Goal: Information Seeking & Learning: Learn about a topic

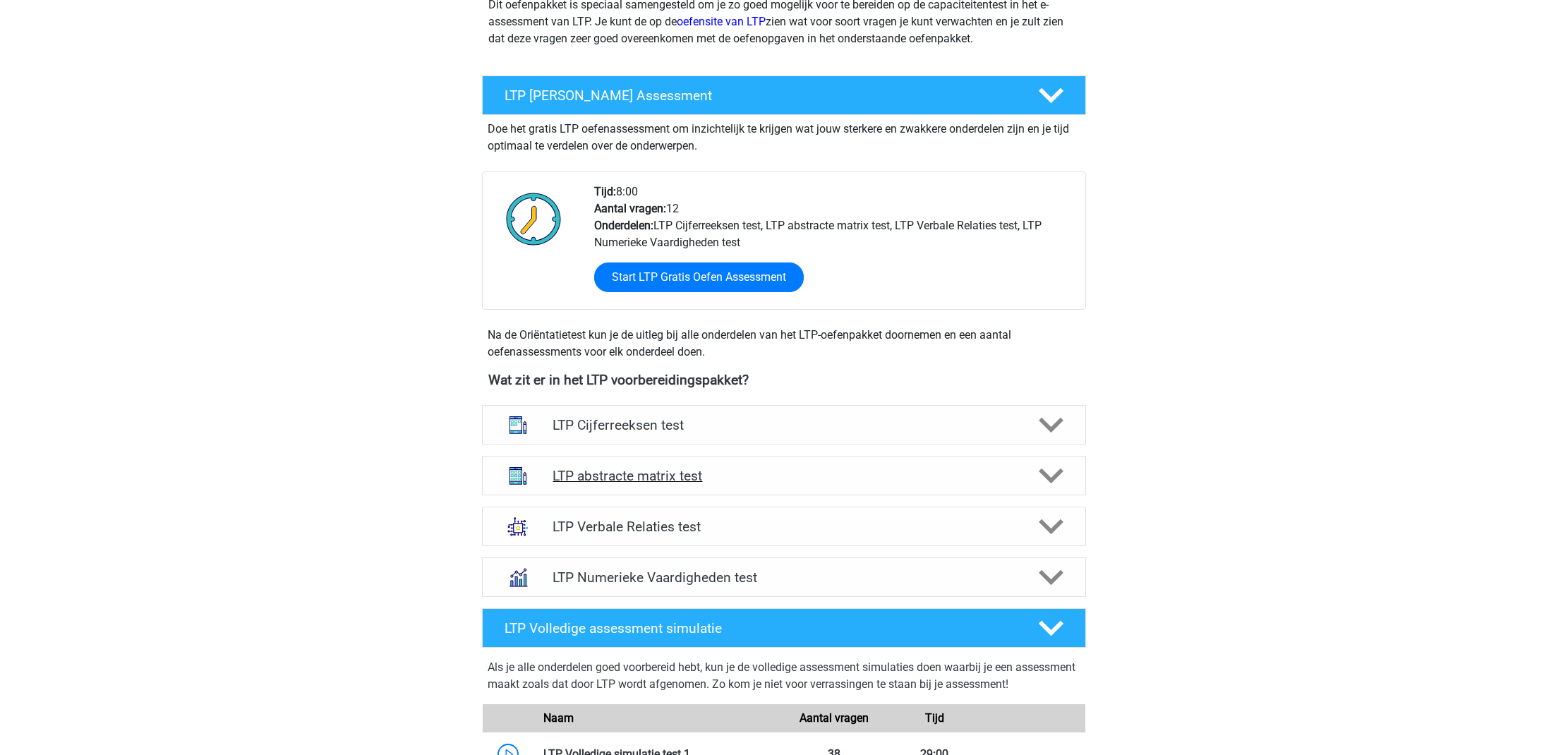
scroll to position [197, 0]
click at [970, 481] on h4 "LTP abstracte matrix test" at bounding box center [784, 476] width 462 height 16
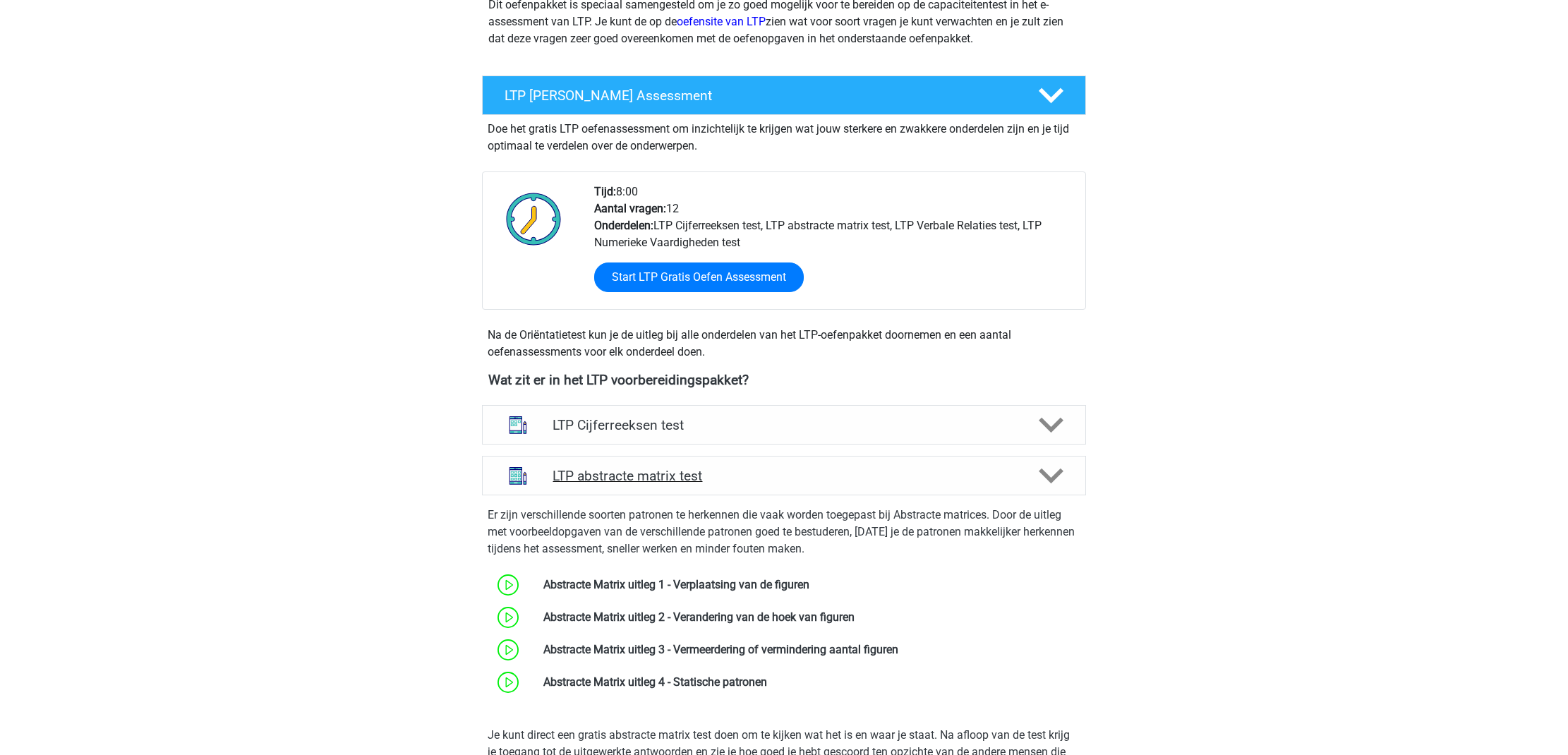
click at [959, 481] on h4 "LTP abstracte matrix test" at bounding box center [784, 476] width 462 height 16
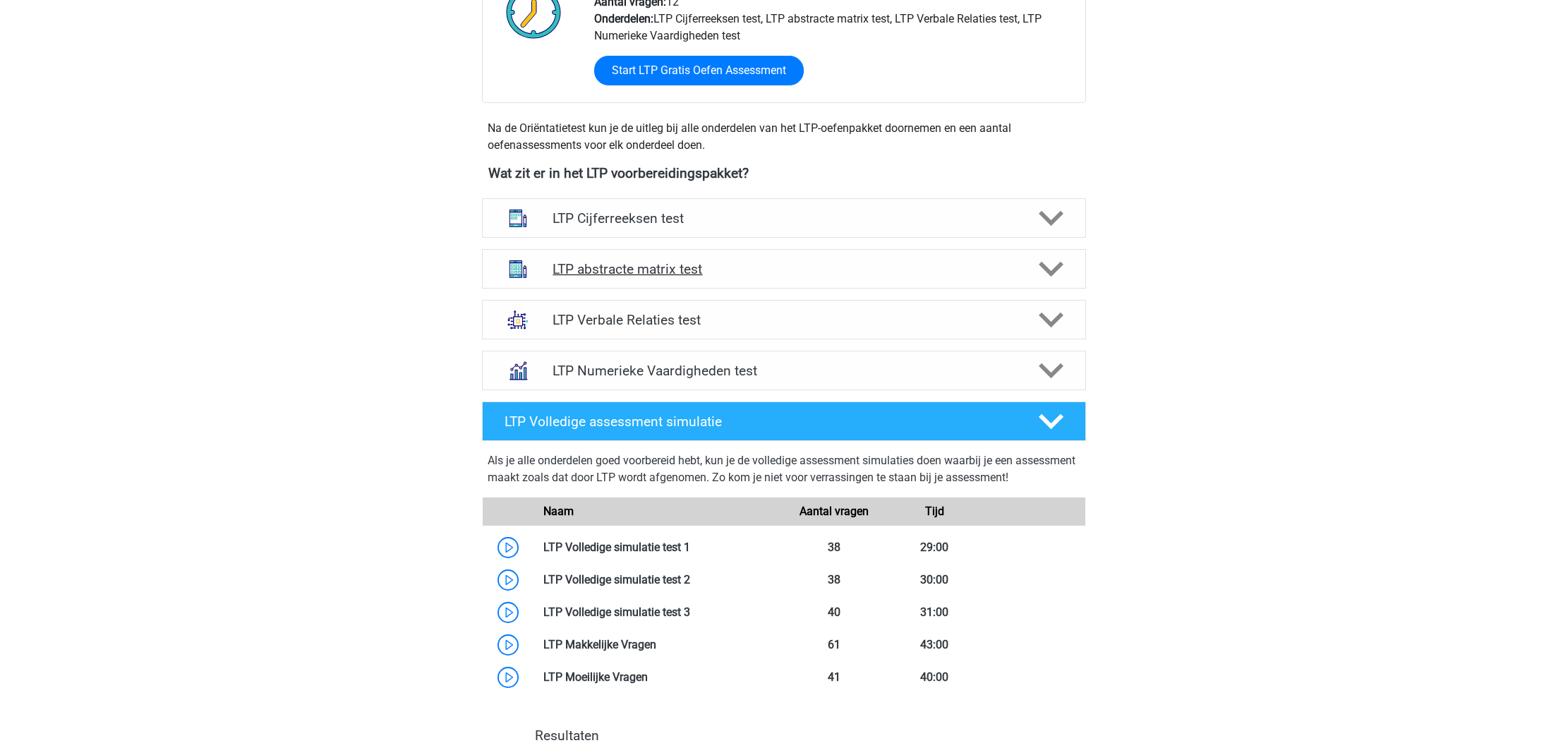
scroll to position [407, 0]
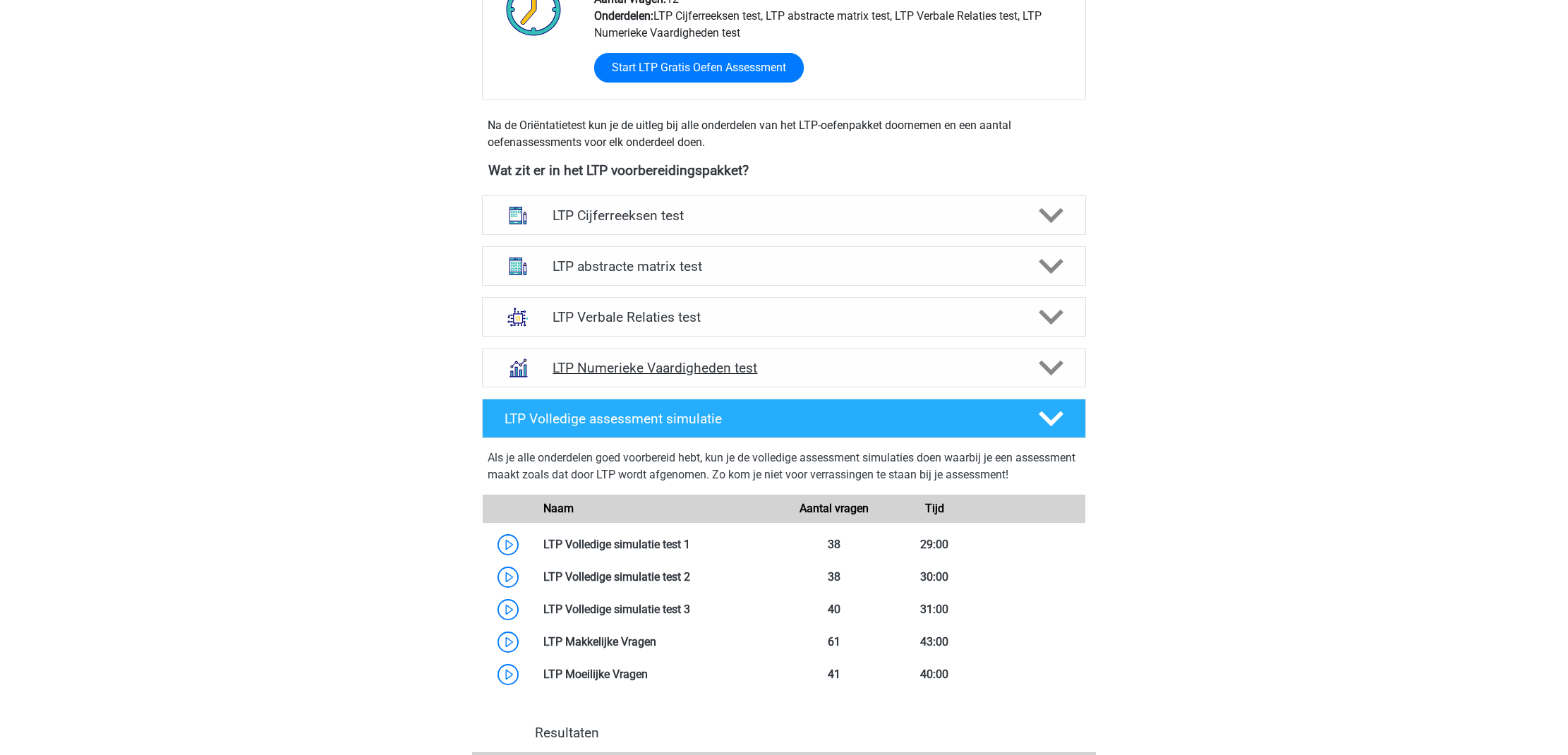
click at [1008, 378] on div "LTP Numerieke Vaardigheden test" at bounding box center [784, 367] width 604 height 39
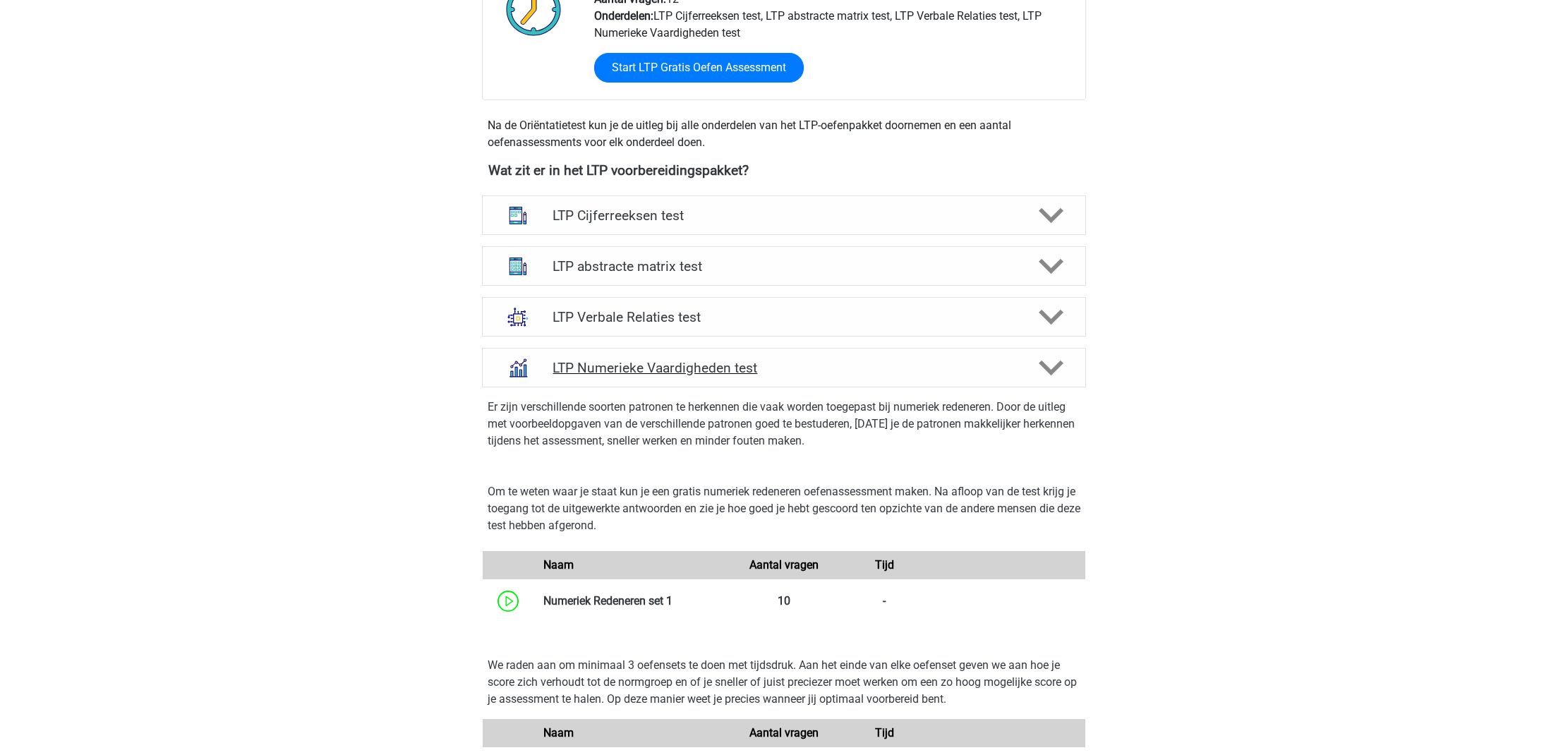
click at [1008, 378] on div "LTP Numerieke Vaardigheden test" at bounding box center [784, 367] width 604 height 39
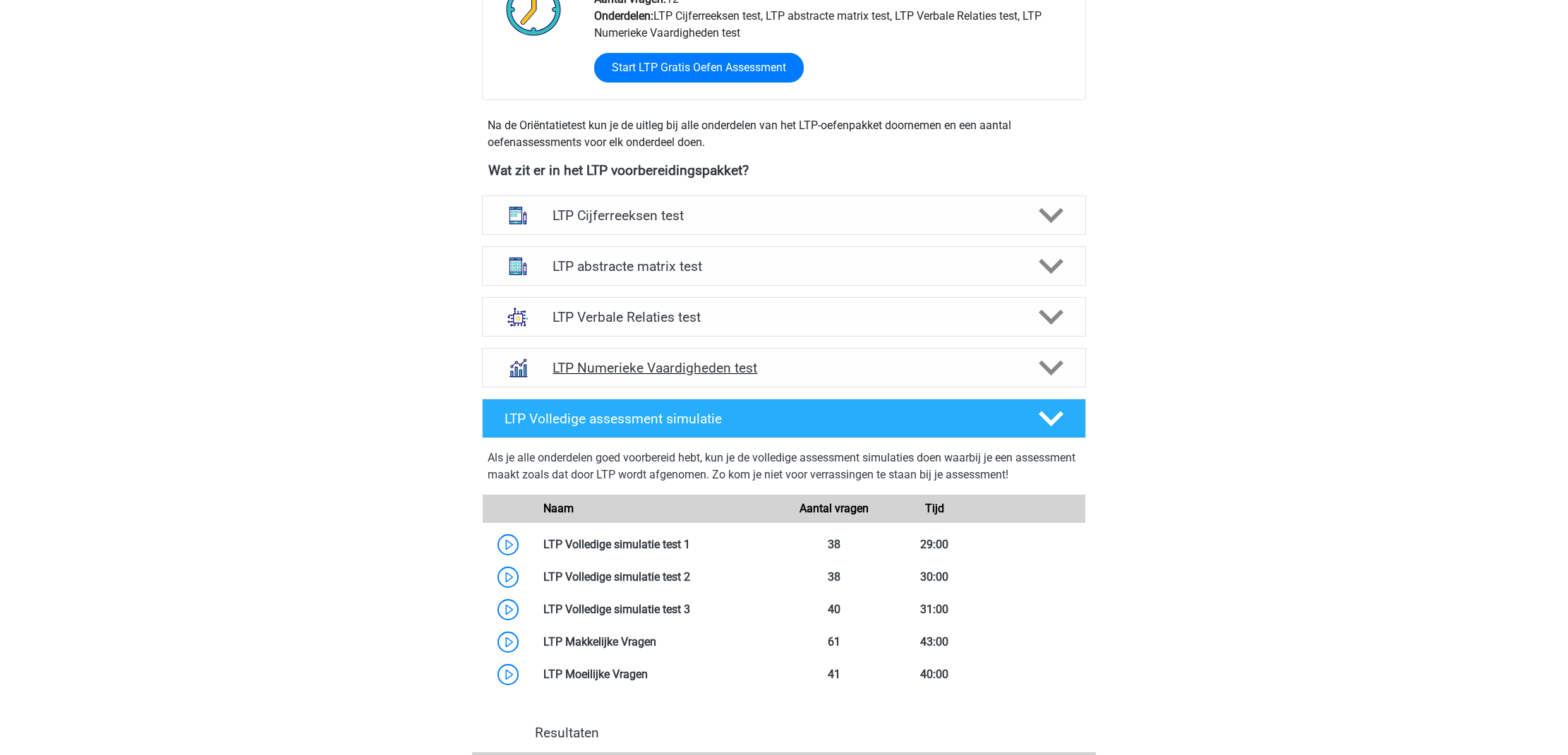
click at [1006, 368] on h4 "LTP Numerieke Vaardigheden test" at bounding box center [784, 368] width 462 height 16
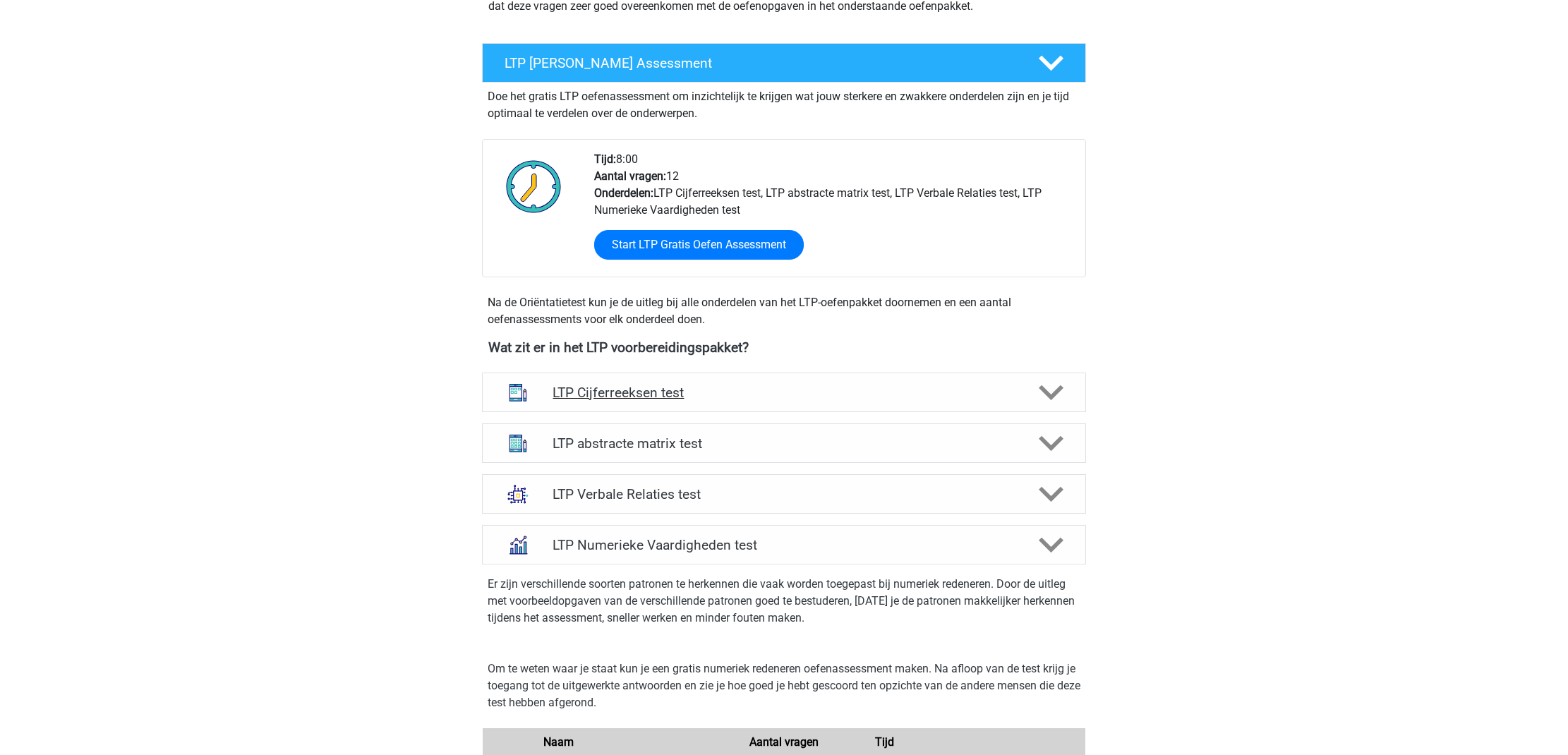
scroll to position [229, 0]
click at [1015, 526] on icon at bounding box center [1051, 545] width 25 height 25
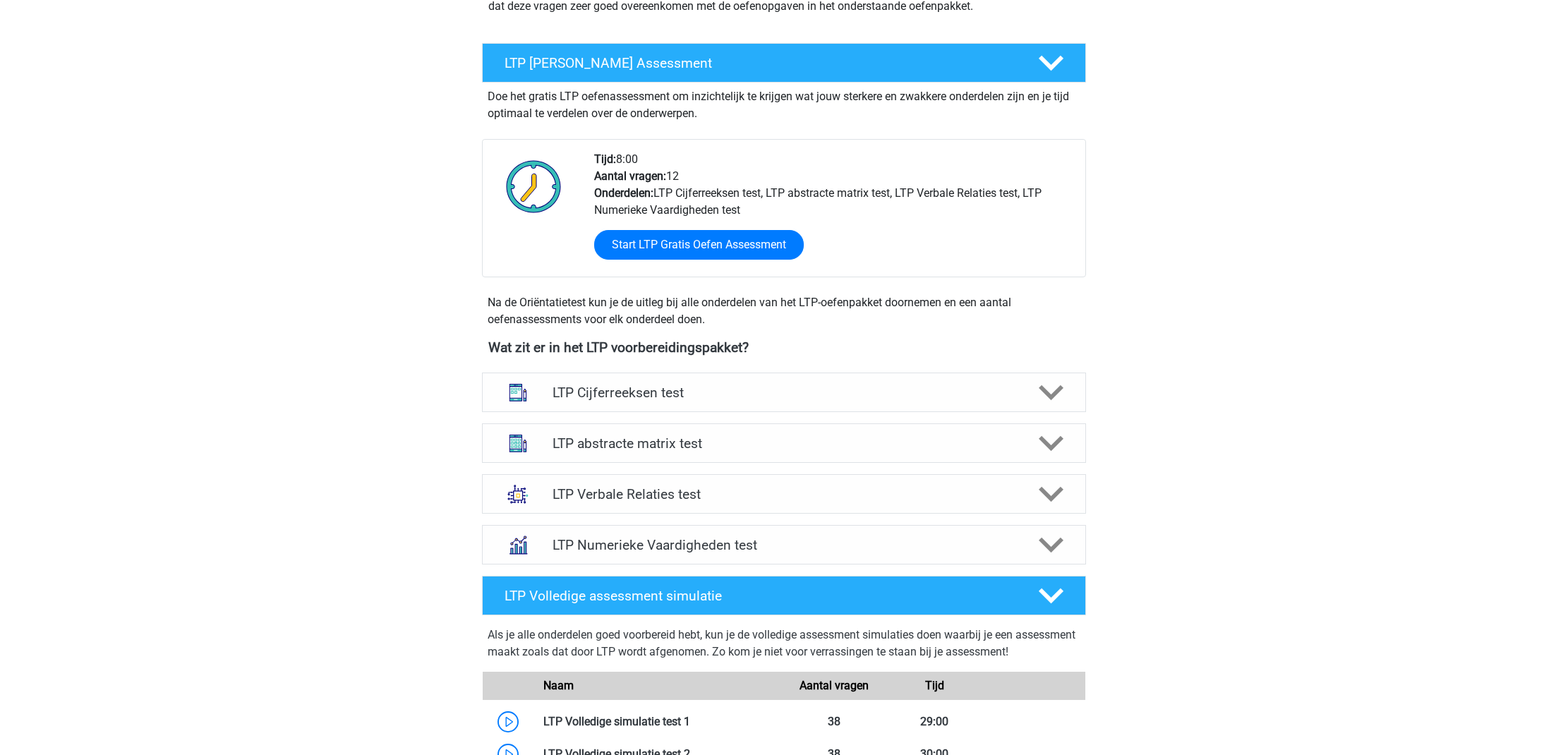
click at [1015, 516] on div "LTP Verbale Relaties test Bij het oplossen van Analogieën moet je een relatie t…" at bounding box center [784, 494] width 659 height 51
click at [1015, 507] on div "LTP Verbale Relaties test" at bounding box center [784, 493] width 604 height 39
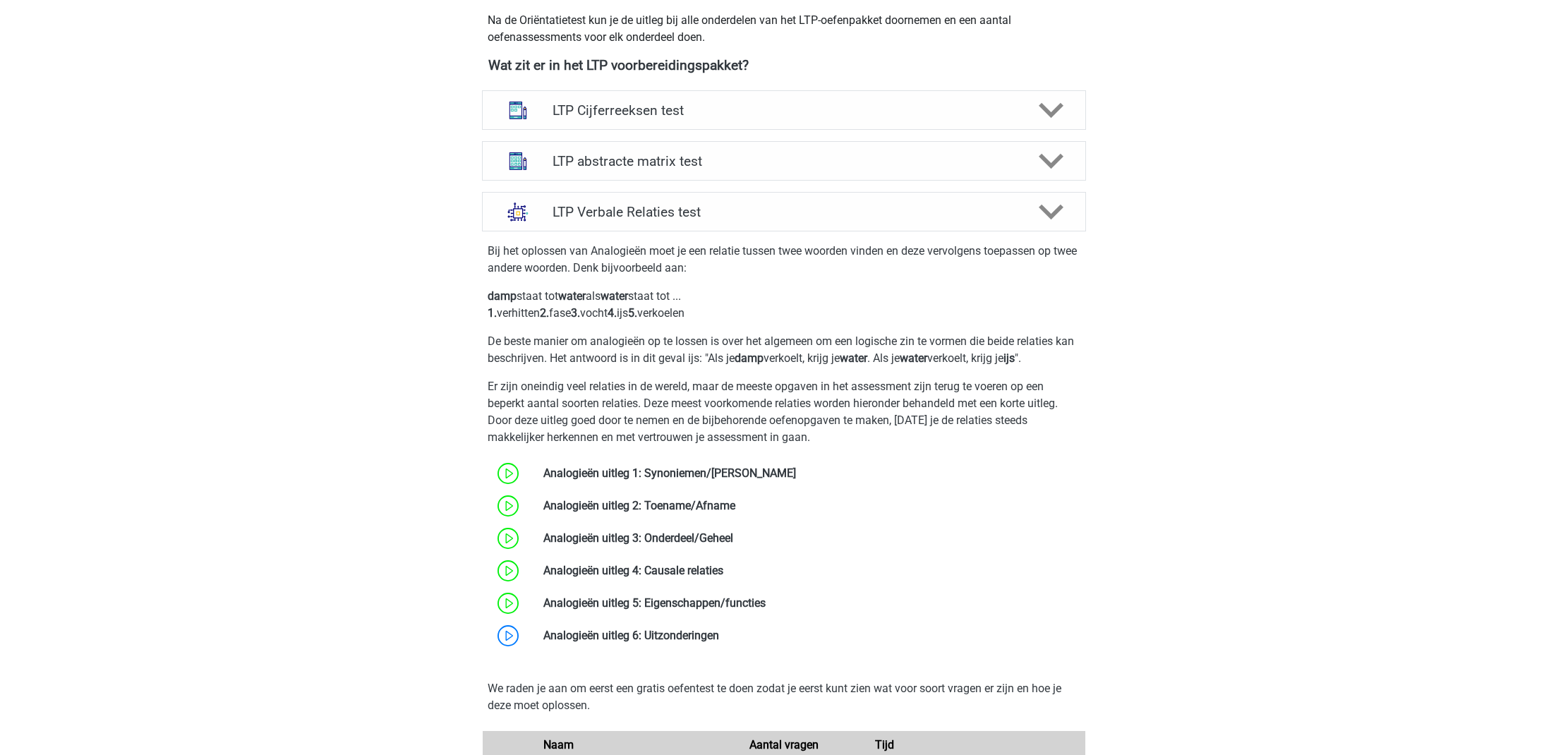
scroll to position [483, 1]
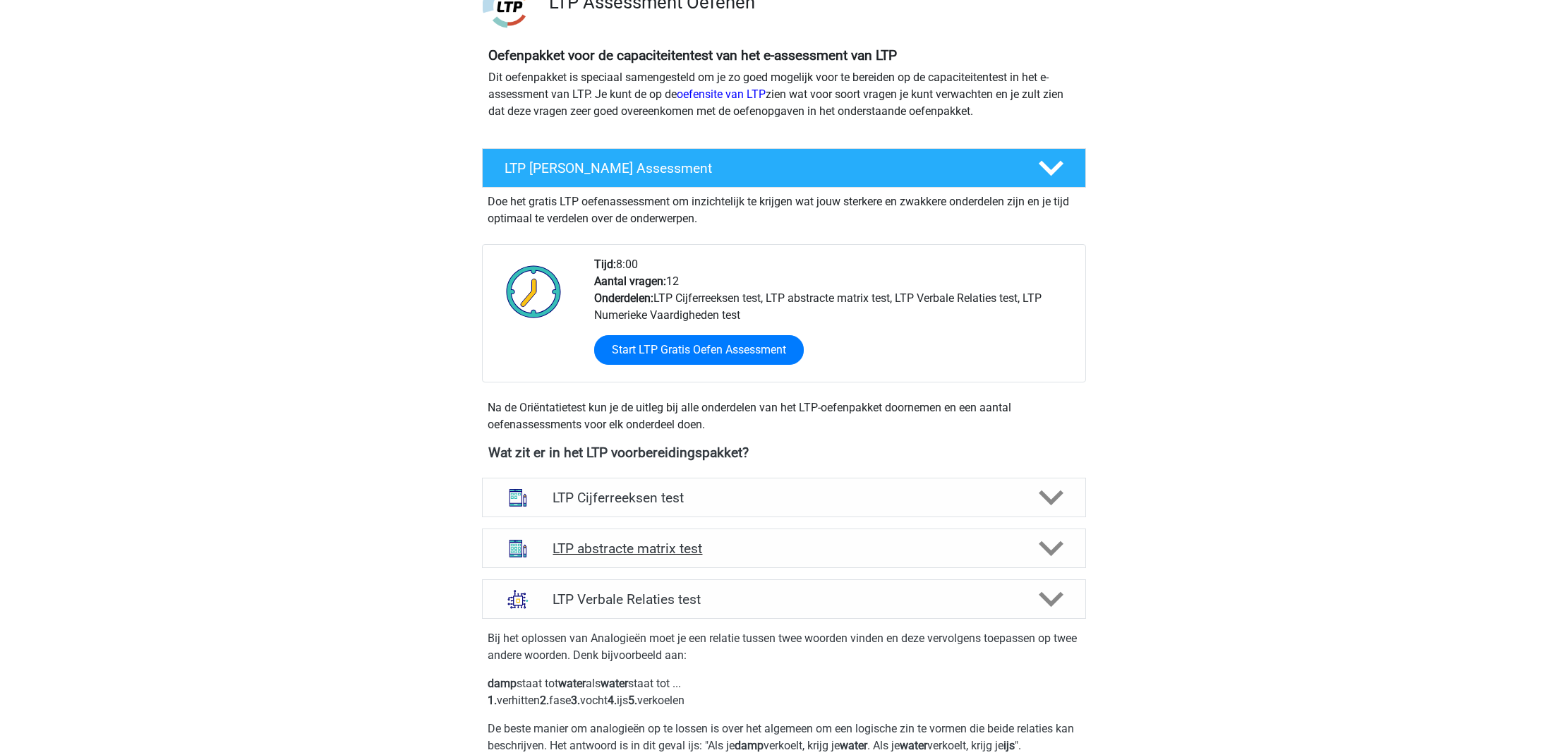
click at [1015, 526] on div at bounding box center [1050, 549] width 48 height 25
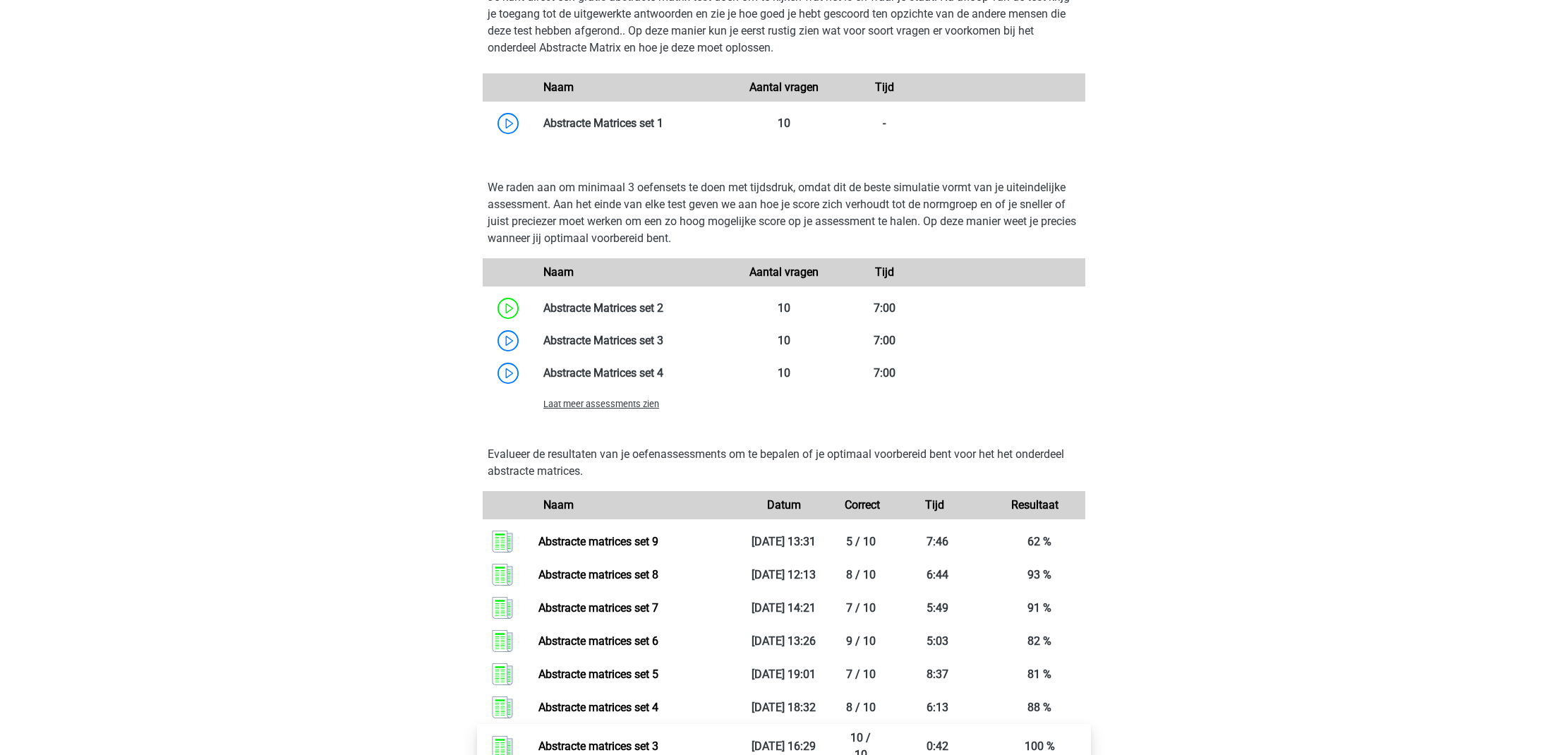
scroll to position [905, 0]
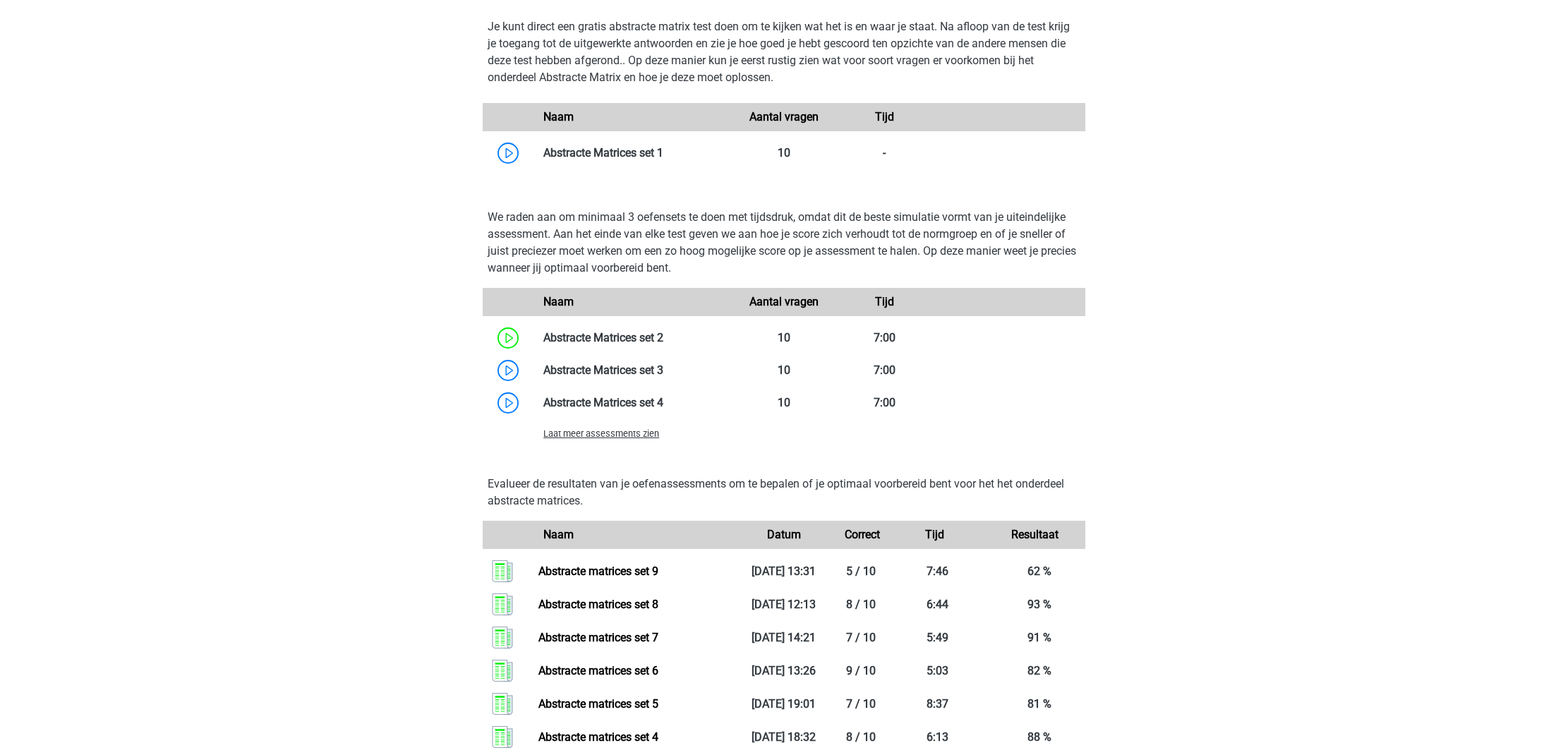
click at [629, 430] on span "Laat meer assessments zien" at bounding box center [601, 434] width 116 height 11
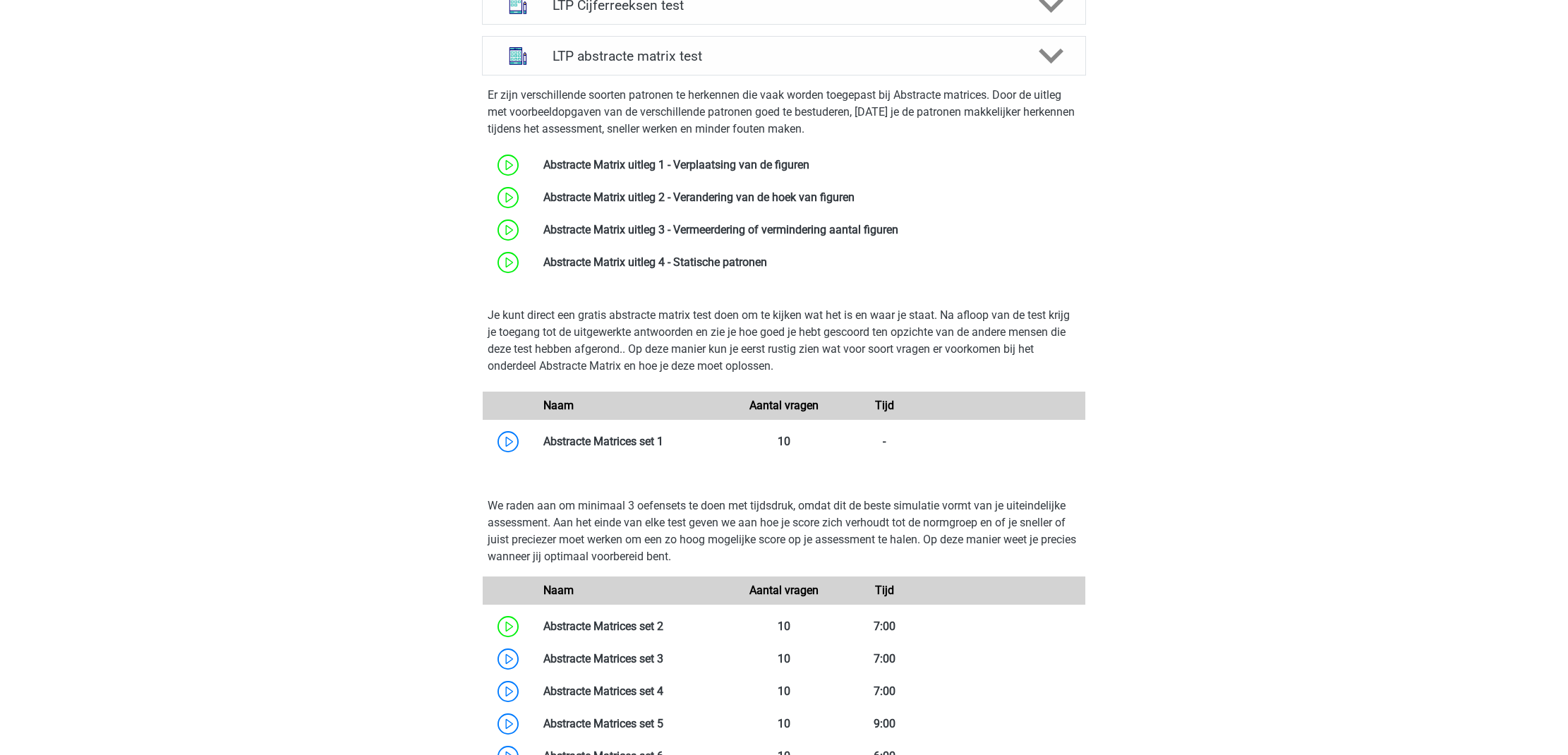
scroll to position [604, 0]
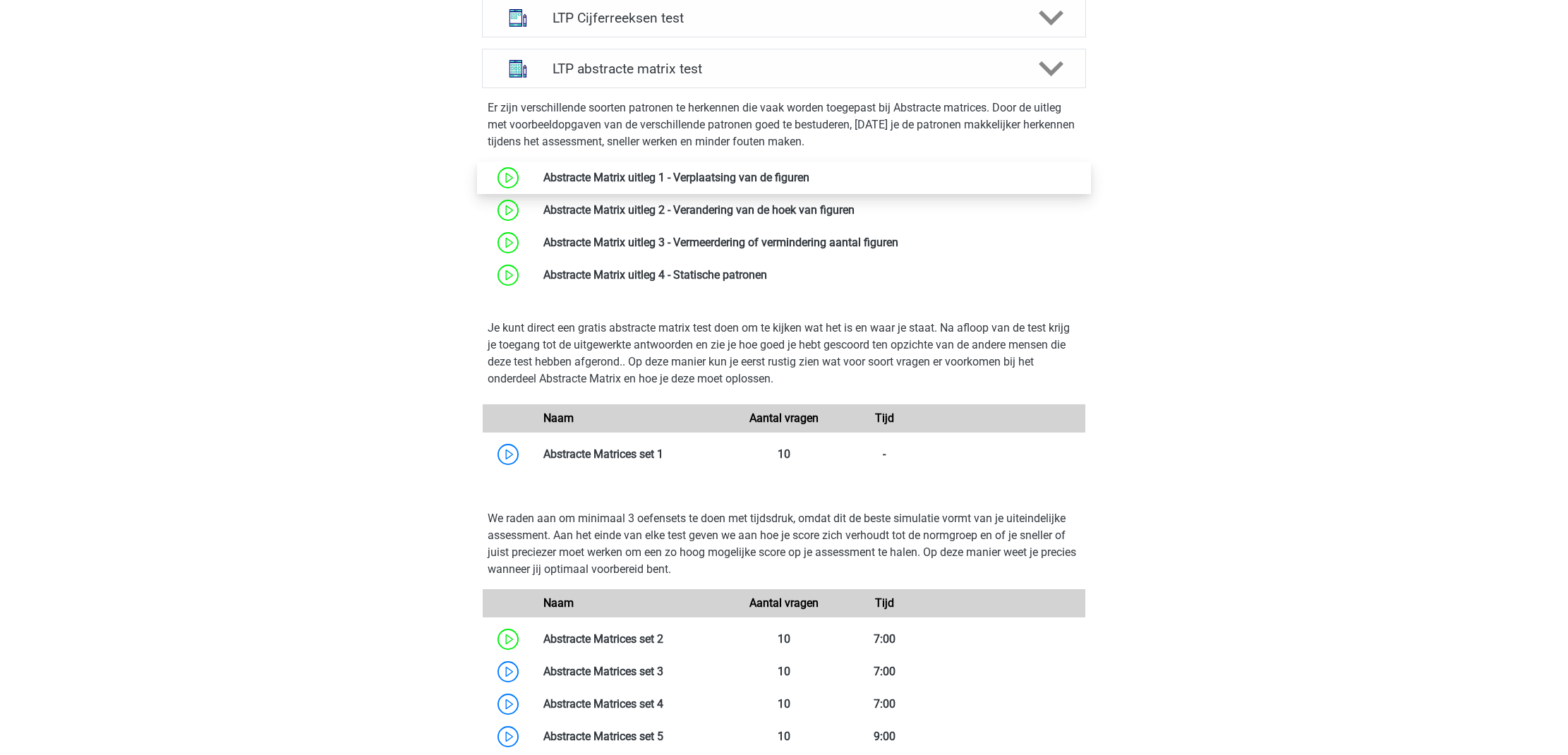
click at [810, 183] on link at bounding box center [810, 177] width 0 height 13
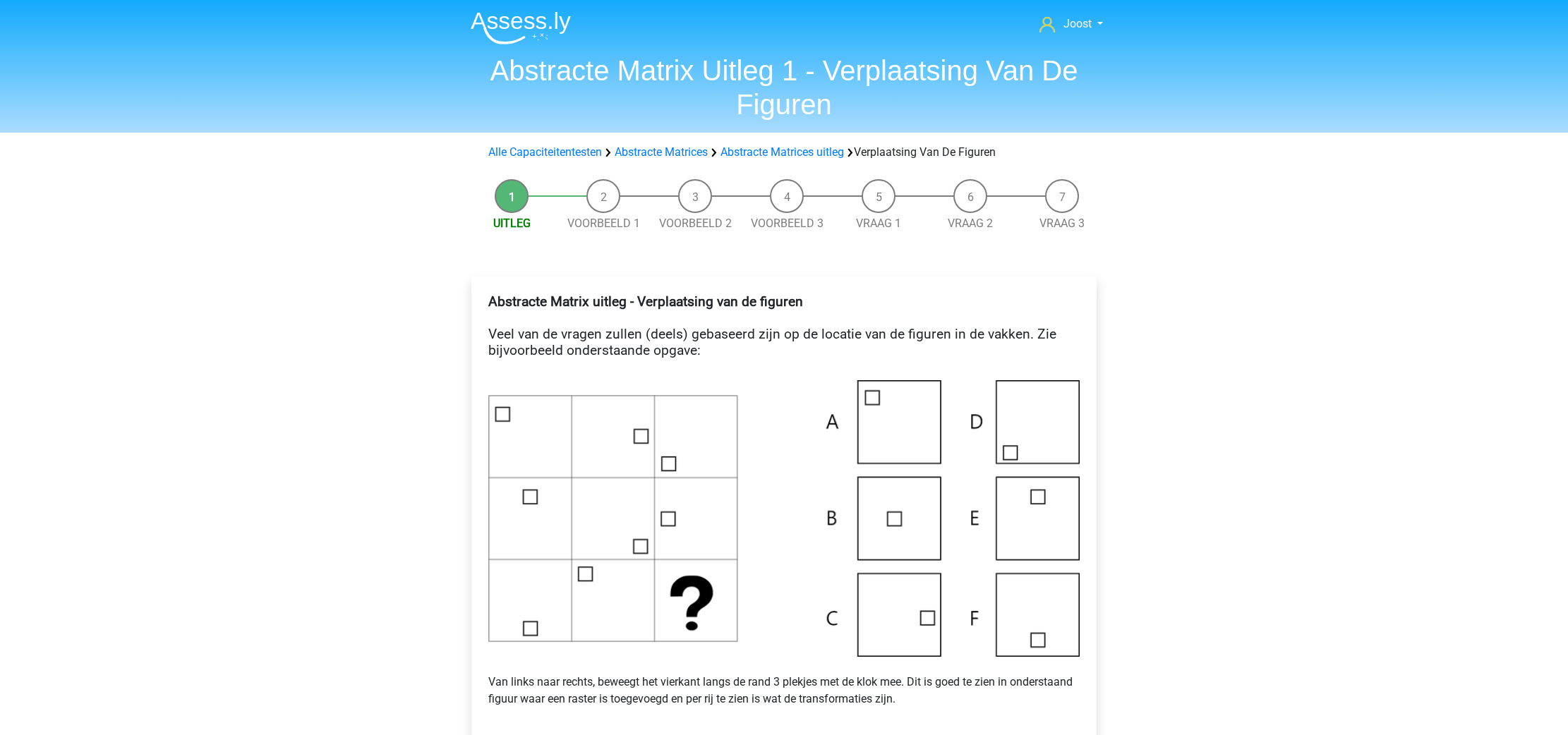
drag, startPoint x: 1475, startPoint y: 471, endPoint x: 1412, endPoint y: 101, distance: 375.3
click at [1412, 101] on header "Joost [EMAIL_ADDRESS][DOMAIN_NAME] Nederlands English" at bounding box center [784, 66] width 1568 height 133
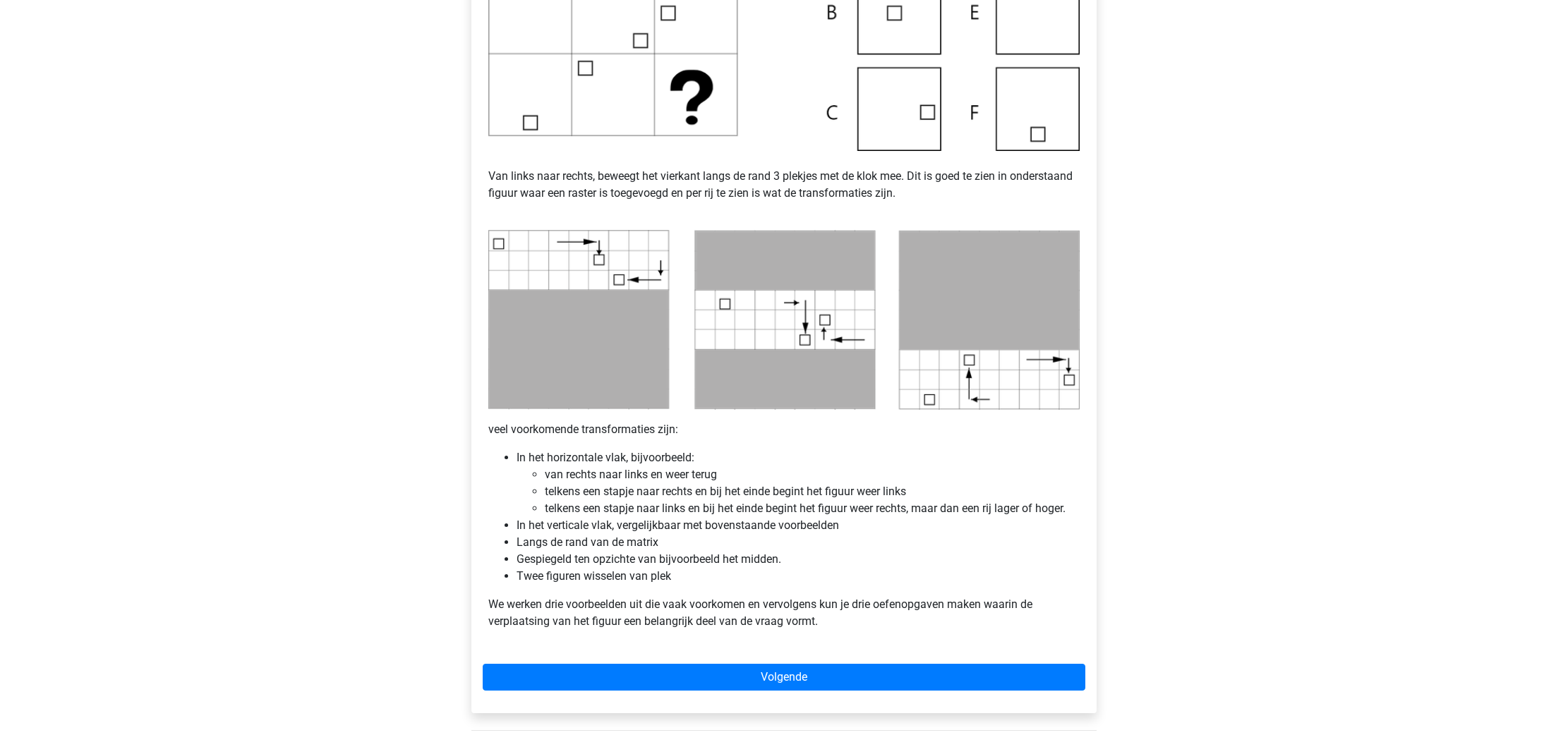
scroll to position [506, 0]
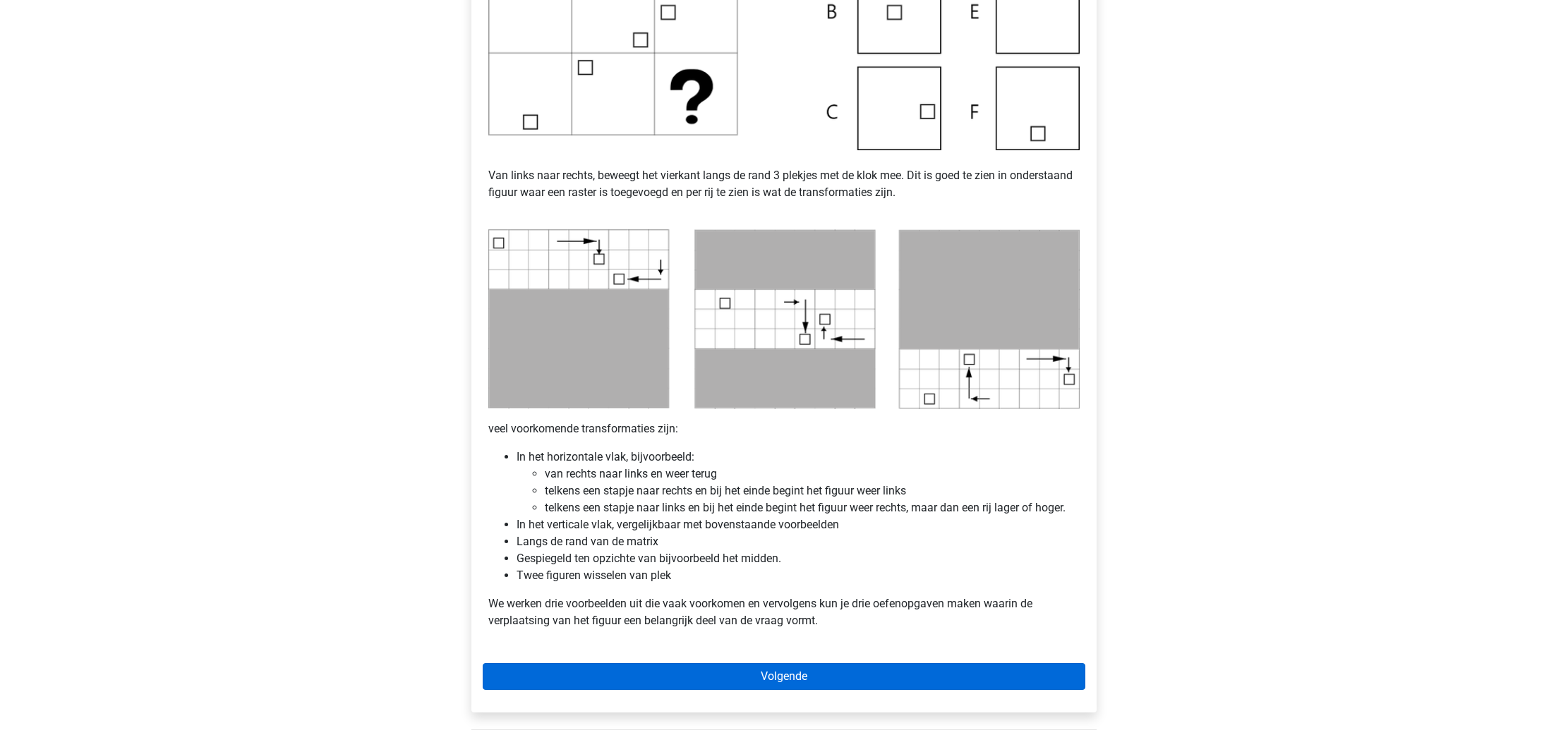
click at [740, 681] on link "Volgende" at bounding box center [784, 676] width 602 height 27
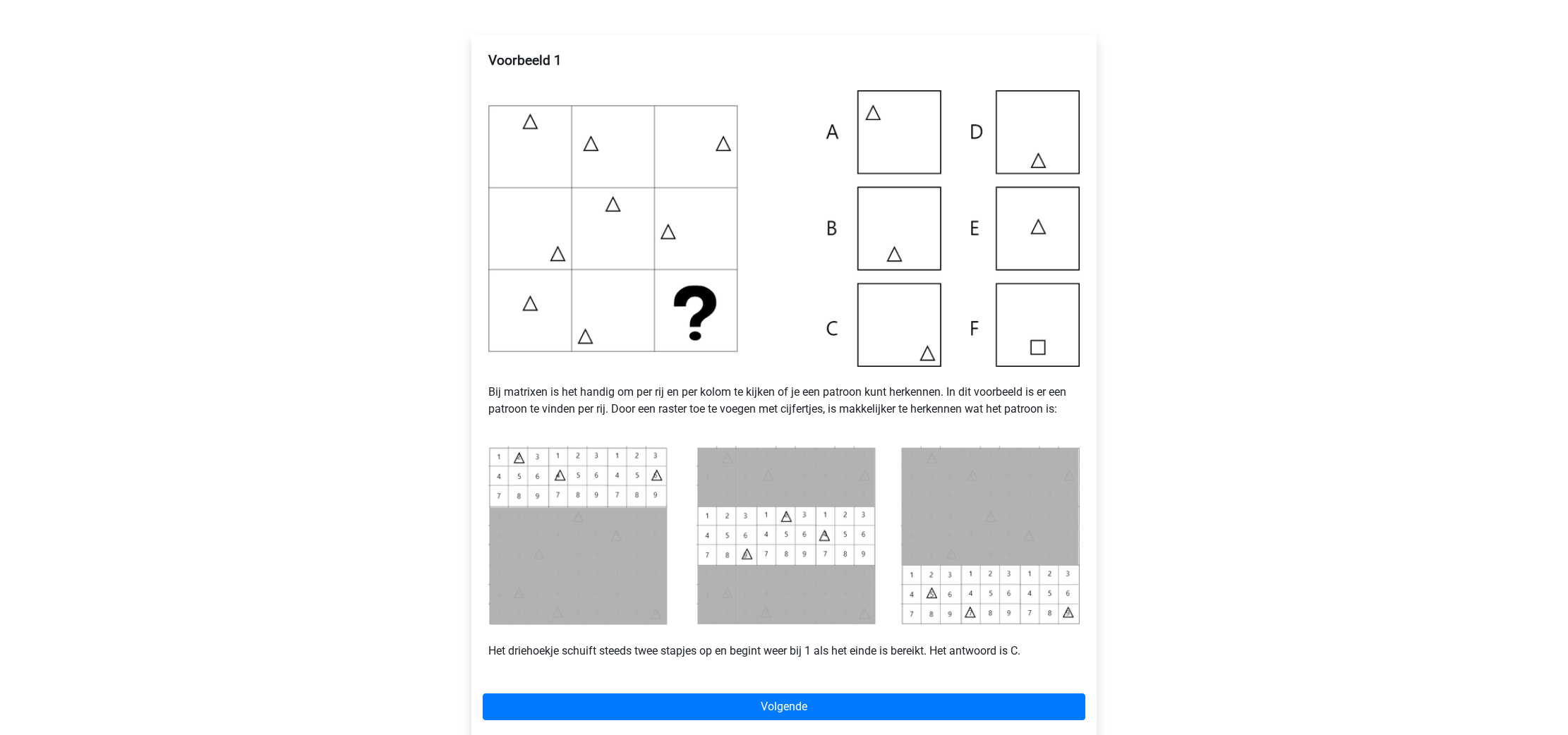
scroll to position [239, 0]
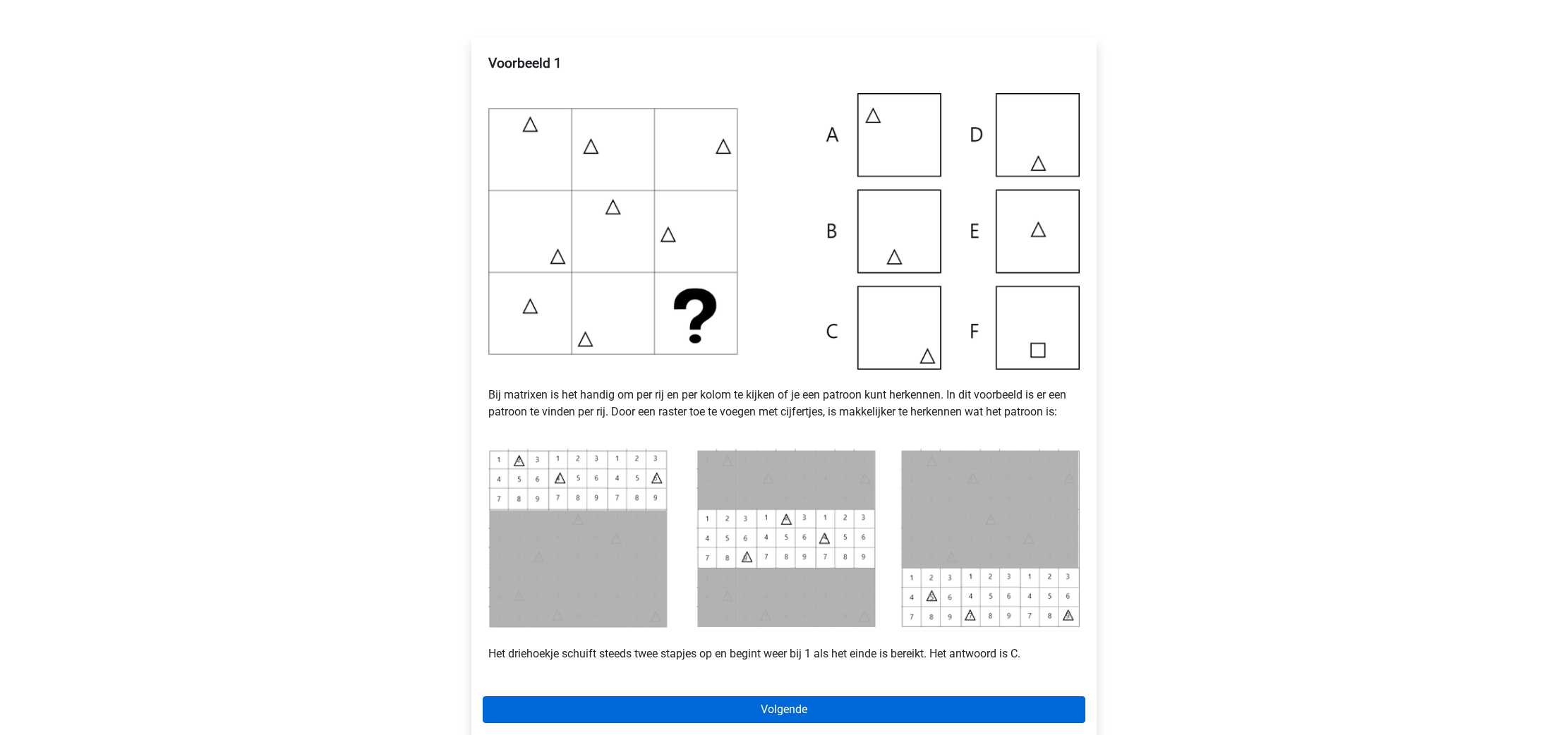
click at [766, 709] on link "Volgende" at bounding box center [784, 710] width 602 height 27
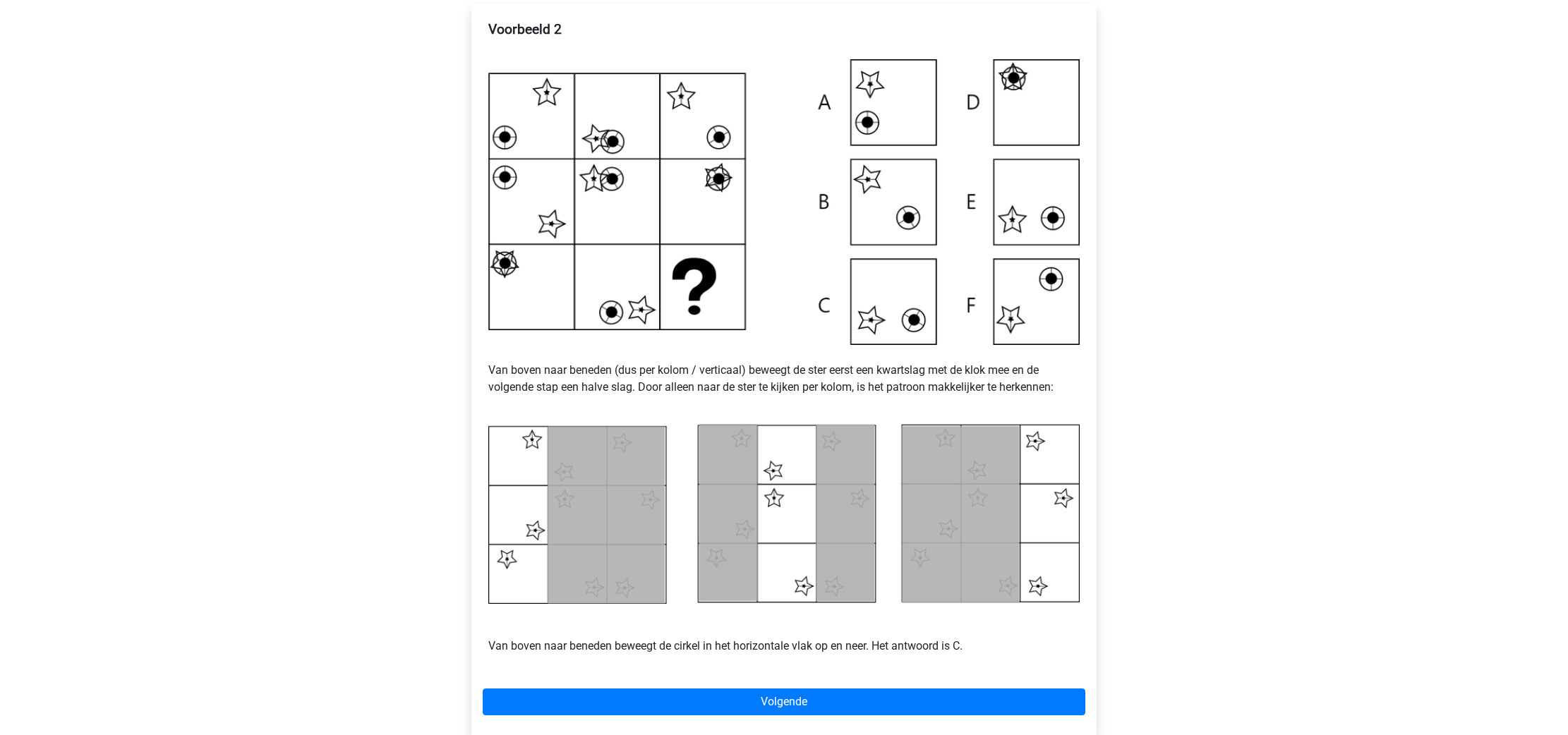
scroll to position [272, 0]
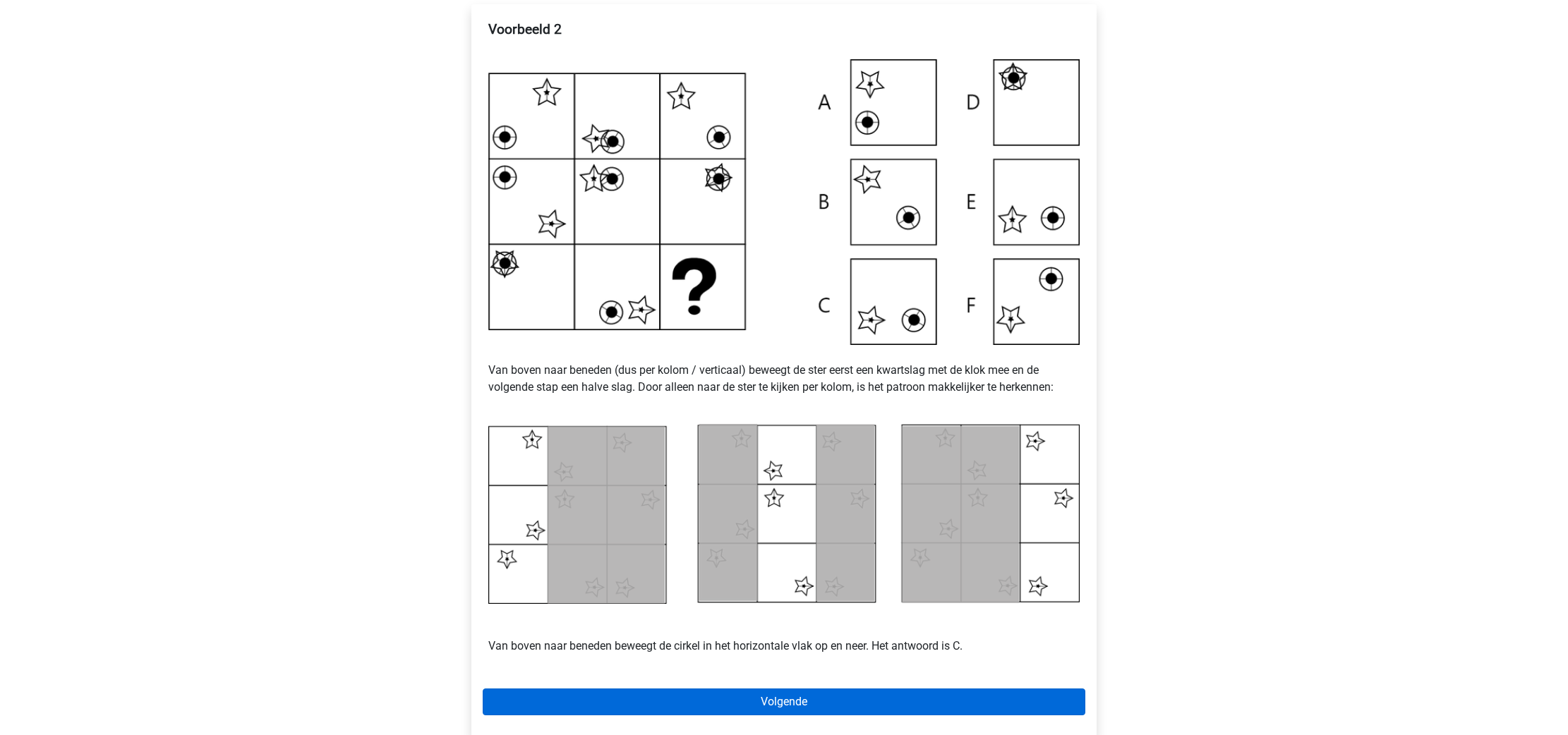
click at [844, 710] on link "Volgende" at bounding box center [784, 701] width 602 height 27
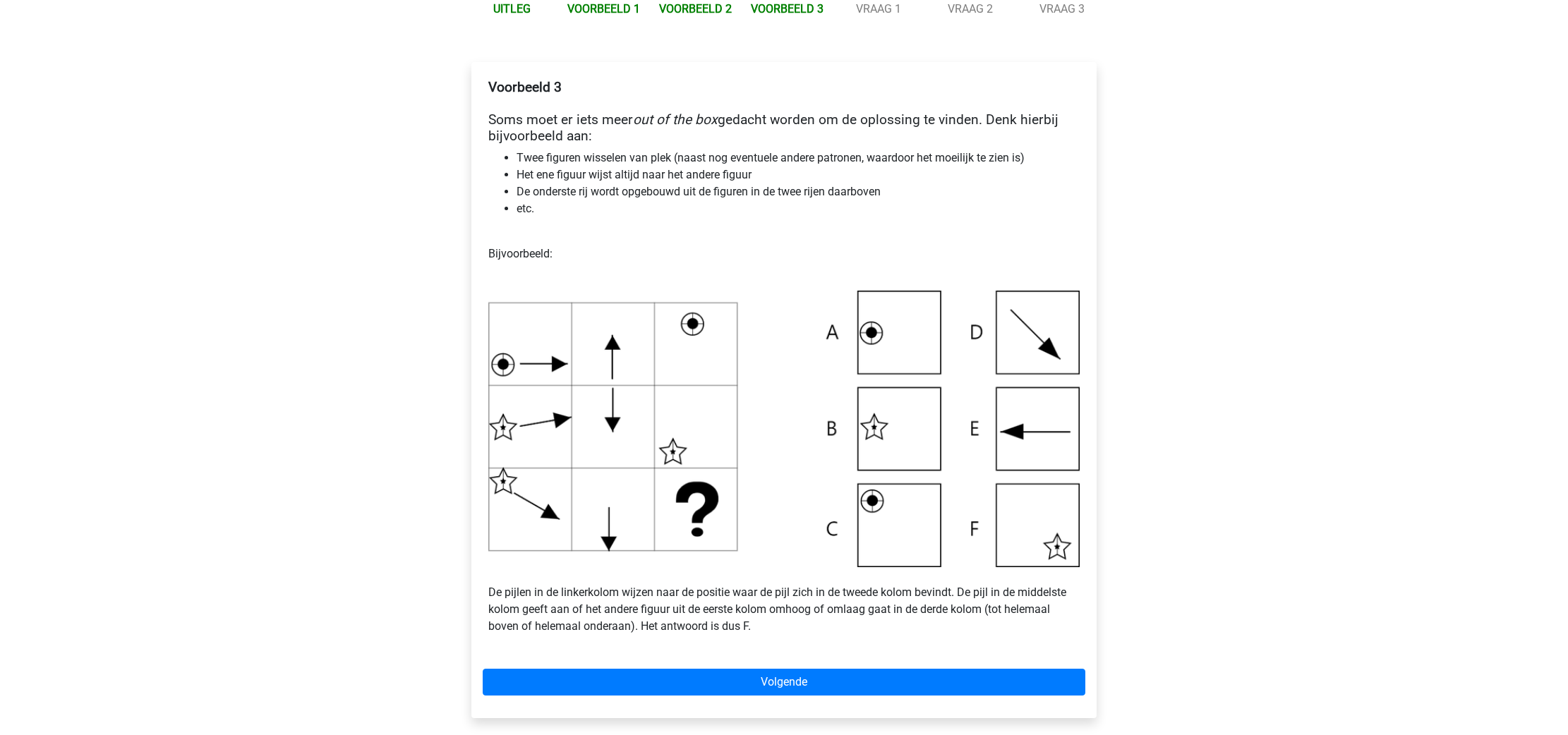
scroll to position [219, 0]
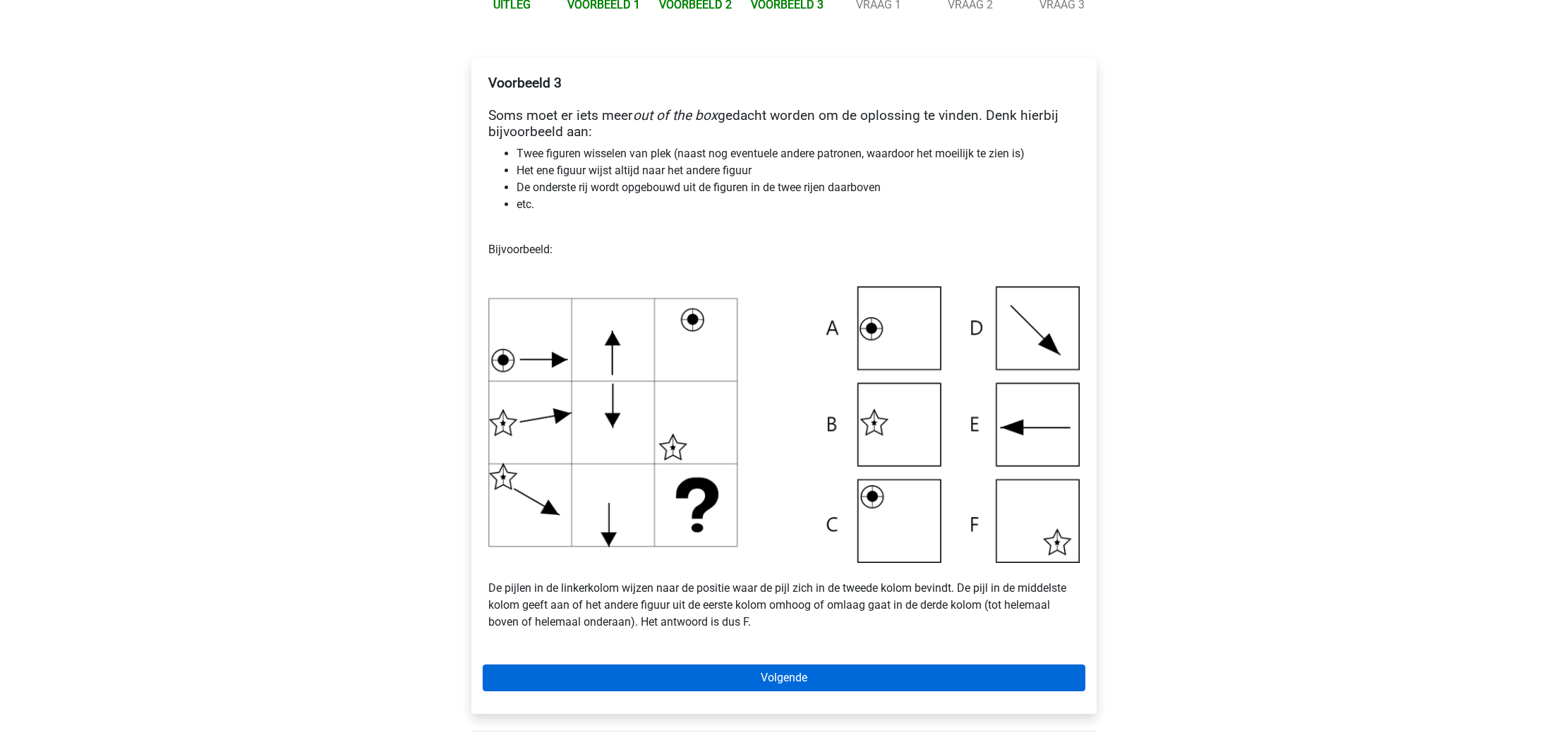
click at [811, 674] on link "Volgende" at bounding box center [784, 677] width 602 height 27
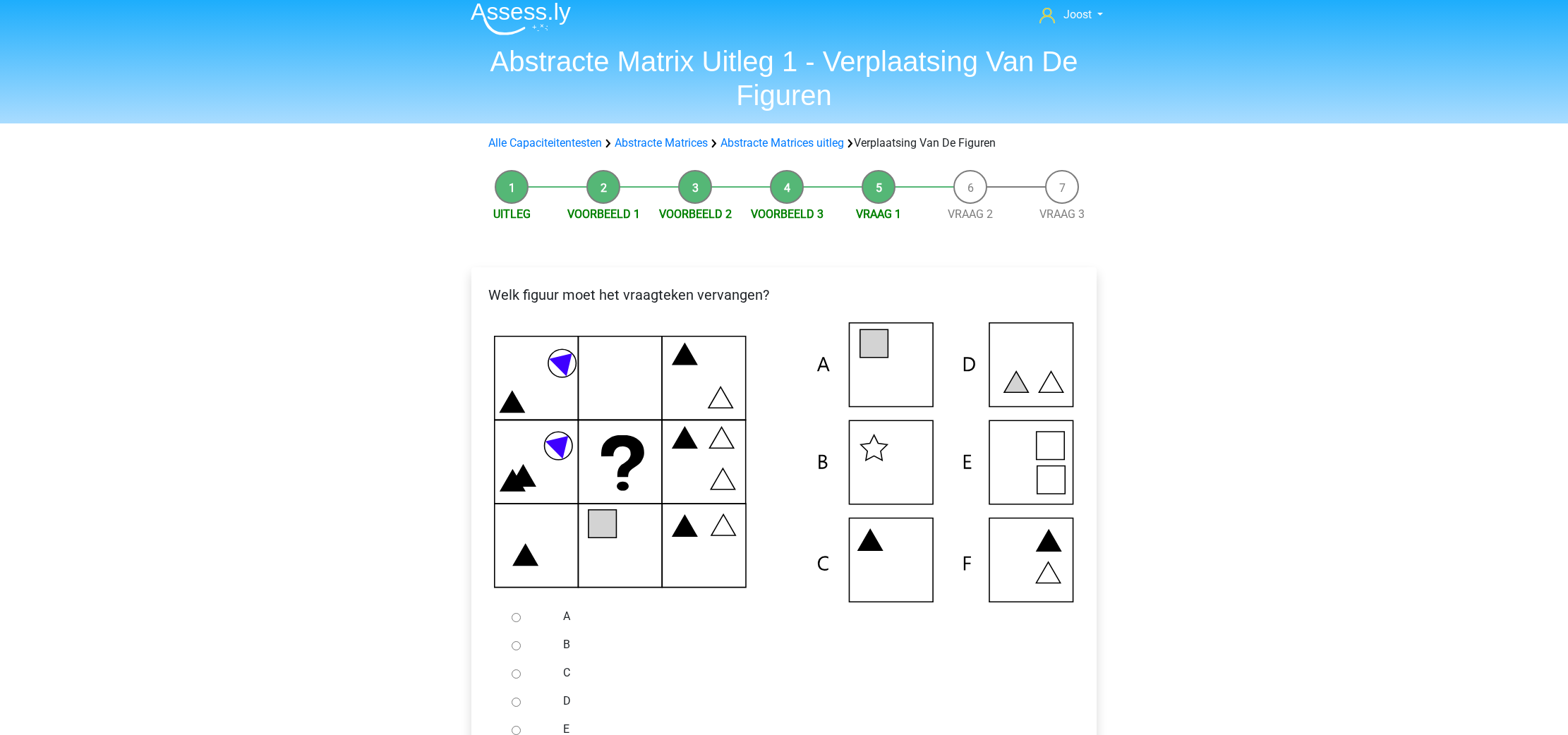
scroll to position [101, 0]
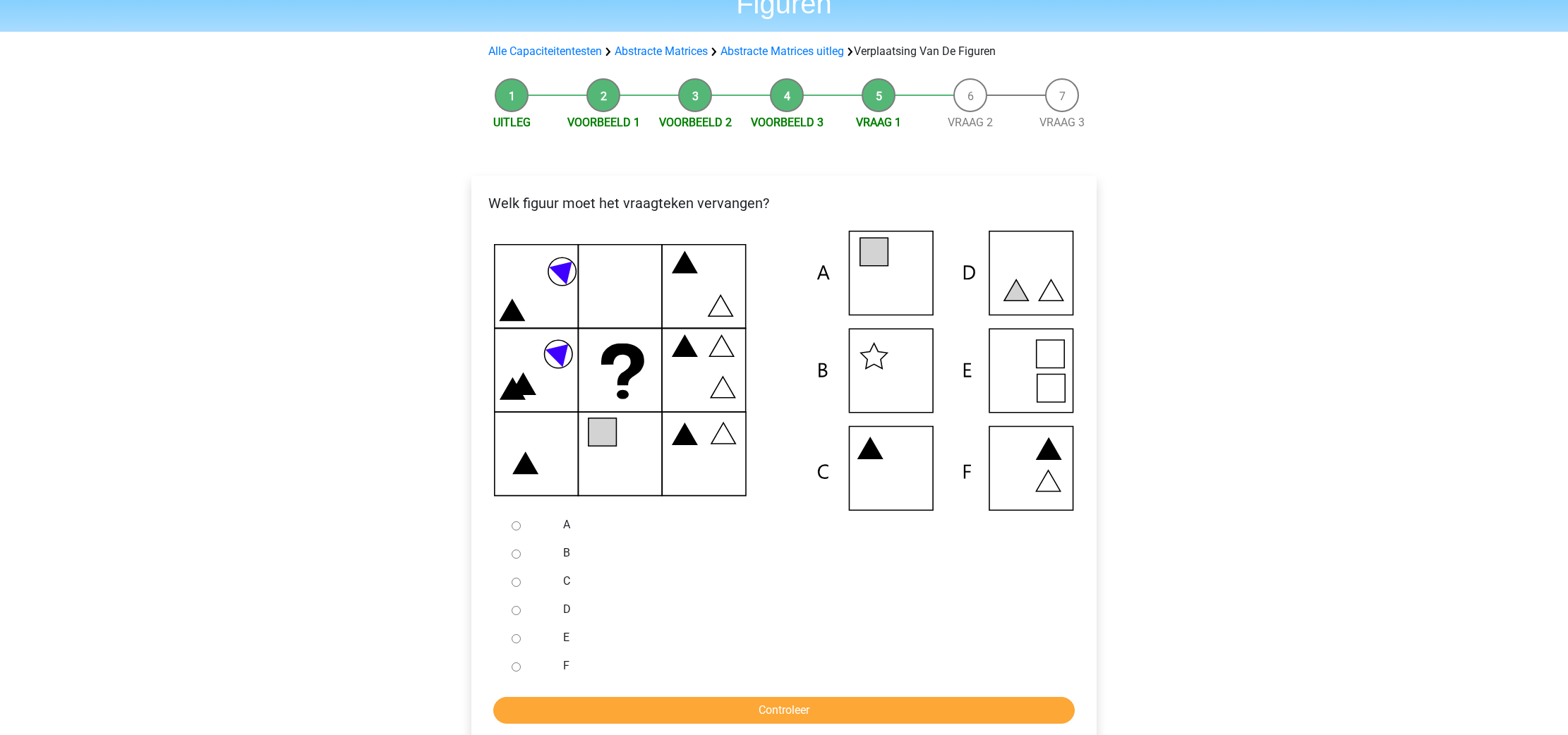
click at [513, 527] on input "A" at bounding box center [517, 526] width 9 height 9
radio input "true"
click at [712, 700] on input "Controleer" at bounding box center [784, 710] width 582 height 27
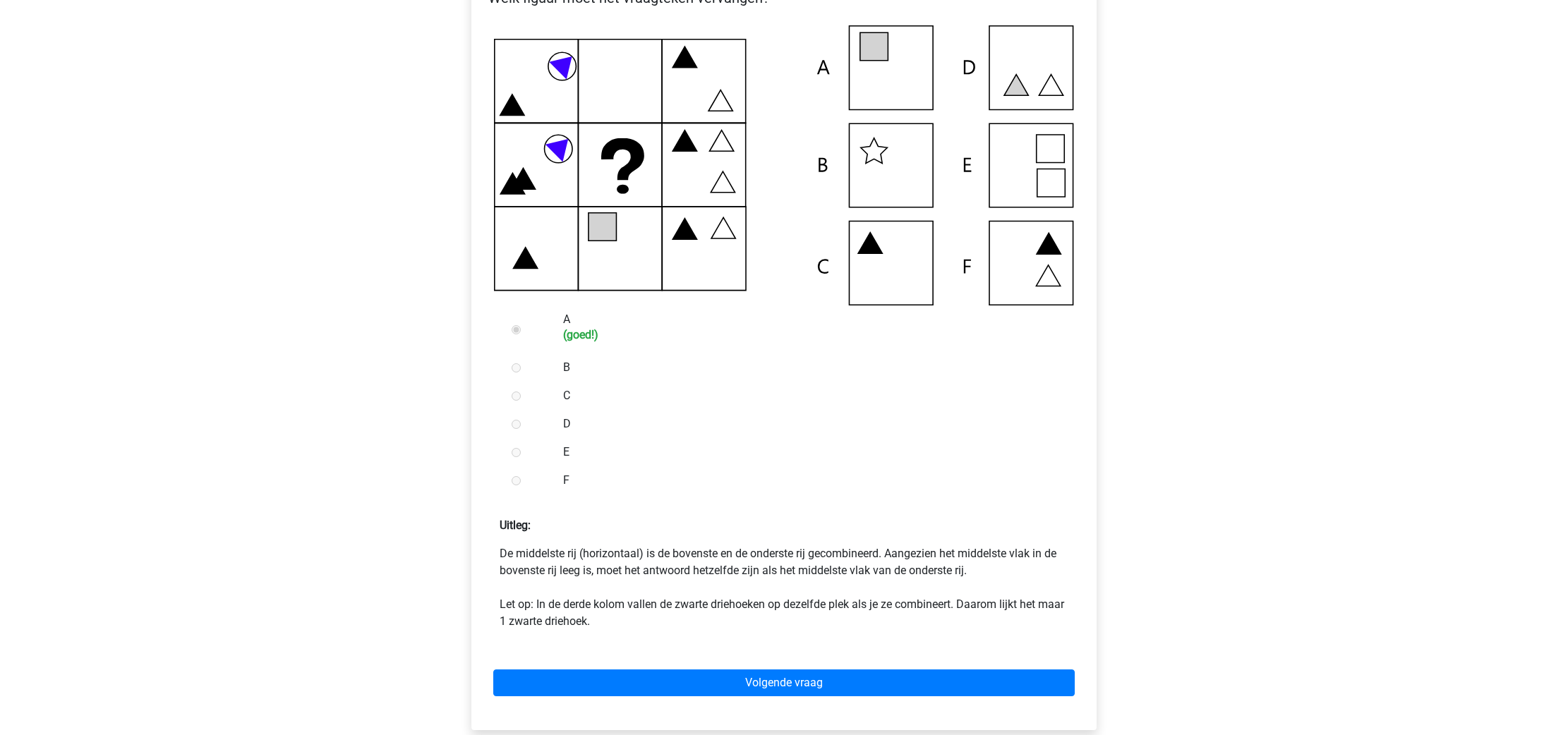
scroll to position [290, 0]
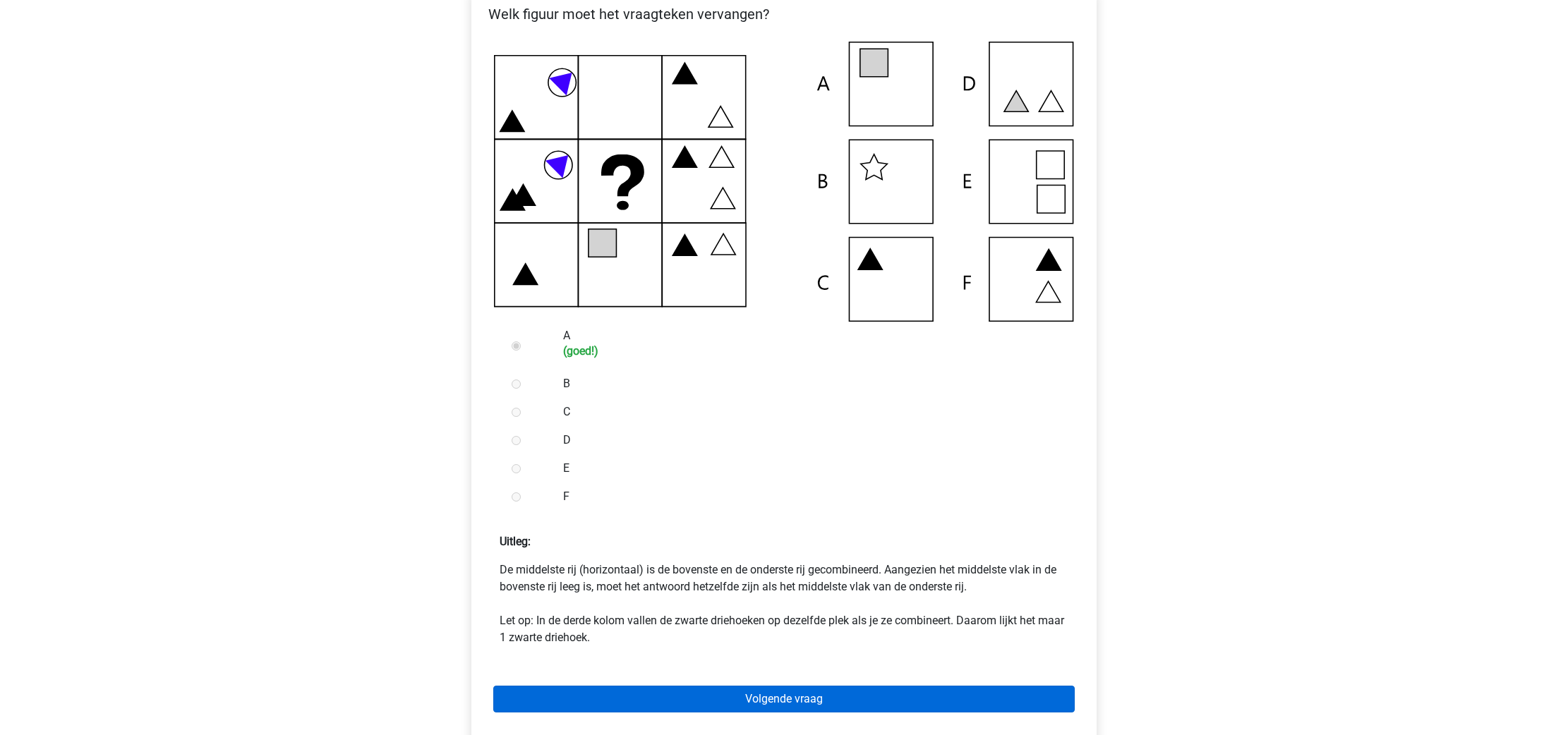
click at [682, 702] on link "Volgende vraag" at bounding box center [784, 699] width 582 height 27
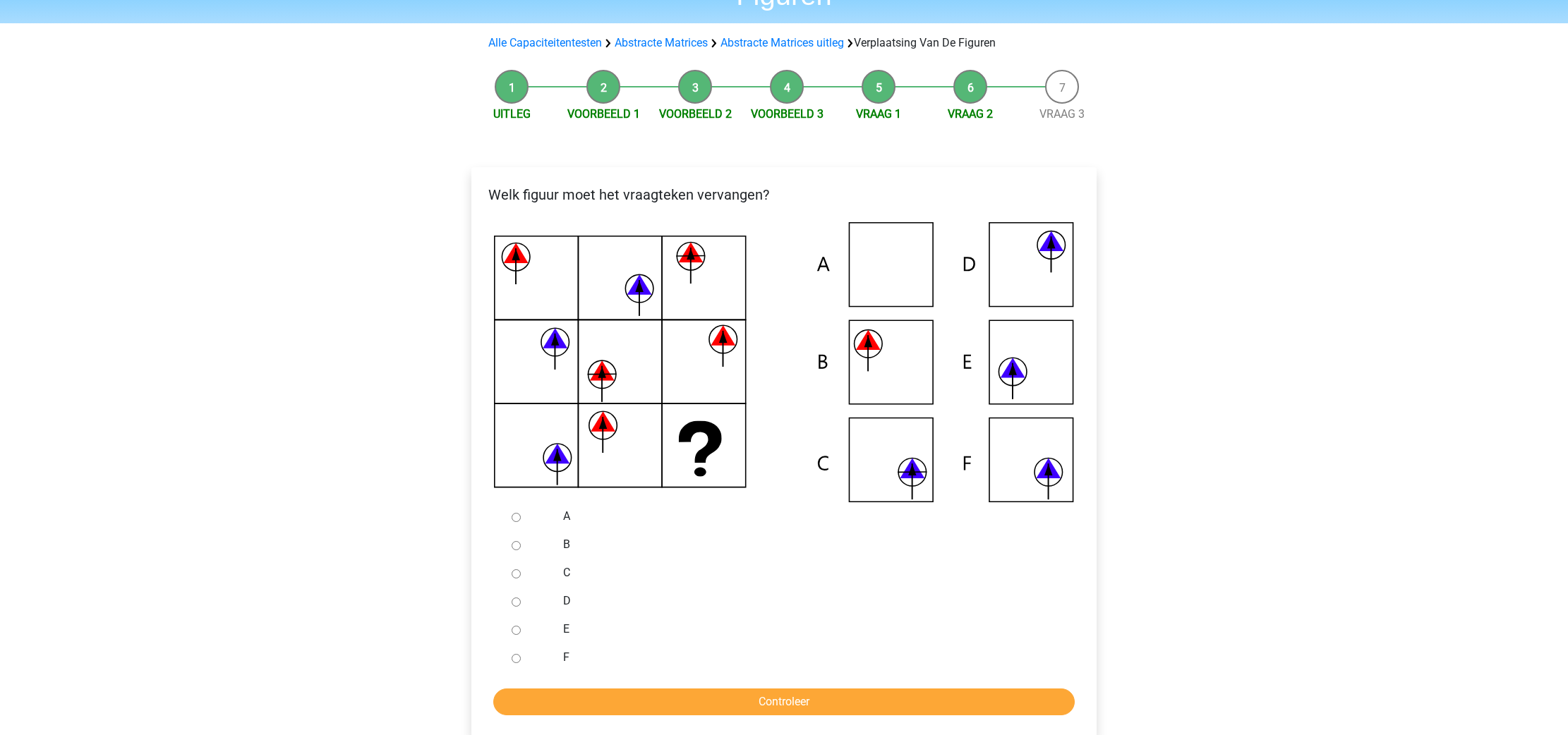
scroll to position [110, 0]
click at [514, 577] on input "C" at bounding box center [517, 574] width 9 height 9
radio input "true"
click at [652, 688] on form "A B C D E F Controleer" at bounding box center [784, 609] width 602 height 213
click at [652, 695] on input "Controleer" at bounding box center [784, 701] width 582 height 27
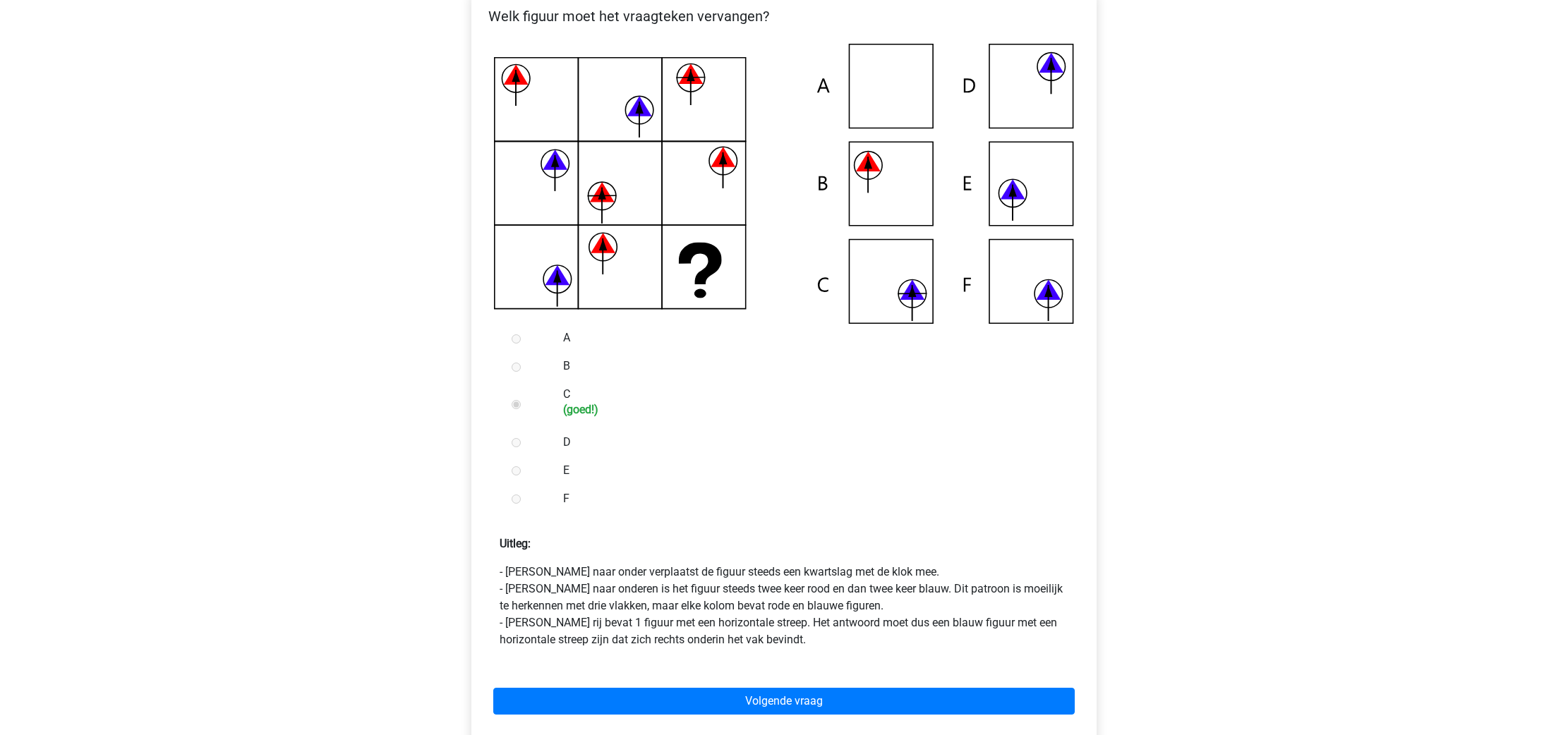
scroll to position [290, 0]
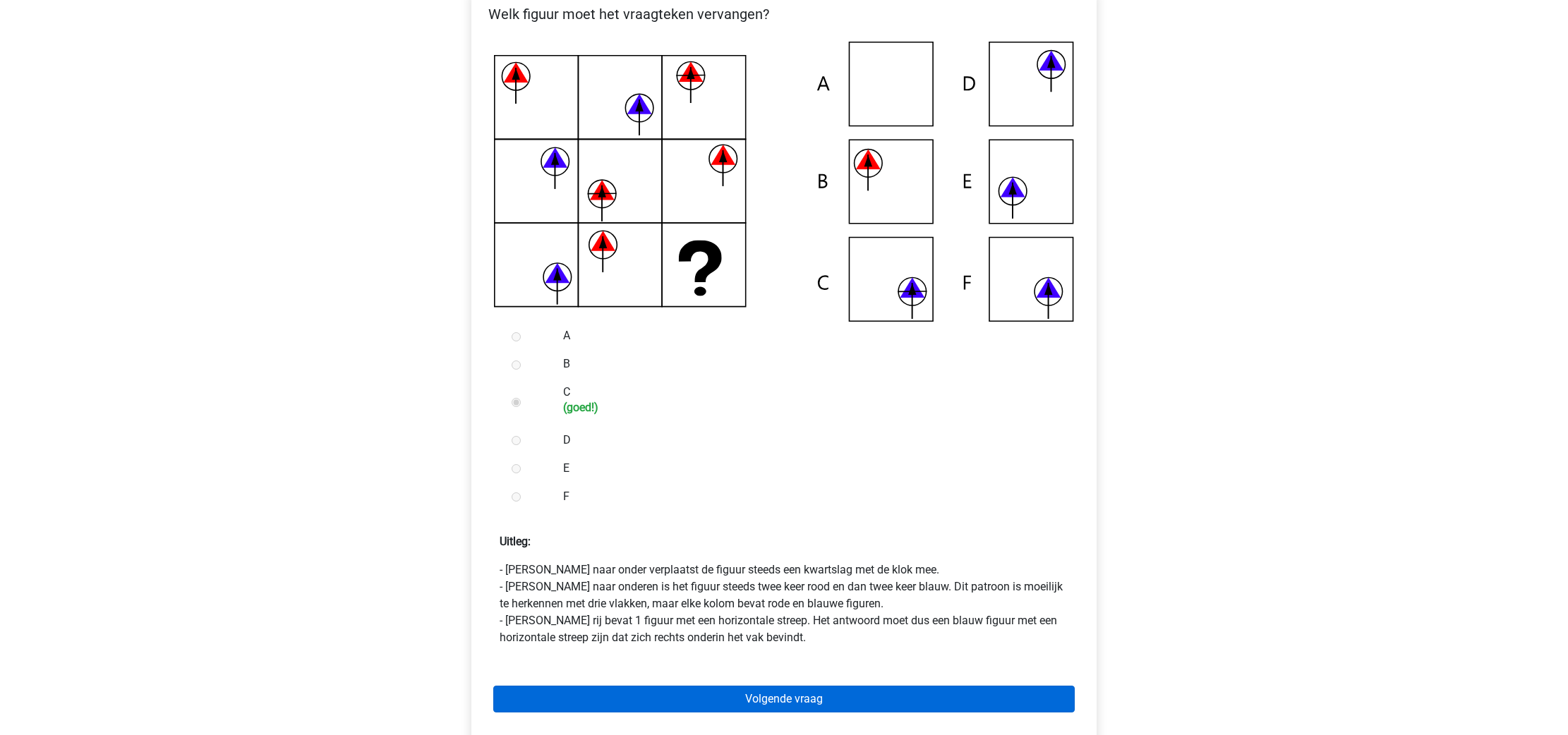
click at [772, 700] on link "Volgende vraag" at bounding box center [784, 699] width 582 height 27
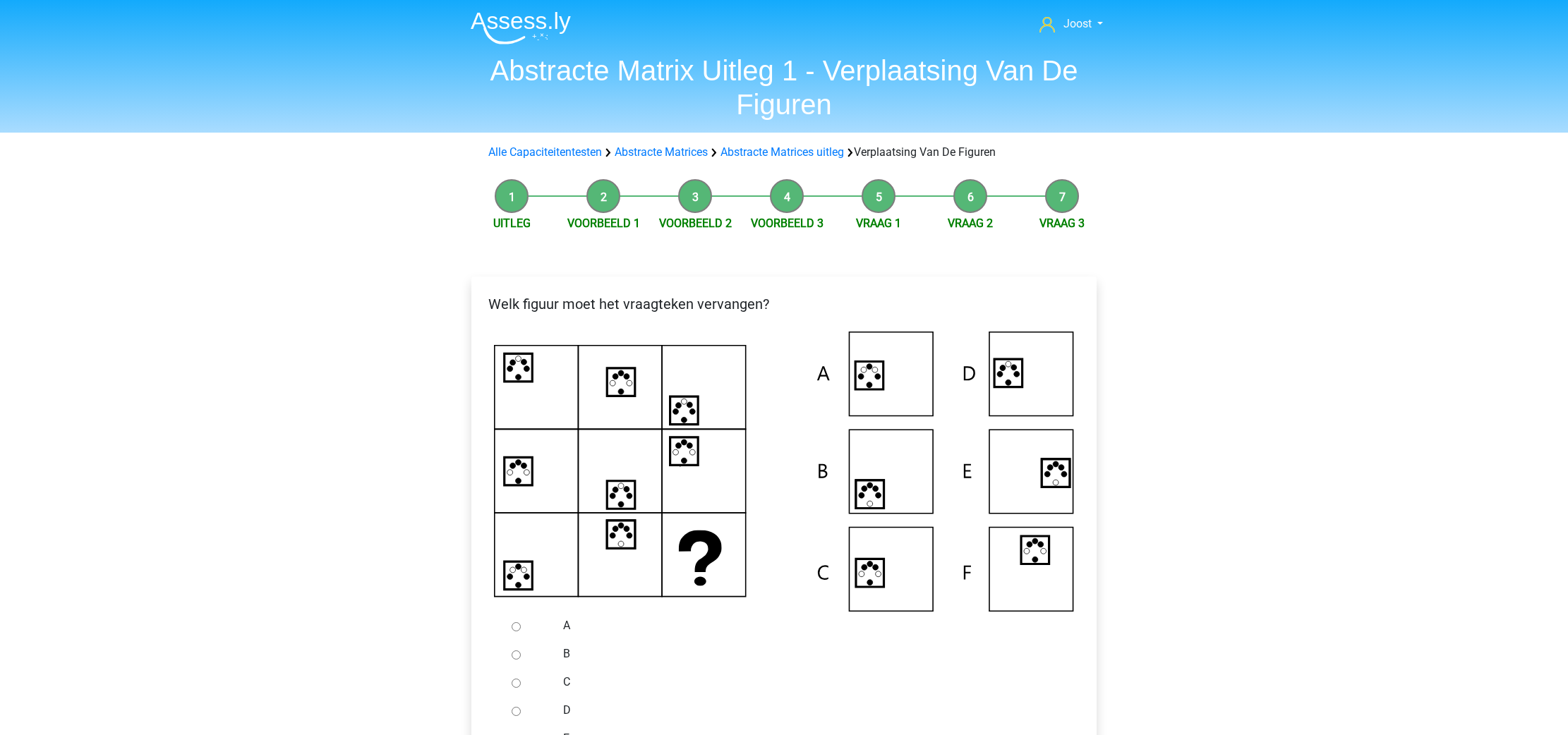
click at [517, 631] on input "A" at bounding box center [517, 627] width 9 height 9
radio input "true"
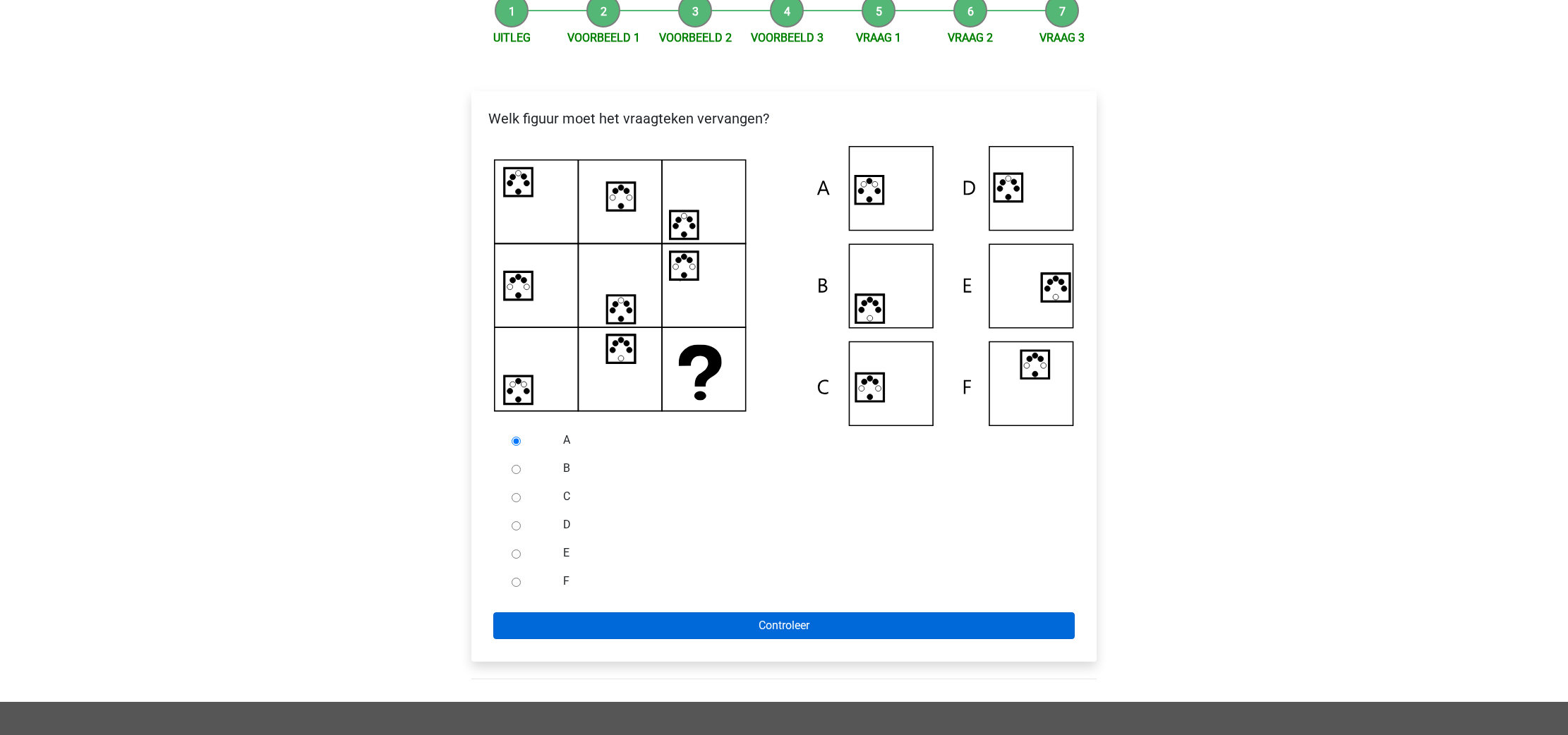
scroll to position [239, 0]
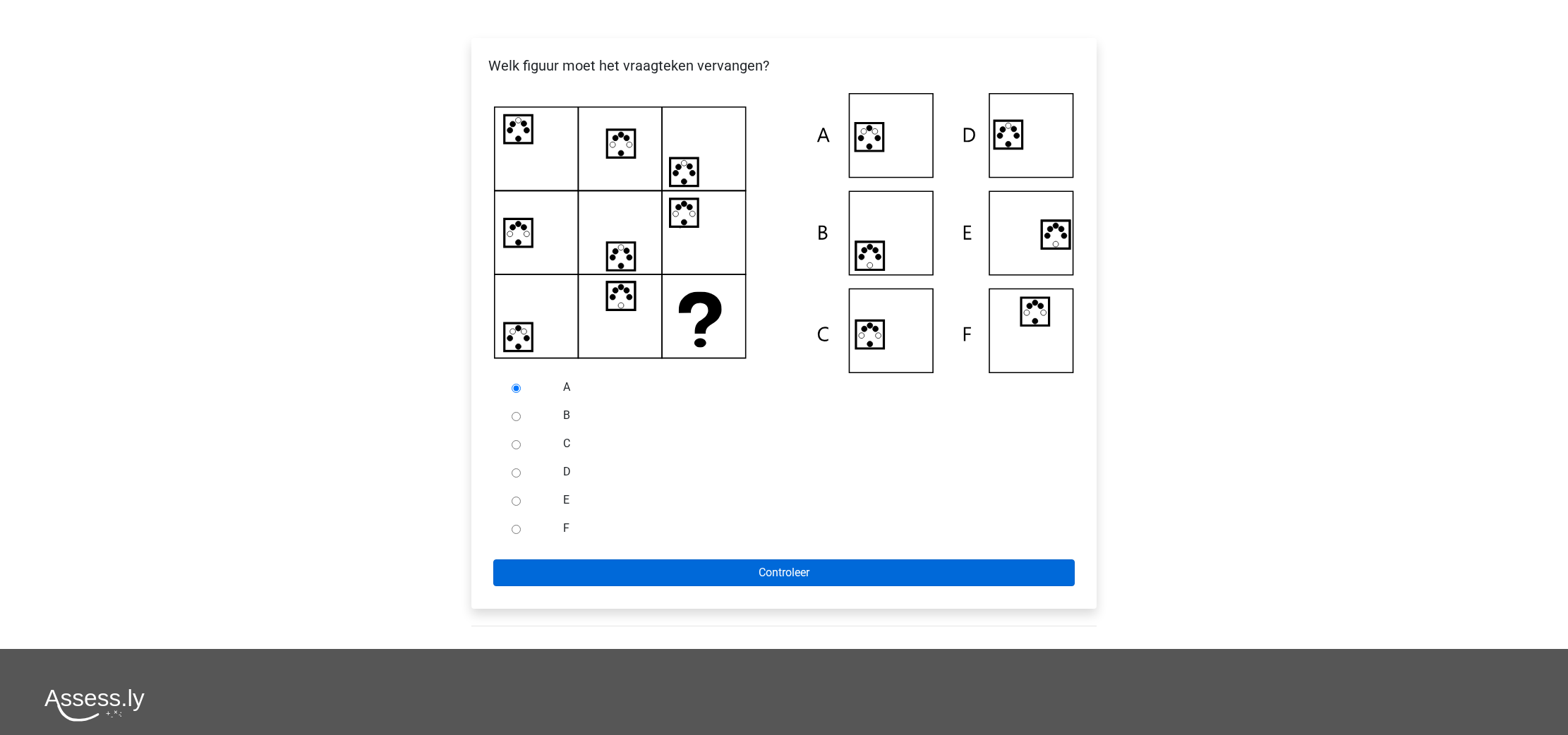
click at [616, 577] on input "Controleer" at bounding box center [784, 572] width 582 height 27
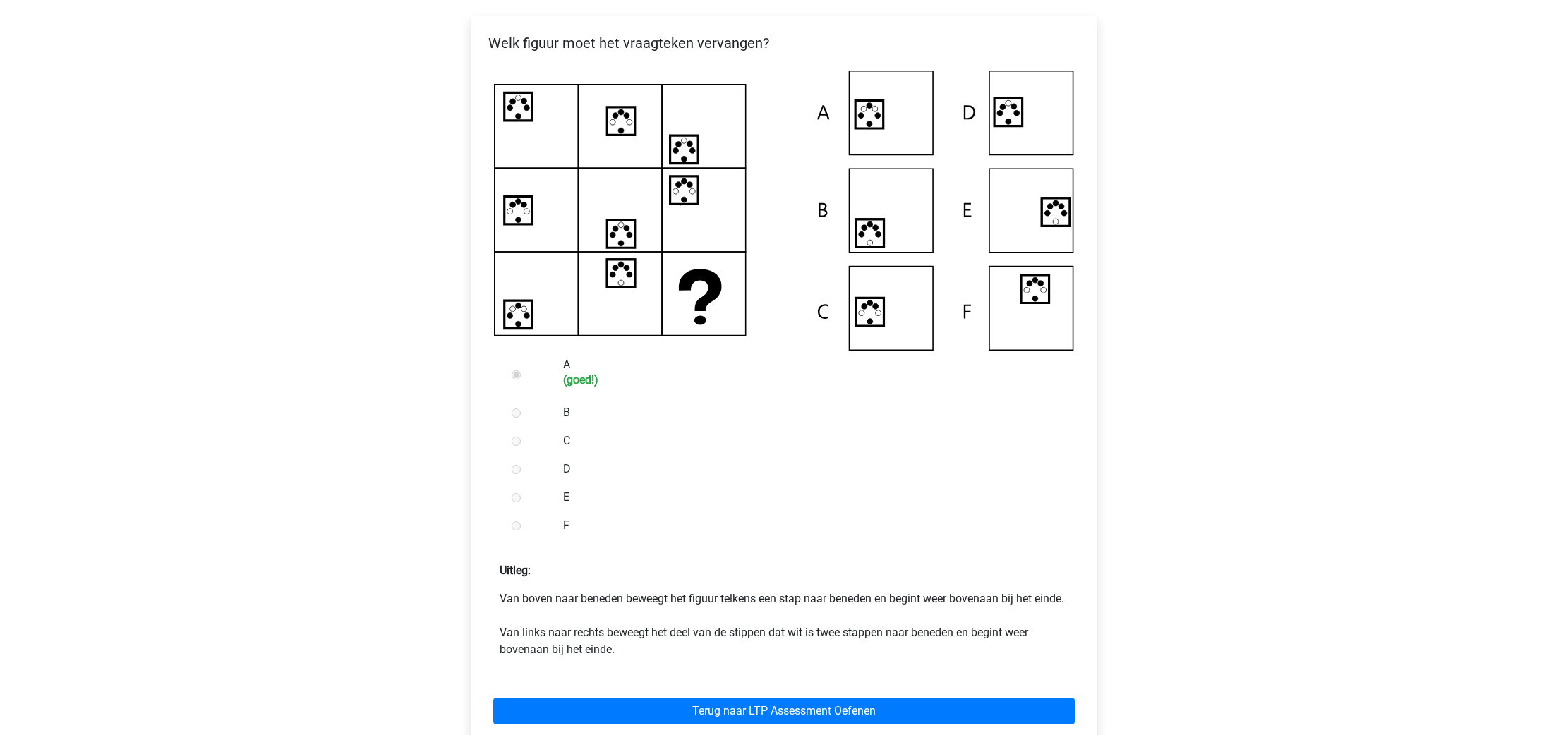
scroll to position [311, 0]
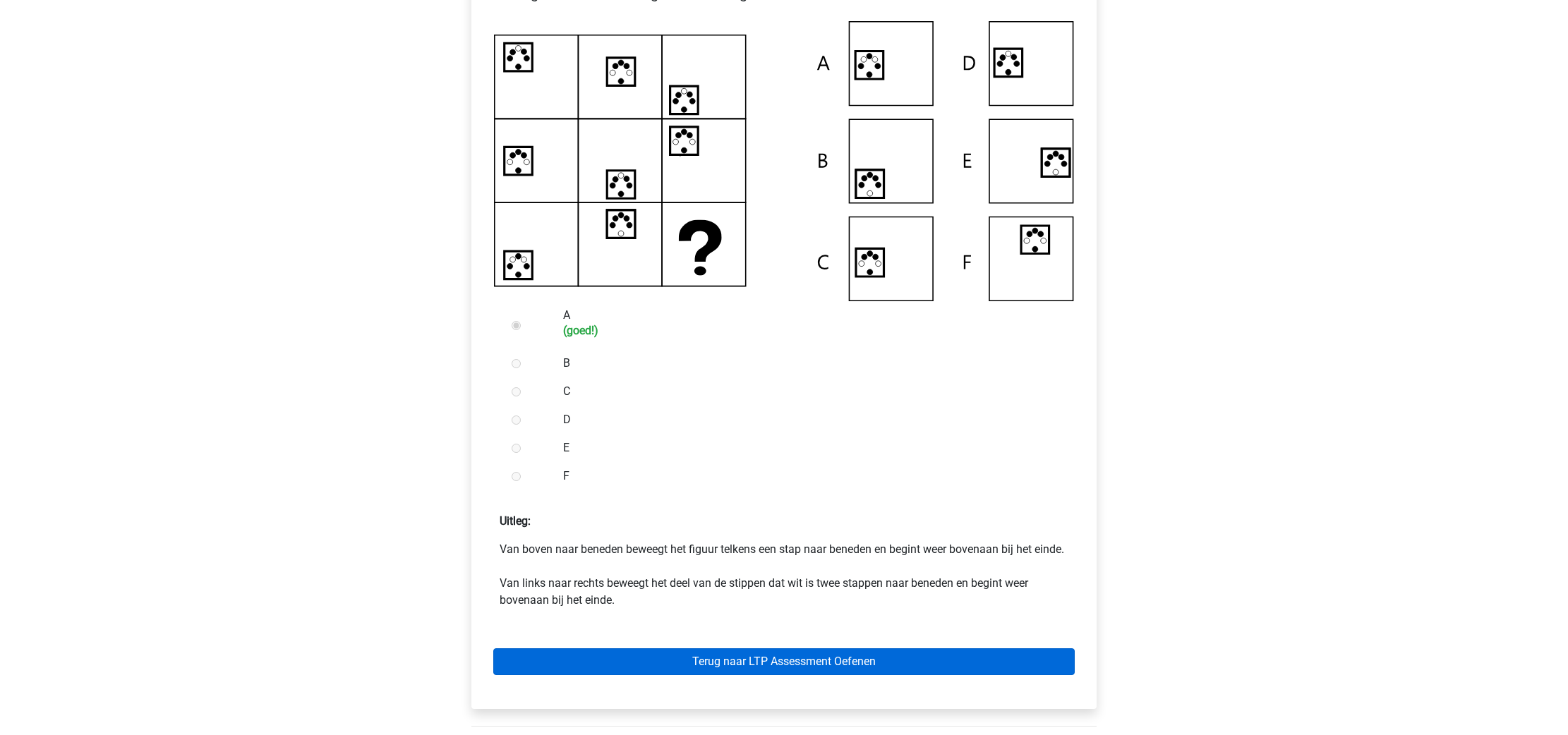
click at [702, 675] on link "Terug naar LTP Assessment Oefenen" at bounding box center [784, 661] width 582 height 27
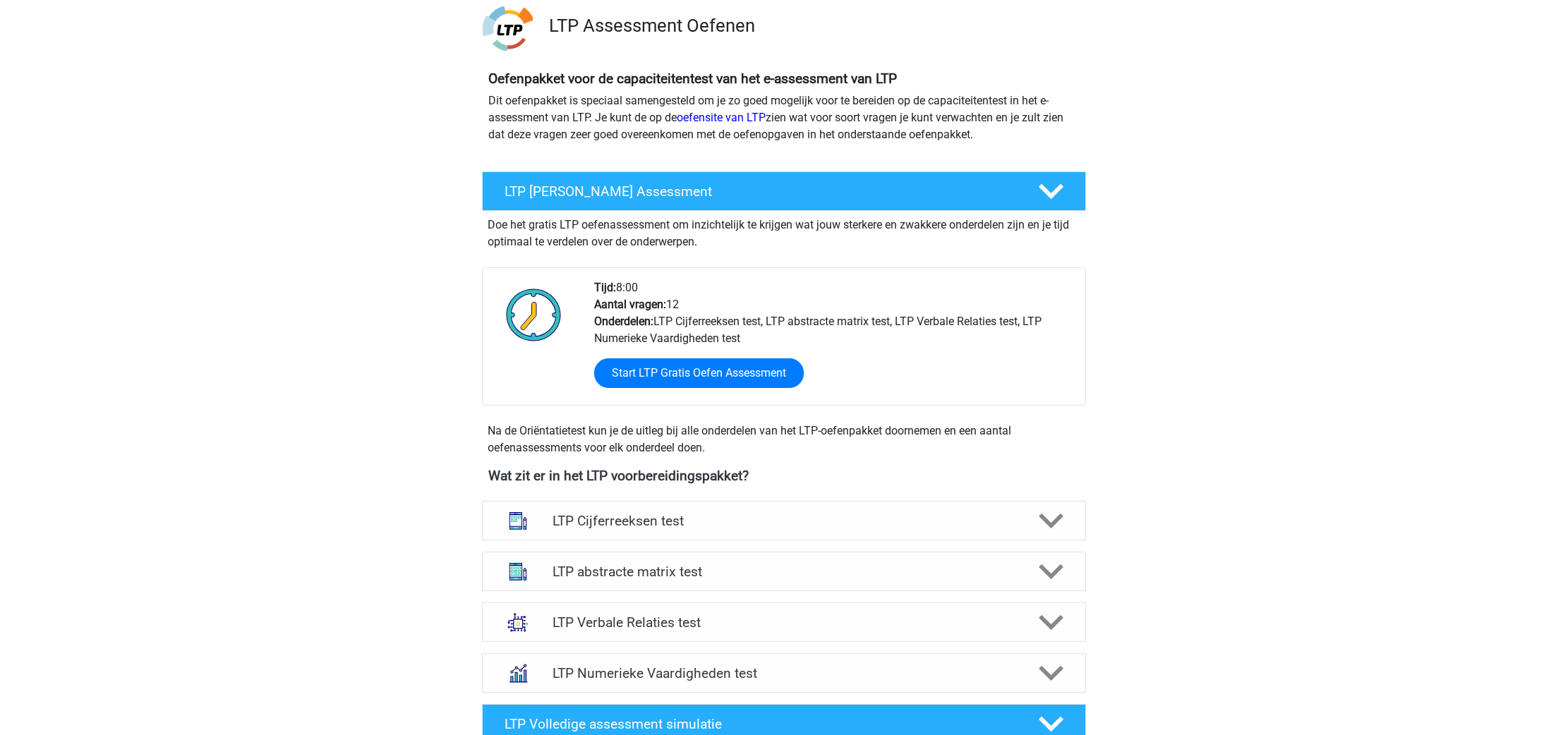
scroll to position [146, 0]
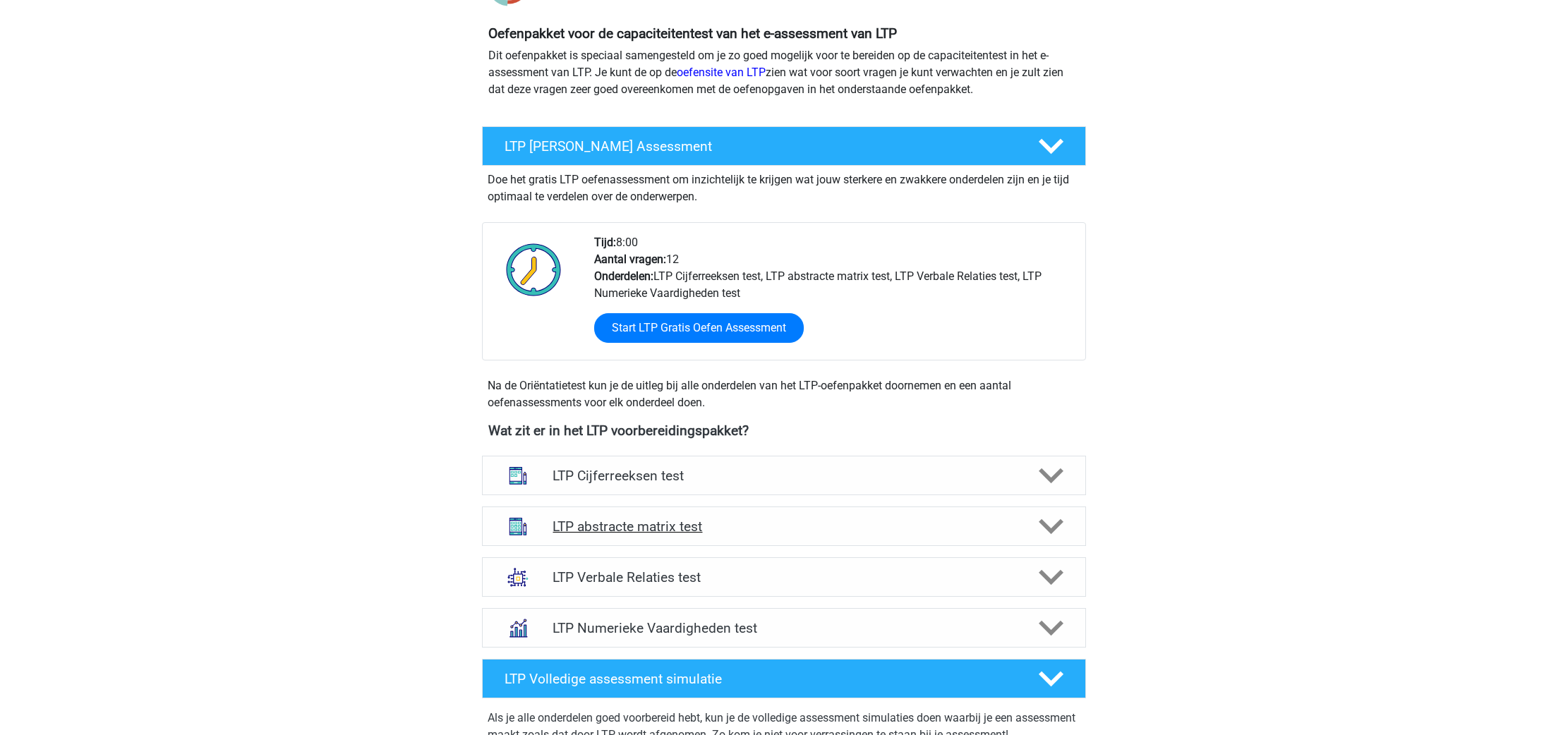
click at [867, 528] on h4 "LTP abstracte matrix test" at bounding box center [784, 526] width 462 height 16
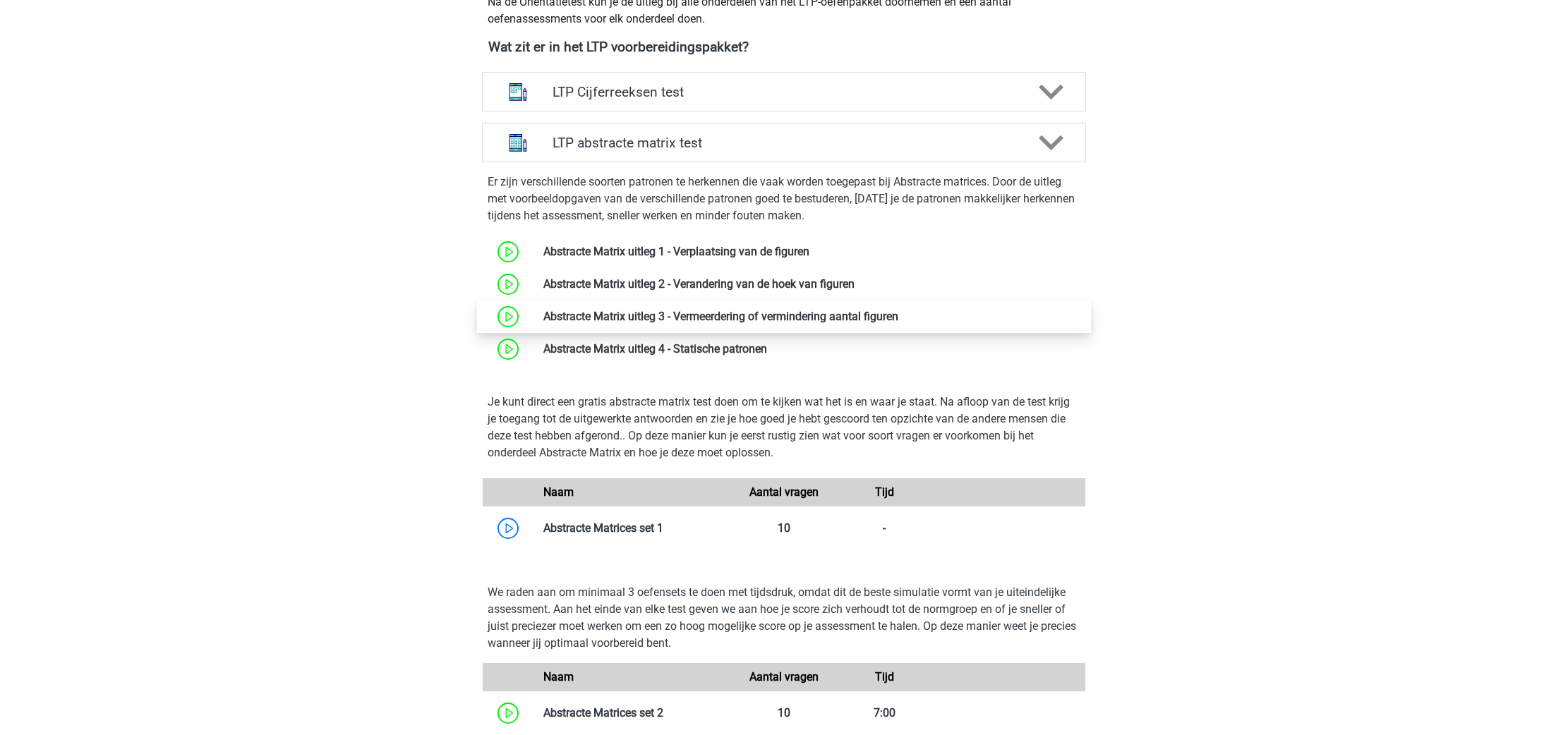
scroll to position [536, 0]
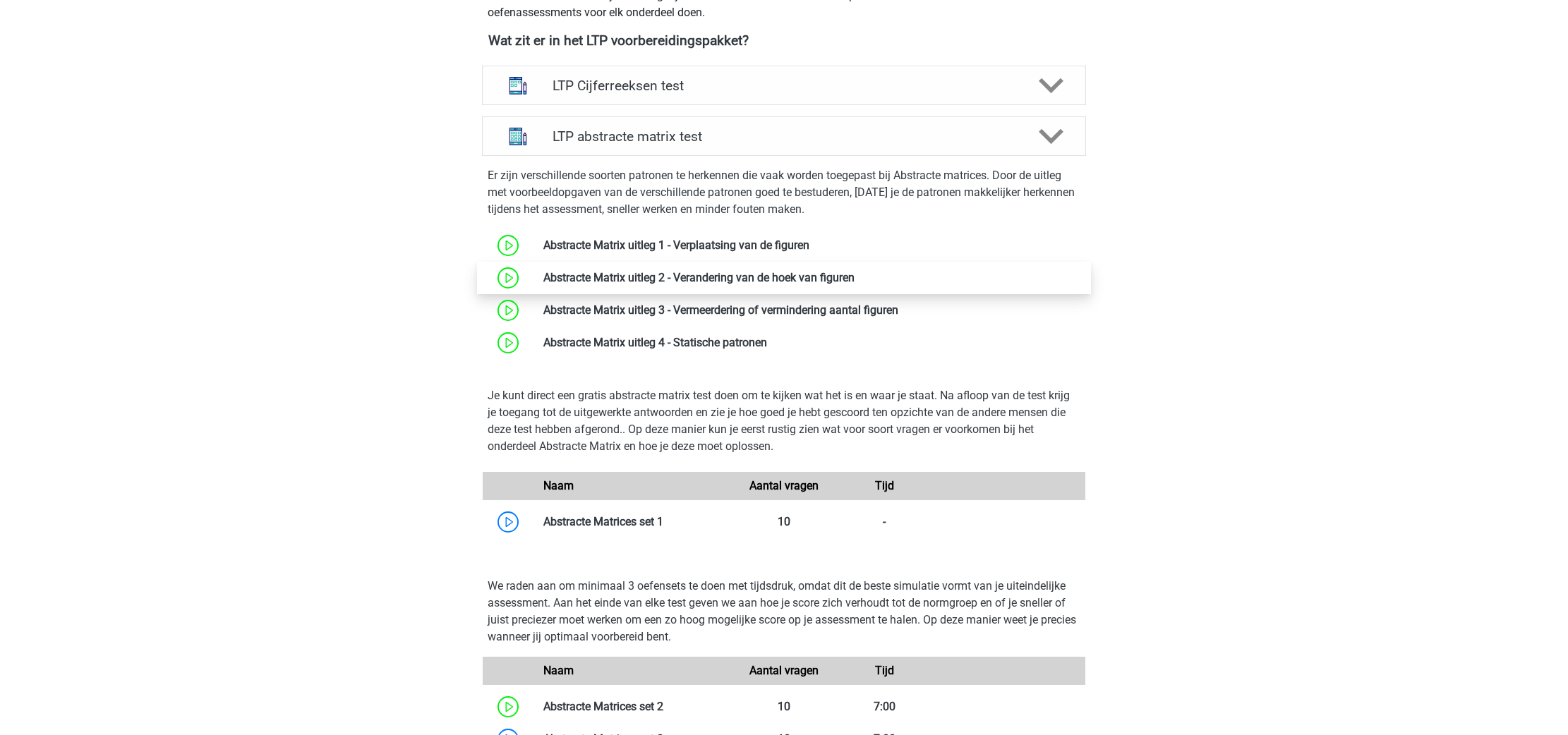
click at [855, 282] on link at bounding box center [855, 277] width 0 height 13
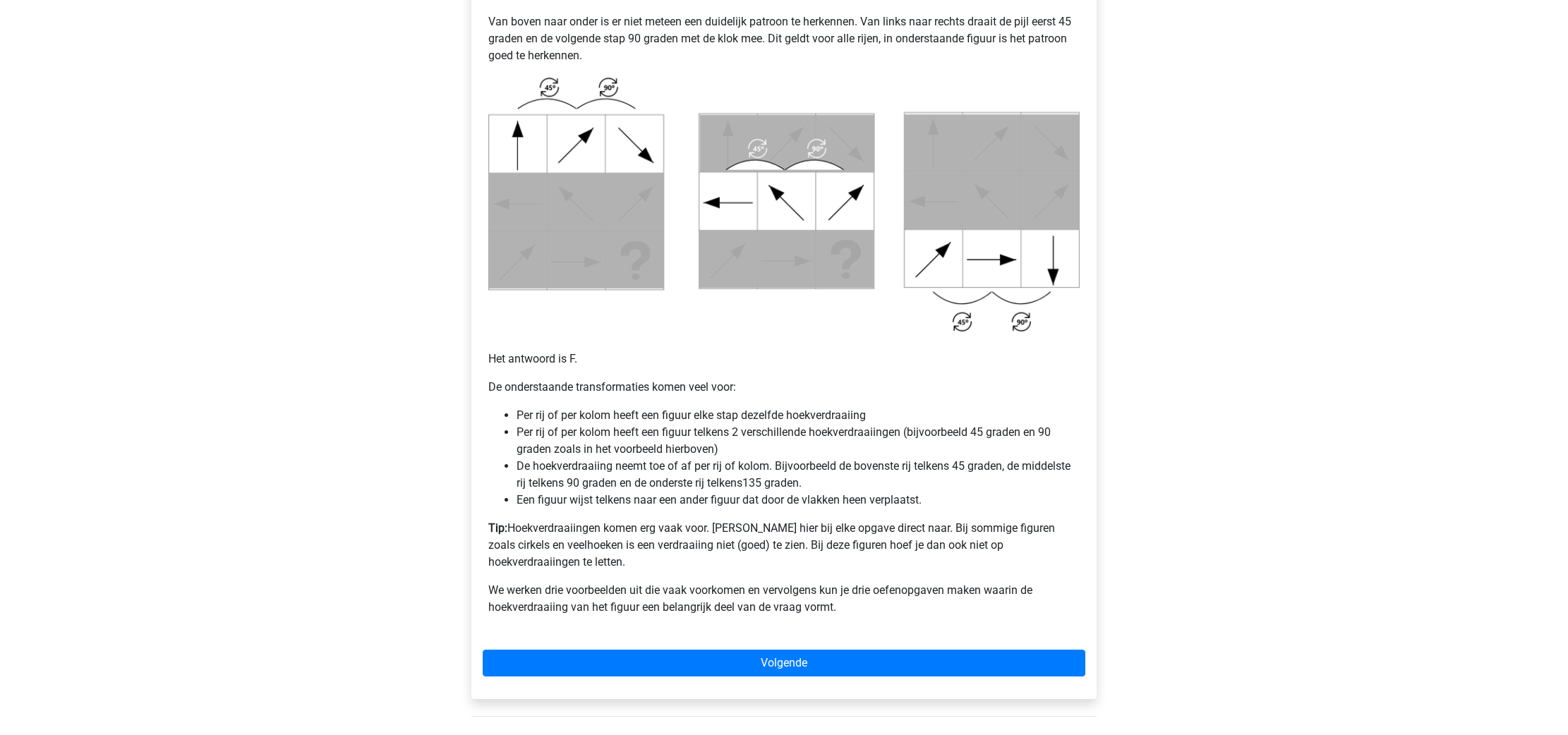
scroll to position [697, 0]
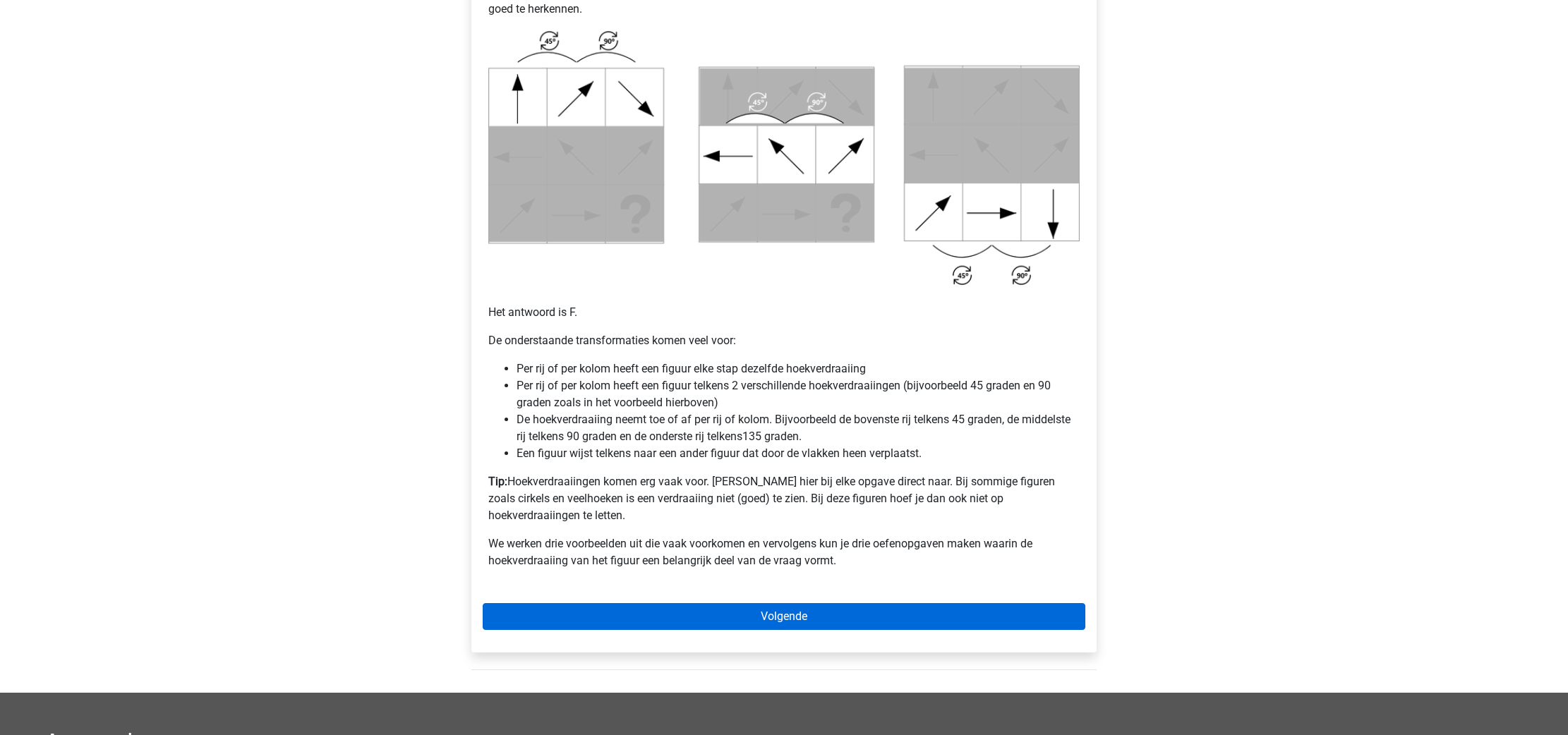
click at [885, 603] on link "Volgende" at bounding box center [784, 616] width 602 height 27
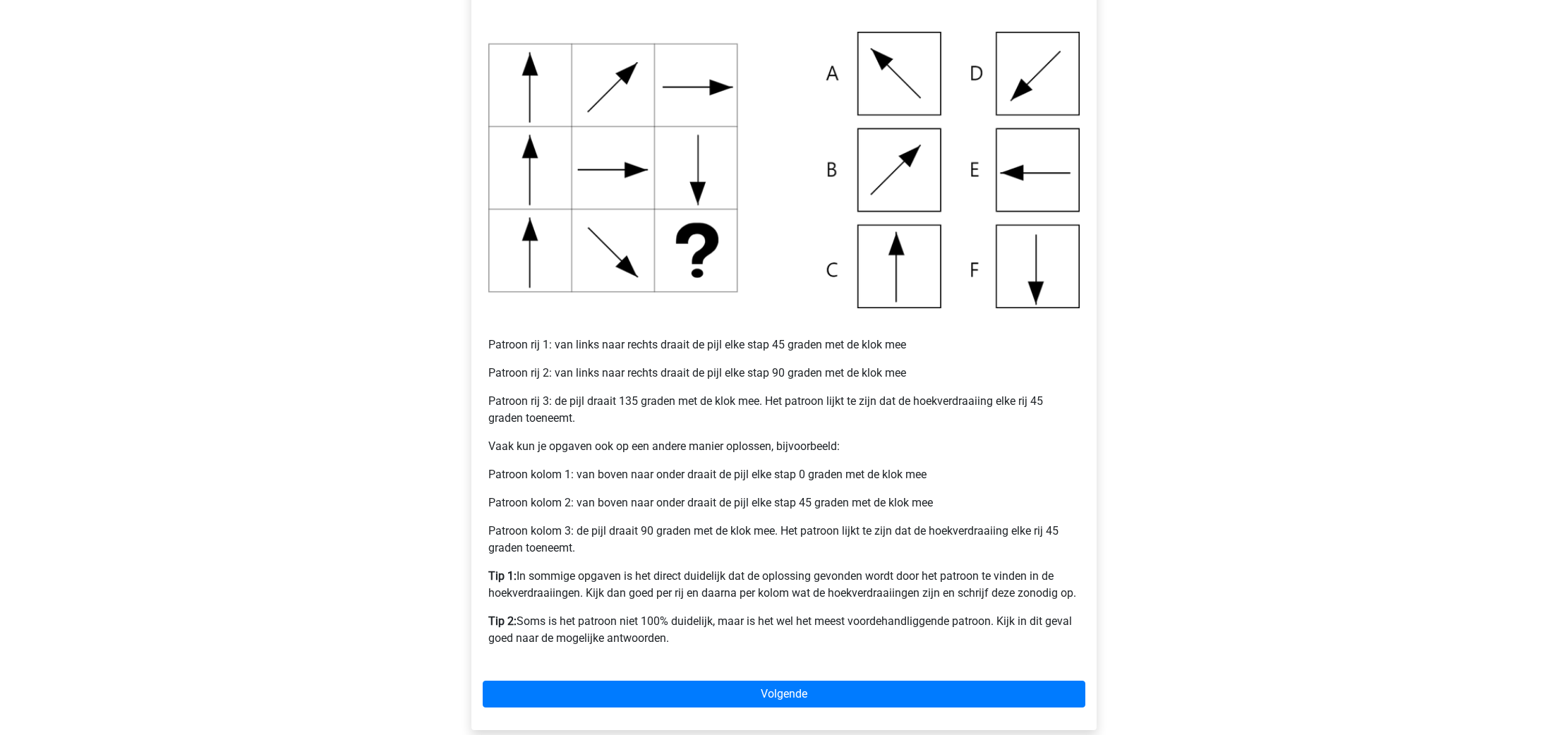
scroll to position [307, 0]
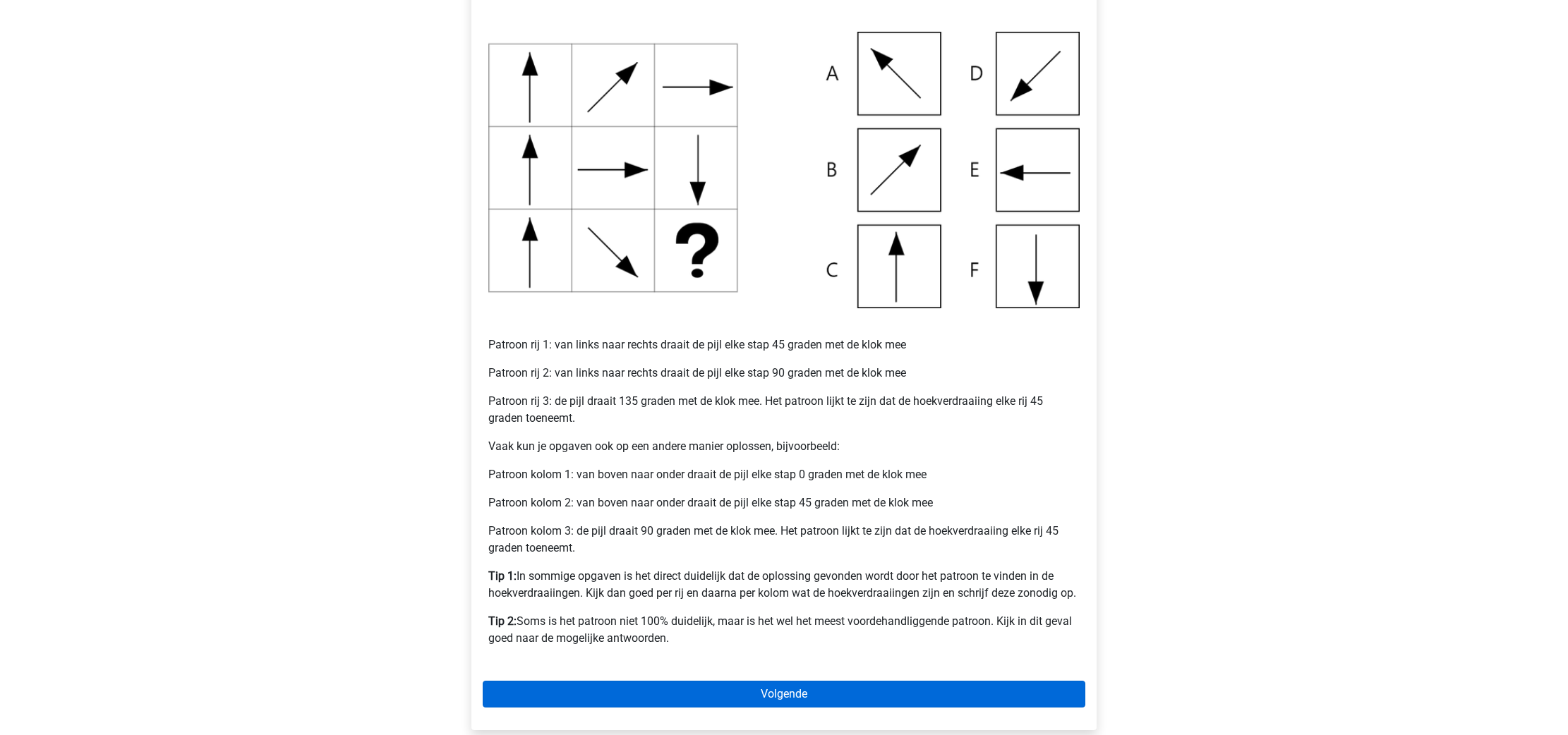
click at [866, 687] on link "Volgende" at bounding box center [784, 694] width 602 height 27
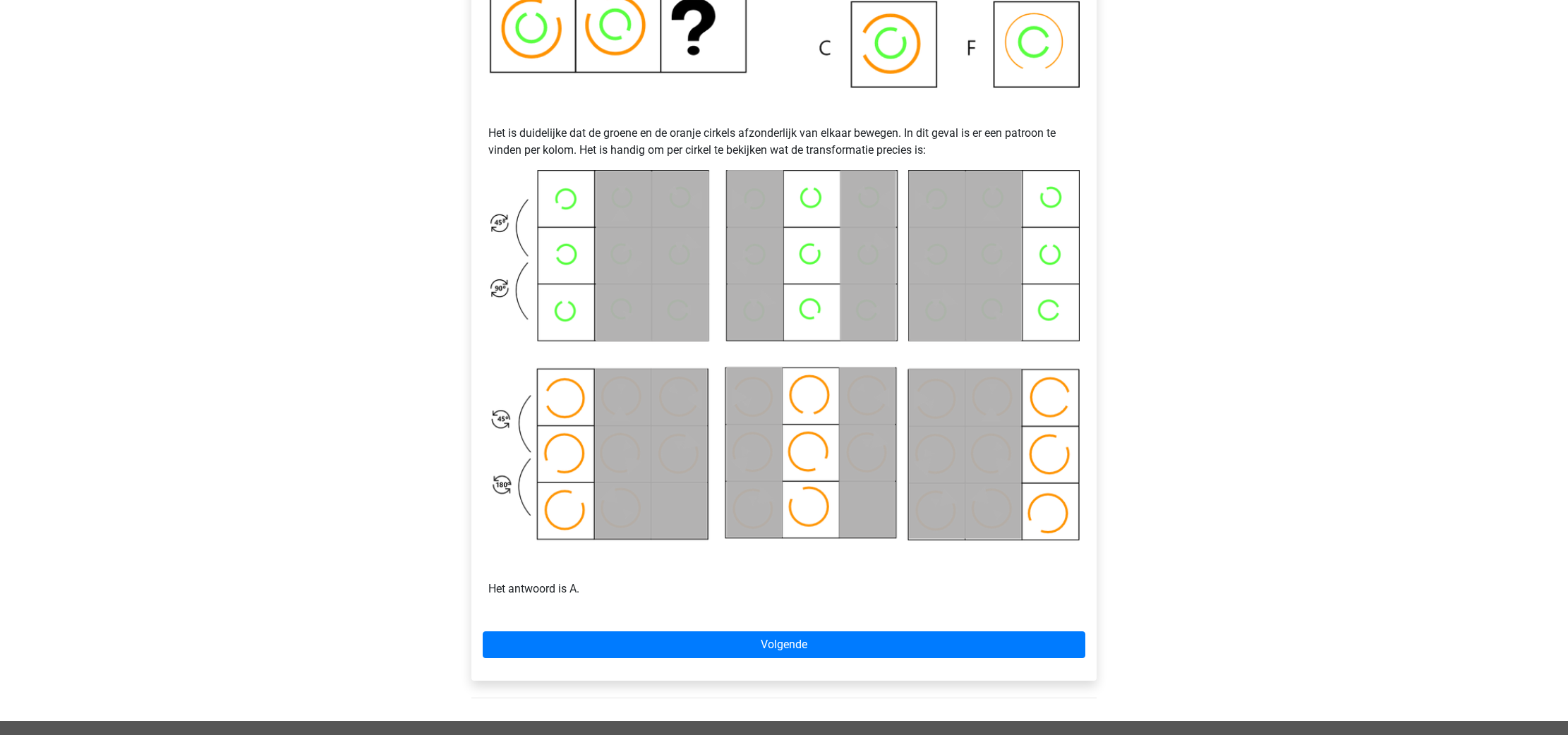
scroll to position [532, 0]
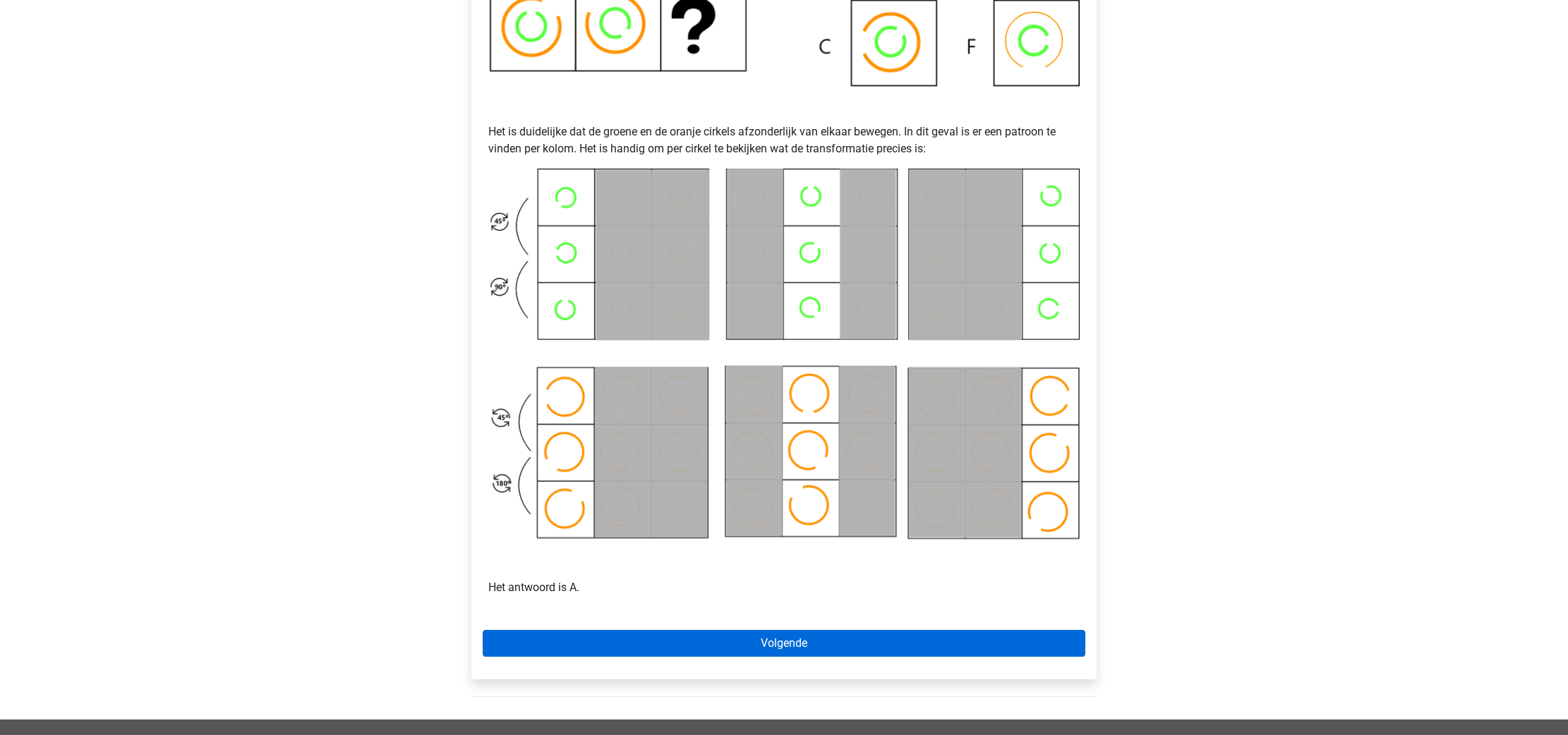
click at [827, 638] on link "Volgende" at bounding box center [784, 643] width 602 height 27
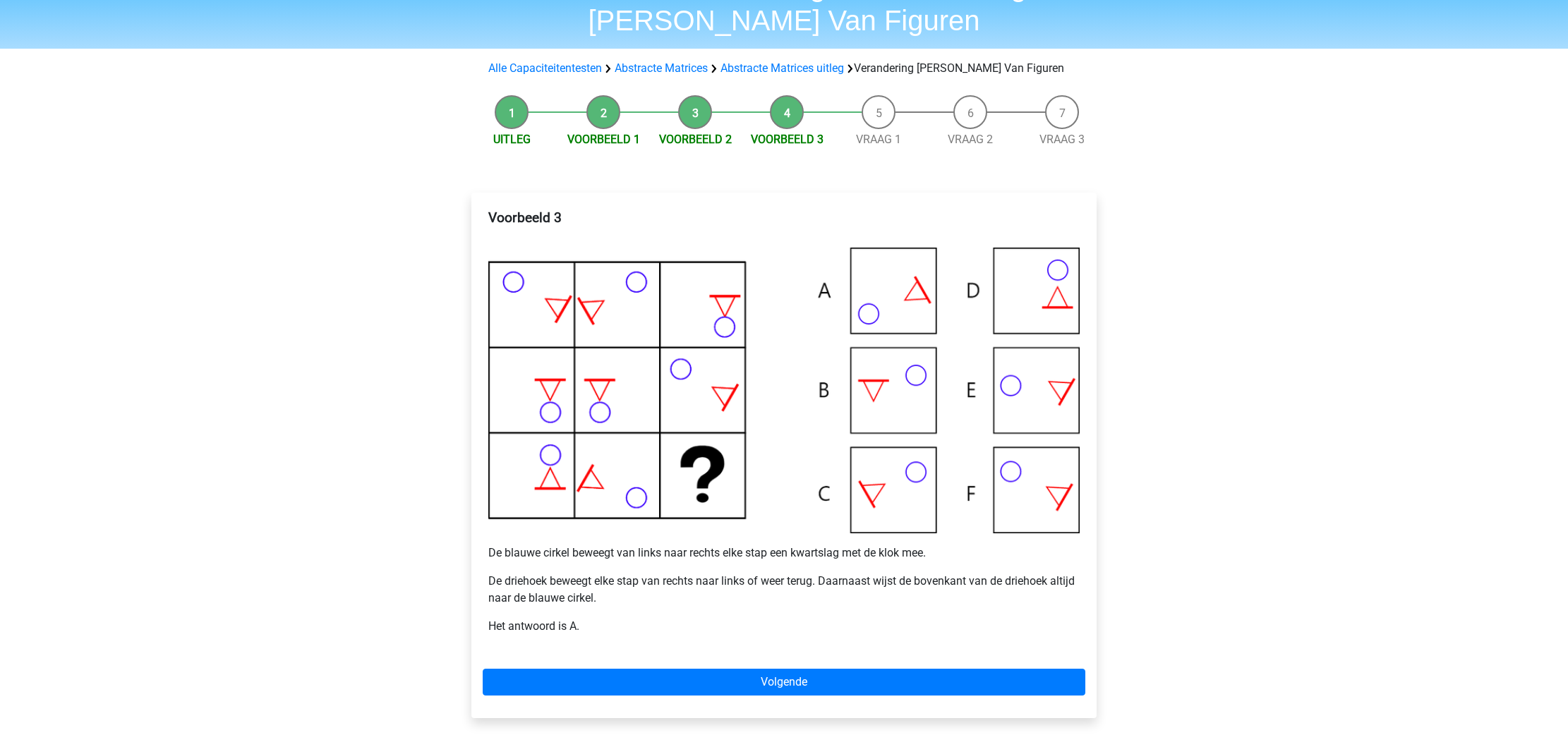
scroll to position [109, 0]
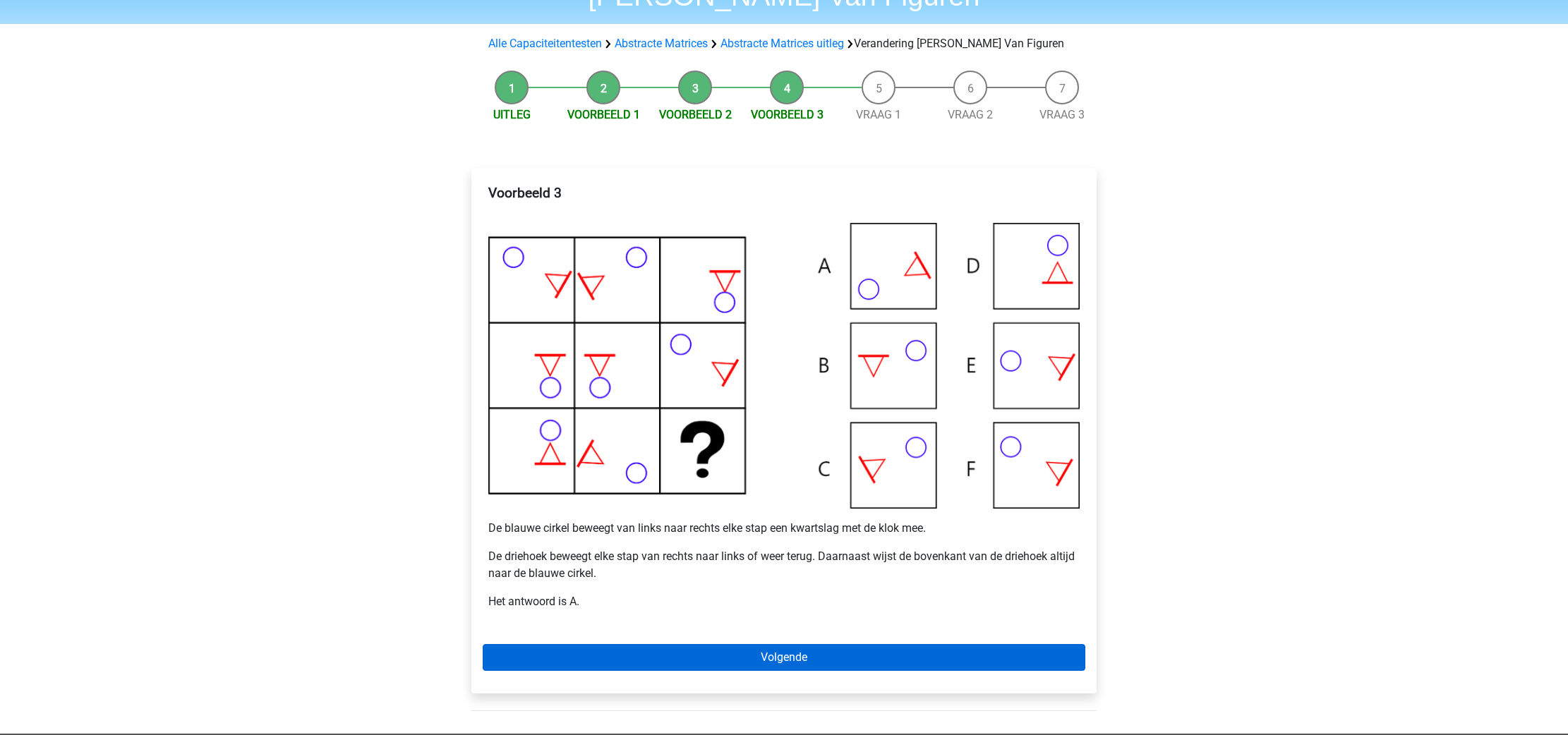
click at [768, 664] on link "Volgende" at bounding box center [784, 658] width 602 height 27
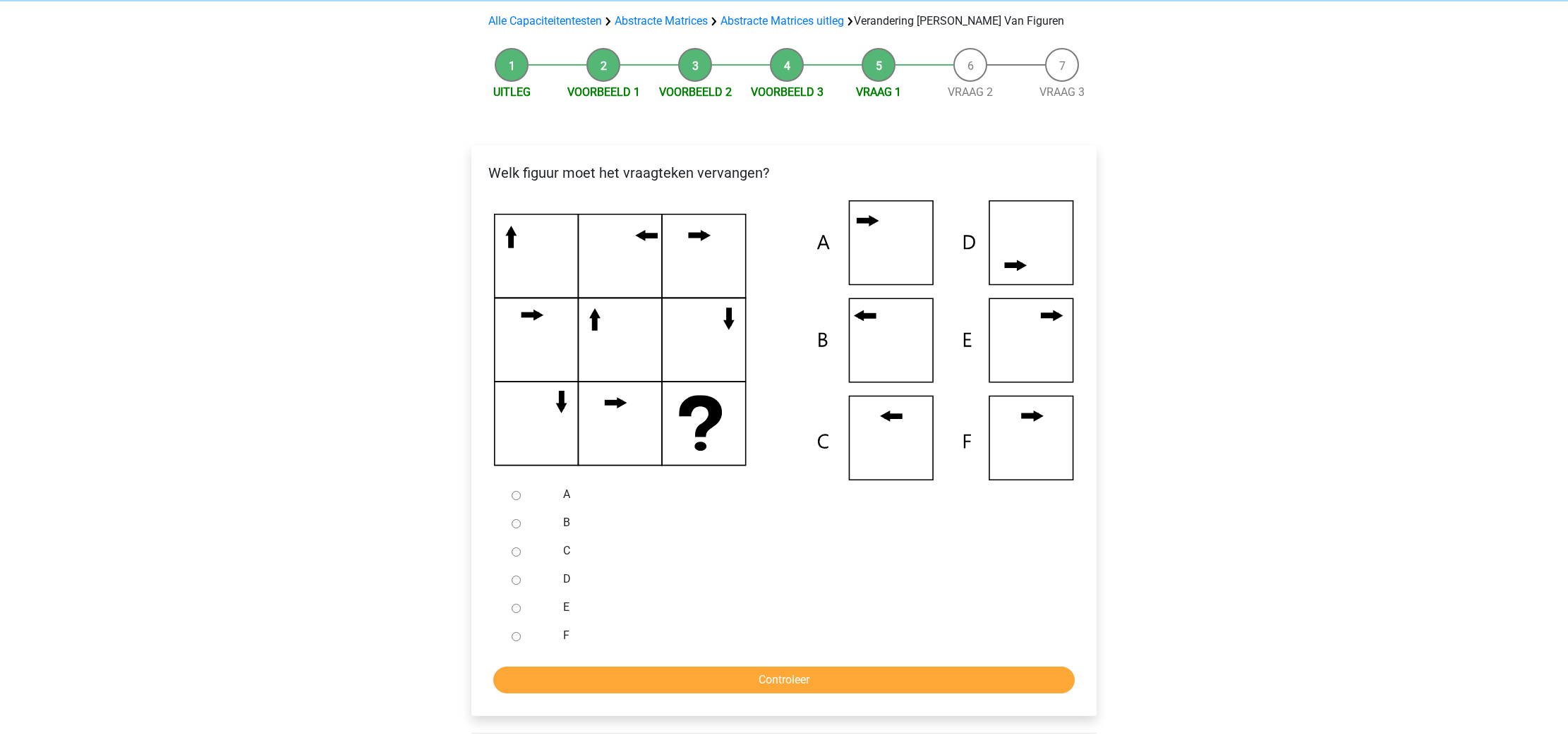
scroll to position [131, 0]
click at [522, 526] on div at bounding box center [529, 522] width 47 height 28
click at [519, 519] on input "B" at bounding box center [517, 524] width 9 height 9
radio input "true"
click at [741, 677] on input "Controleer" at bounding box center [784, 680] width 582 height 27
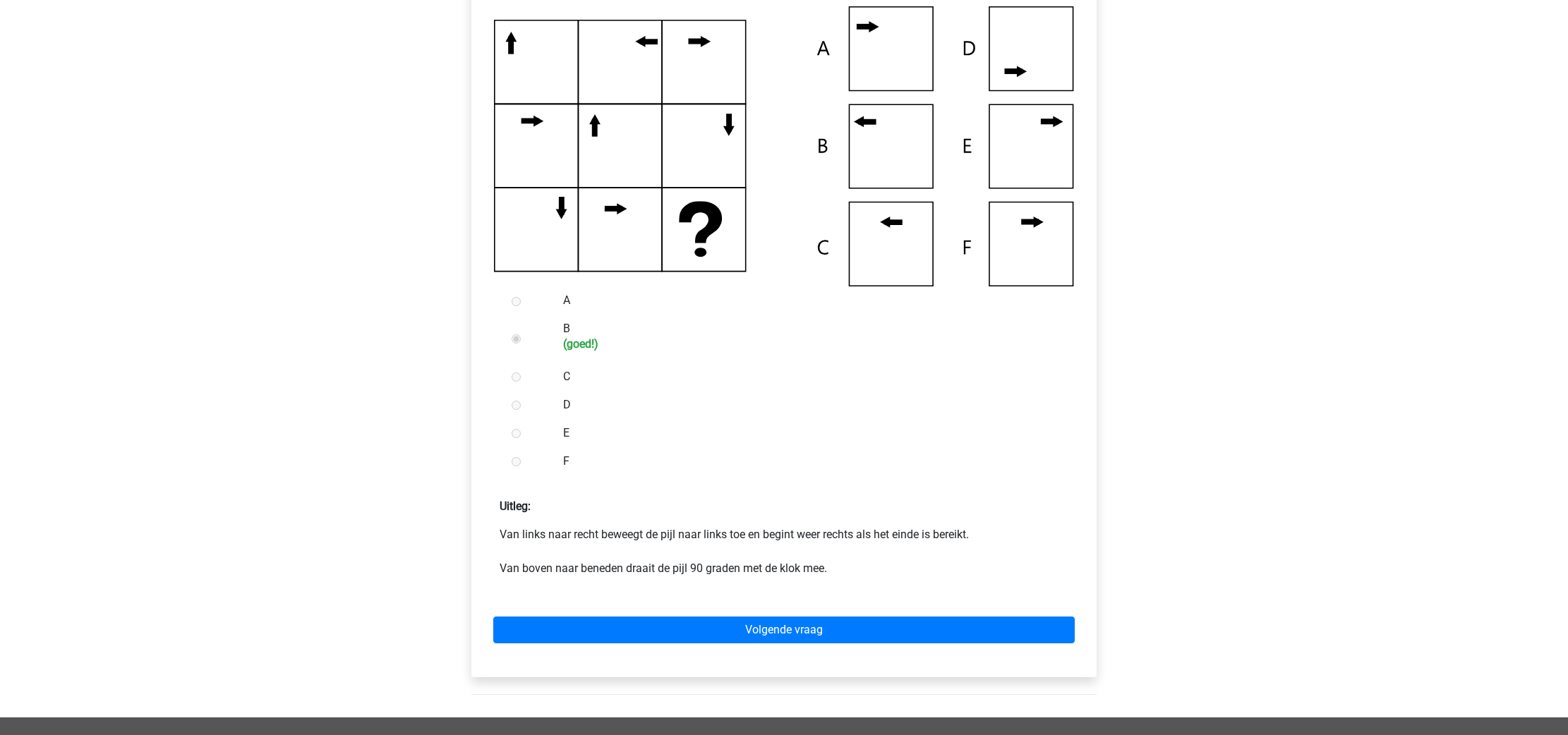
scroll to position [325, 0]
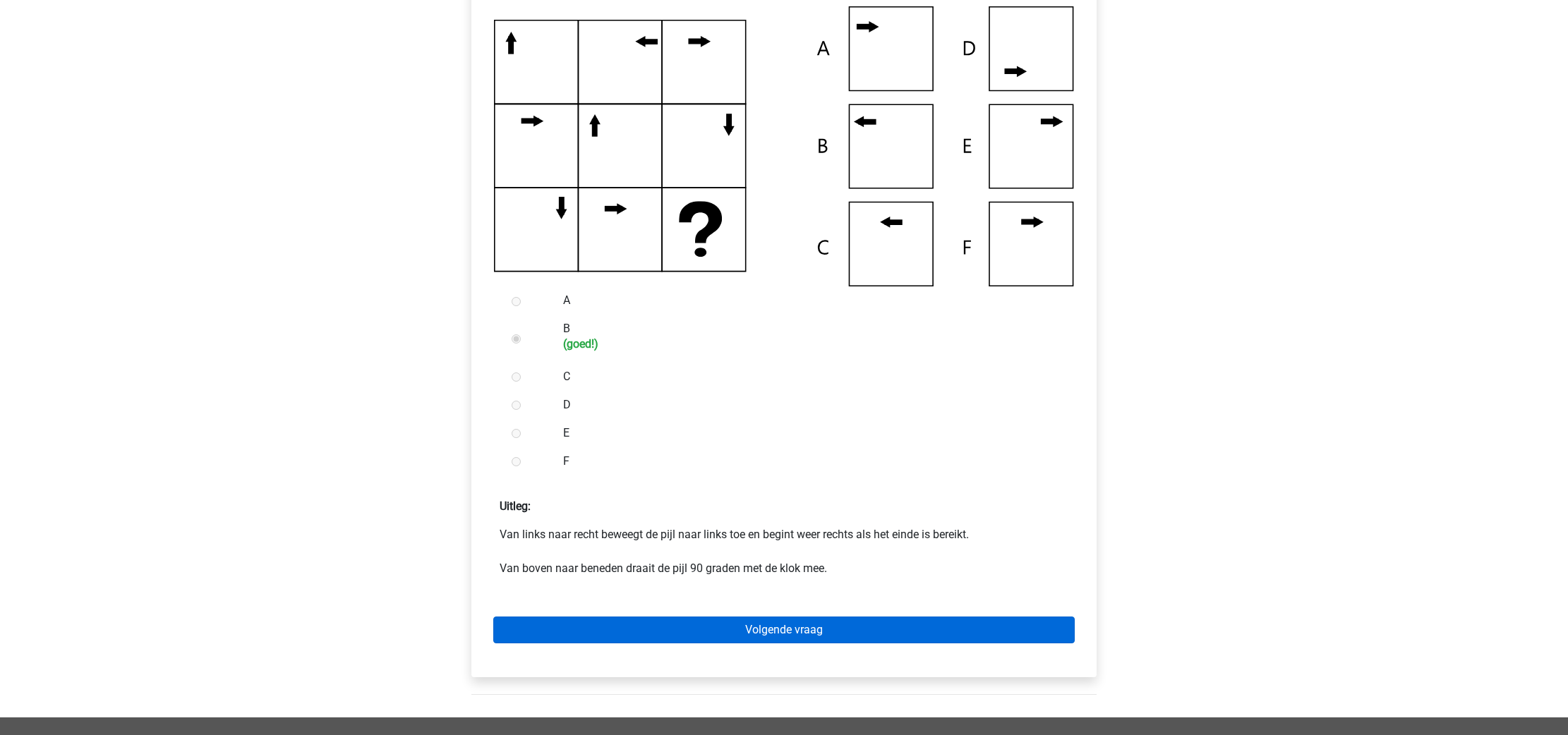
click at [883, 622] on link "Volgende vraag" at bounding box center [784, 630] width 582 height 27
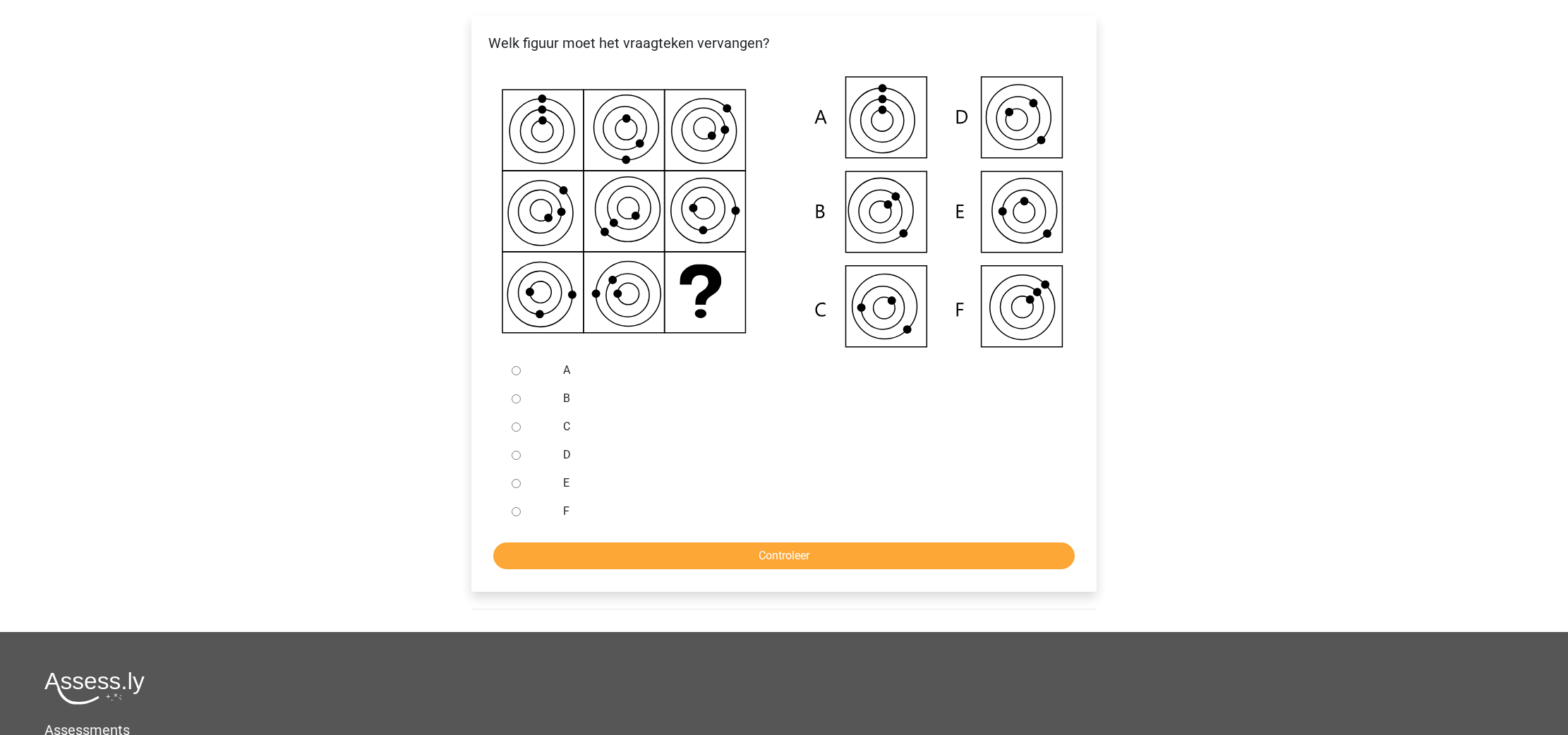
scroll to position [275, 0]
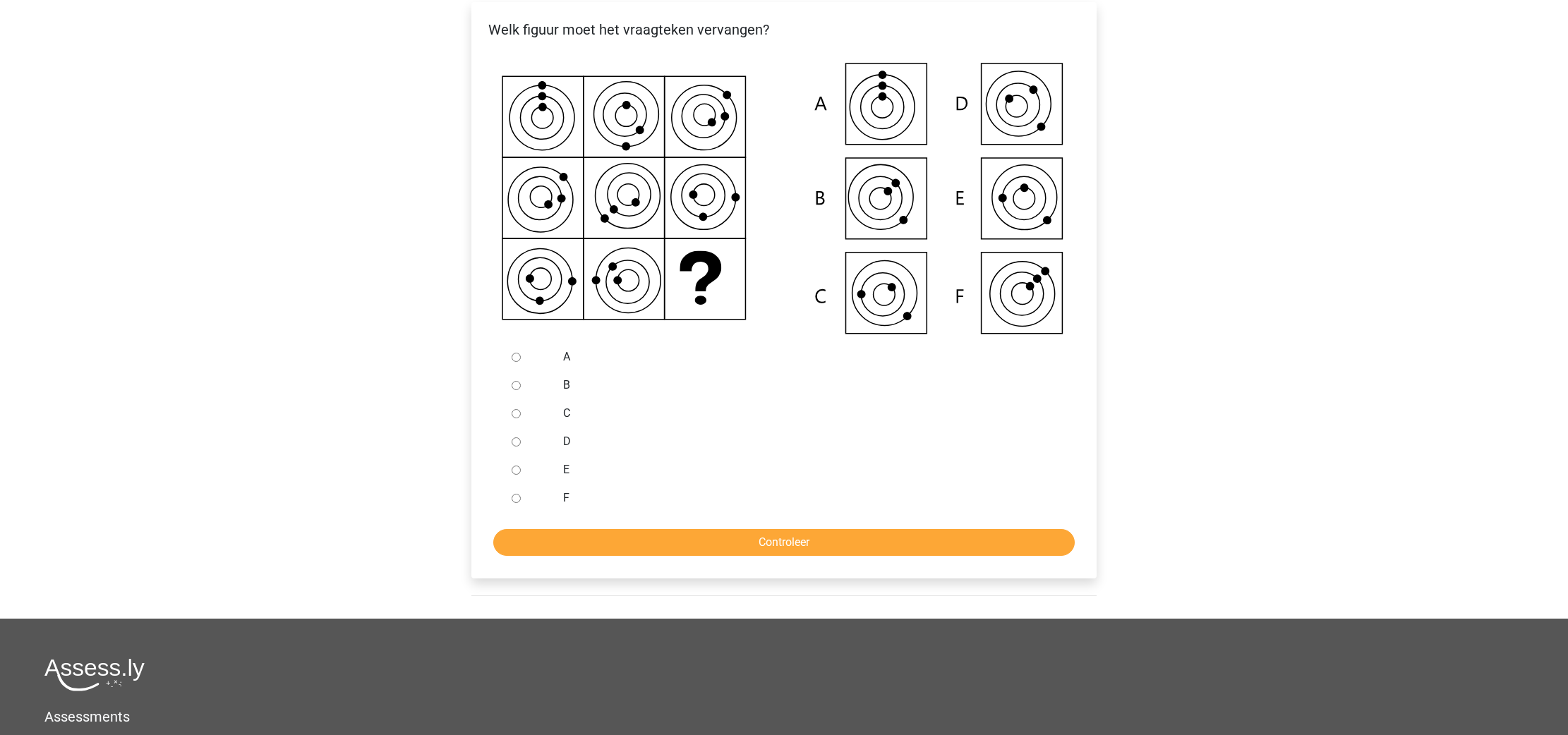
click at [513, 416] on input "C" at bounding box center [517, 414] width 9 height 9
radio input "true"
click at [744, 541] on input "Controleer" at bounding box center [784, 542] width 582 height 27
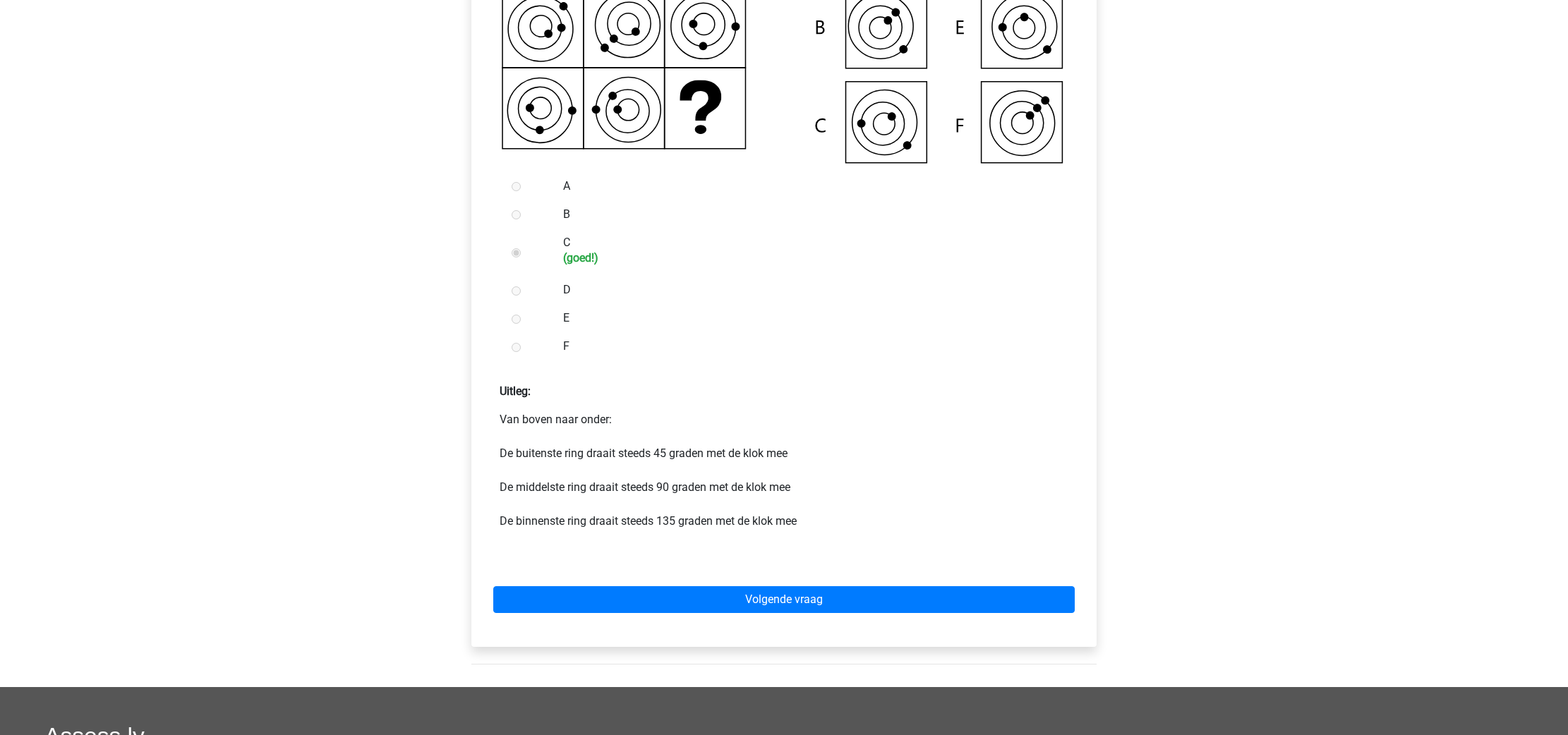
scroll to position [445, 0]
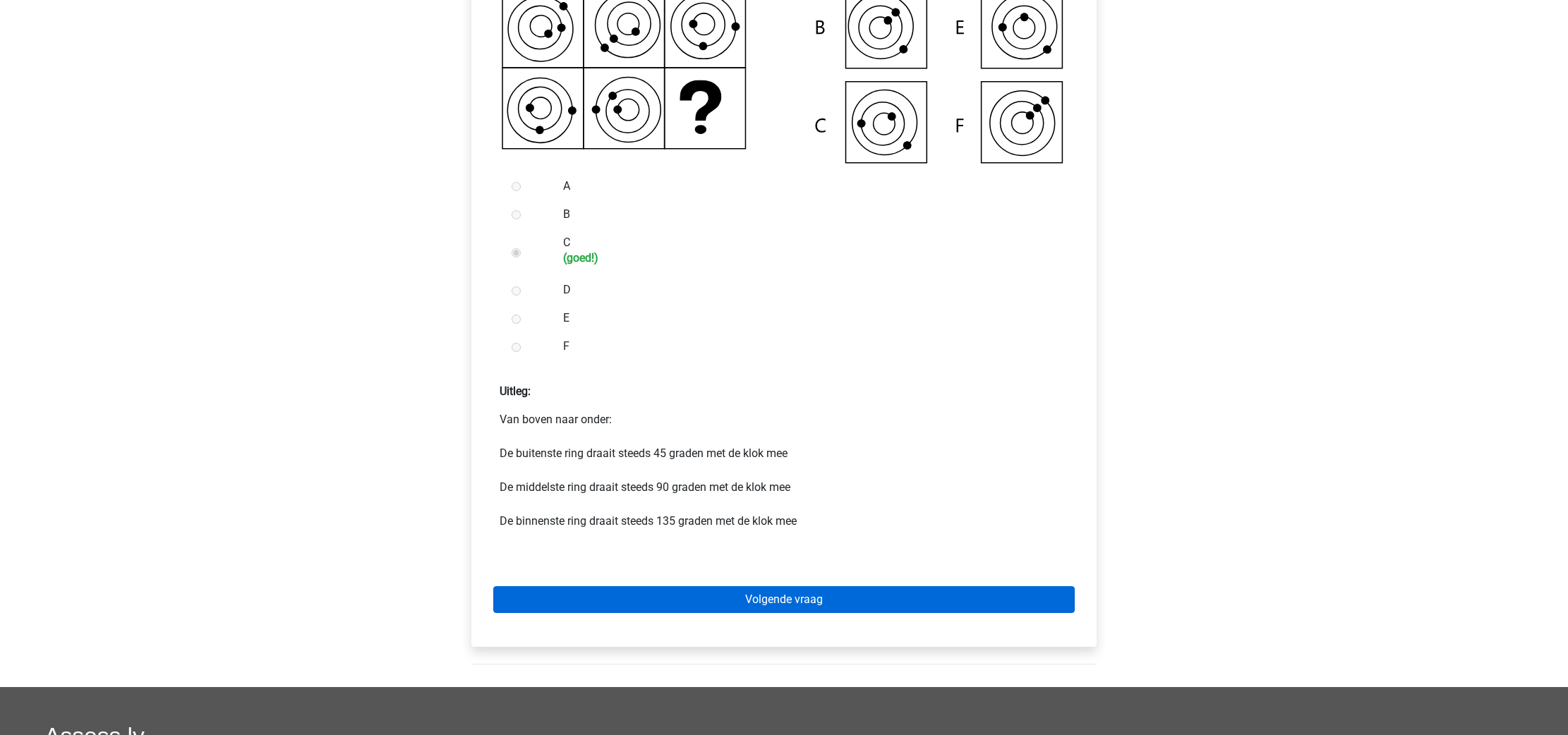
click at [805, 599] on link "Volgende vraag" at bounding box center [784, 599] width 582 height 27
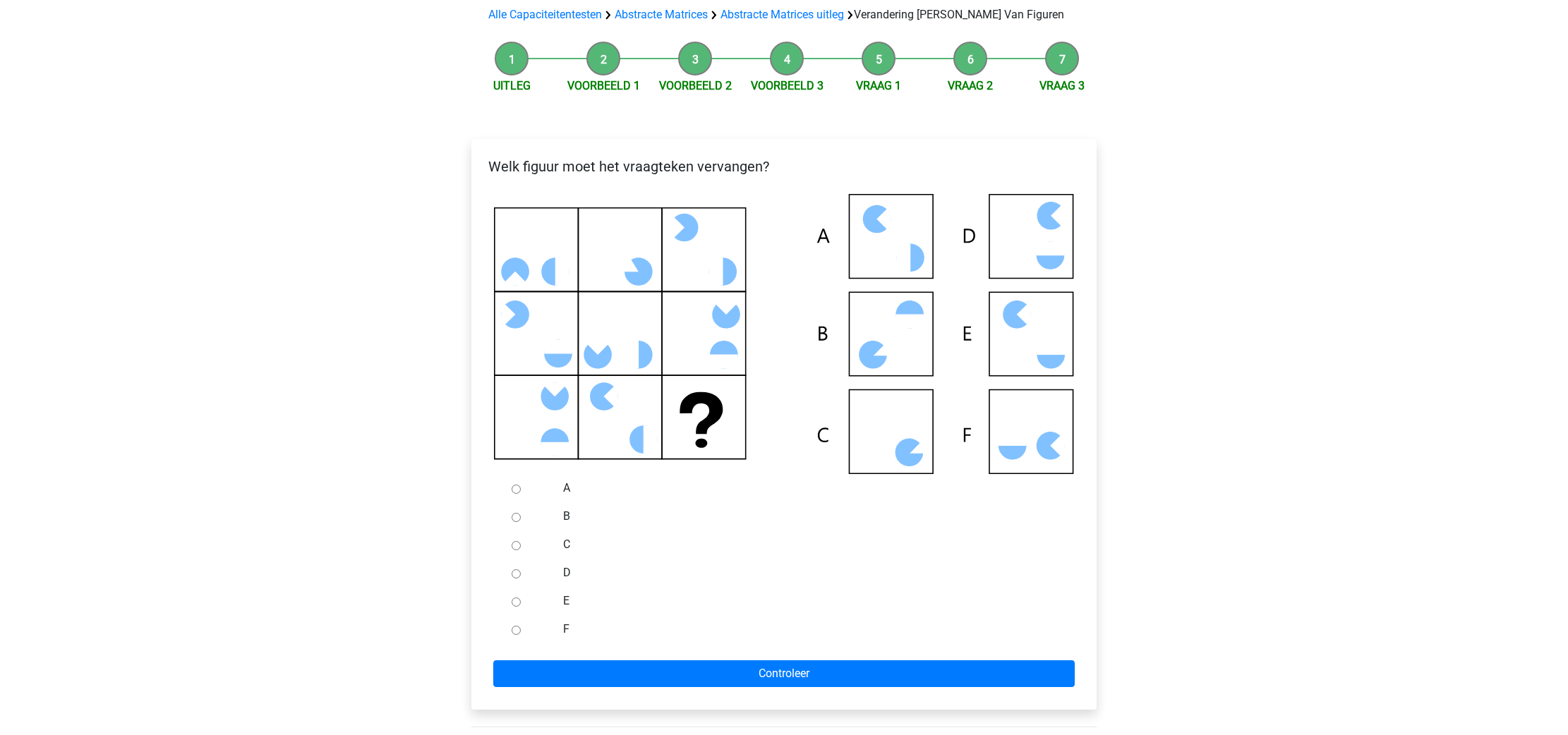
scroll to position [138, 0]
drag, startPoint x: 515, startPoint y: 624, endPoint x: 527, endPoint y: 649, distance: 27.7
click at [515, 624] on div at bounding box center [529, 628] width 47 height 28
click at [515, 630] on input "F" at bounding box center [517, 630] width 9 height 9
radio input "true"
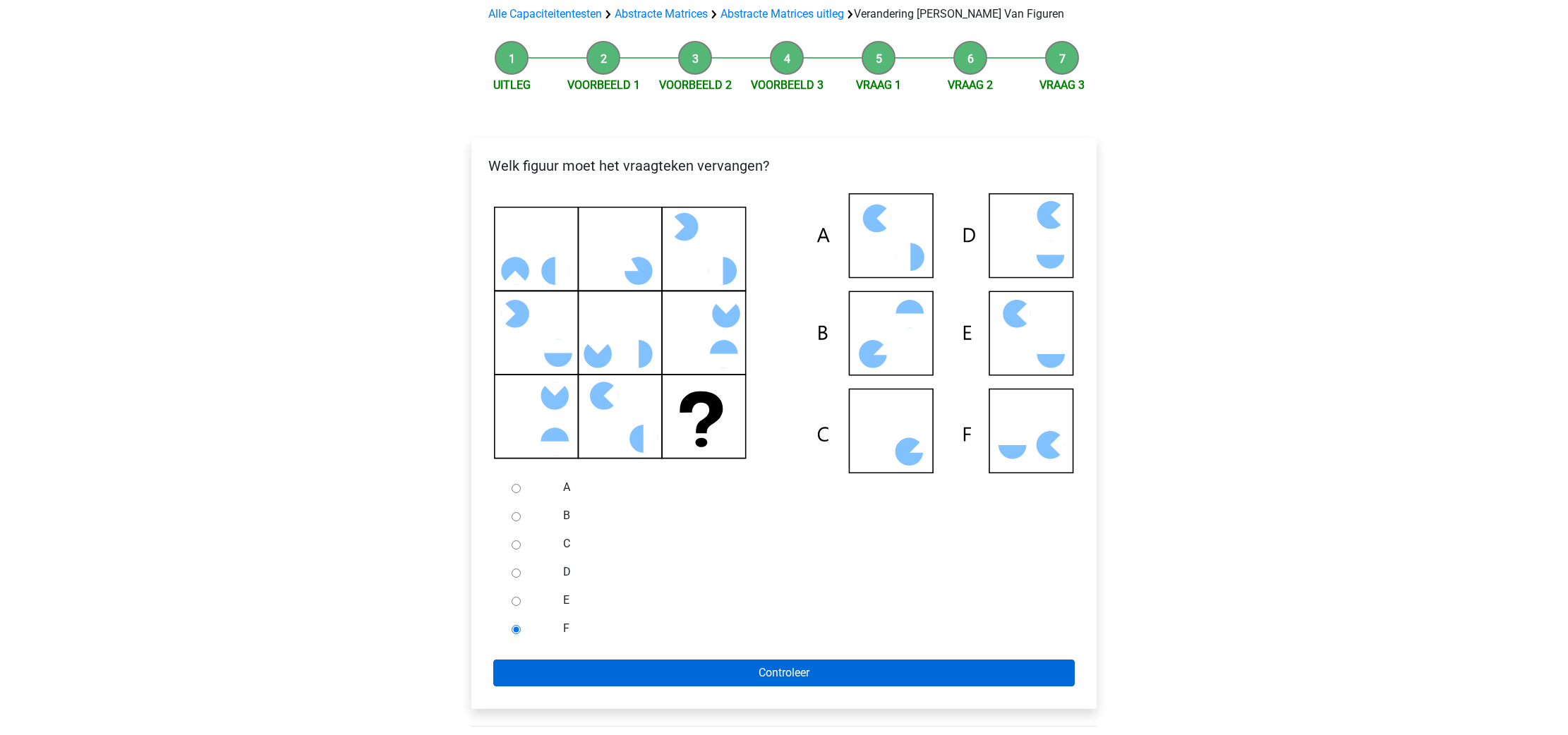
click at [527, 661] on input "Controleer" at bounding box center [784, 673] width 582 height 27
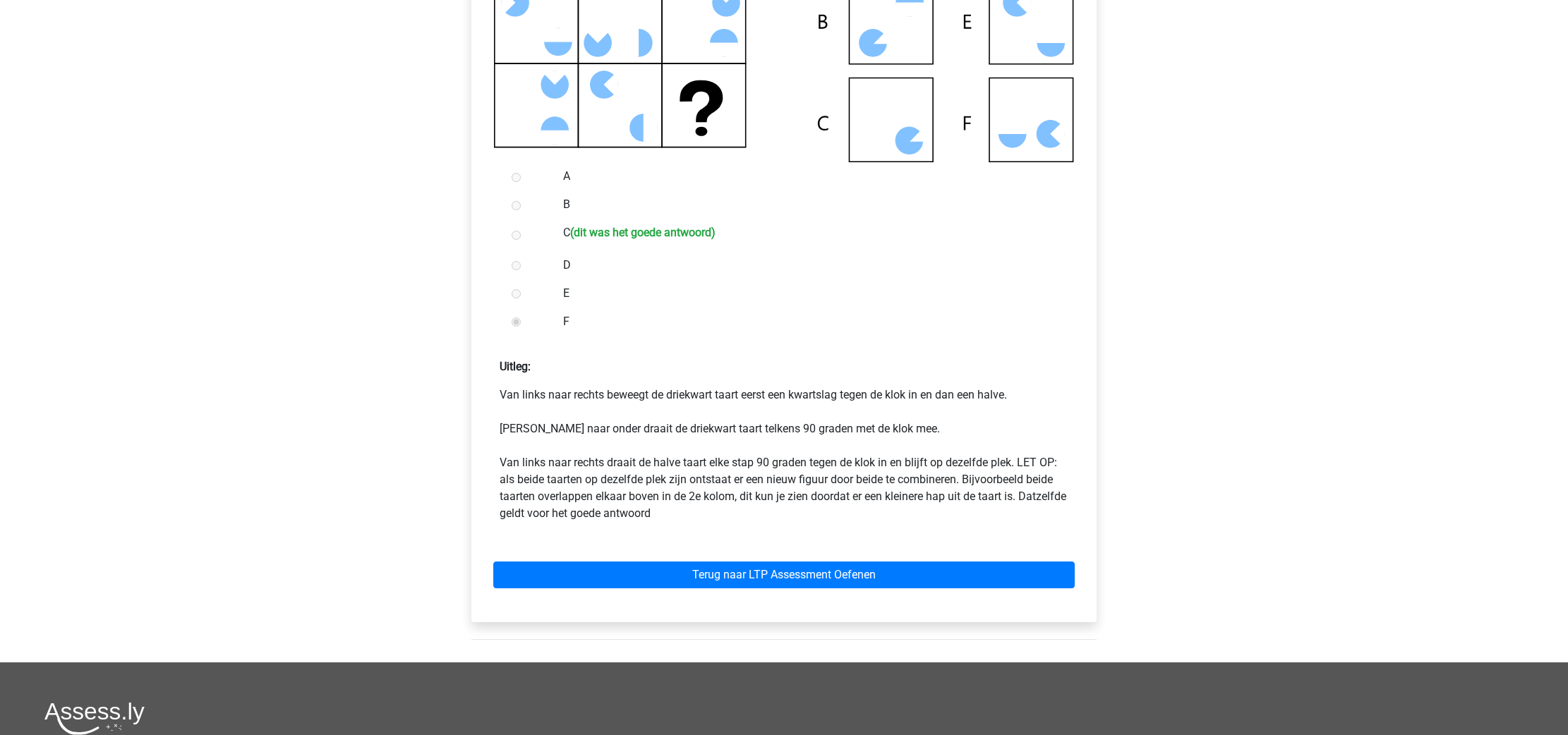
scroll to position [562, 0]
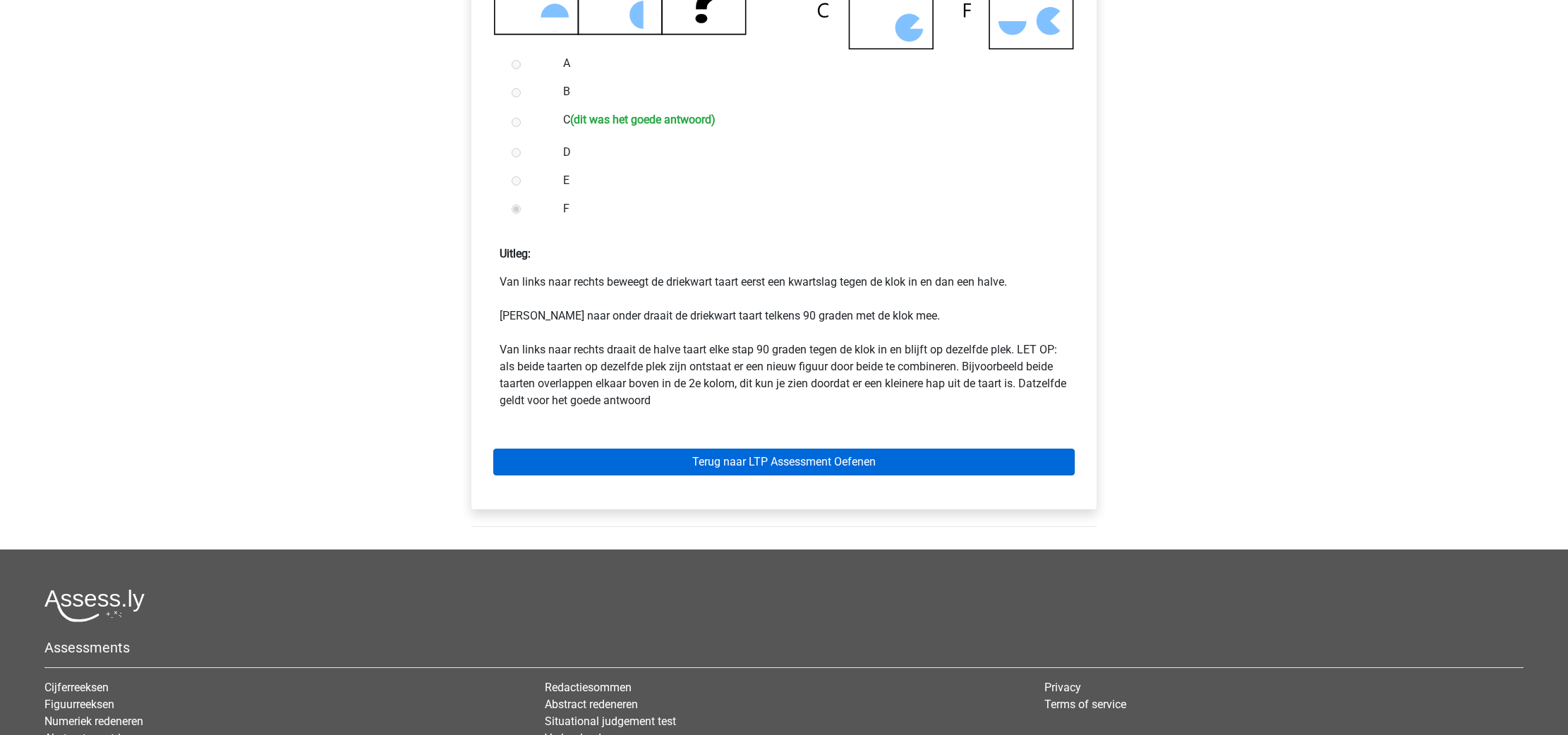
click at [790, 465] on link "Terug naar LTP Assessment Oefenen" at bounding box center [784, 462] width 582 height 27
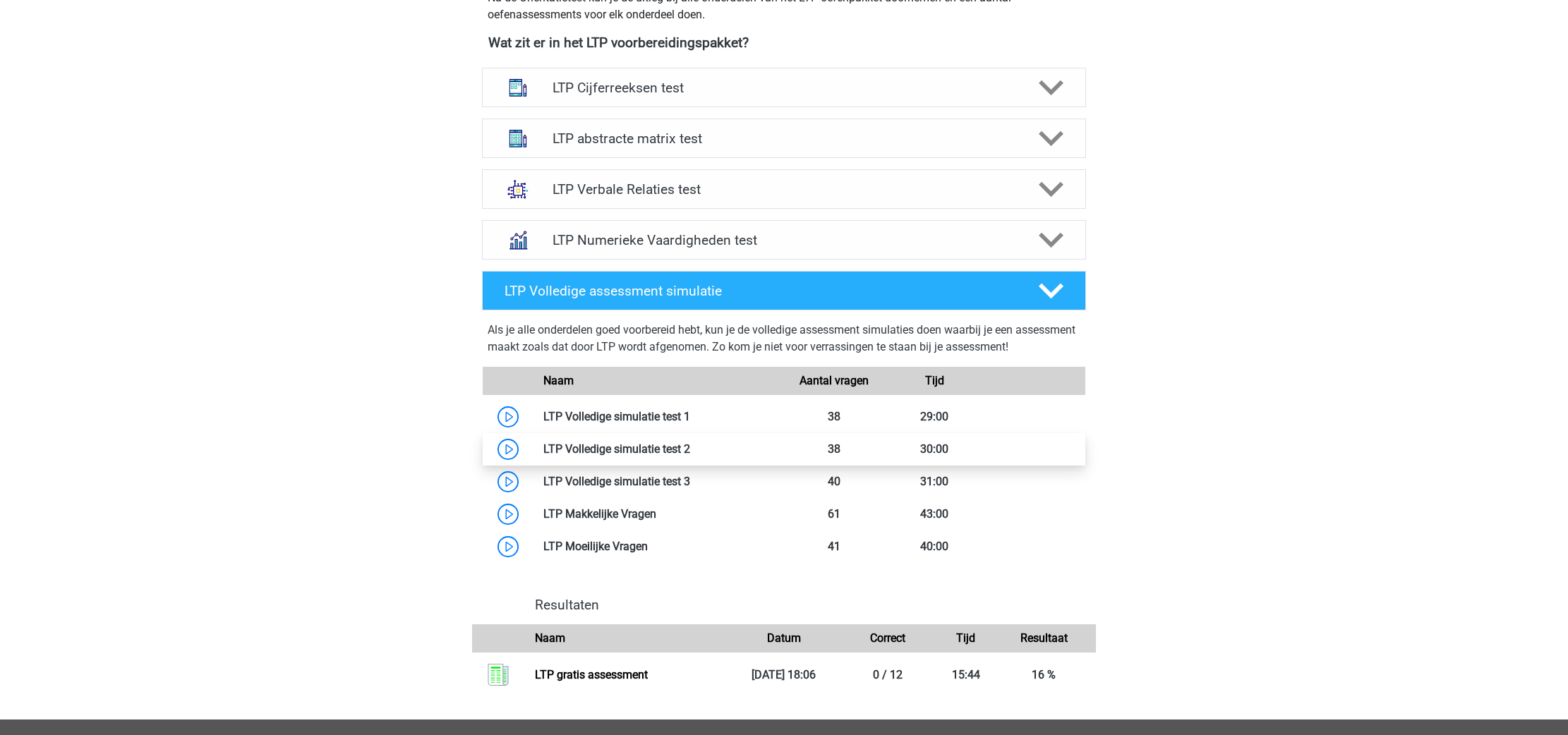
scroll to position [536, 0]
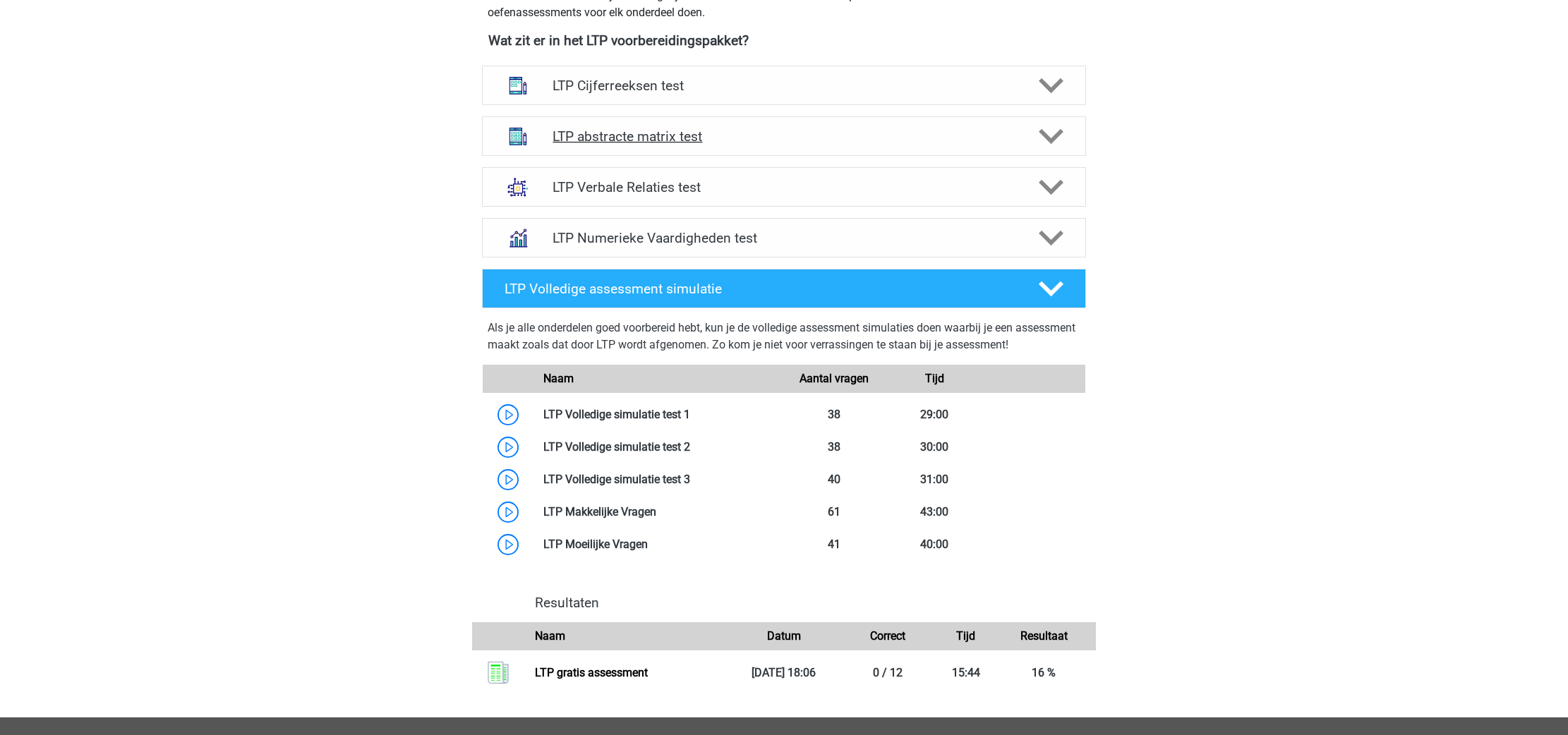
click at [847, 143] on h4 "LTP abstracte matrix test" at bounding box center [784, 136] width 462 height 16
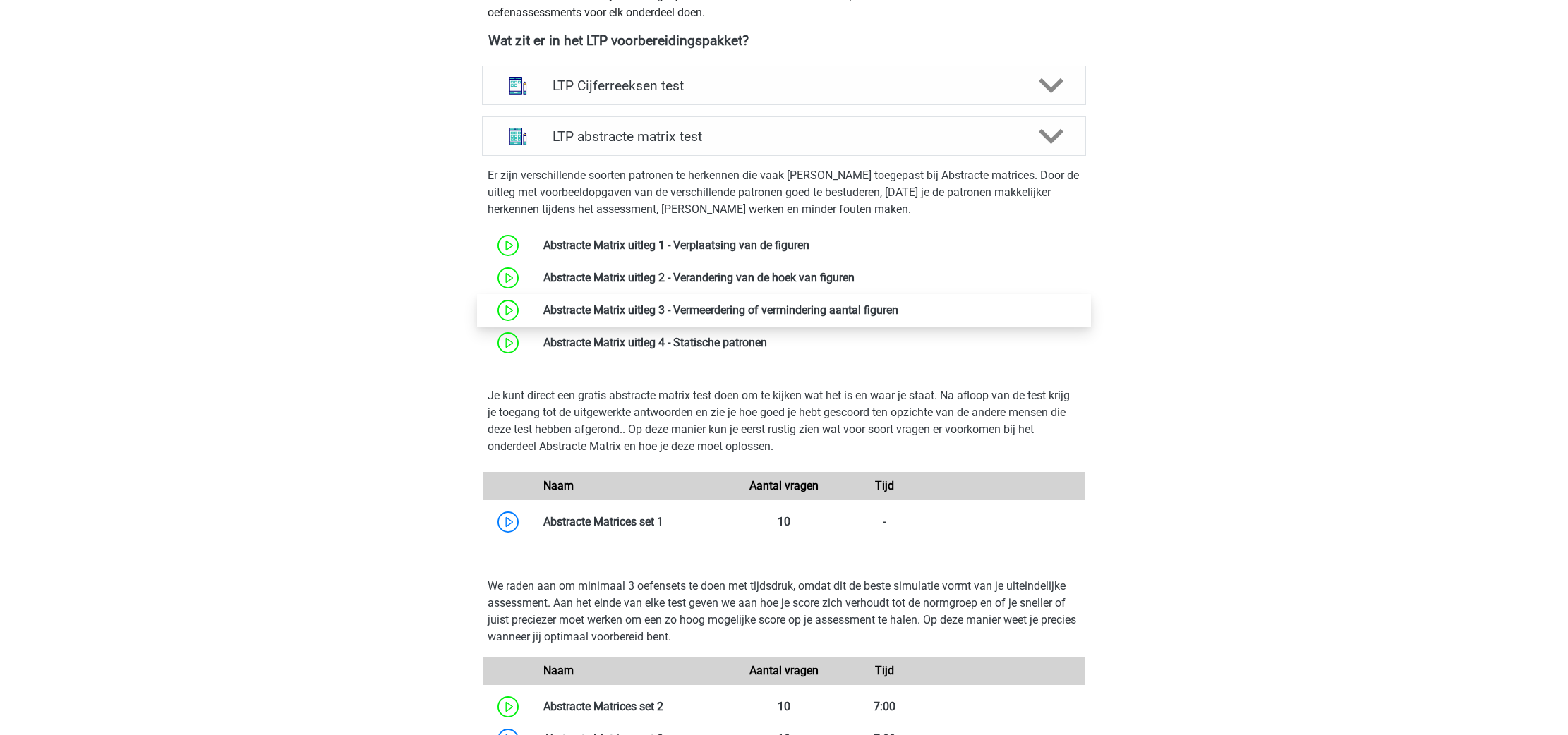
click at [899, 308] on link at bounding box center [899, 309] width 0 height 13
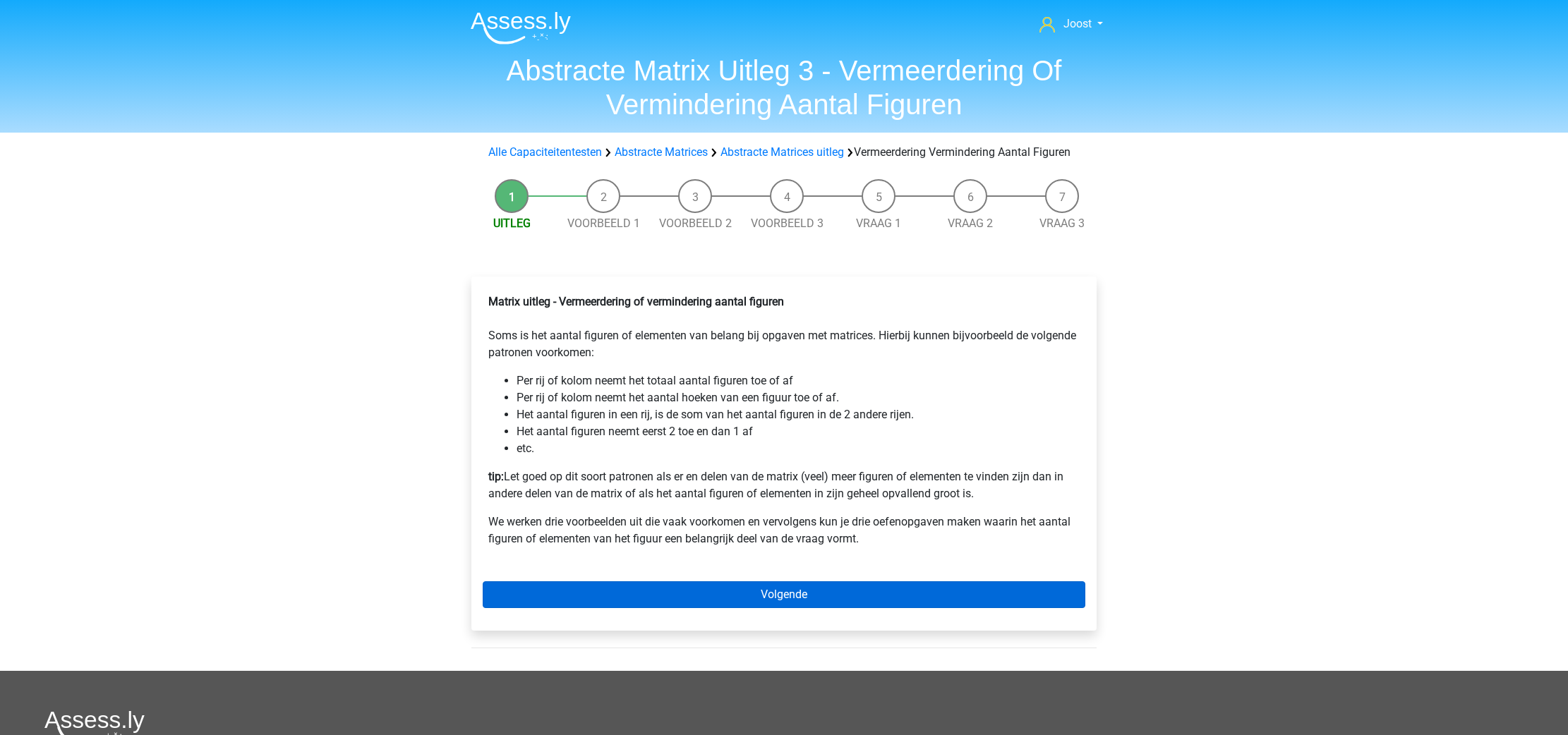
click at [792, 602] on link "Volgende" at bounding box center [784, 595] width 602 height 27
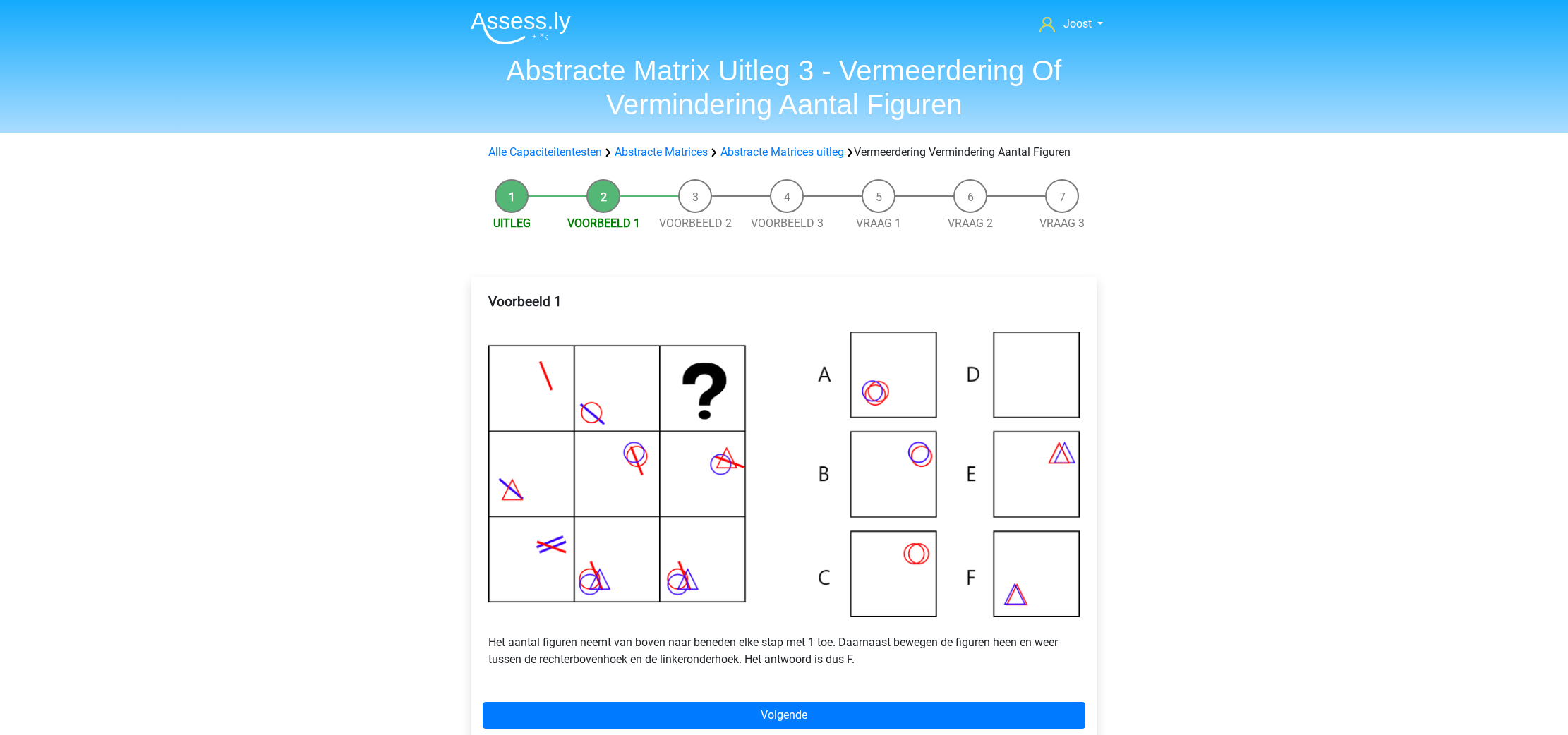
drag, startPoint x: 763, startPoint y: 585, endPoint x: 1249, endPoint y: 209, distance: 614.5
click at [1249, 209] on div "Joost [EMAIL_ADDRESS][DOMAIN_NAME] Nederlands English" at bounding box center [784, 582] width 1568 height 1164
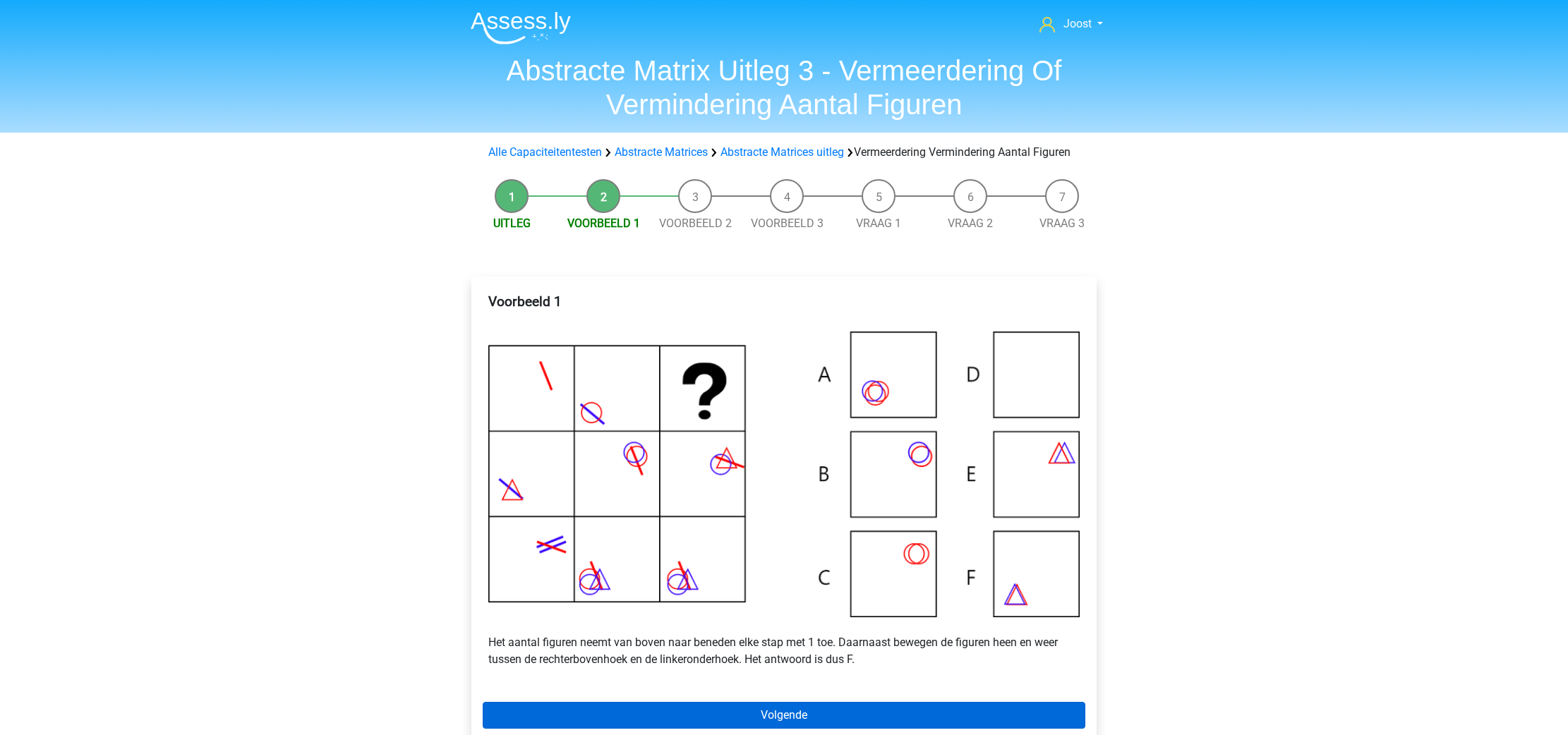
click at [764, 724] on link "Volgende" at bounding box center [784, 715] width 602 height 27
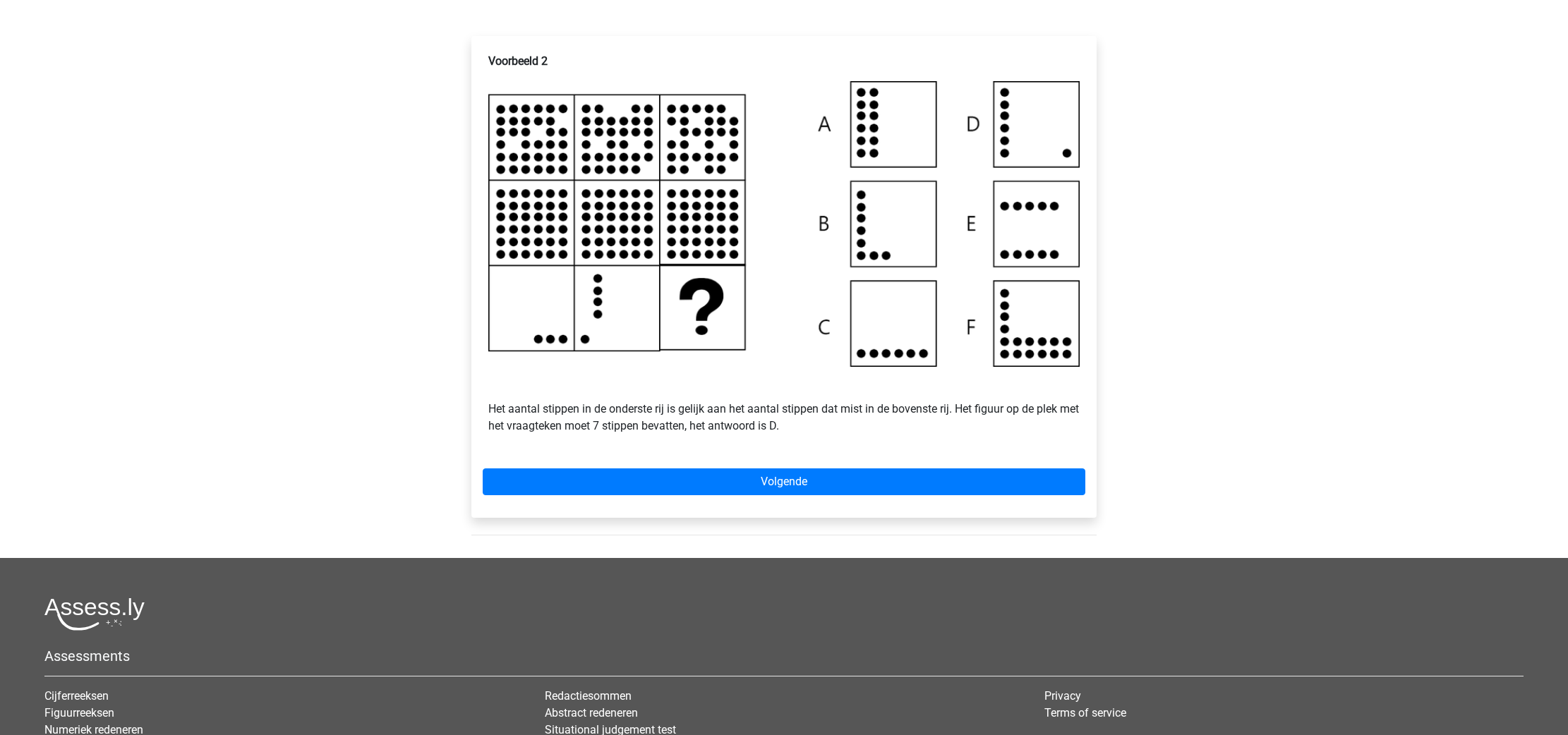
scroll to position [243, 0]
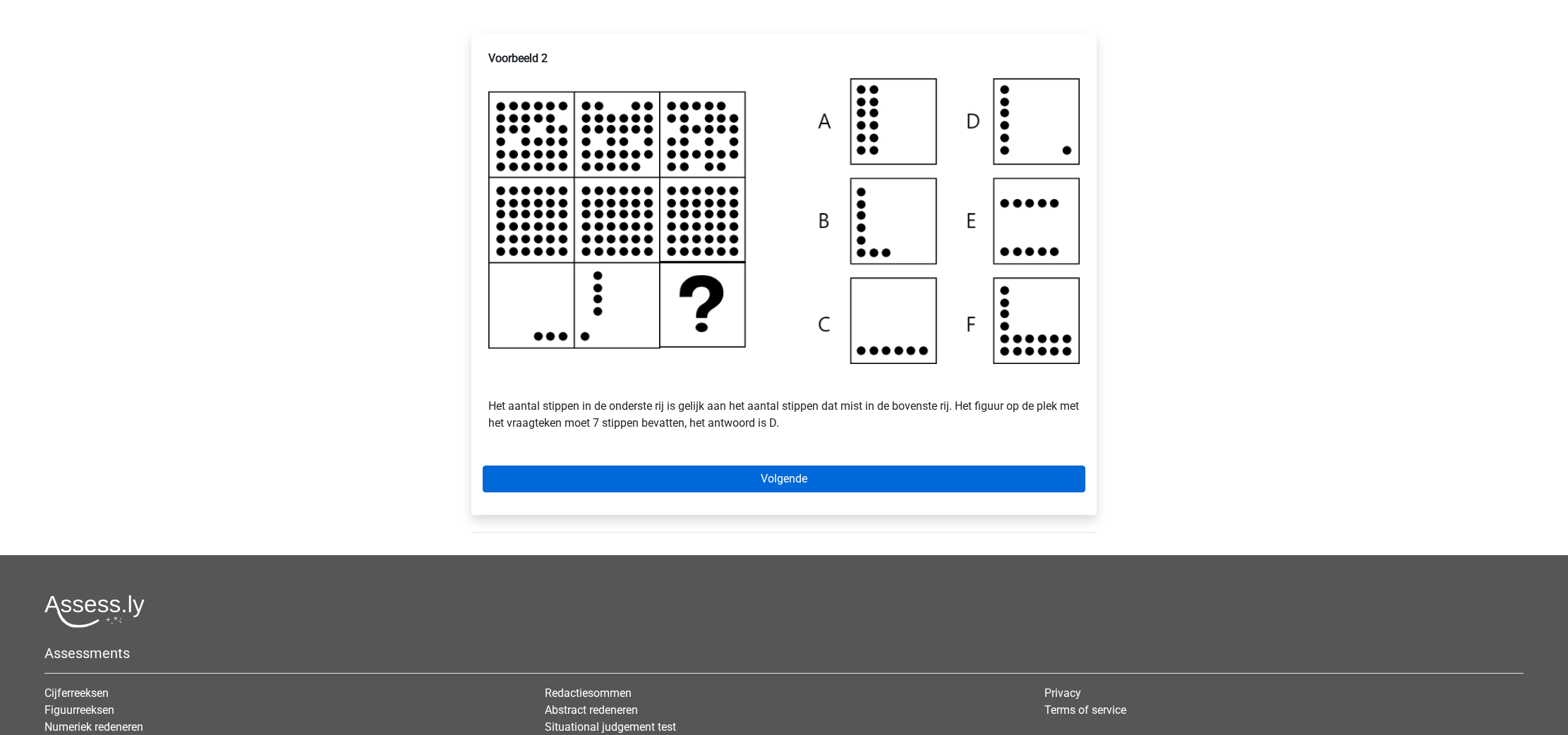
click at [768, 485] on link "Volgende" at bounding box center [784, 479] width 602 height 27
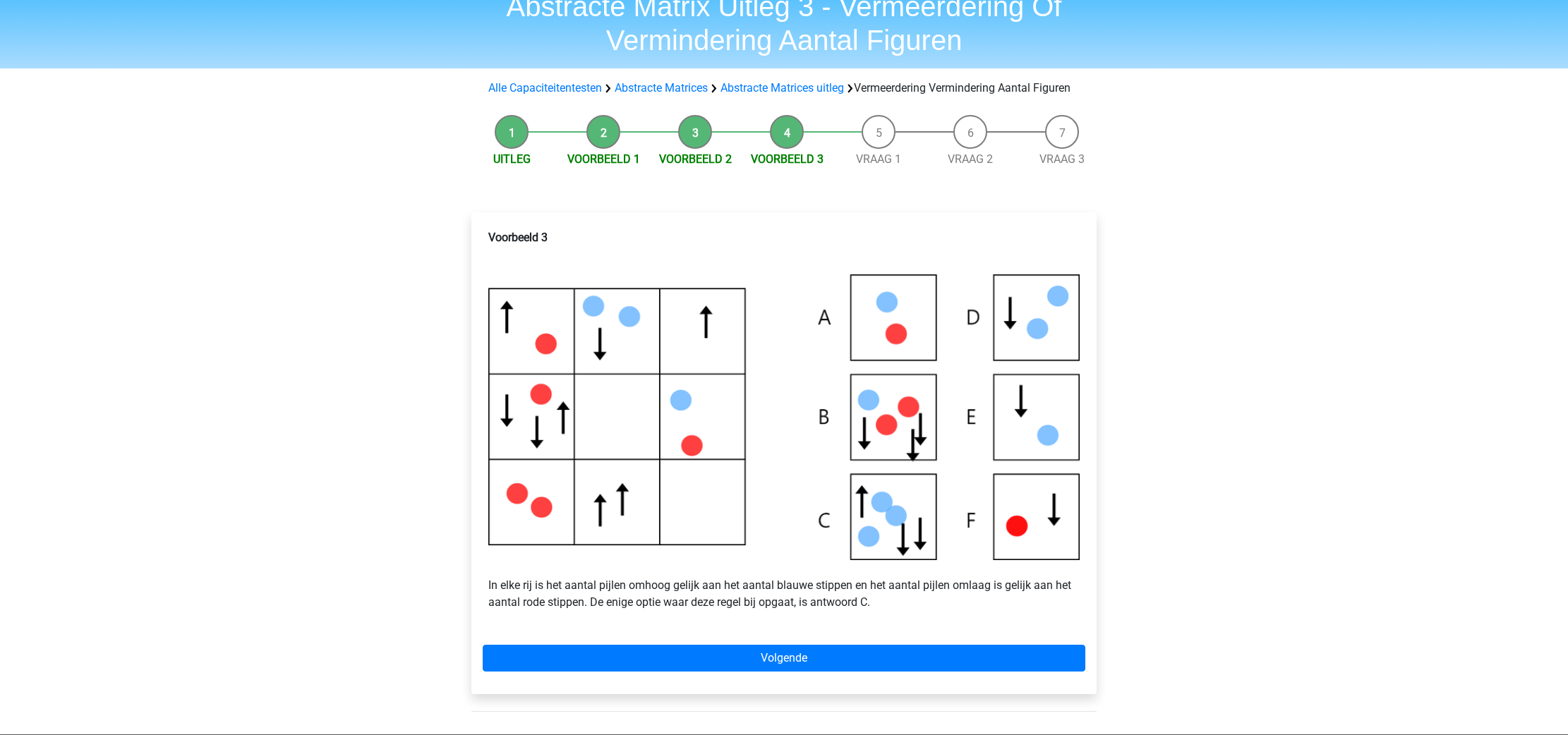
scroll to position [67, 0]
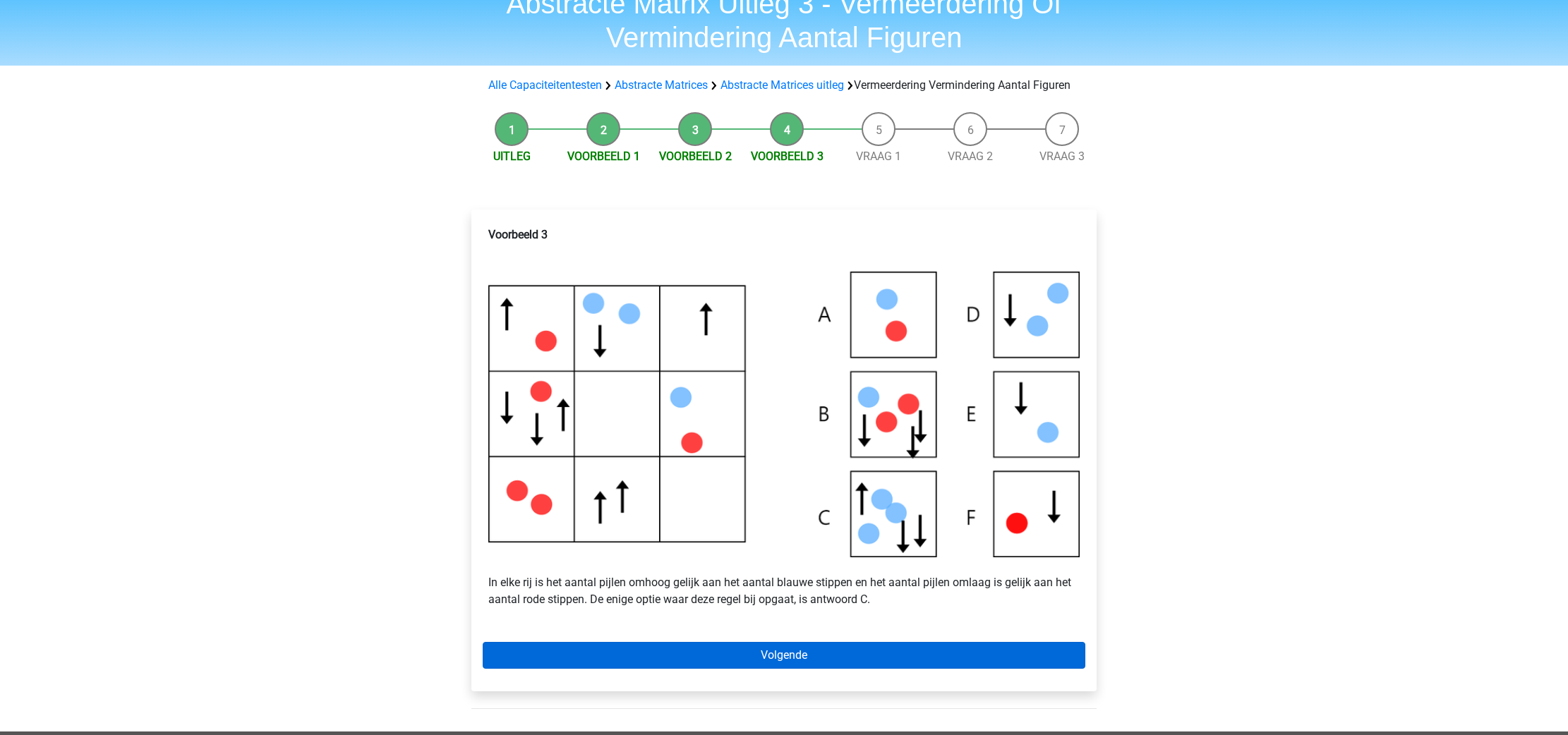
click at [814, 669] on link "Volgende" at bounding box center [784, 655] width 602 height 27
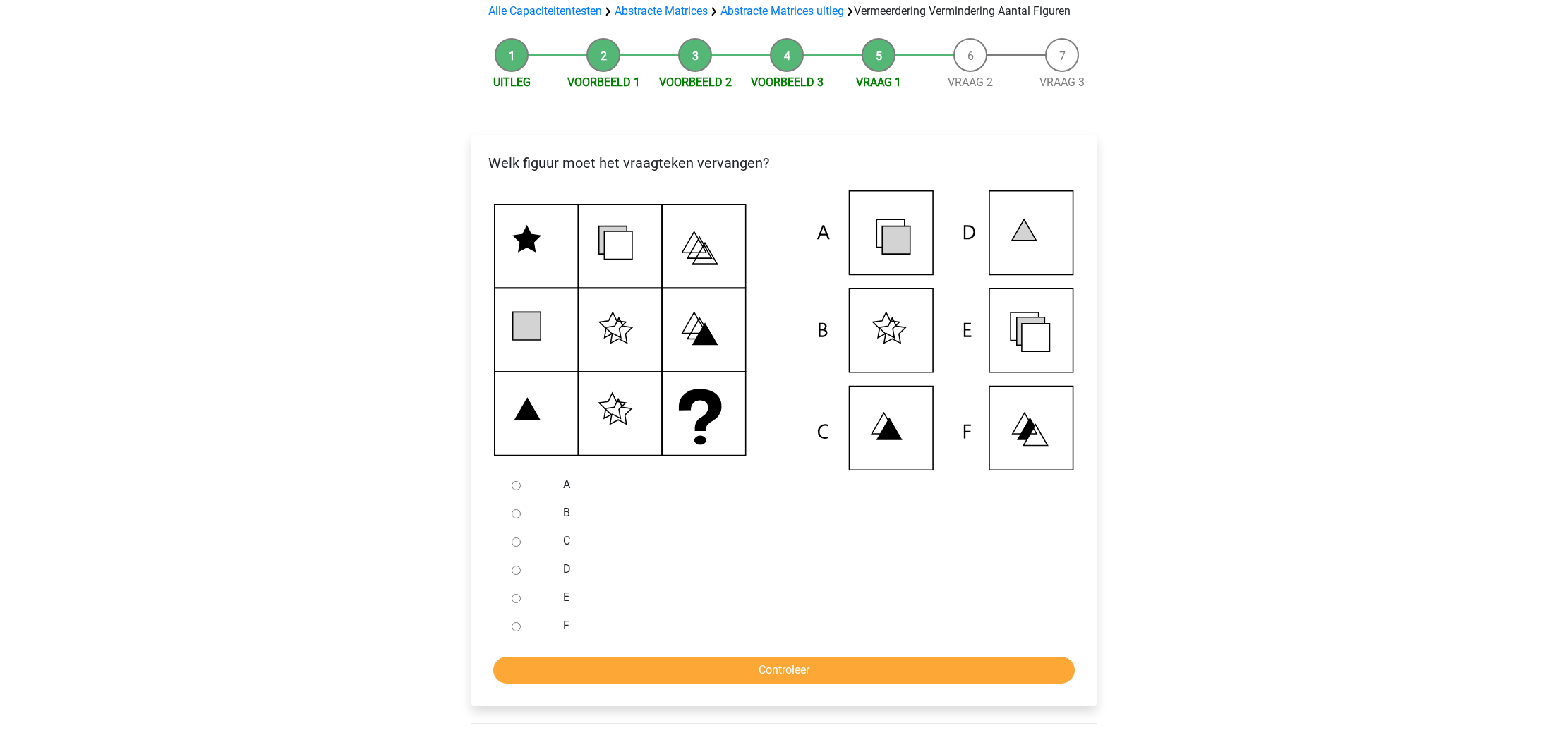
scroll to position [142, 0]
click at [517, 602] on input "E" at bounding box center [517, 598] width 9 height 9
radio input "true"
click at [749, 683] on input "Controleer" at bounding box center [784, 669] width 582 height 27
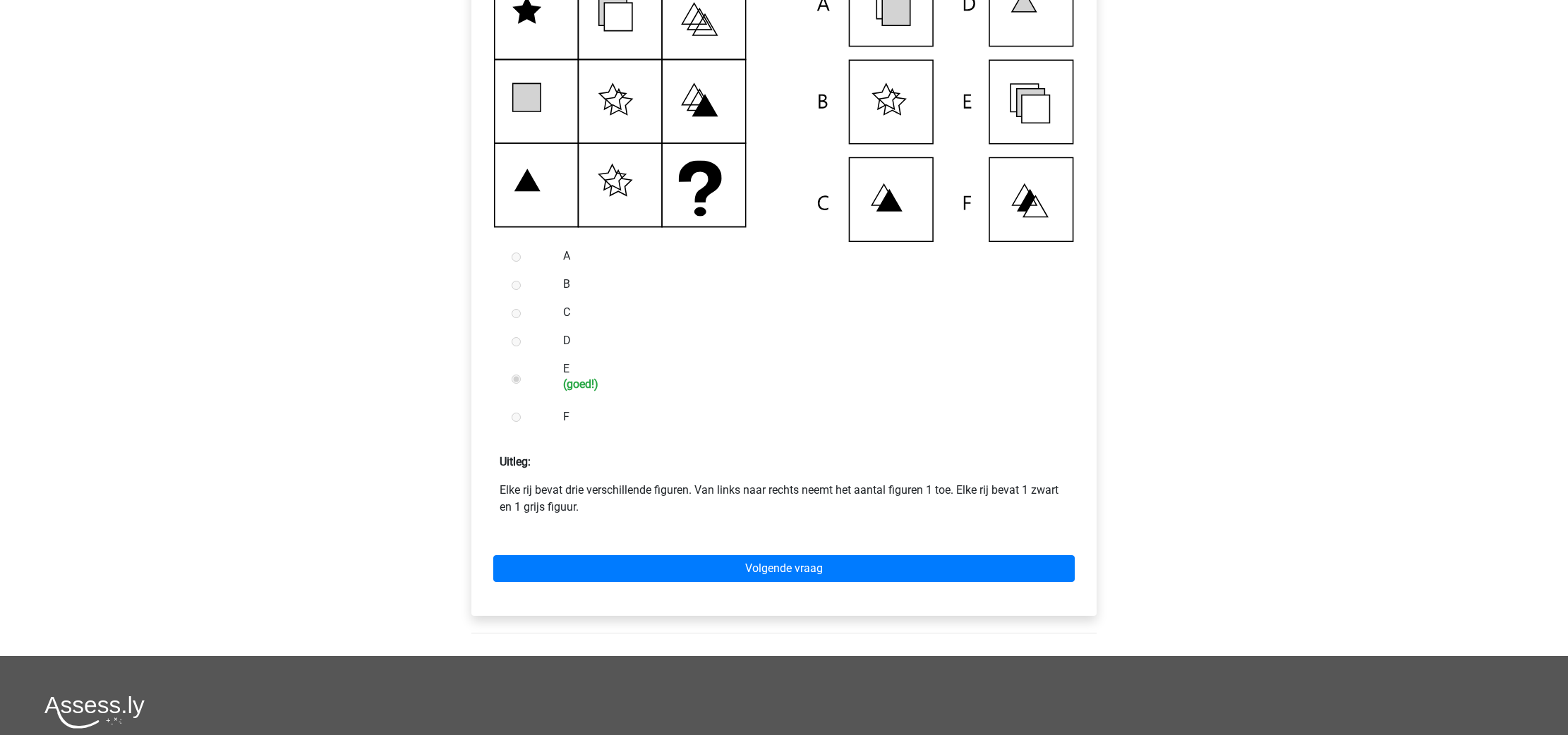
scroll to position [371, 0]
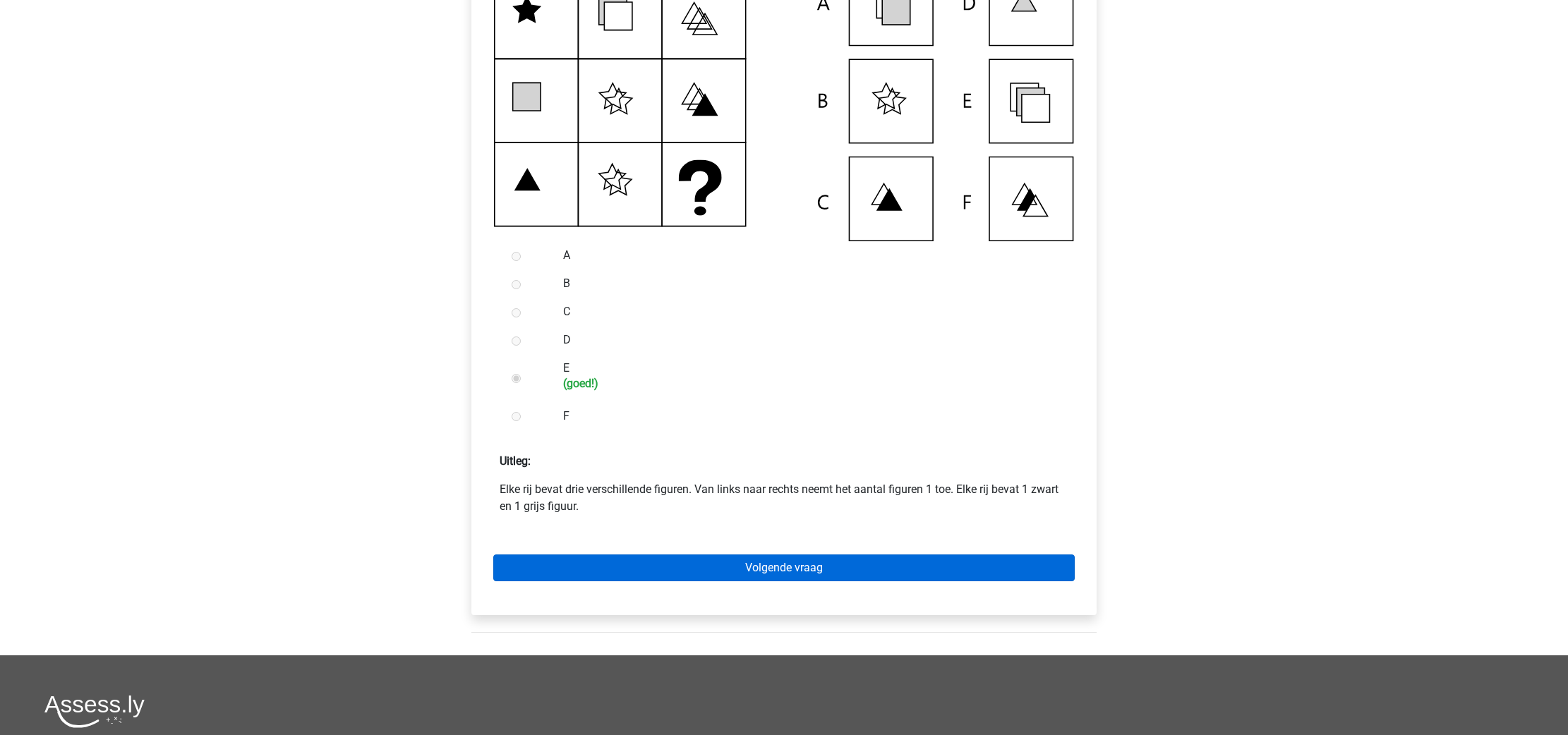
click at [696, 578] on link "Volgende vraag" at bounding box center [784, 568] width 582 height 27
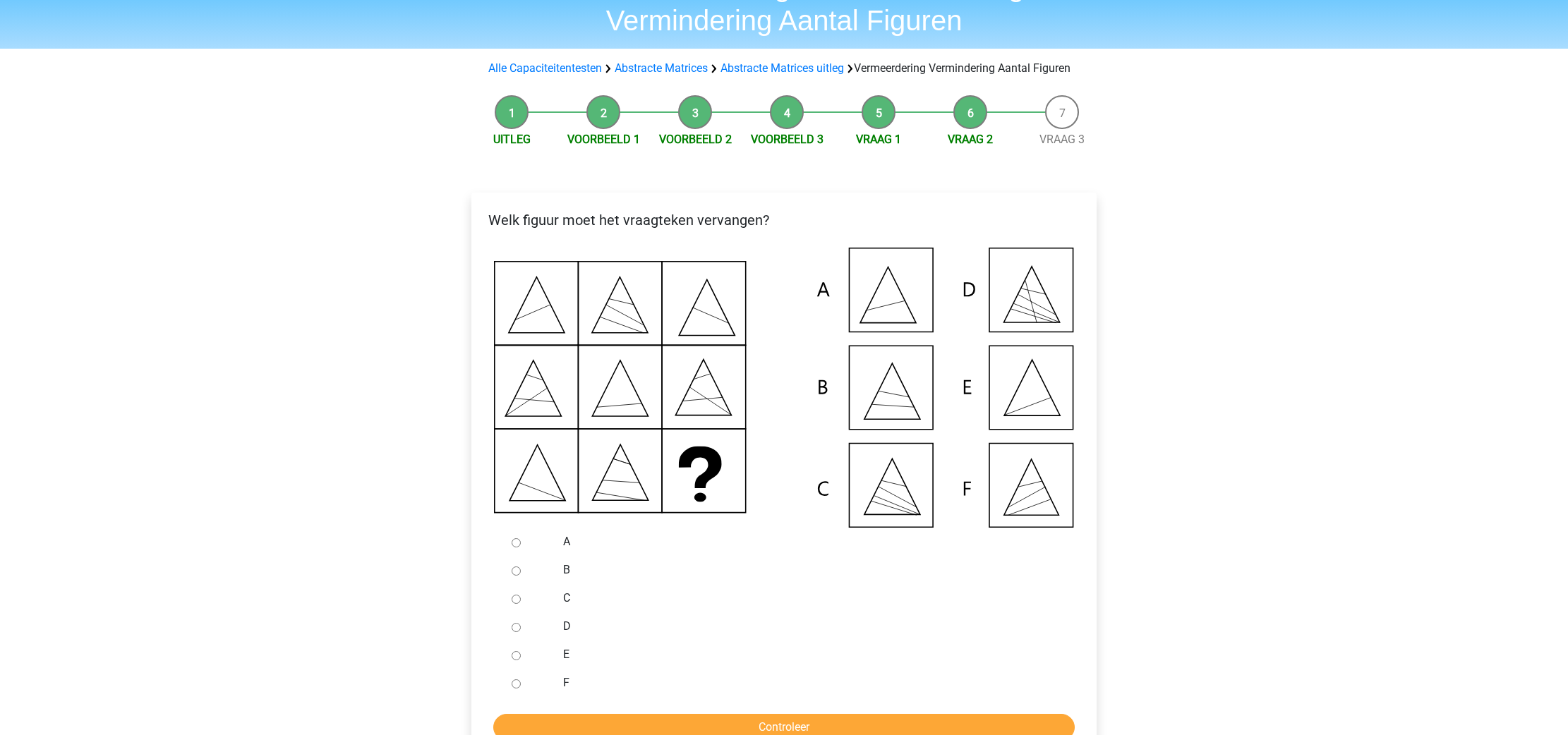
scroll to position [101, 0]
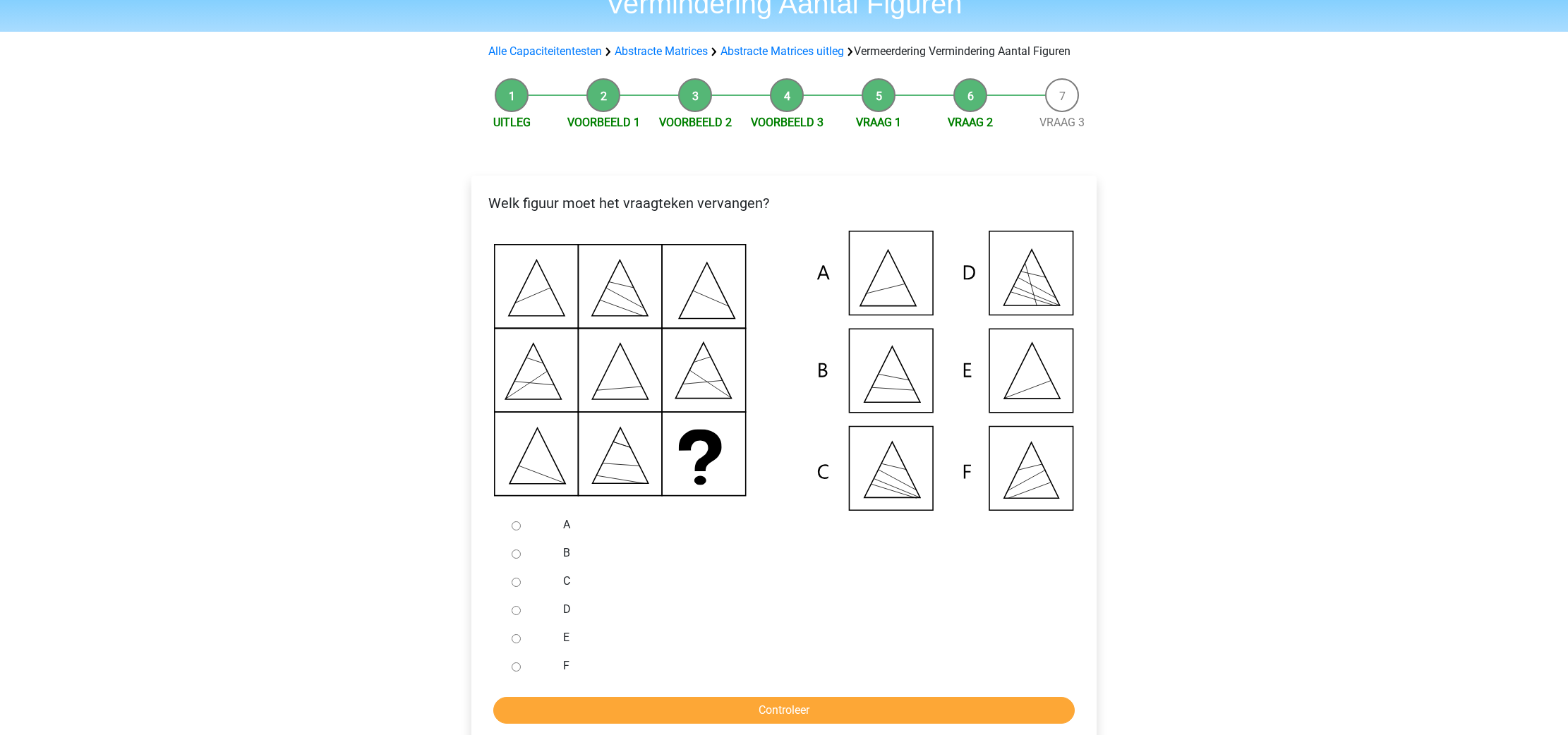
click at [519, 530] on input "A" at bounding box center [517, 526] width 9 height 9
radio input "true"
click at [747, 718] on input "Controleer" at bounding box center [784, 710] width 582 height 27
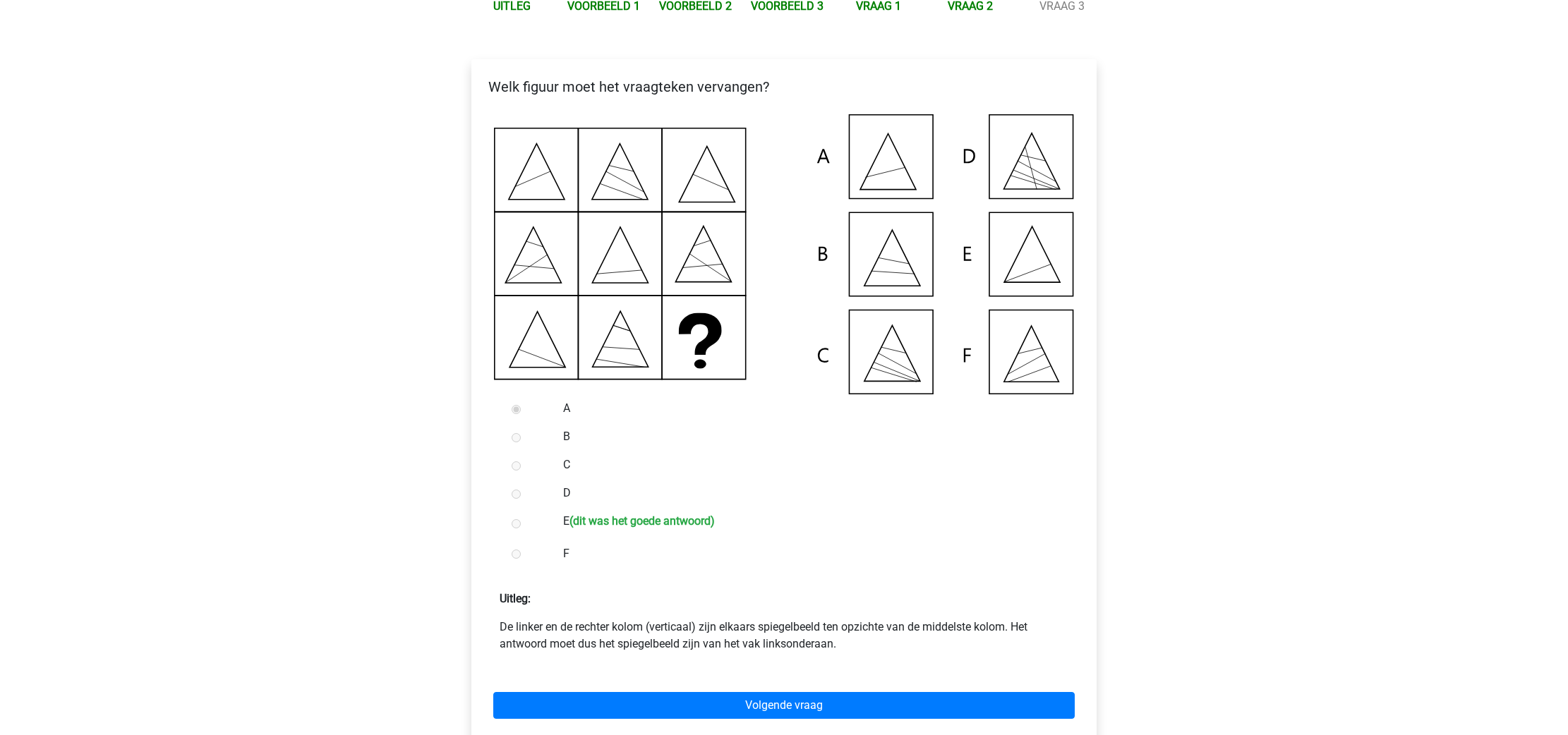
scroll to position [216, 0]
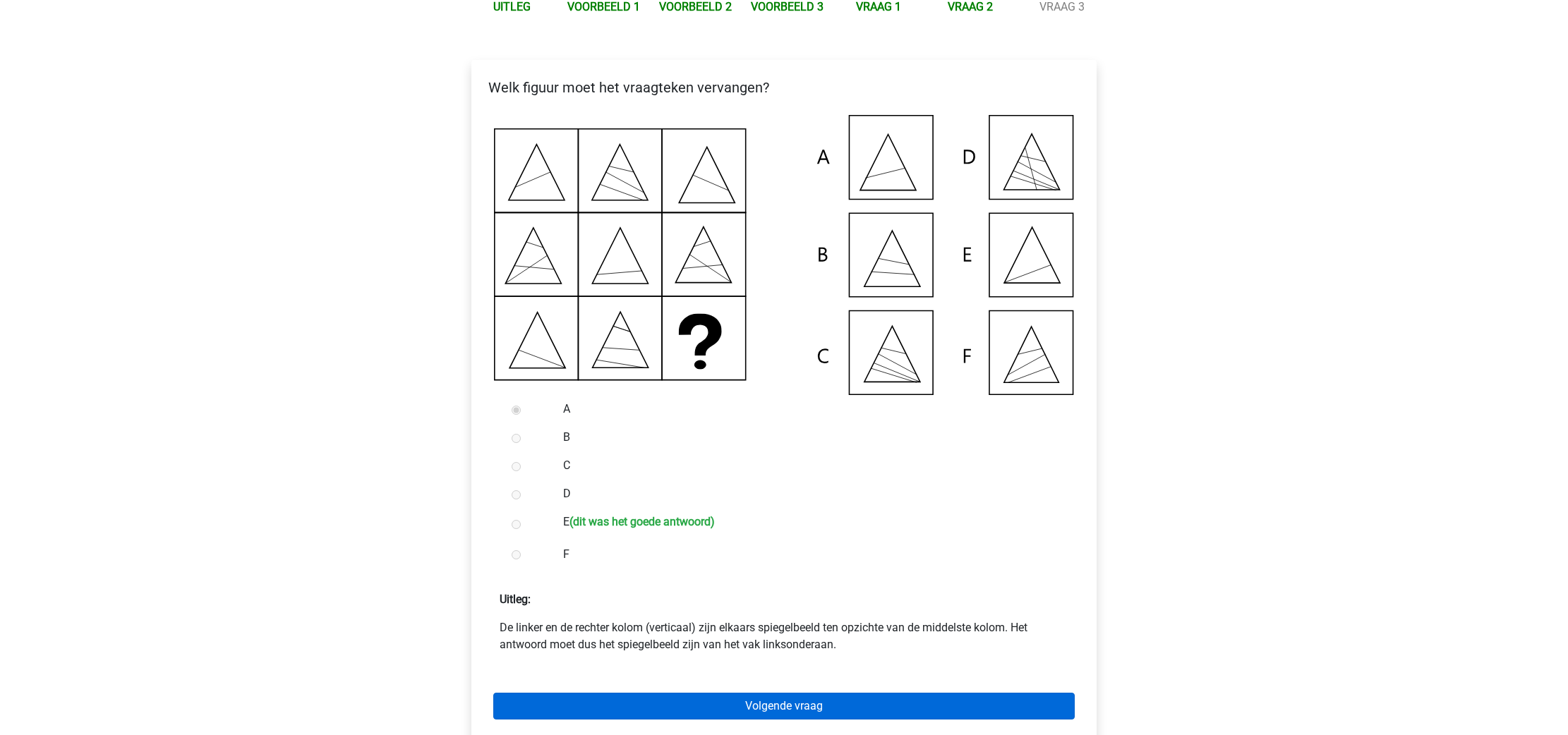
click at [893, 720] on link "Volgende vraag" at bounding box center [784, 706] width 582 height 27
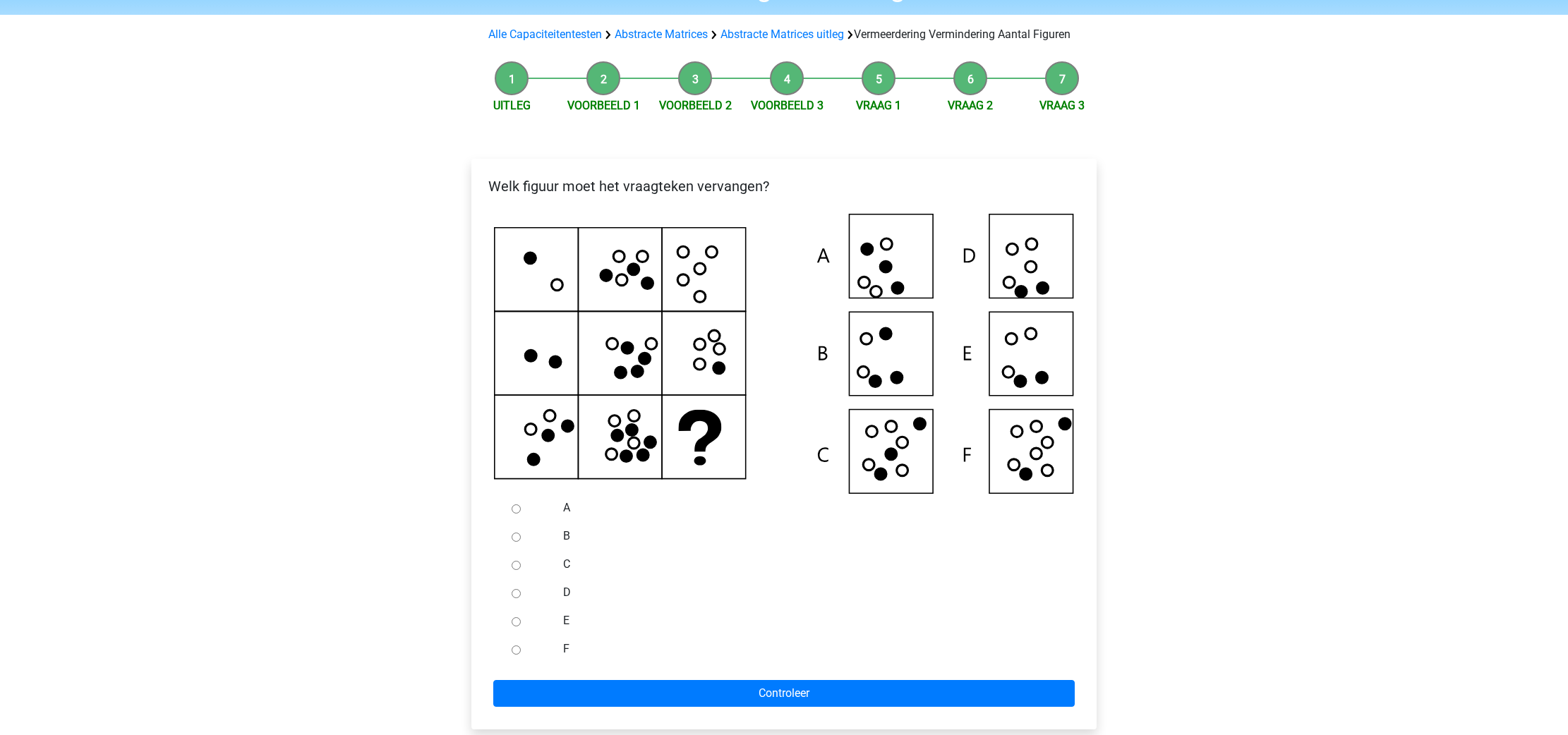
scroll to position [124, 0]
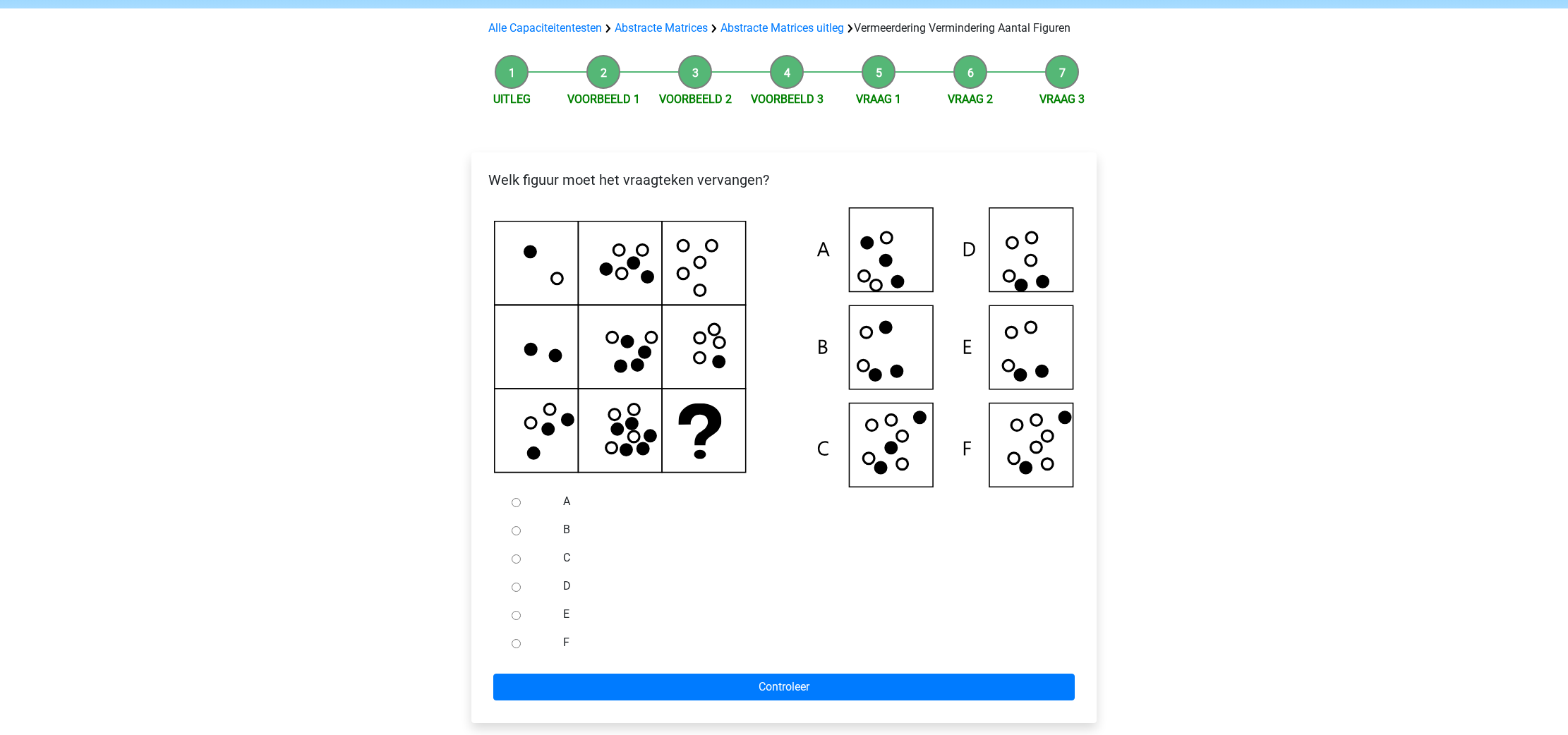
click at [516, 648] on input "F" at bounding box center [517, 644] width 9 height 9
radio input "true"
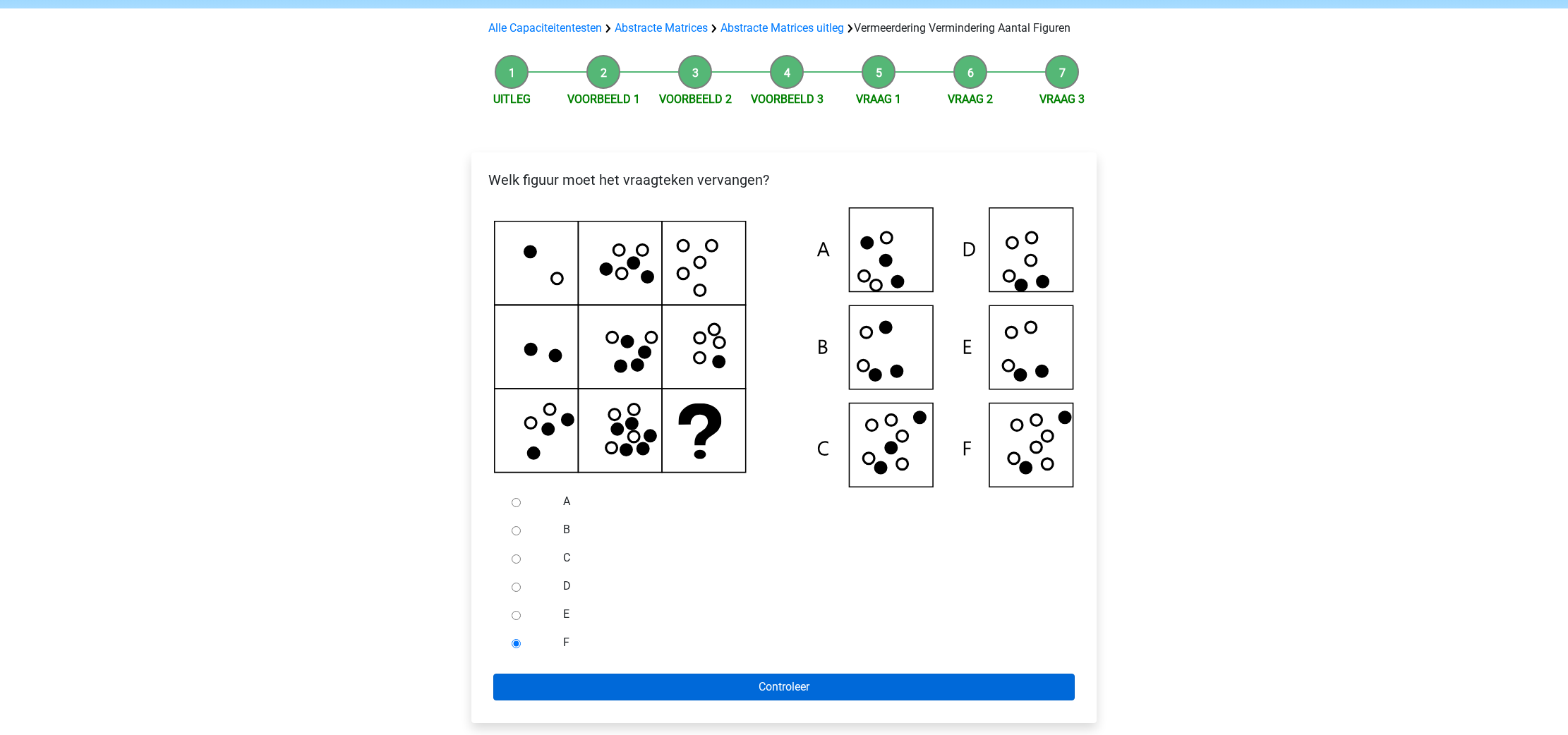
click at [565, 697] on input "Controleer" at bounding box center [784, 687] width 582 height 27
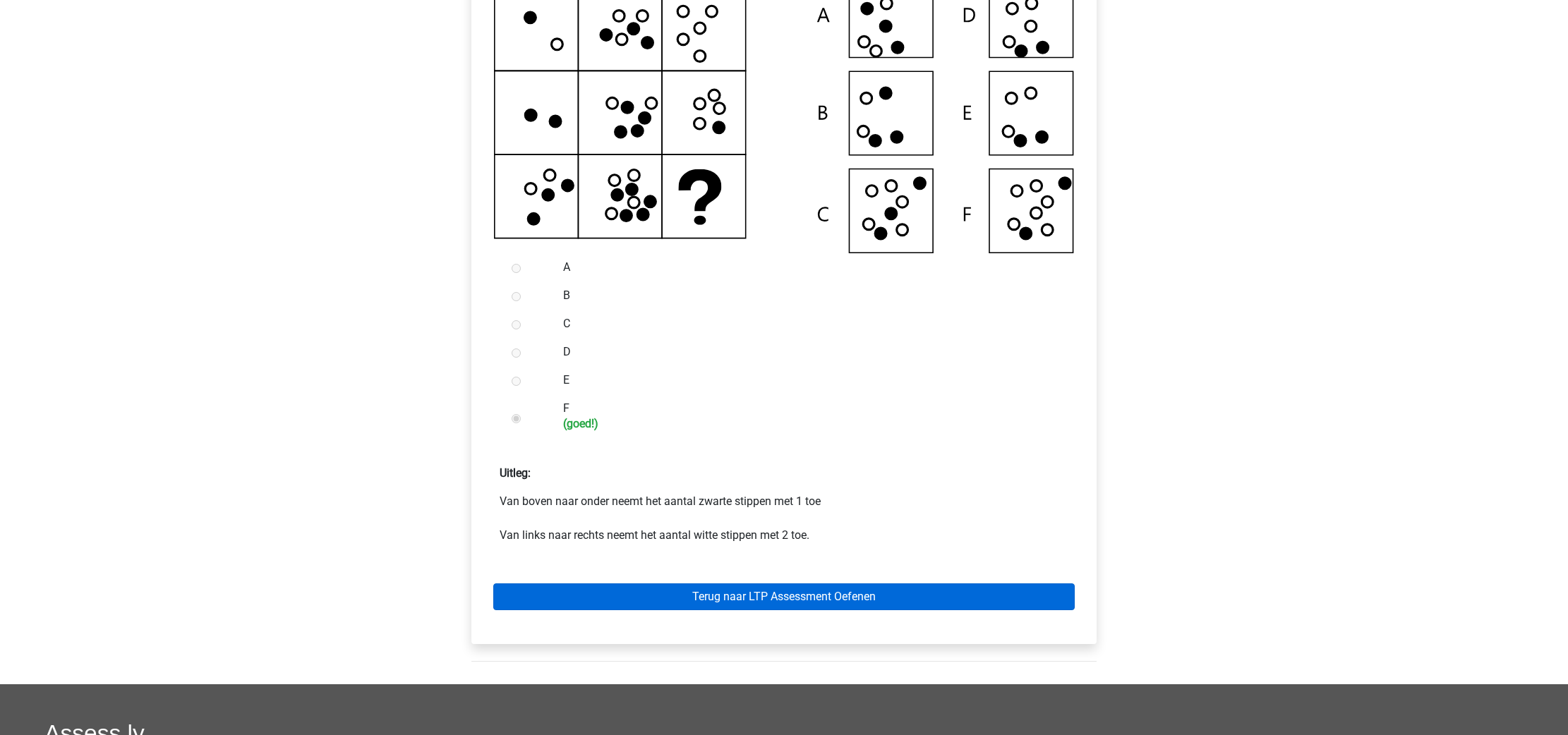
scroll to position [359, 0]
click at [899, 609] on link "Terug naar LTP Assessment Oefenen" at bounding box center [784, 596] width 582 height 27
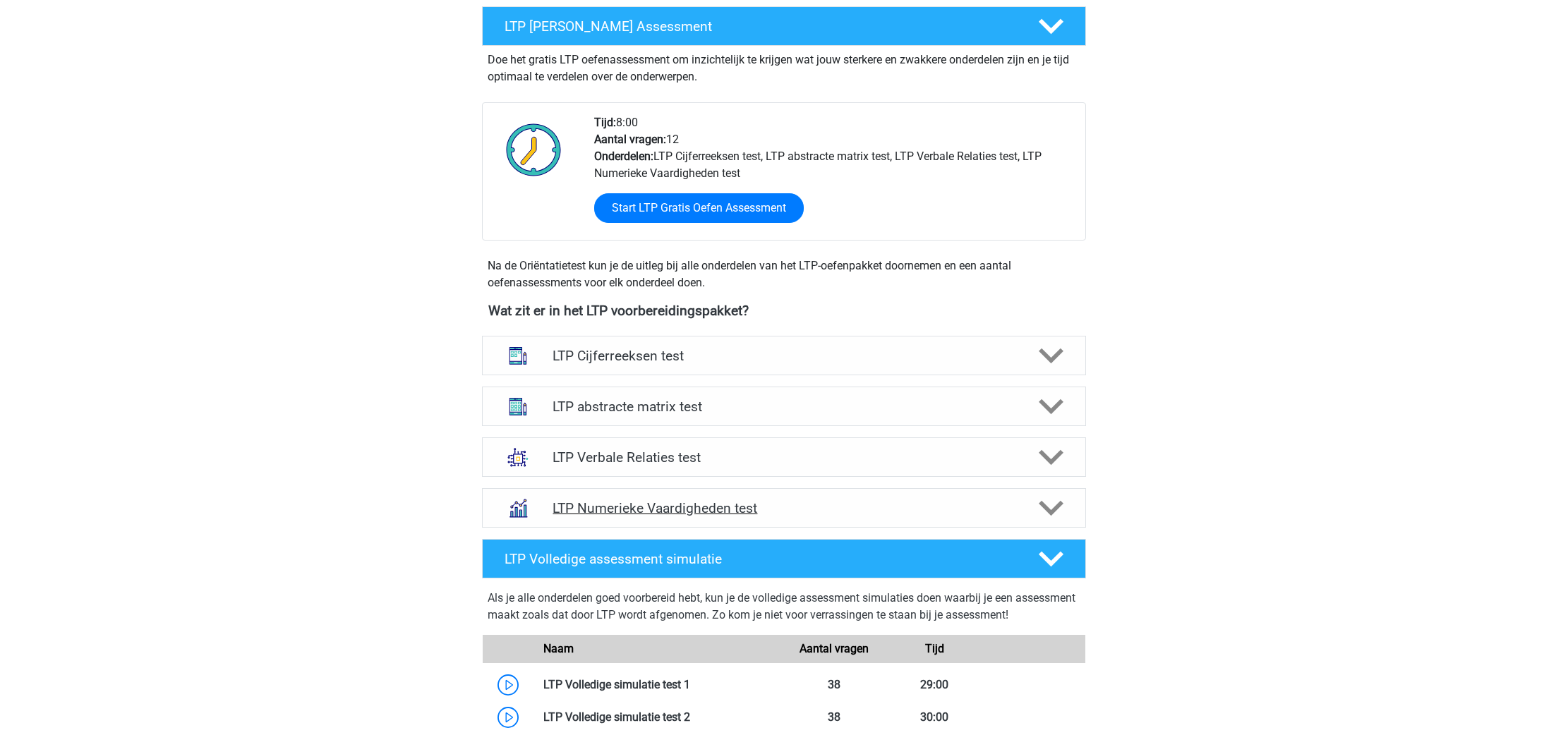
scroll to position [269, 0]
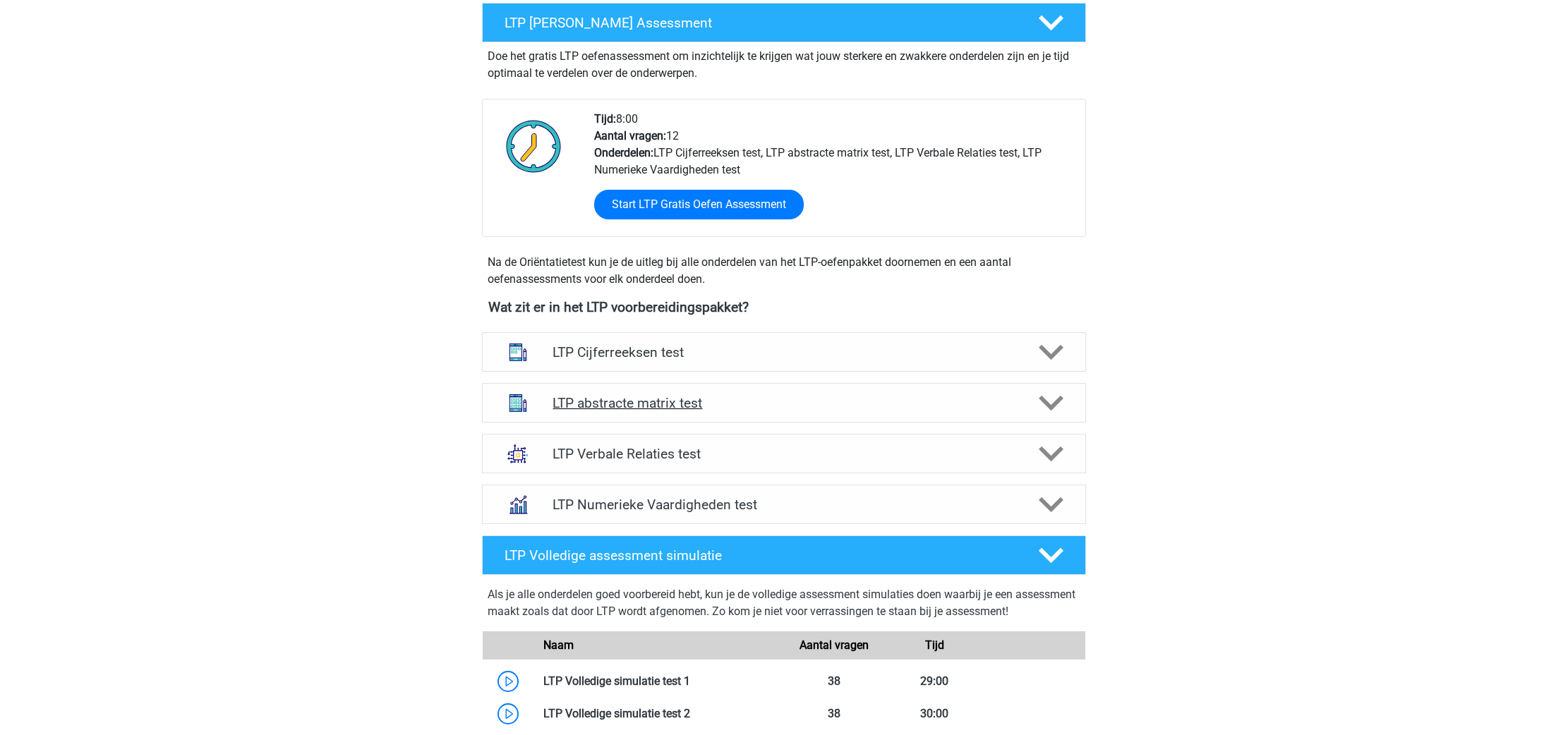
click at [767, 417] on div "LTP abstracte matrix test" at bounding box center [784, 402] width 604 height 39
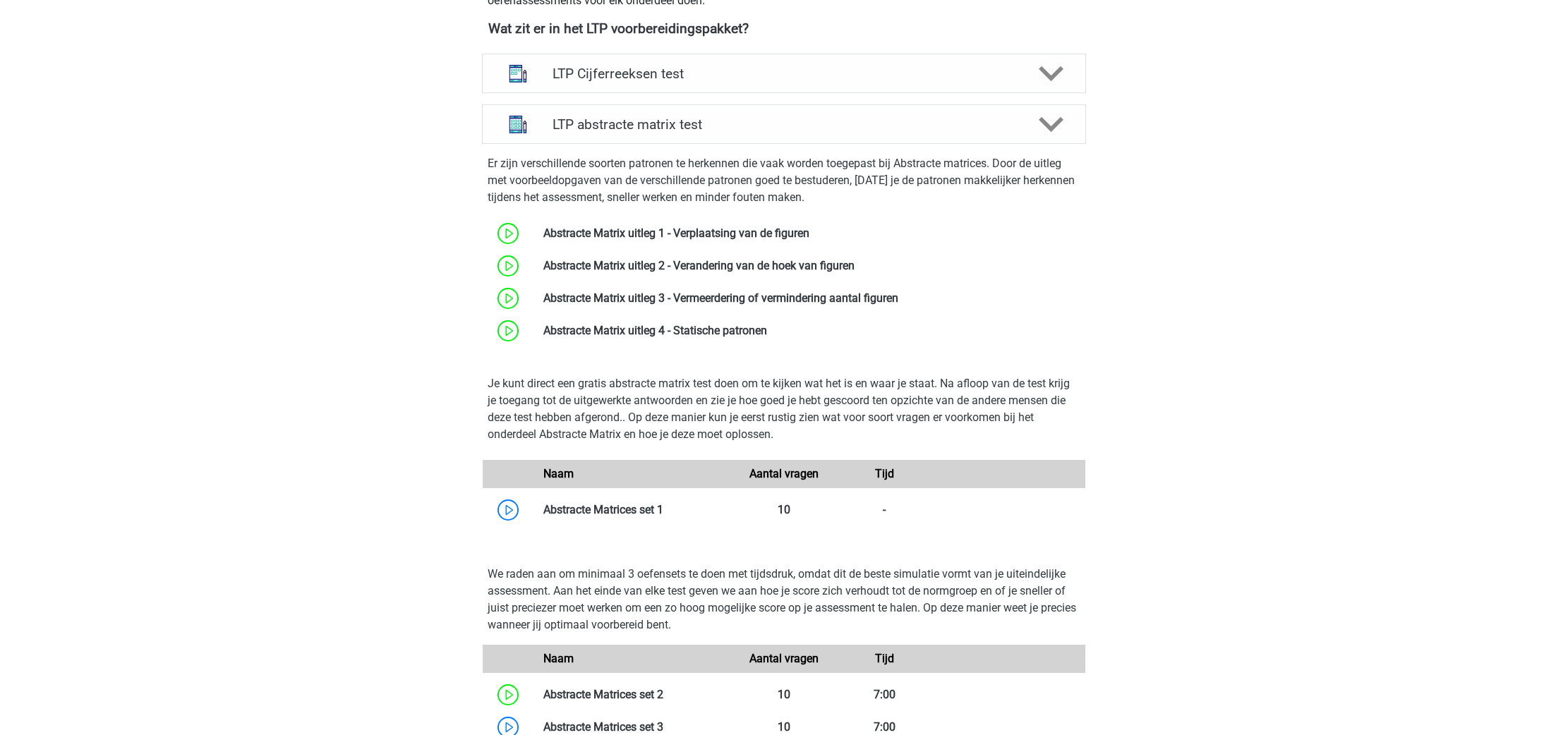
scroll to position [552, 0]
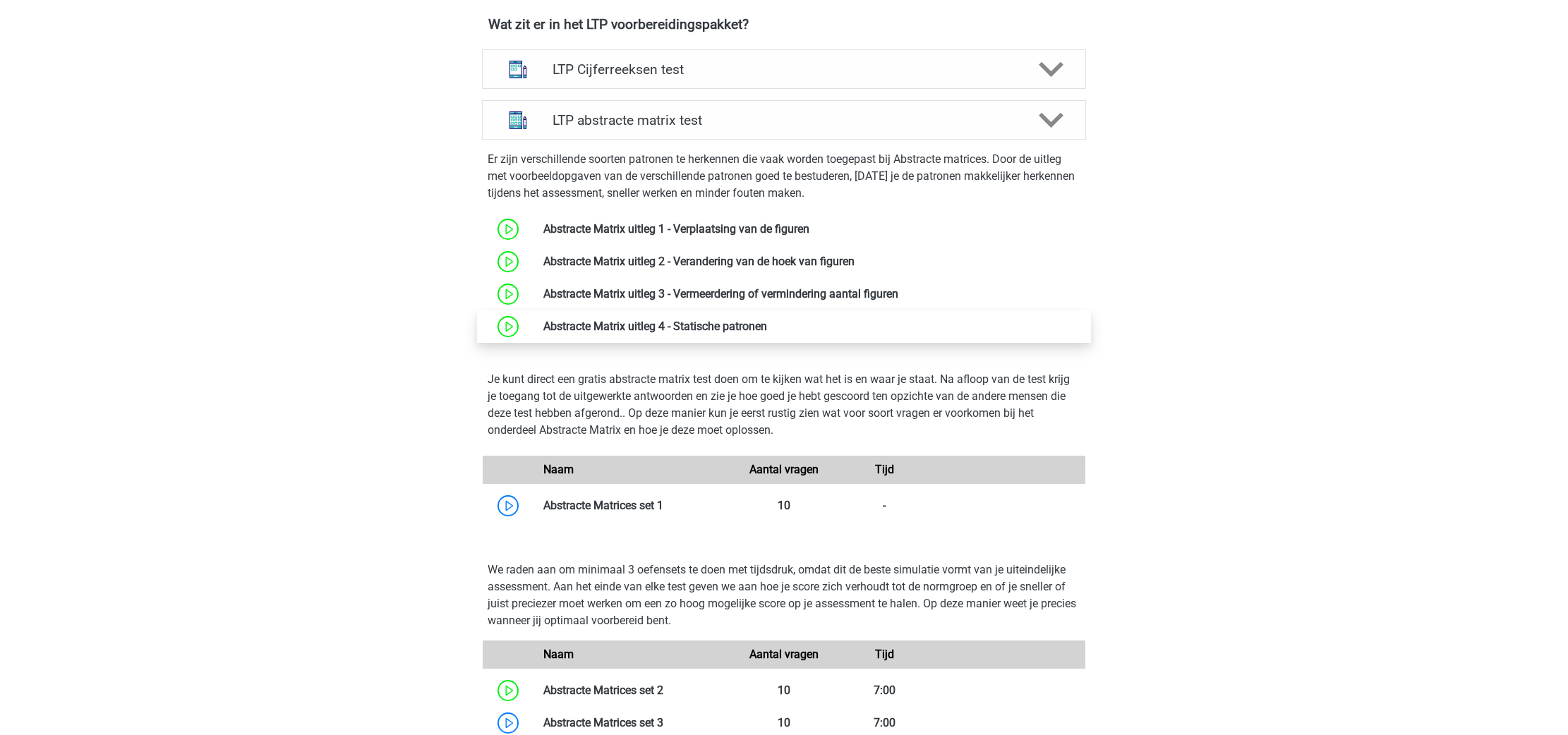
click at [767, 331] on link at bounding box center [767, 326] width 0 height 13
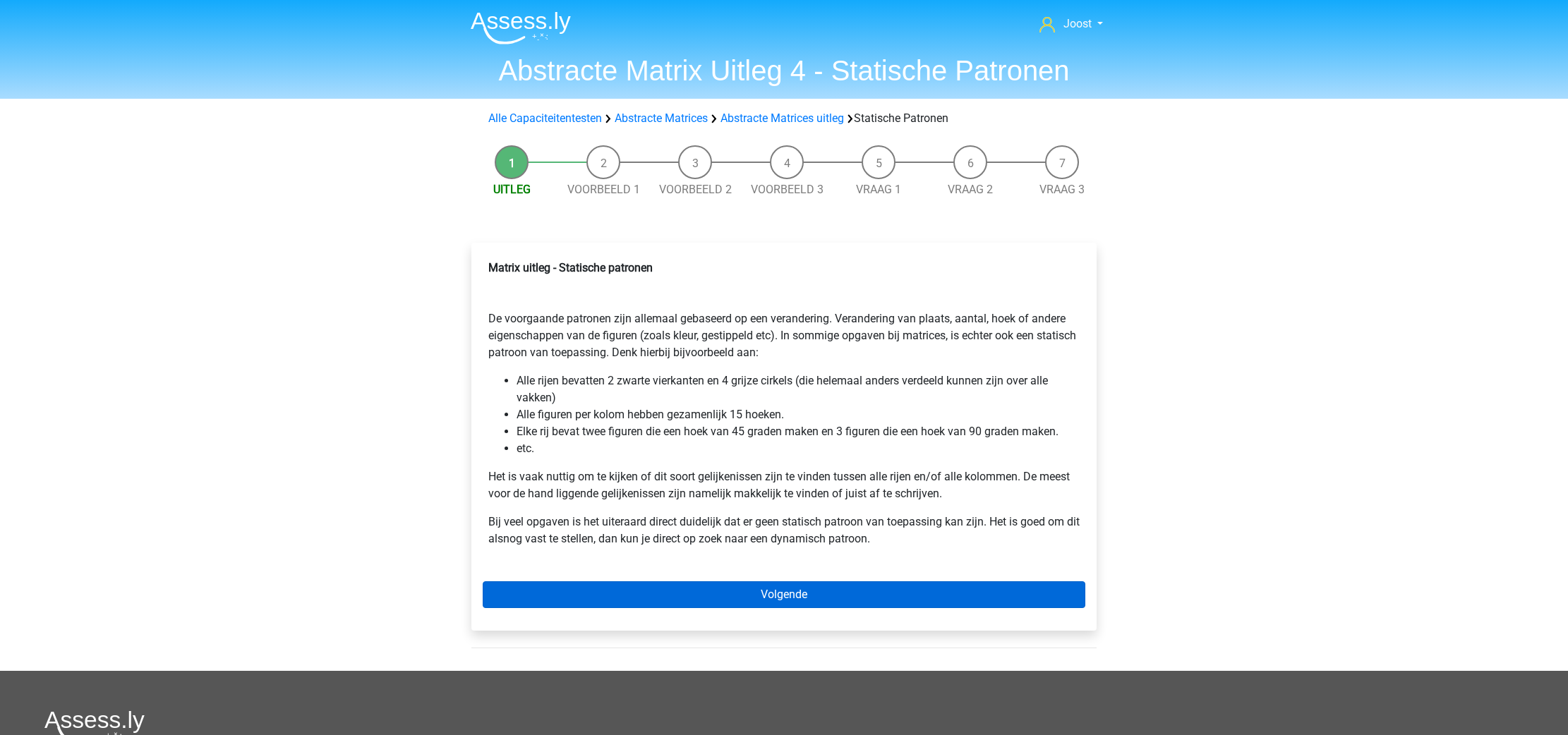
scroll to position [2, 1]
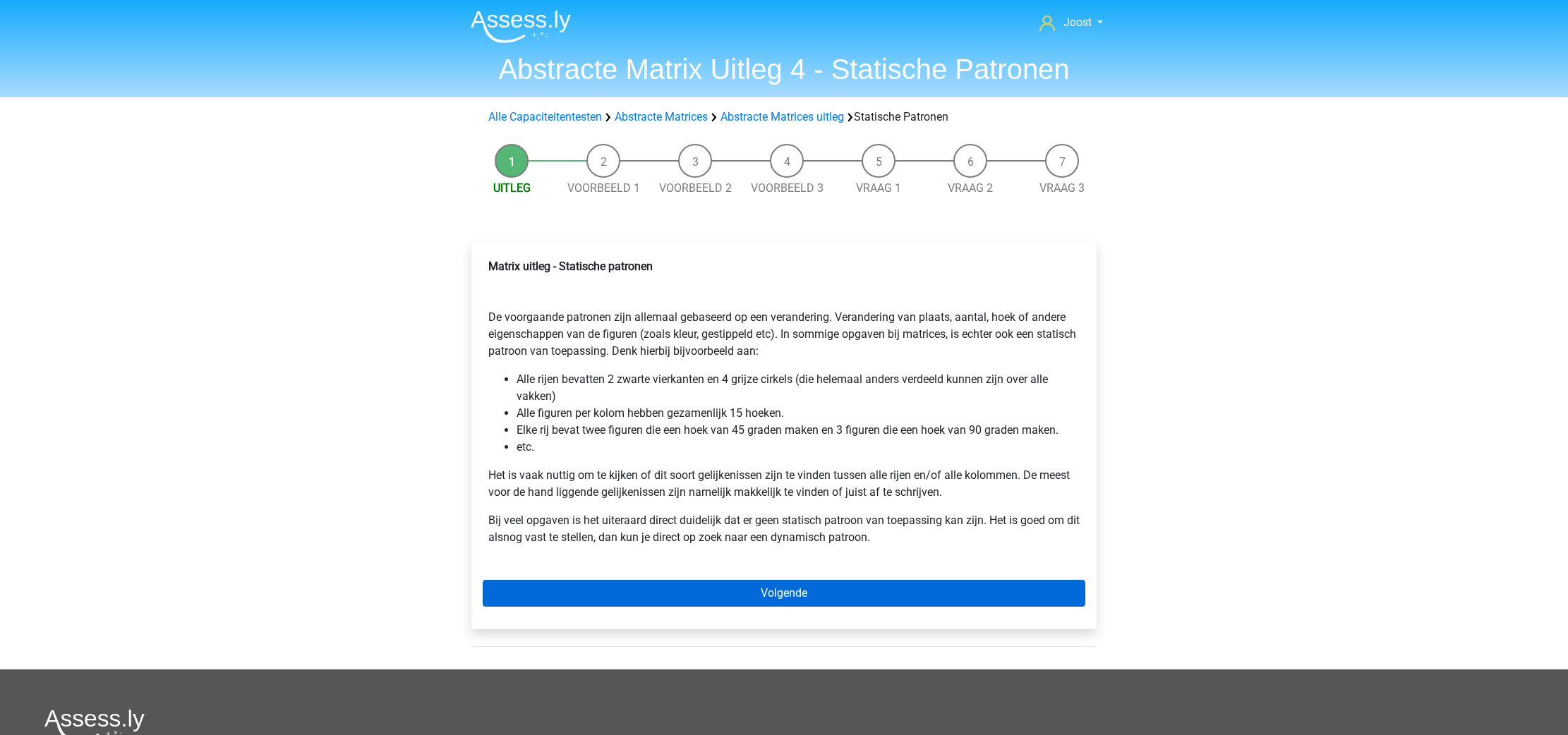
click at [789, 590] on link "Volgende" at bounding box center [784, 593] width 602 height 27
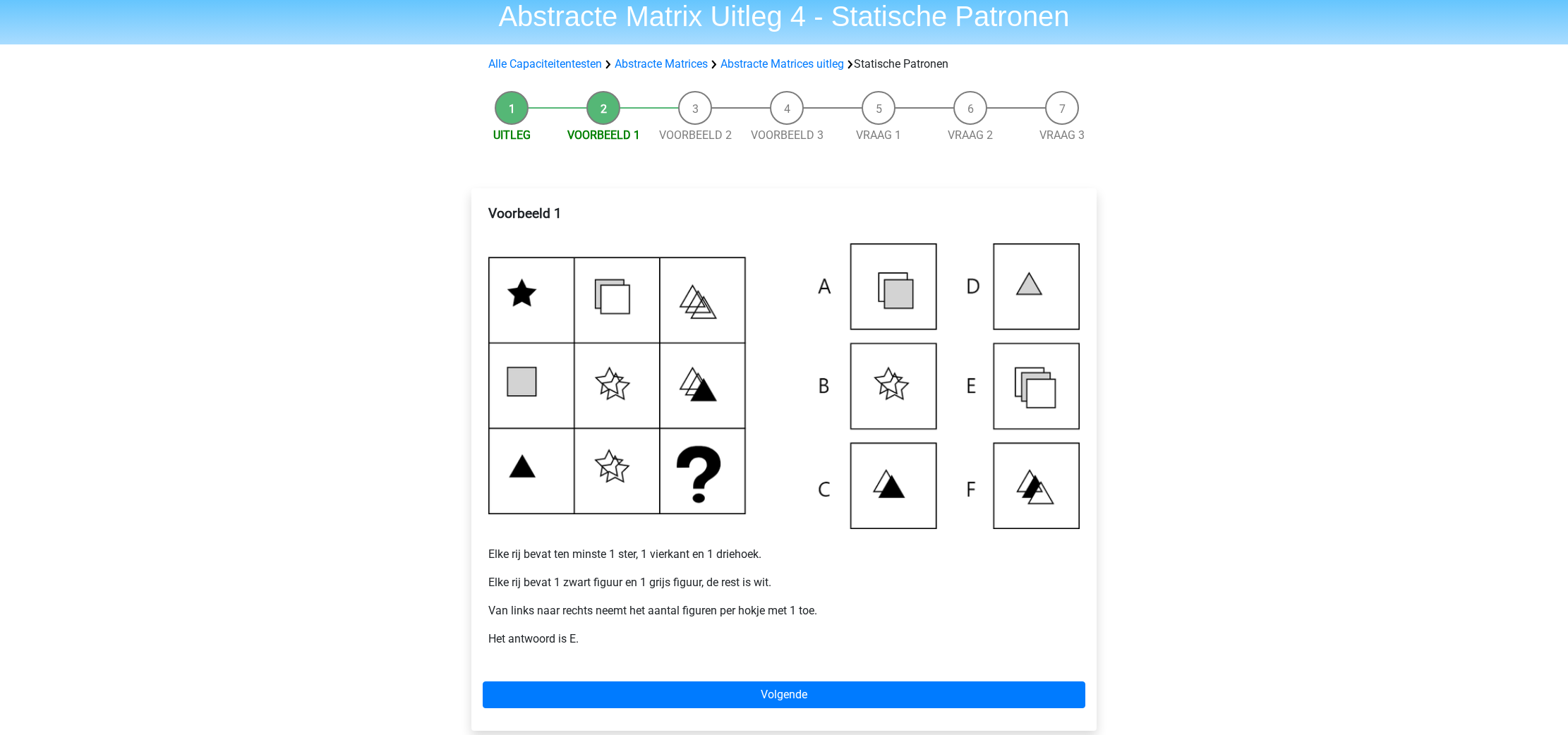
scroll to position [74, 0]
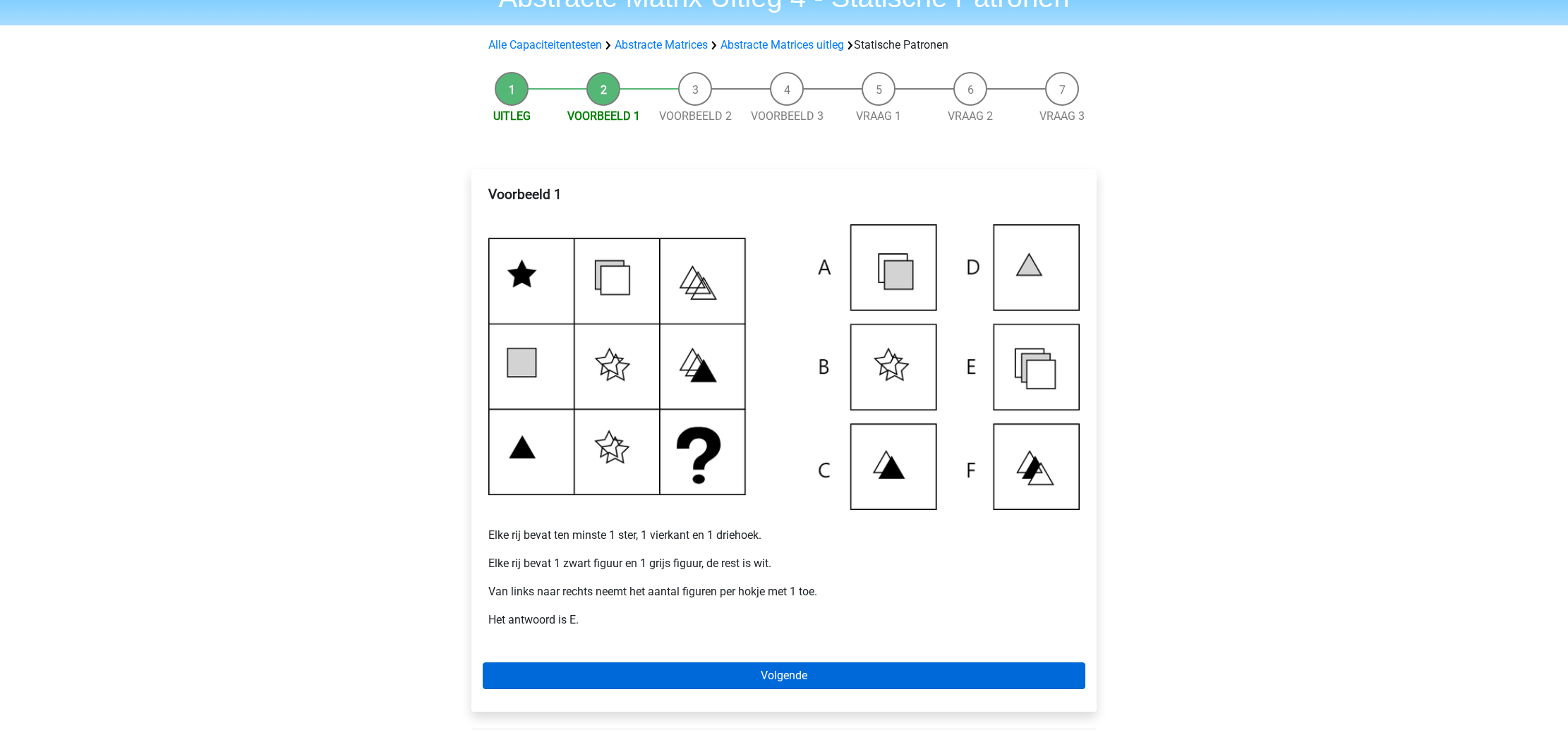
click at [685, 675] on link "Volgende" at bounding box center [784, 675] width 602 height 27
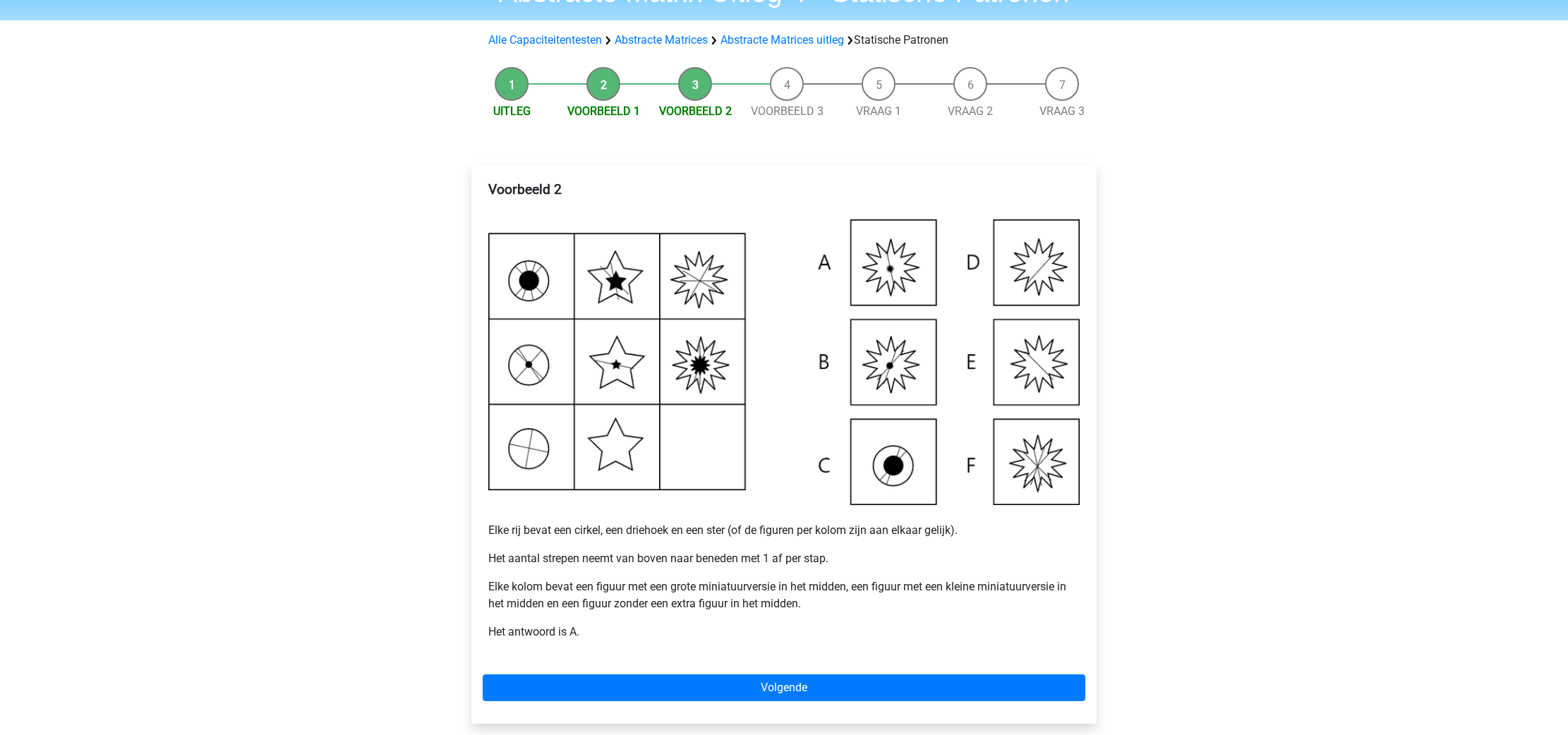
scroll to position [78, 0]
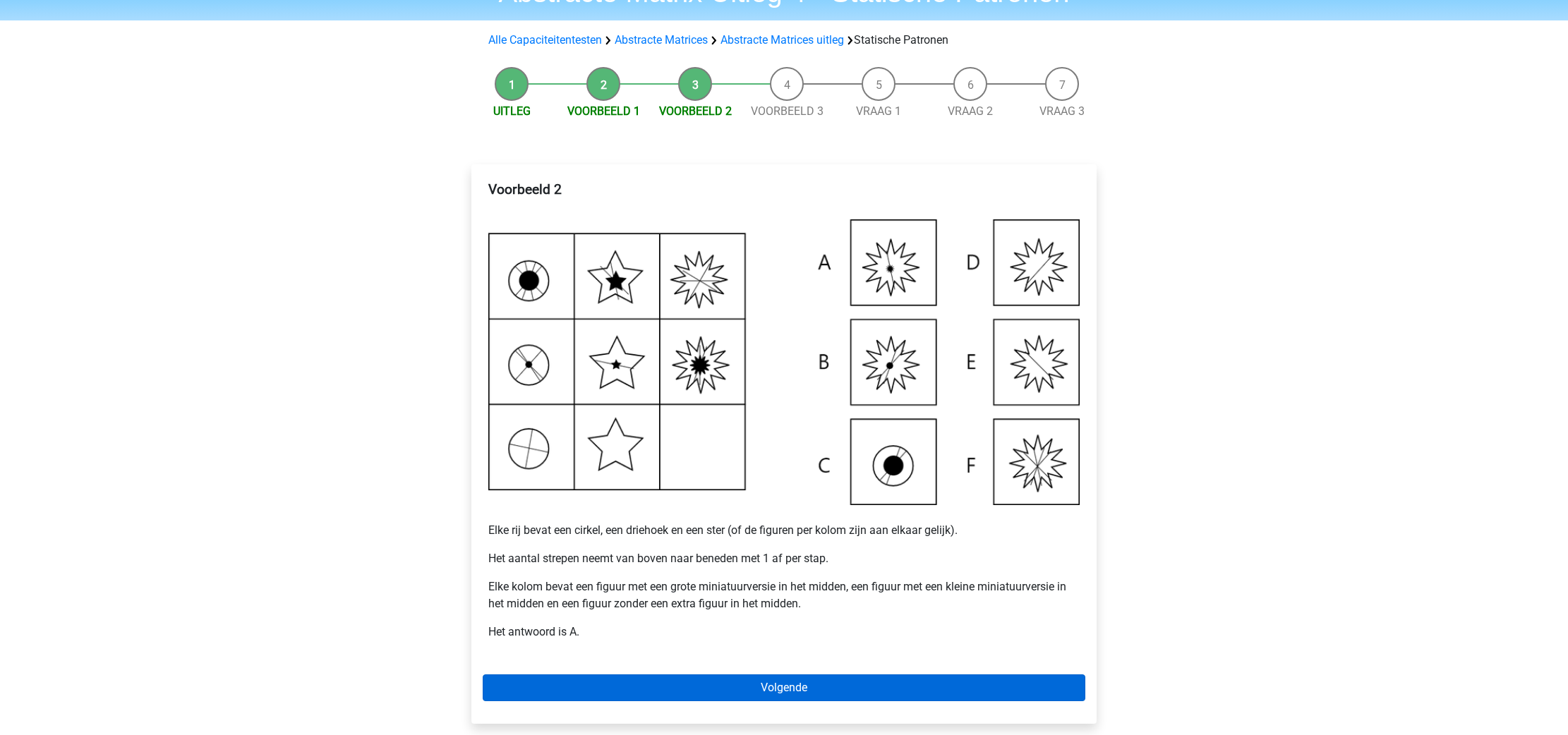
click at [727, 680] on link "Volgende" at bounding box center [784, 687] width 602 height 27
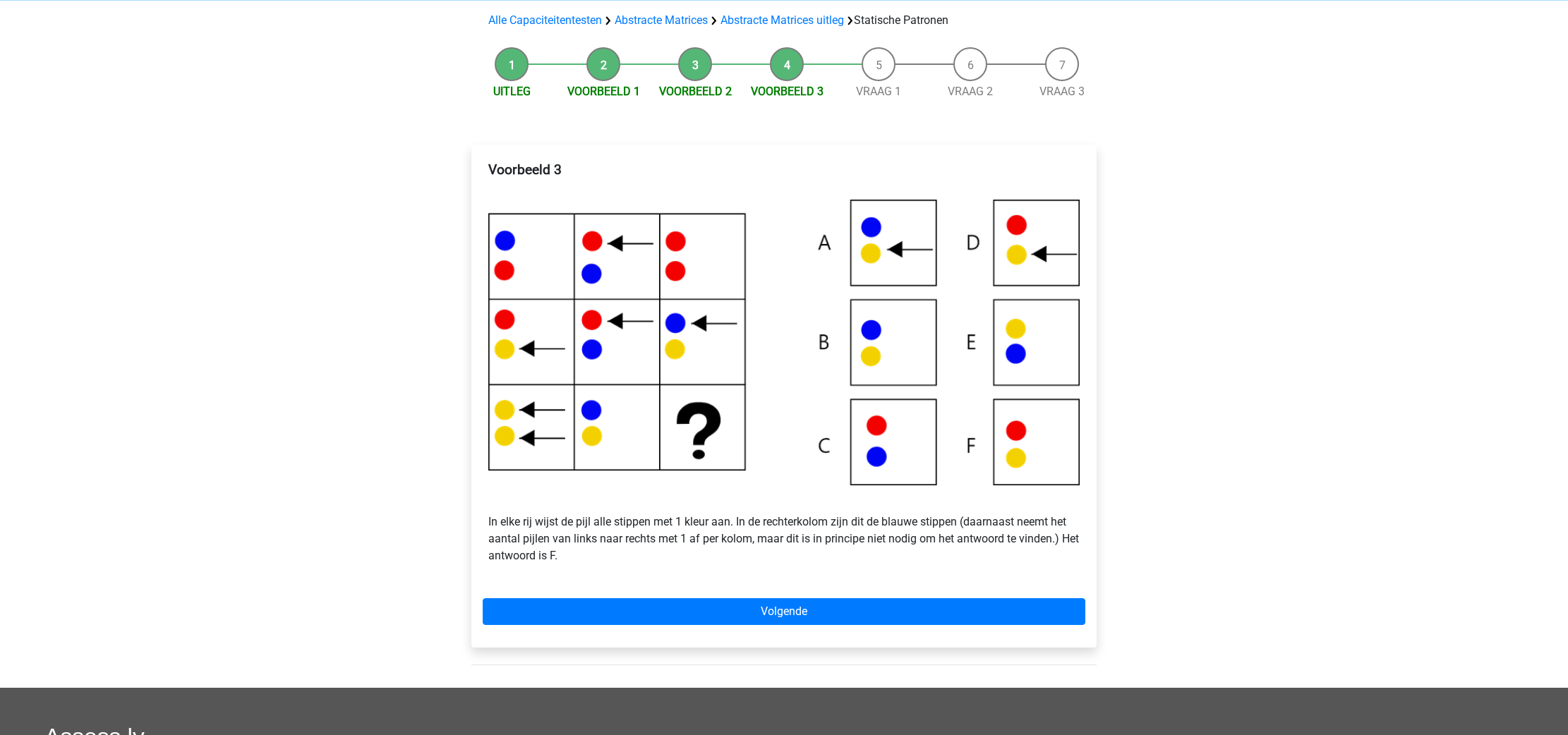
scroll to position [99, 0]
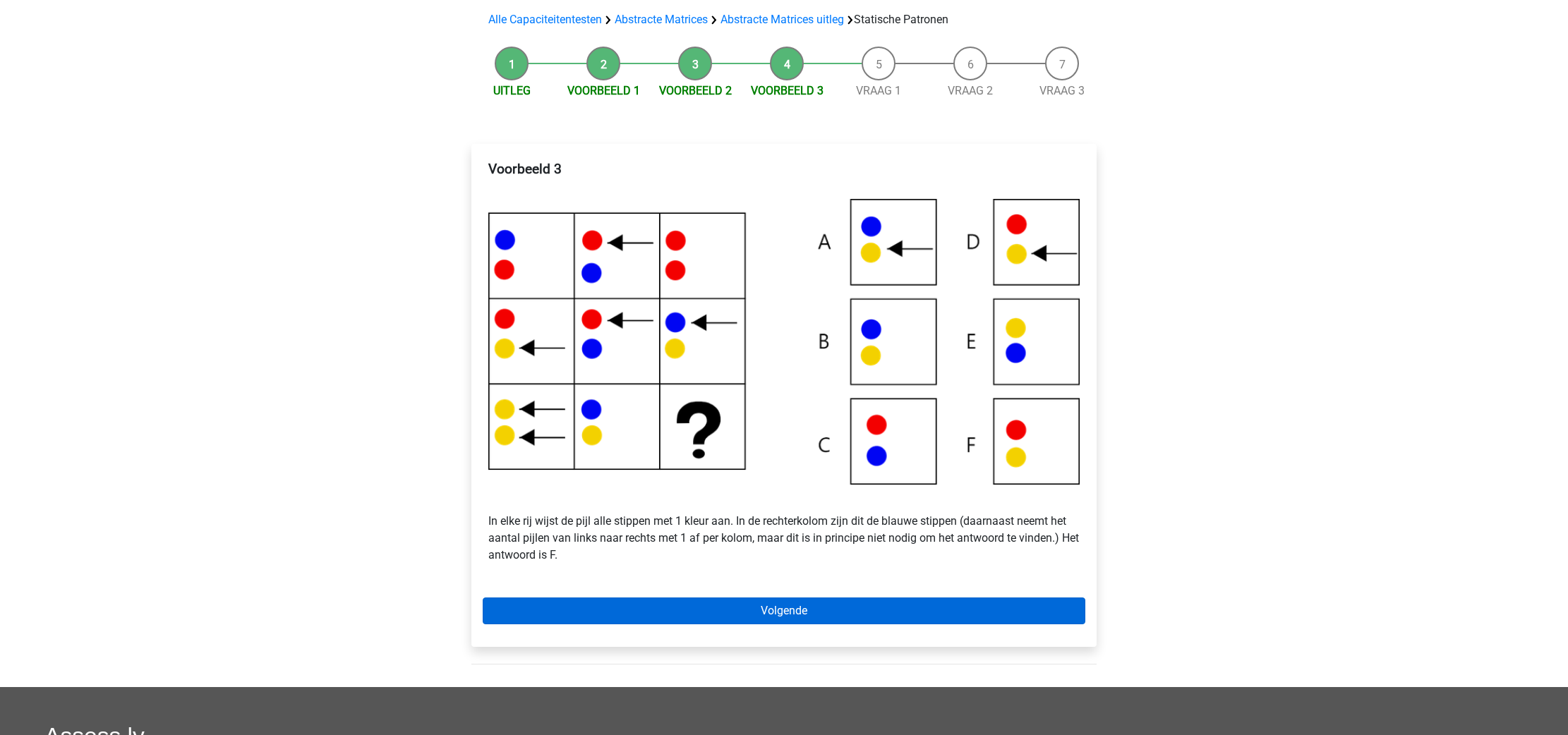
click at [773, 617] on link "Volgende" at bounding box center [784, 611] width 602 height 27
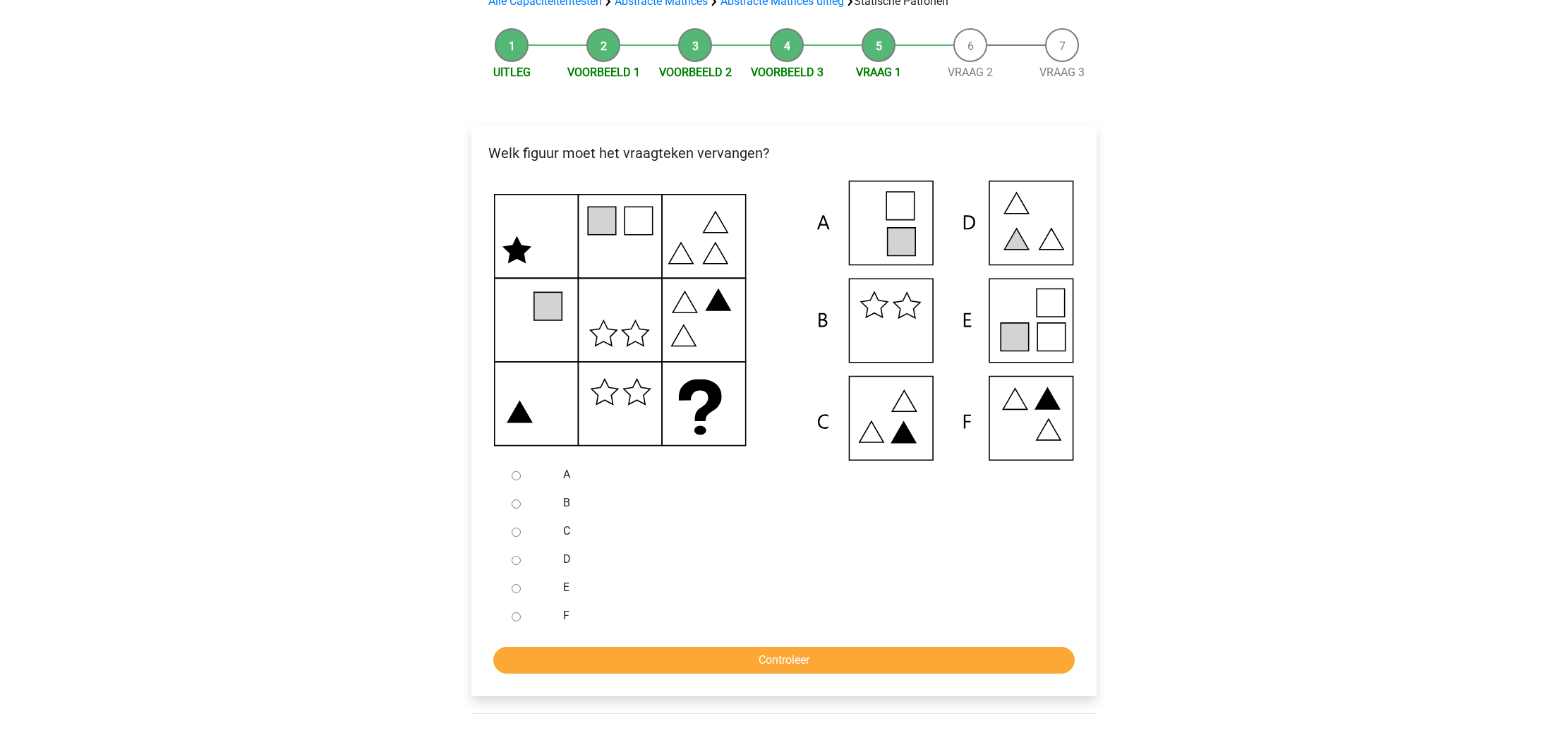
scroll to position [118, 0]
click at [513, 585] on input "E" at bounding box center [517, 588] width 9 height 9
radio input "true"
click at [687, 651] on input "Controleer" at bounding box center [784, 659] width 582 height 27
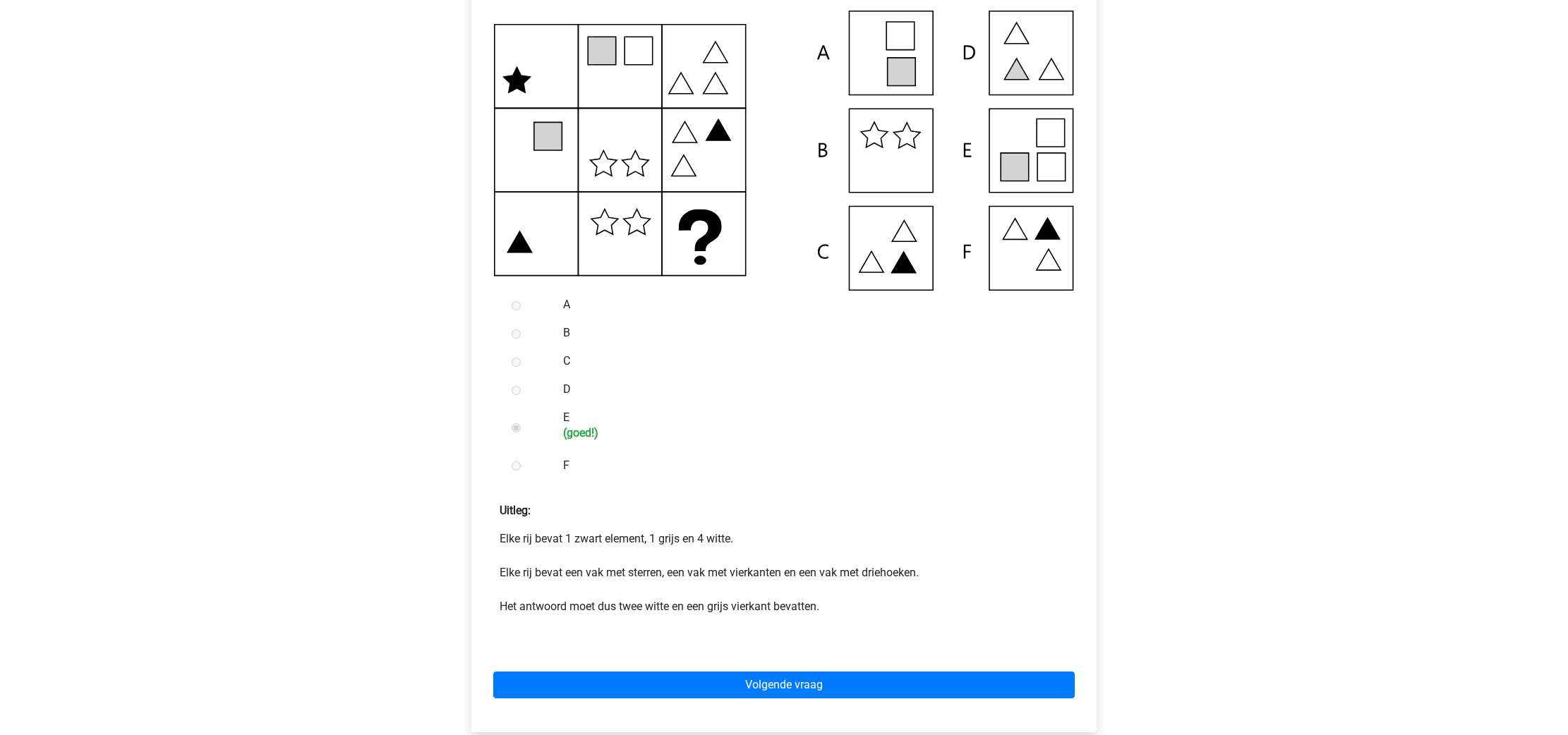
scroll to position [287, 0]
click at [866, 702] on div "Volgende vraag" at bounding box center [784, 682] width 602 height 77
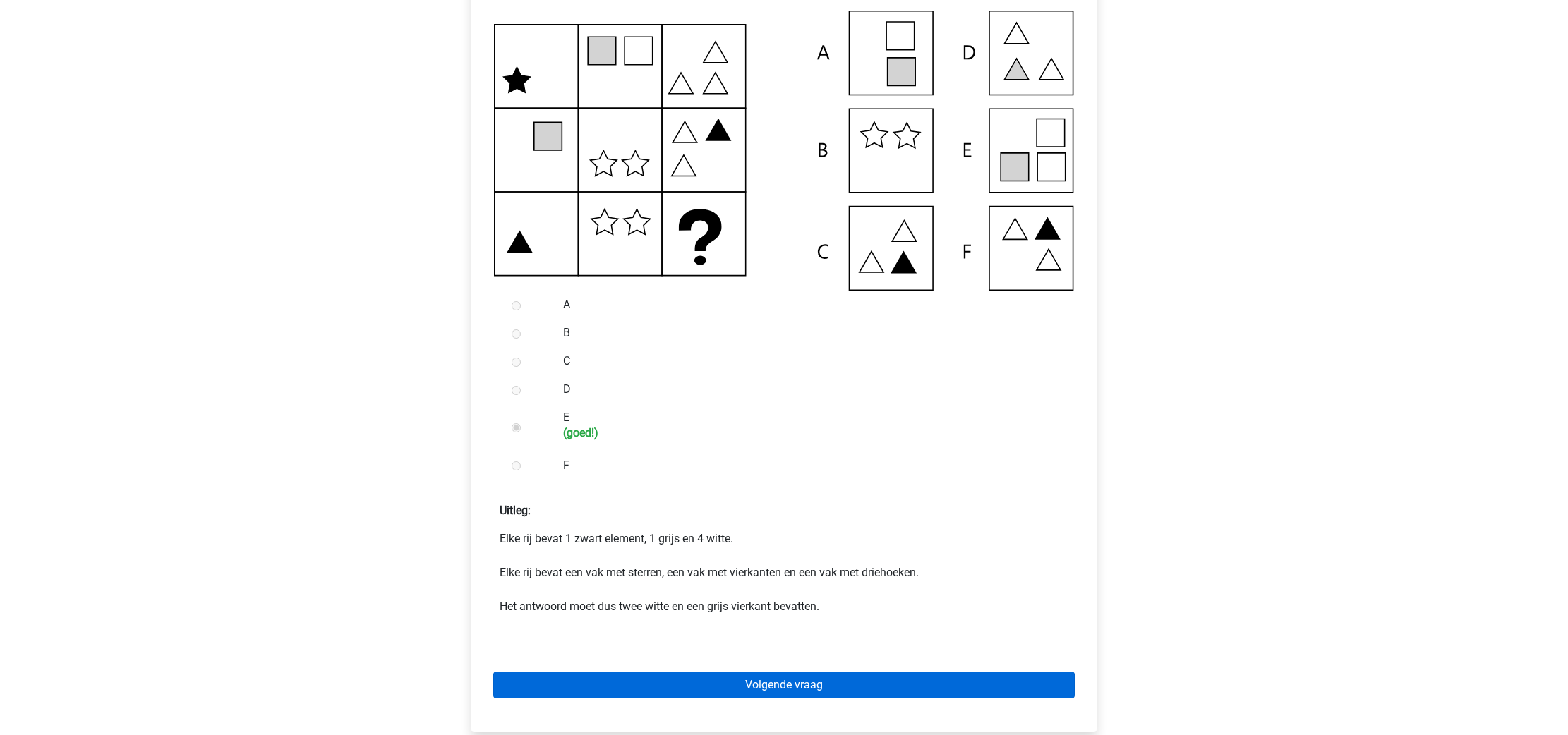
click at [867, 687] on link "Volgende vraag" at bounding box center [784, 684] width 582 height 27
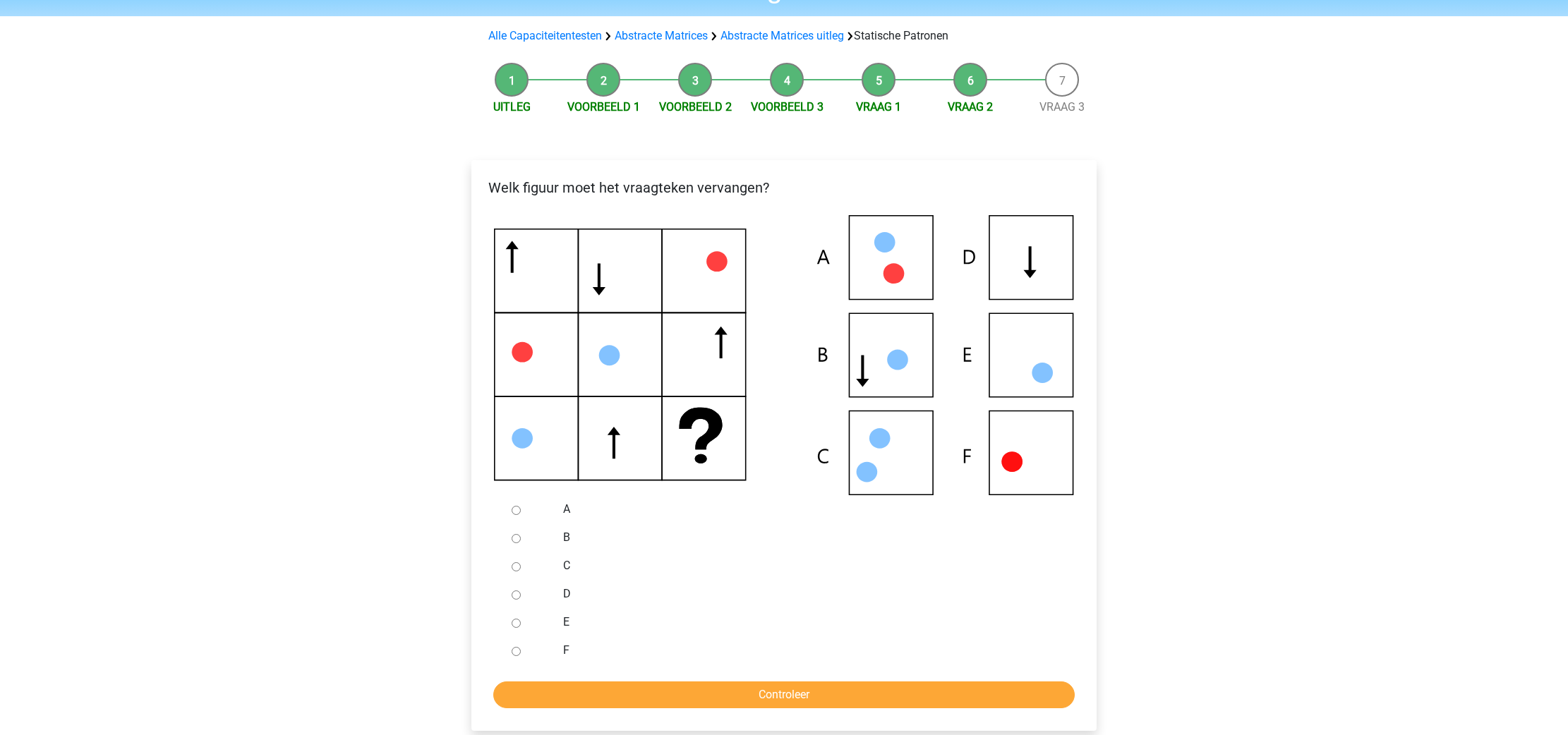
scroll to position [84, 0]
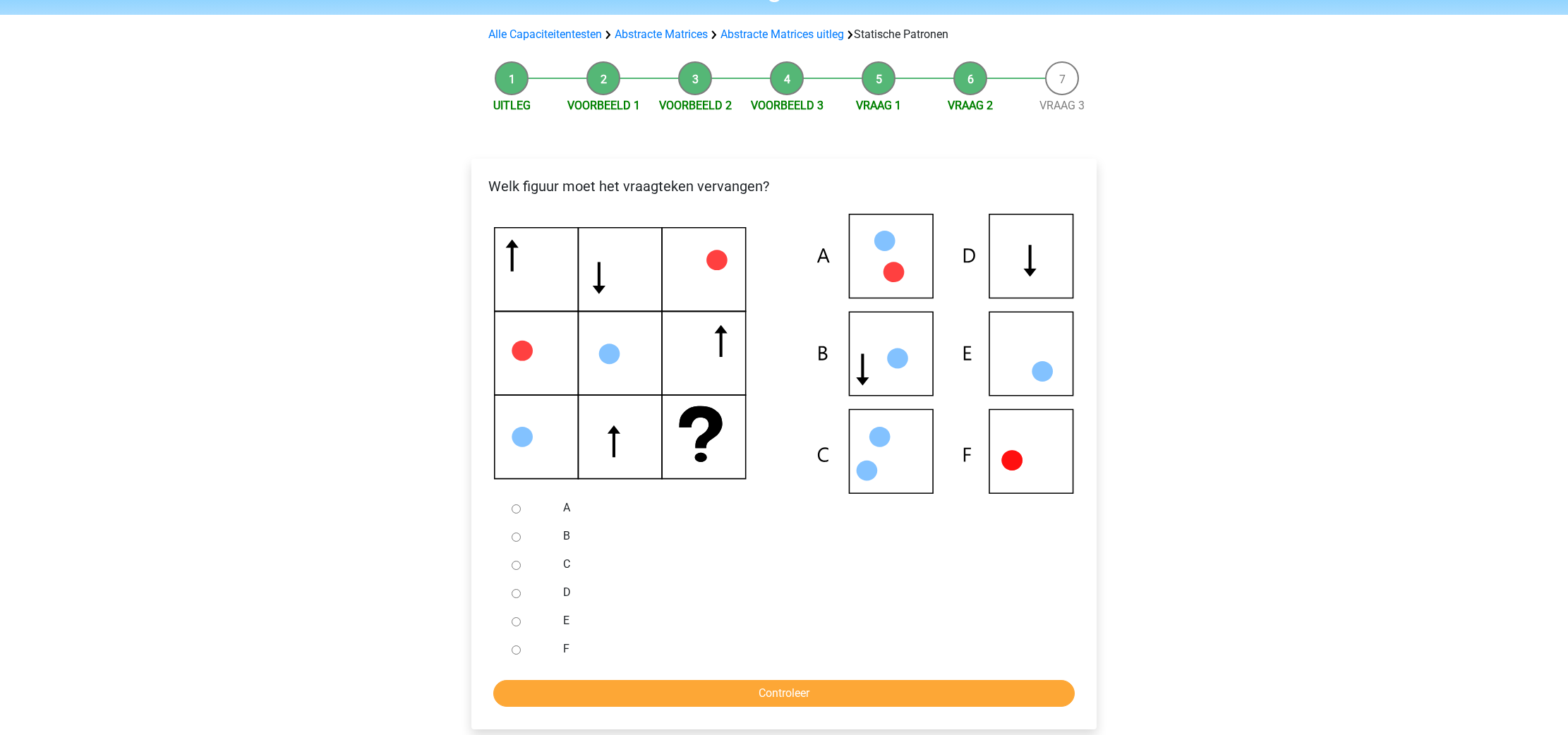
click at [517, 649] on input "F" at bounding box center [517, 650] width 9 height 9
radio input "true"
click at [596, 681] on input "Controleer" at bounding box center [784, 693] width 582 height 27
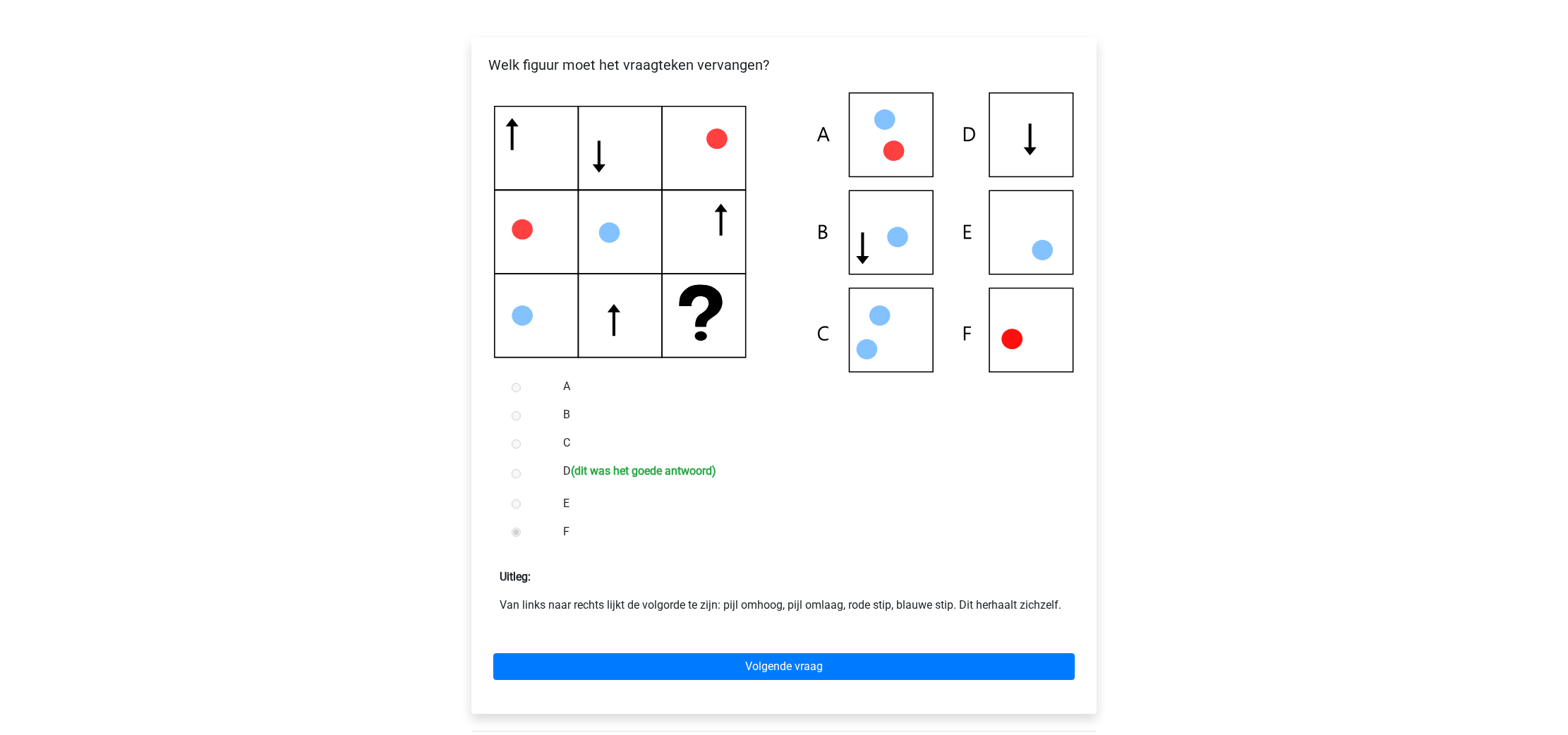
scroll to position [203, 0]
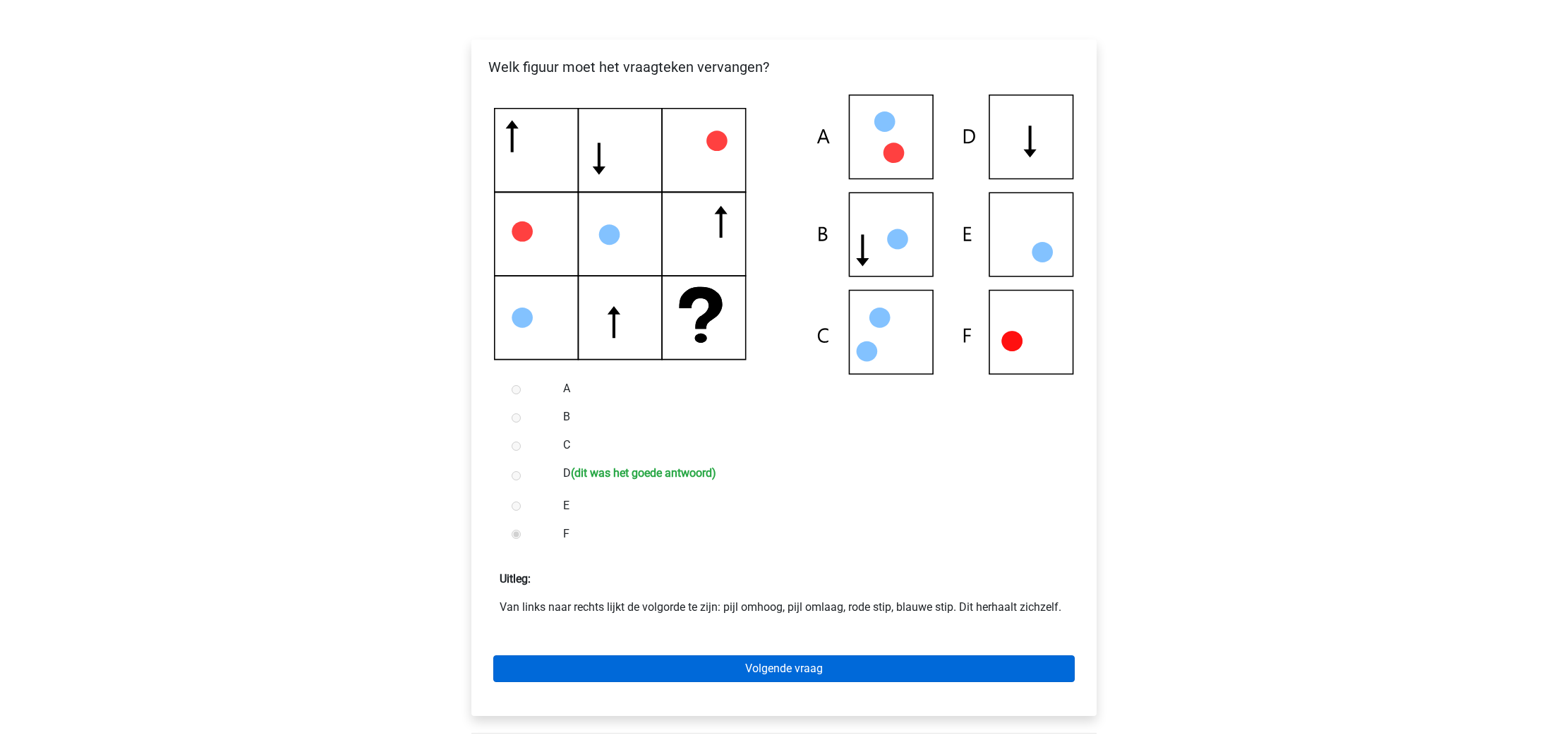
click at [760, 671] on link "Volgende vraag" at bounding box center [784, 668] width 582 height 27
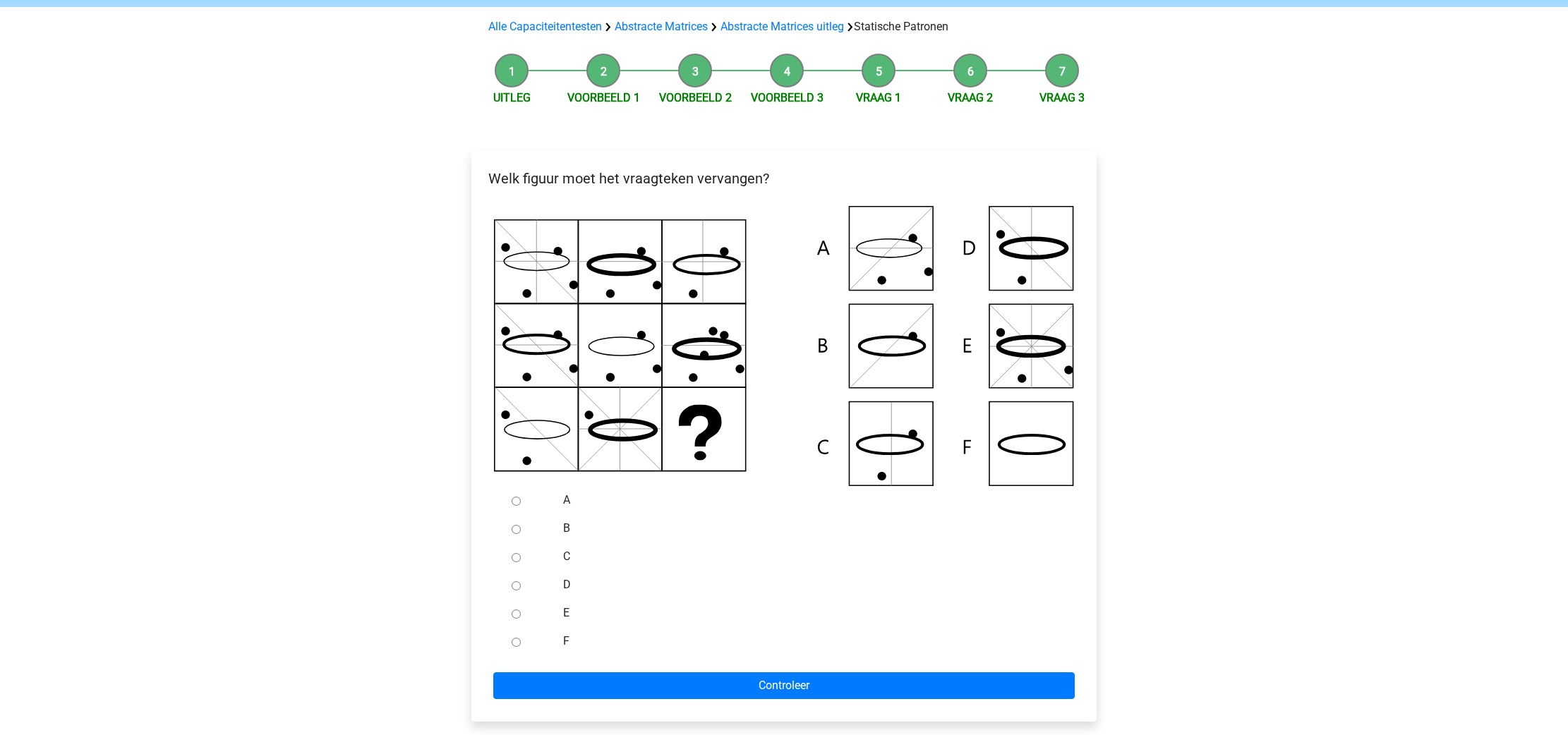
scroll to position [95, 0]
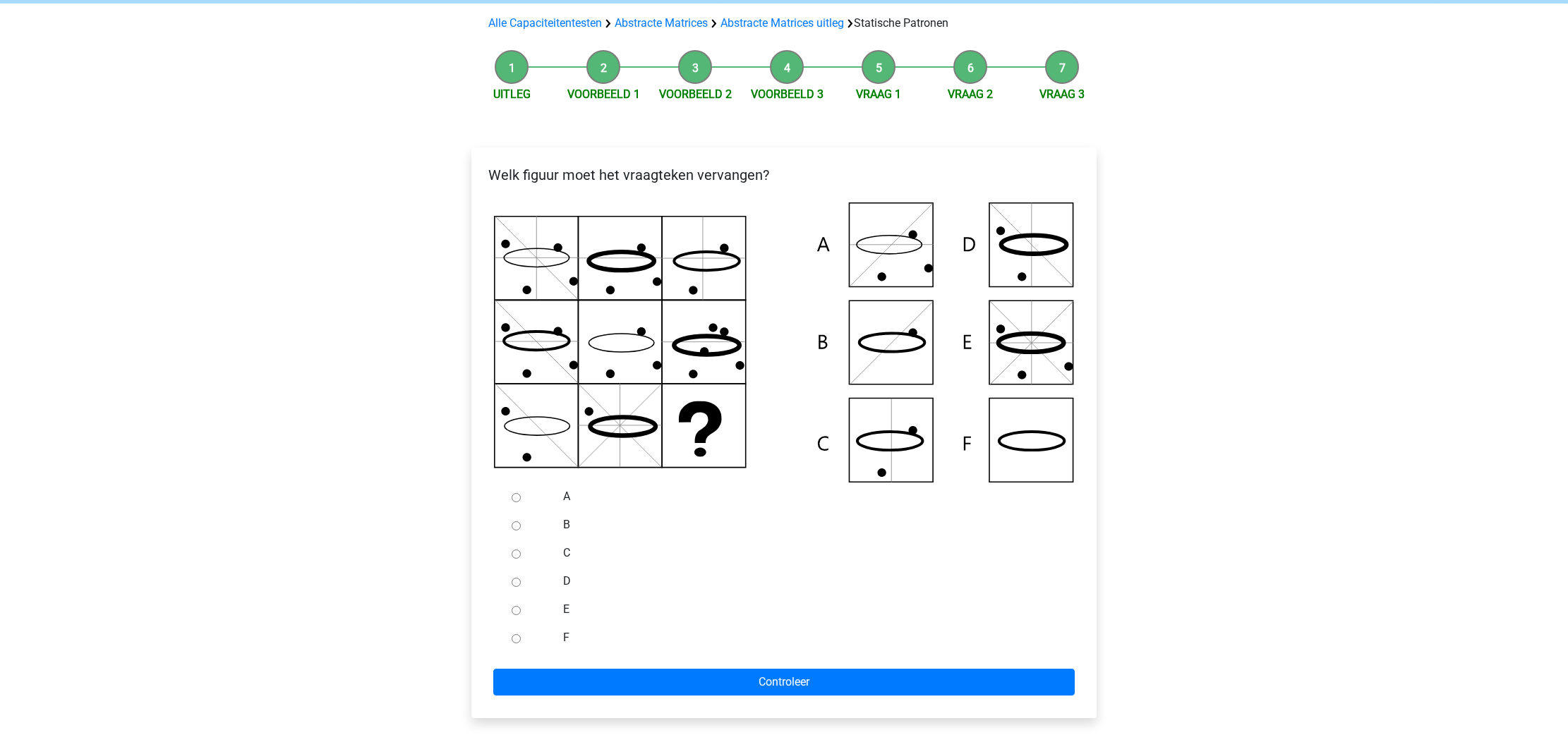
drag, startPoint x: 513, startPoint y: 639, endPoint x: 522, endPoint y: 642, distance: 9.5
click at [514, 639] on input "F" at bounding box center [517, 639] width 9 height 9
radio input "true"
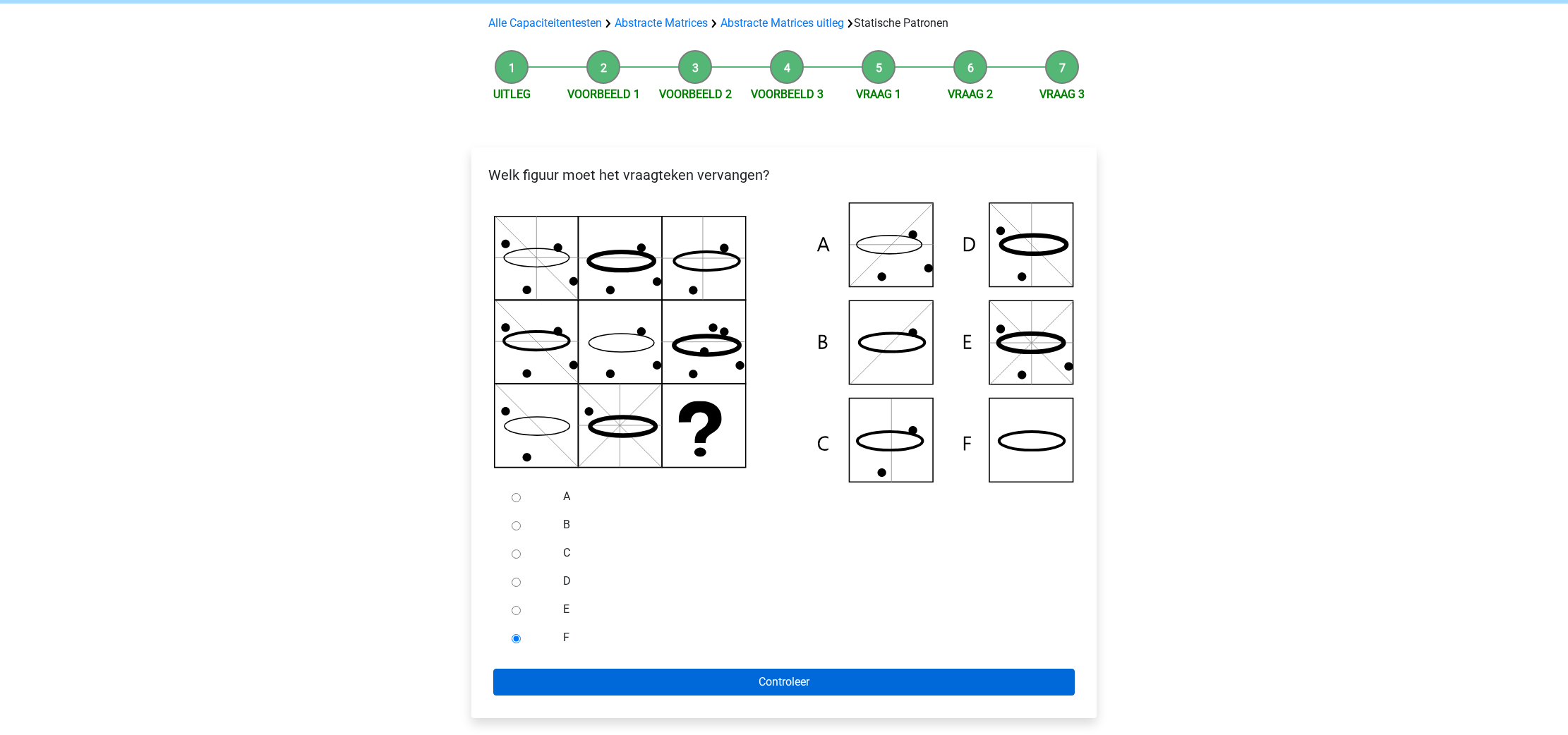
click at [619, 681] on input "Controleer" at bounding box center [784, 682] width 582 height 27
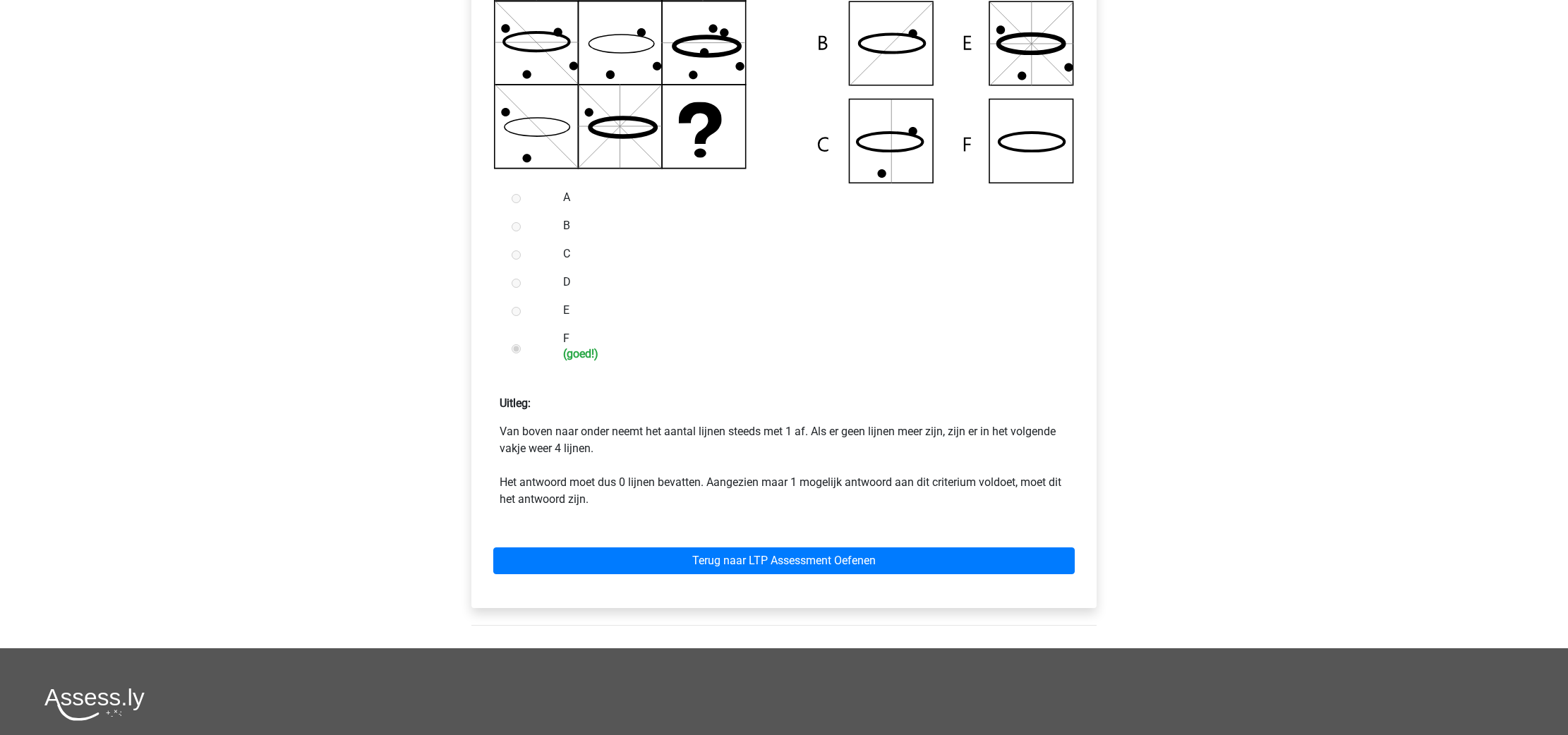
scroll to position [407, 0]
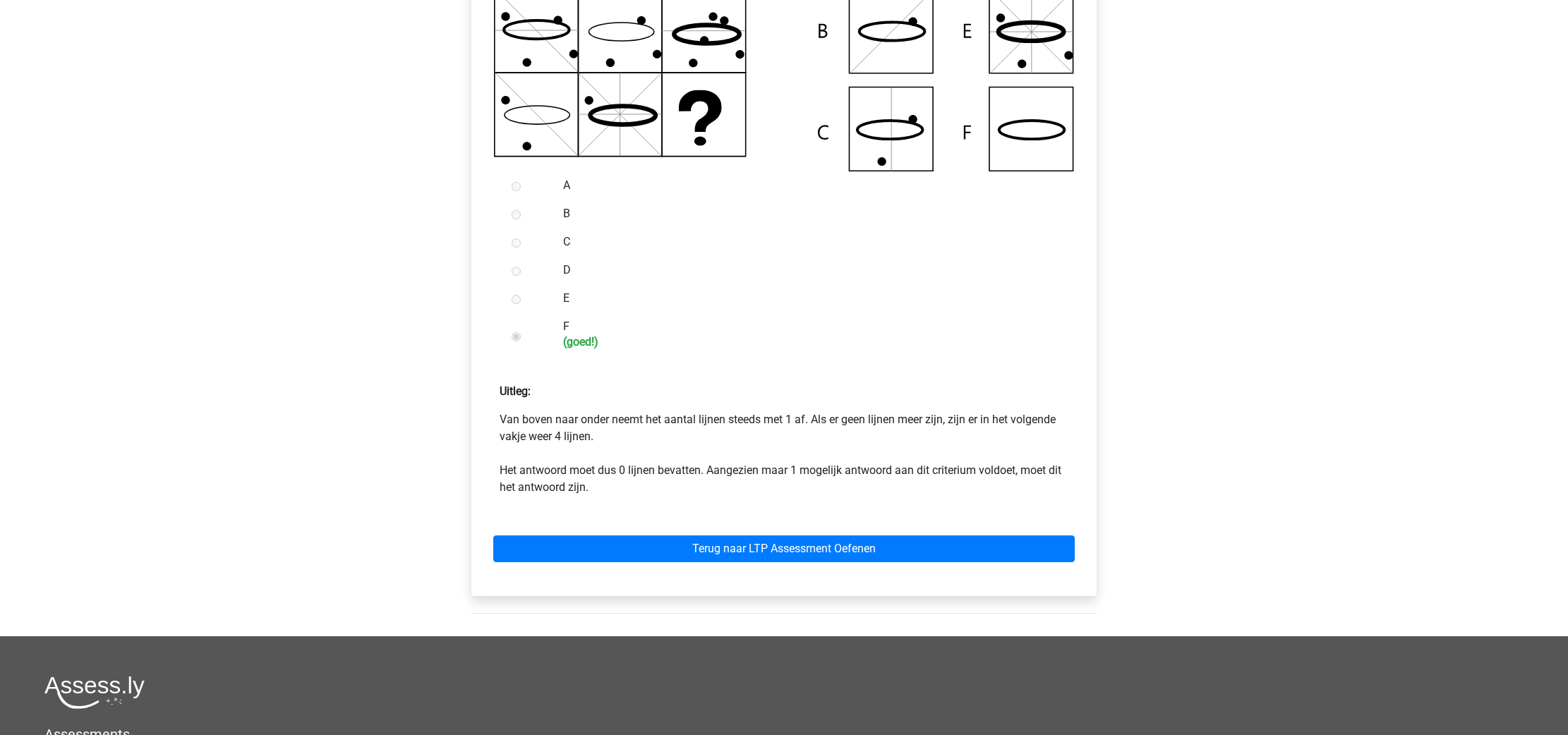
click at [745, 565] on div "Terug naar LTP Assessment Oefenen" at bounding box center [784, 545] width 602 height 77
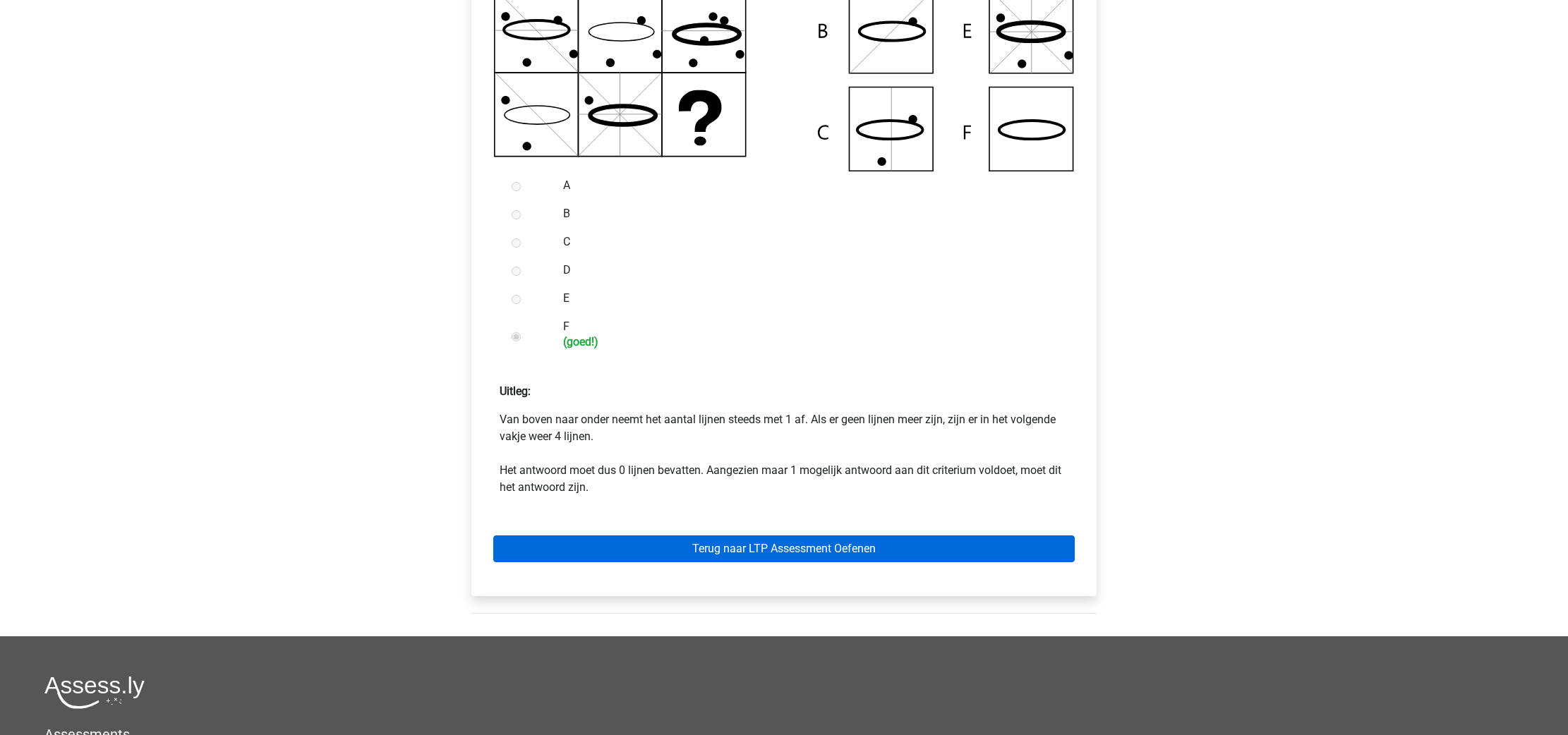
click at [743, 559] on link "Terug naar LTP Assessment Oefenen" at bounding box center [784, 549] width 582 height 27
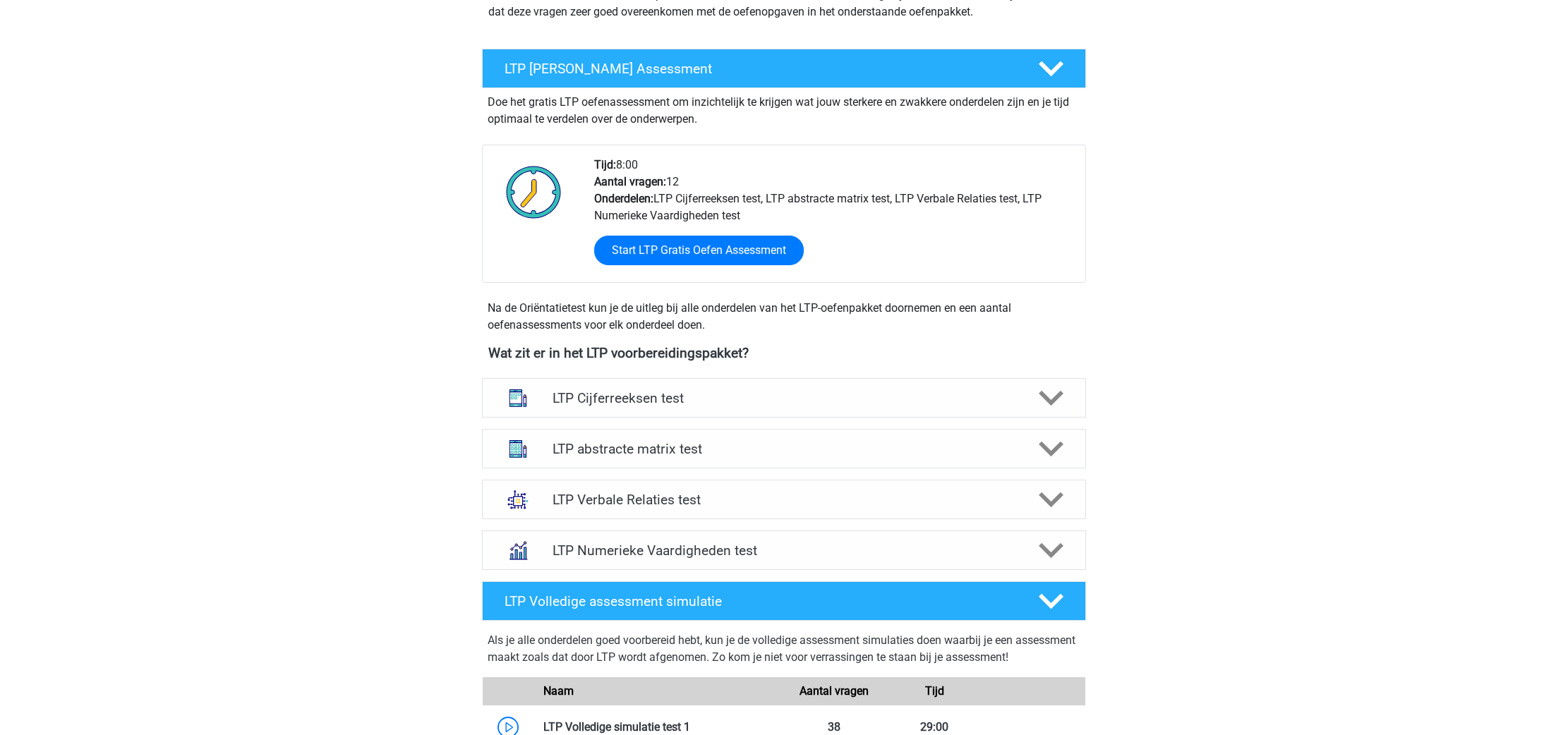
scroll to position [230, 0]
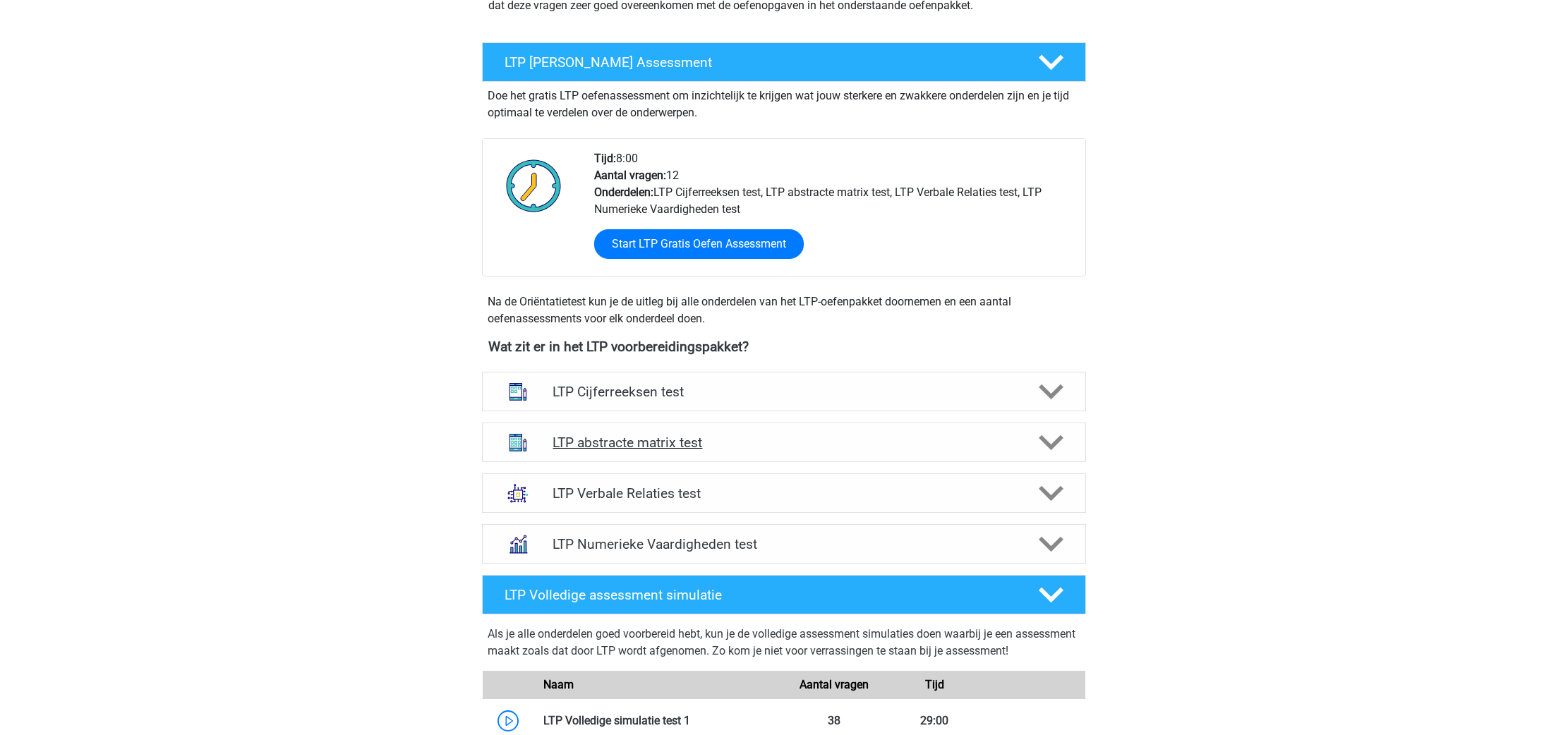
click at [837, 453] on div "LTP abstracte matrix test" at bounding box center [784, 442] width 604 height 39
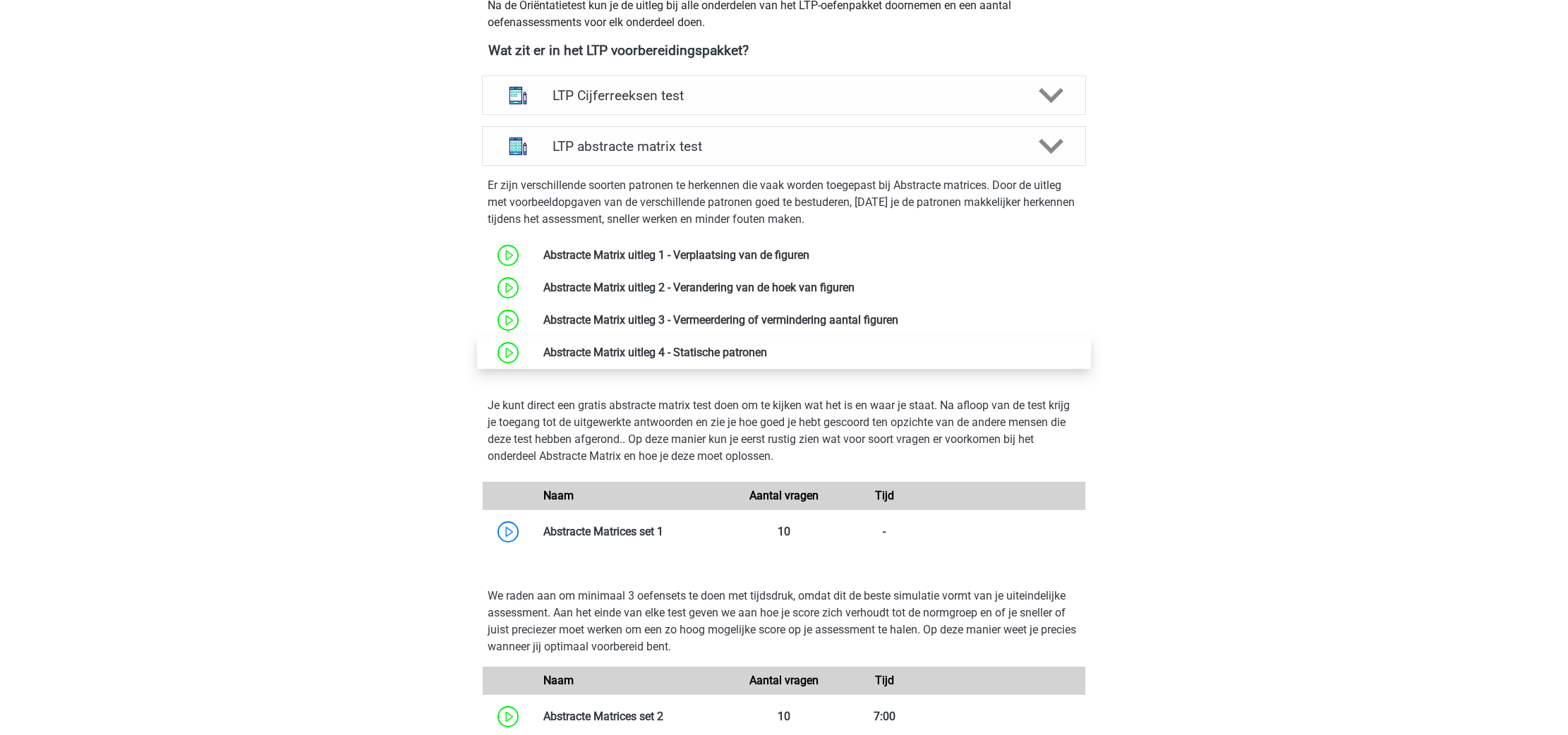
scroll to position [536, 0]
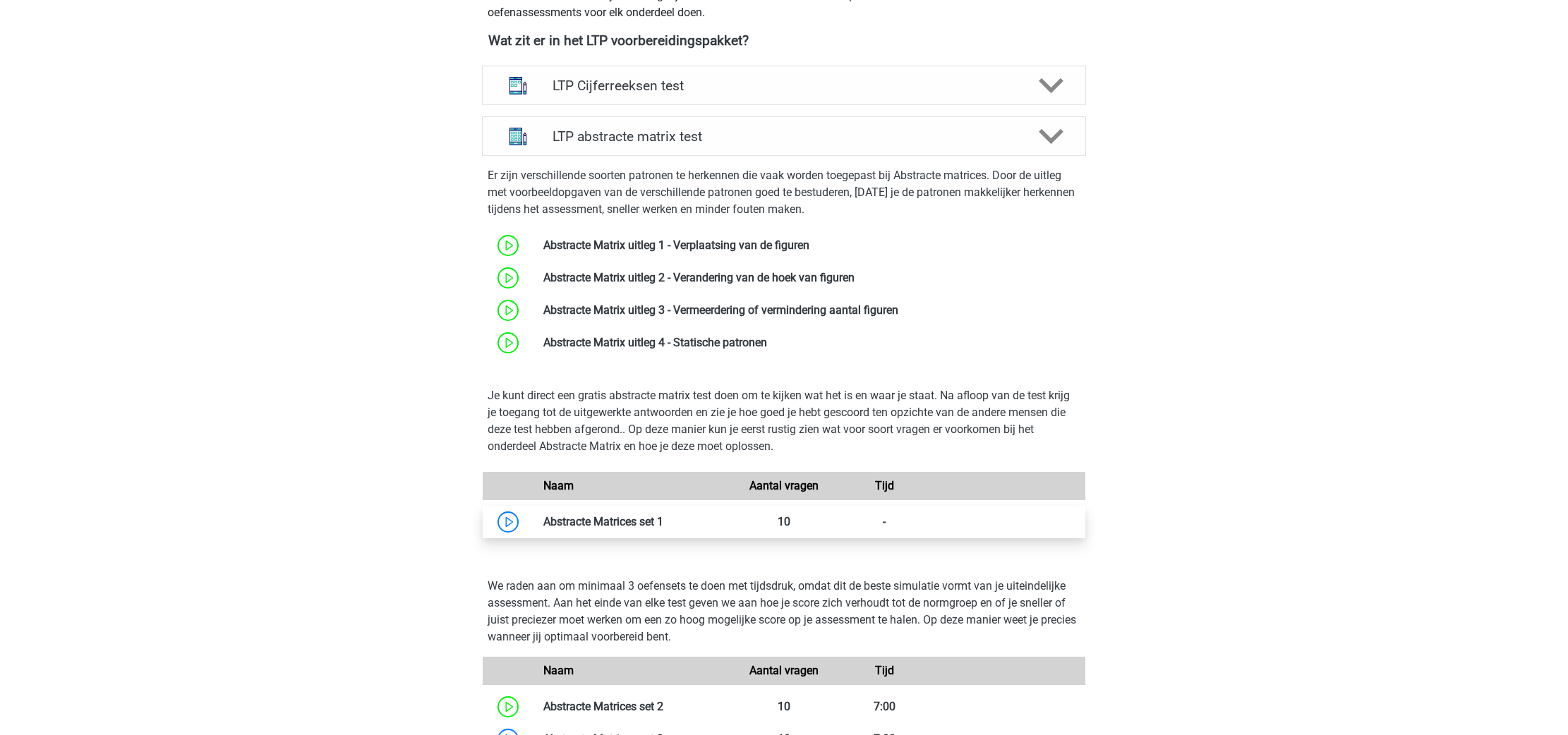
click at [663, 520] on link at bounding box center [663, 521] width 0 height 13
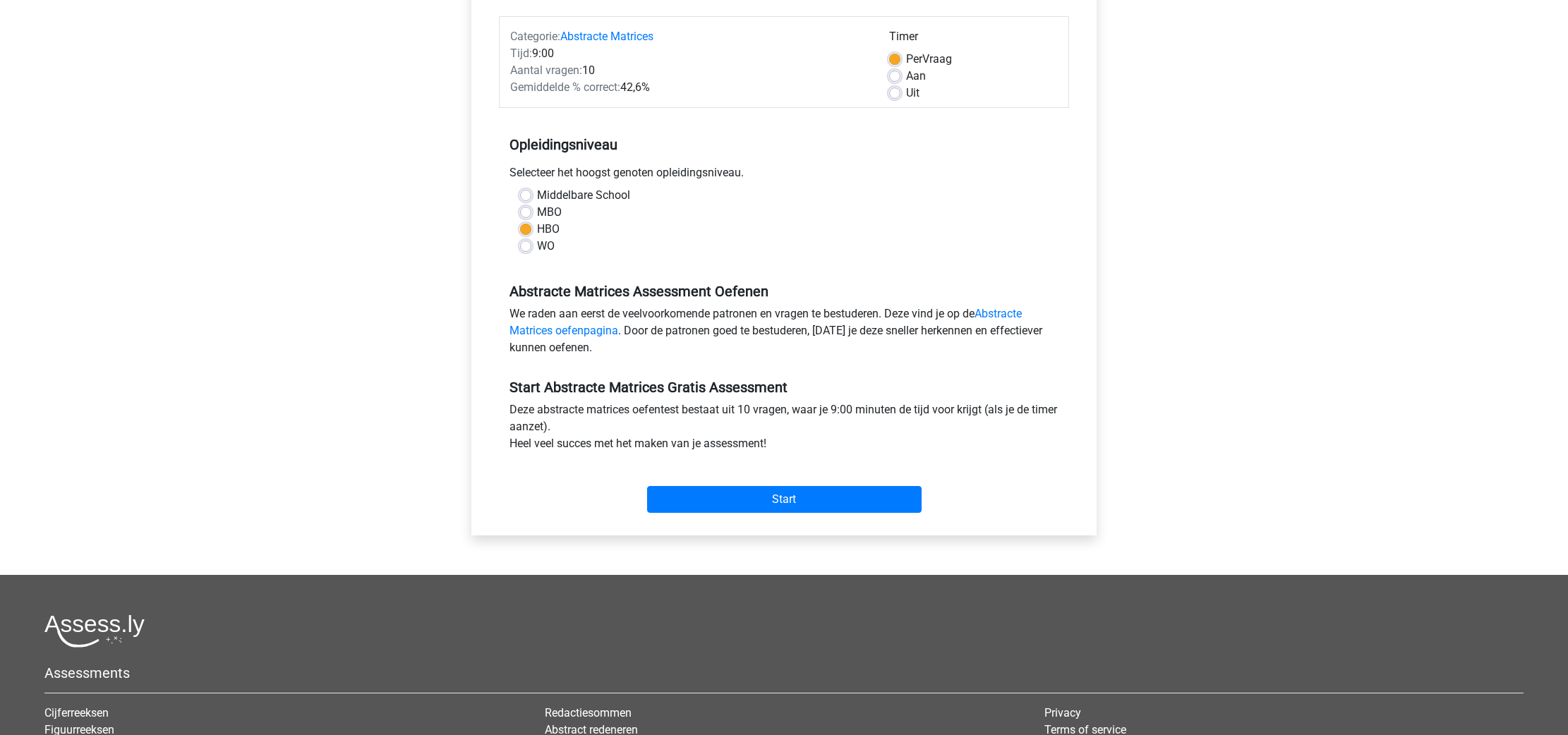
scroll to position [172, 0]
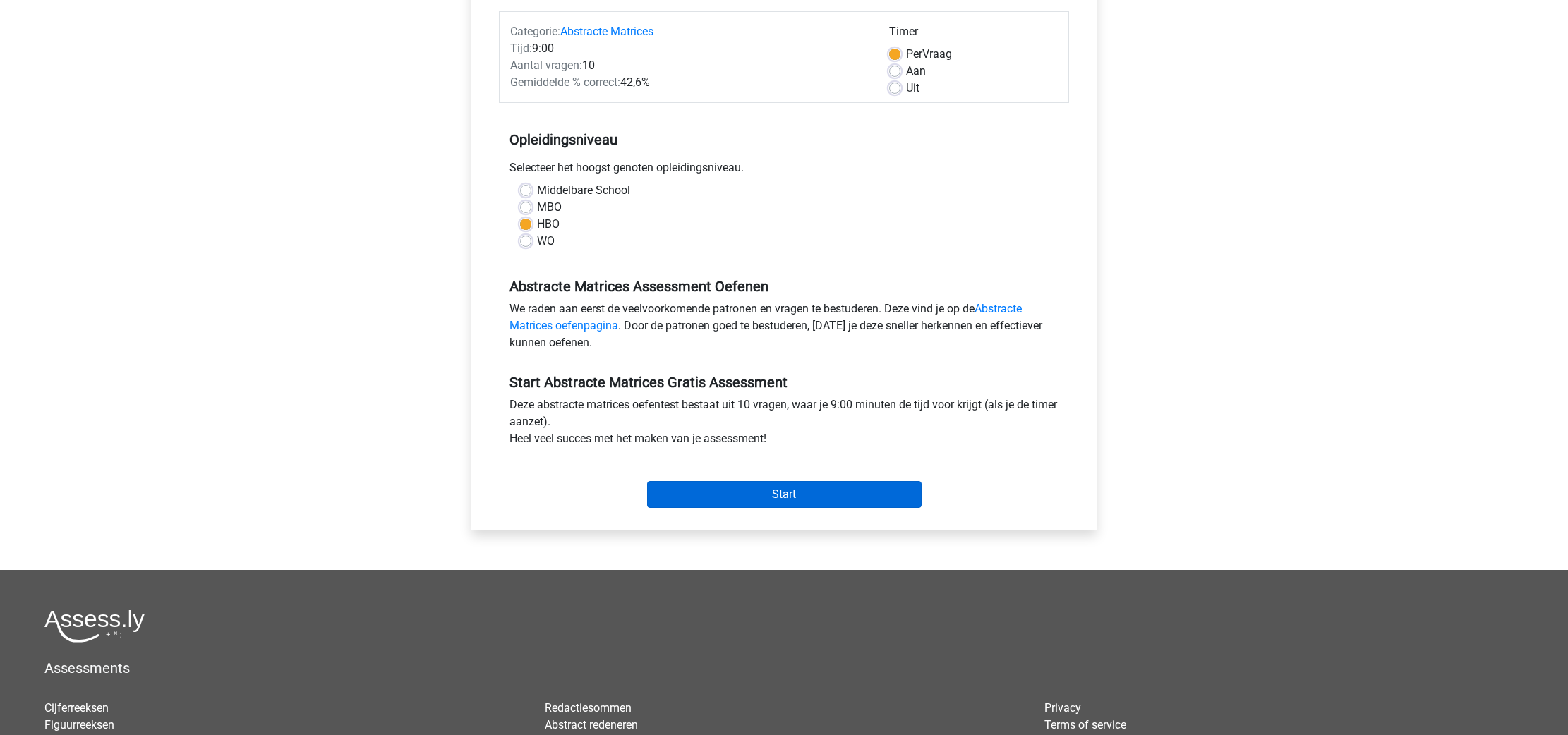
click at [808, 494] on input "Start" at bounding box center [784, 494] width 275 height 27
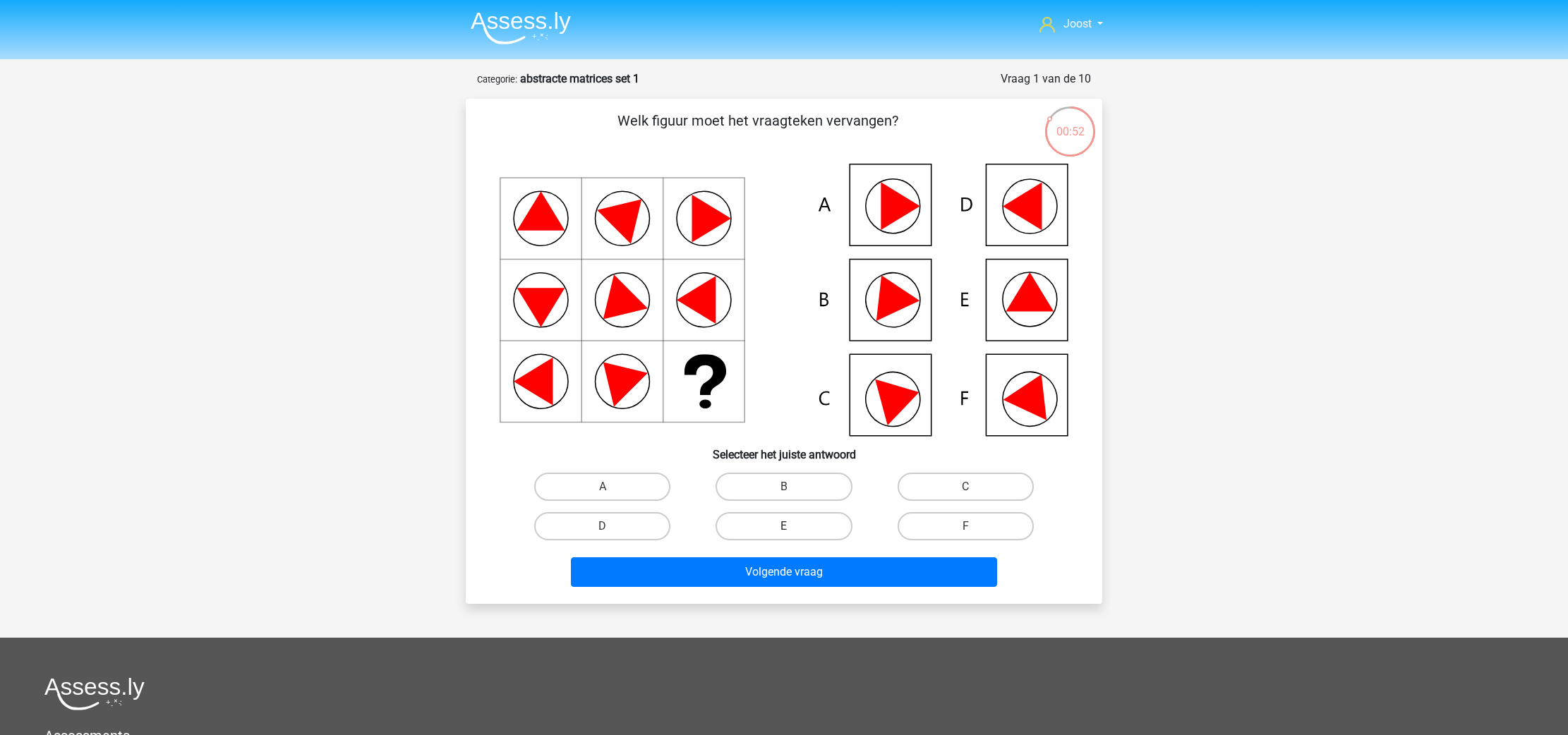
click at [811, 525] on label "E" at bounding box center [783, 526] width 136 height 28
click at [794, 526] on input "E" at bounding box center [789, 531] width 9 height 9
radio input "true"
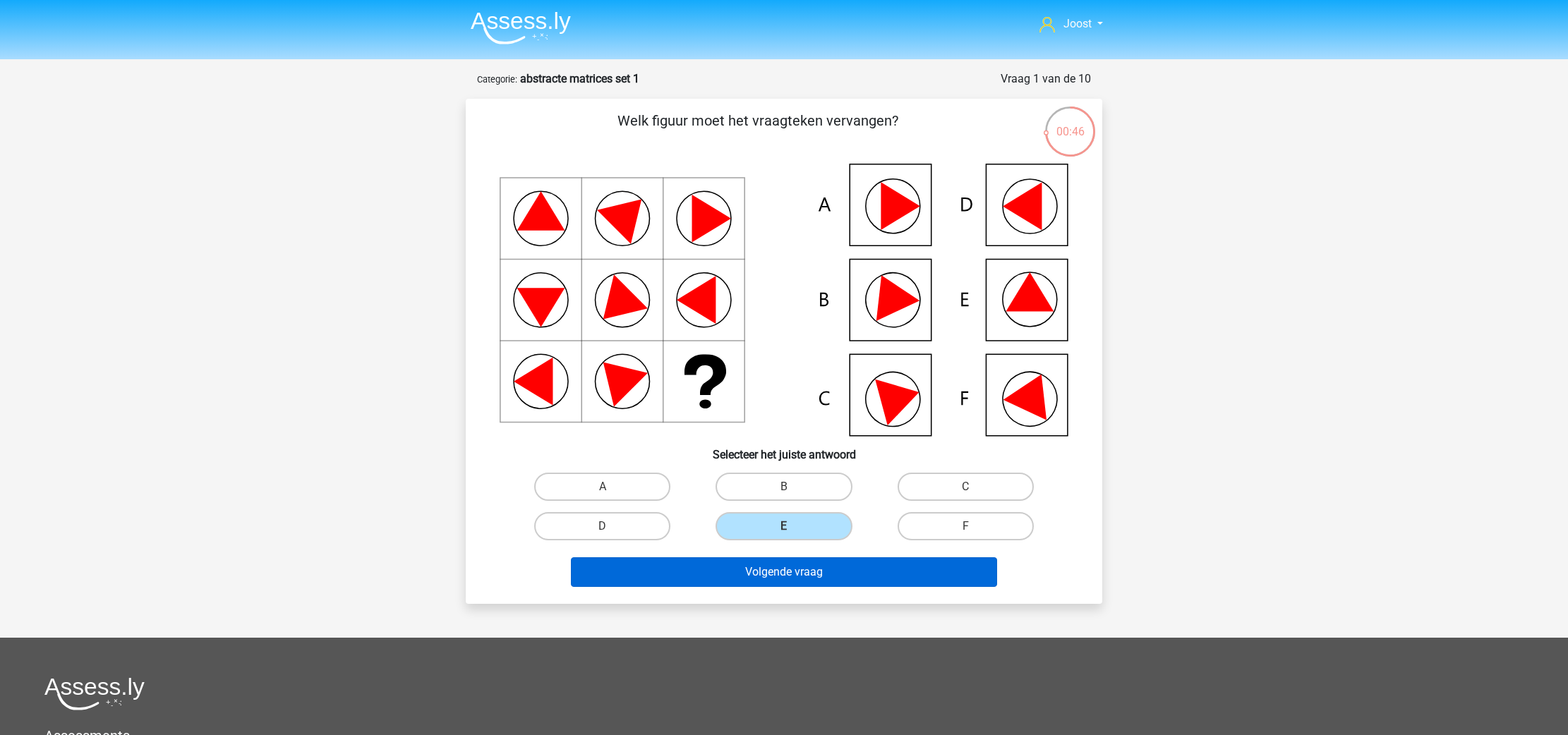
click at [797, 574] on button "Volgende vraag" at bounding box center [784, 572] width 427 height 30
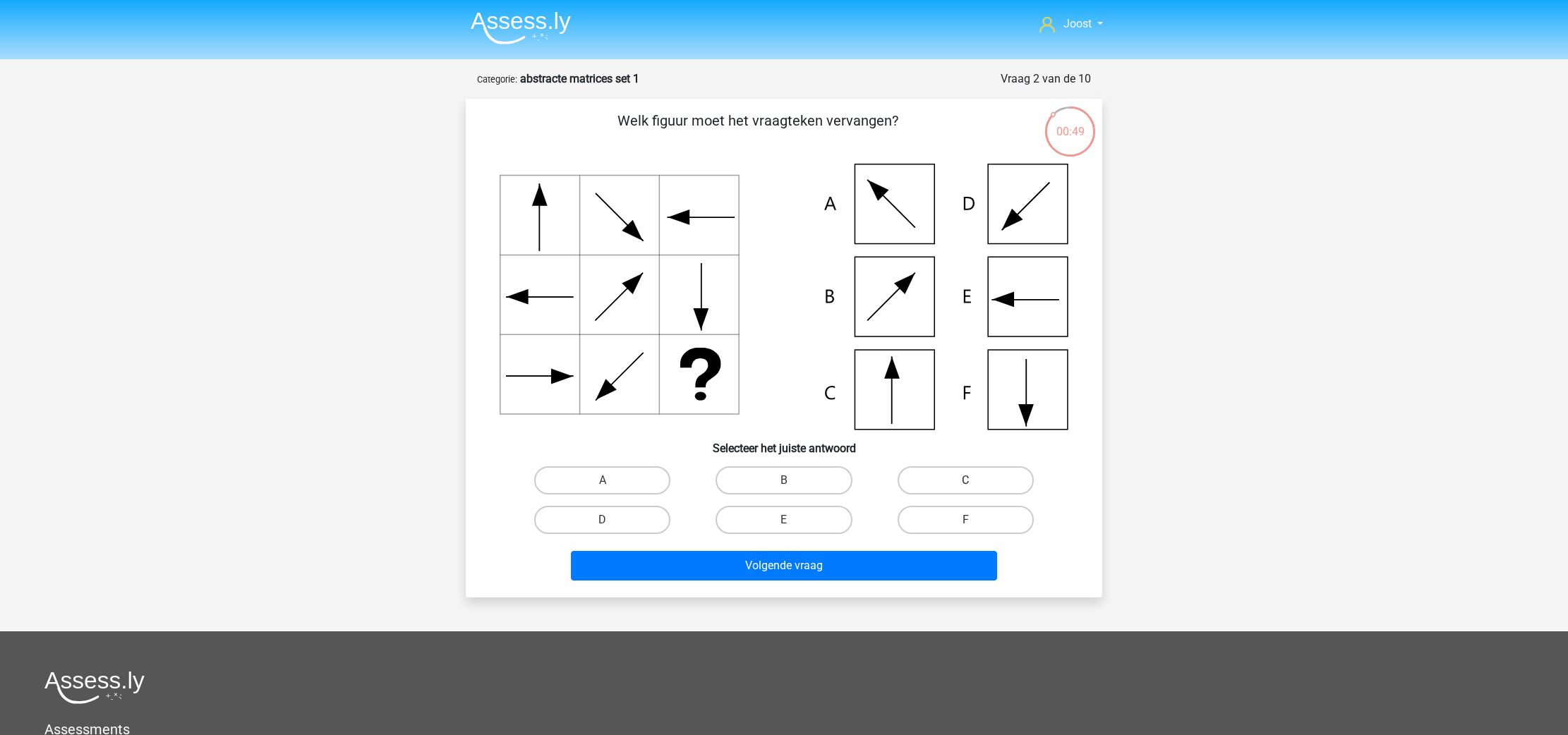
click at [990, 470] on label "C" at bounding box center [966, 480] width 136 height 28
click at [975, 480] on input "C" at bounding box center [970, 485] width 9 height 9
radio input "true"
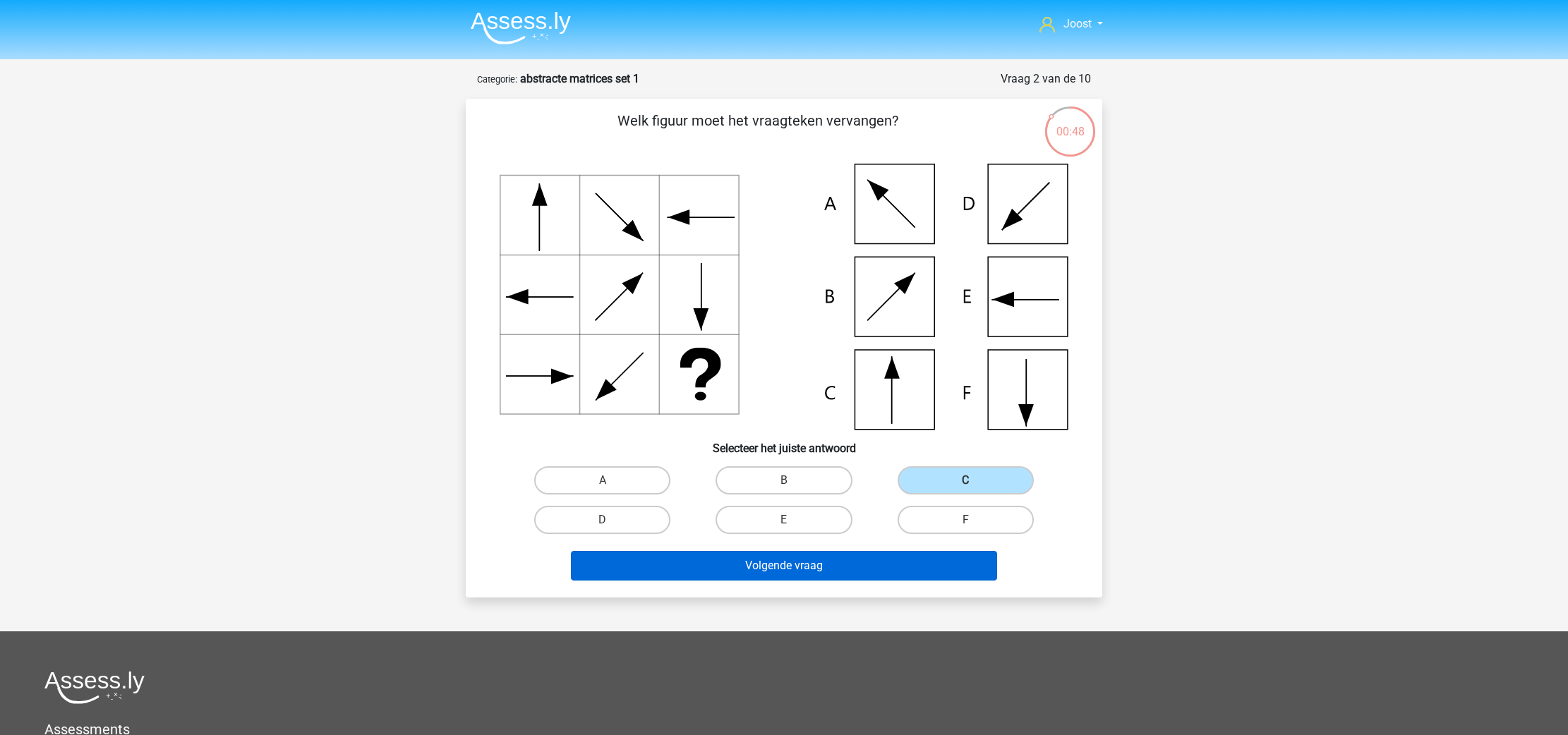
click at [895, 555] on button "Volgende vraag" at bounding box center [784, 565] width 427 height 30
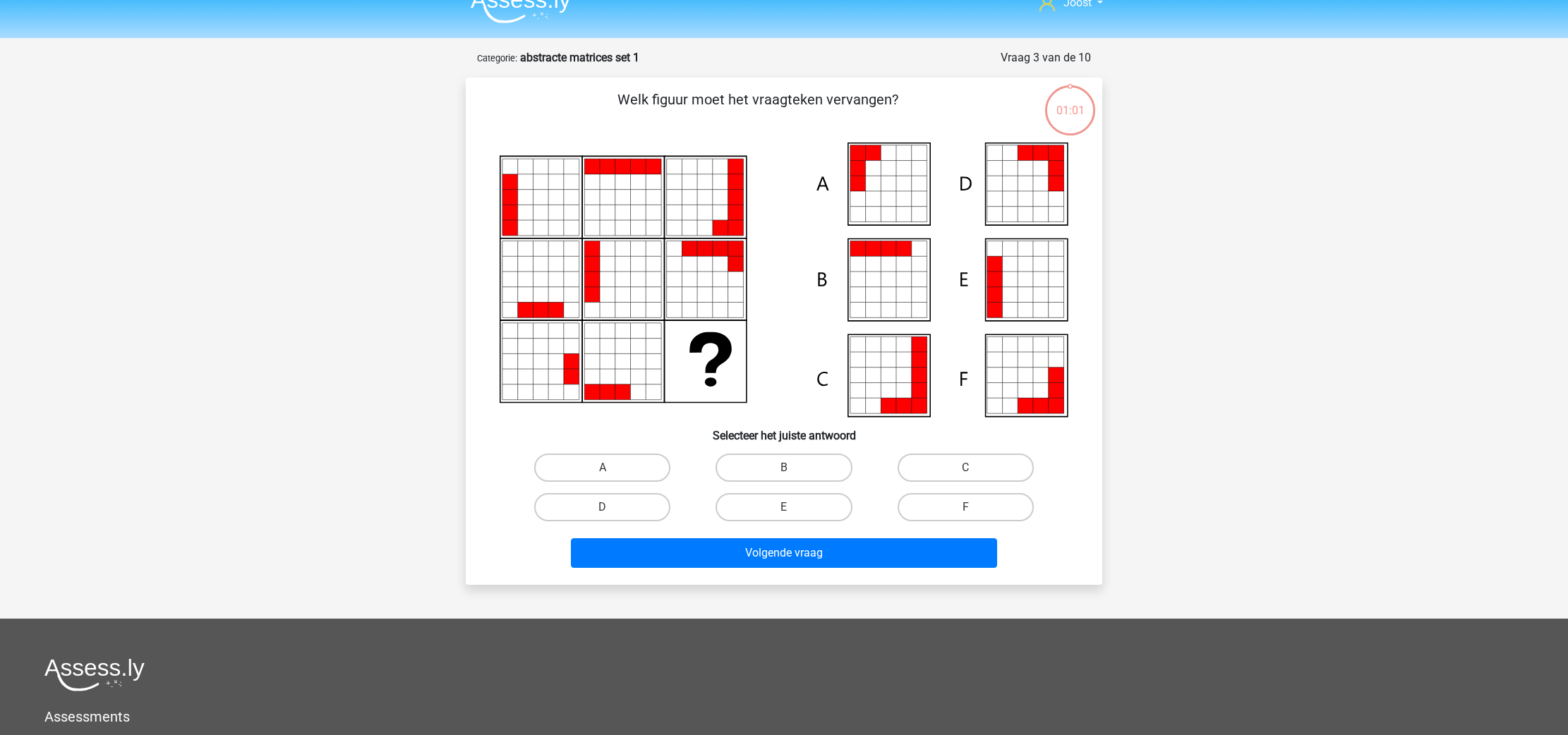
scroll to position [8, 0]
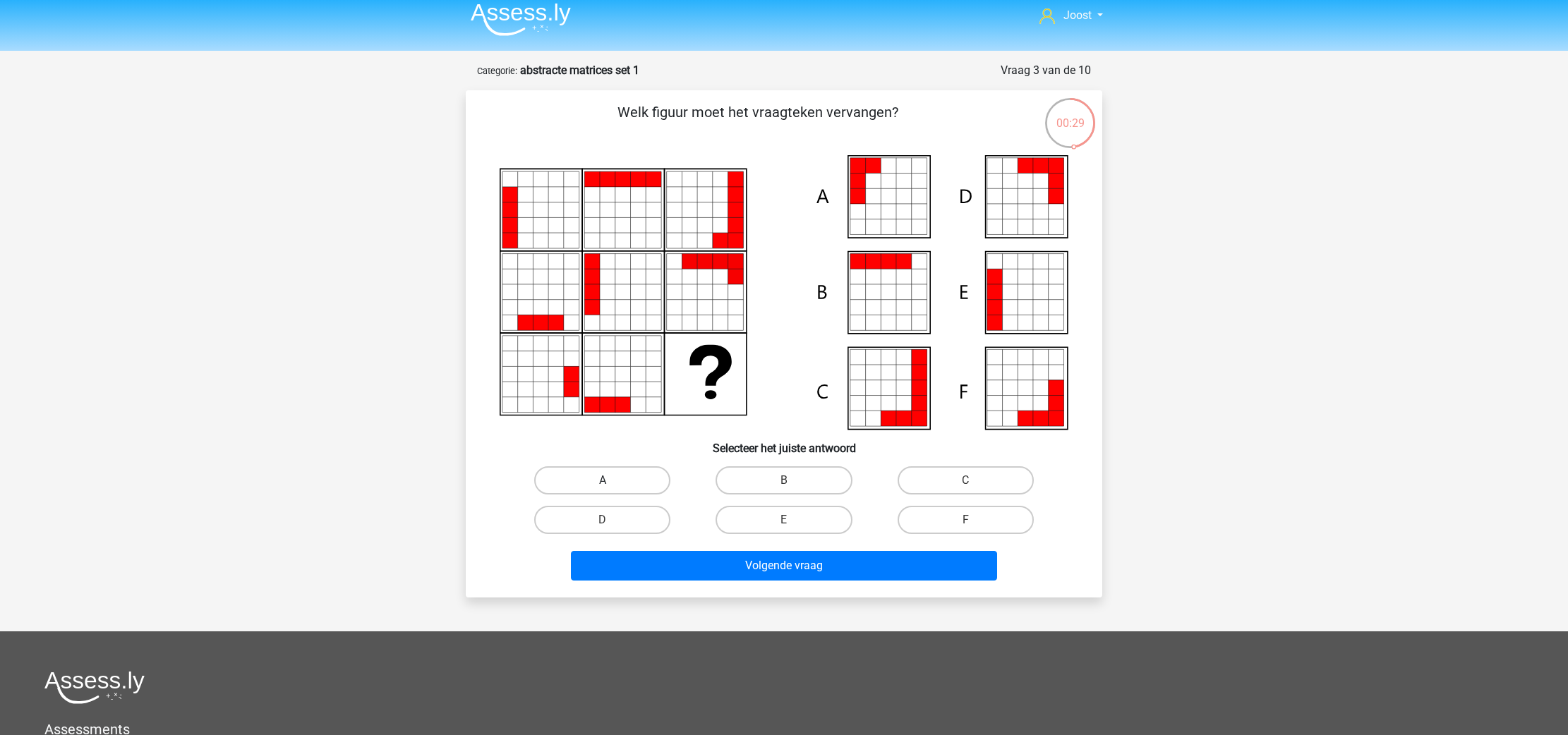
click at [584, 489] on label "A" at bounding box center [602, 480] width 136 height 28
click at [602, 489] on input "A" at bounding box center [607, 485] width 9 height 9
radio input "true"
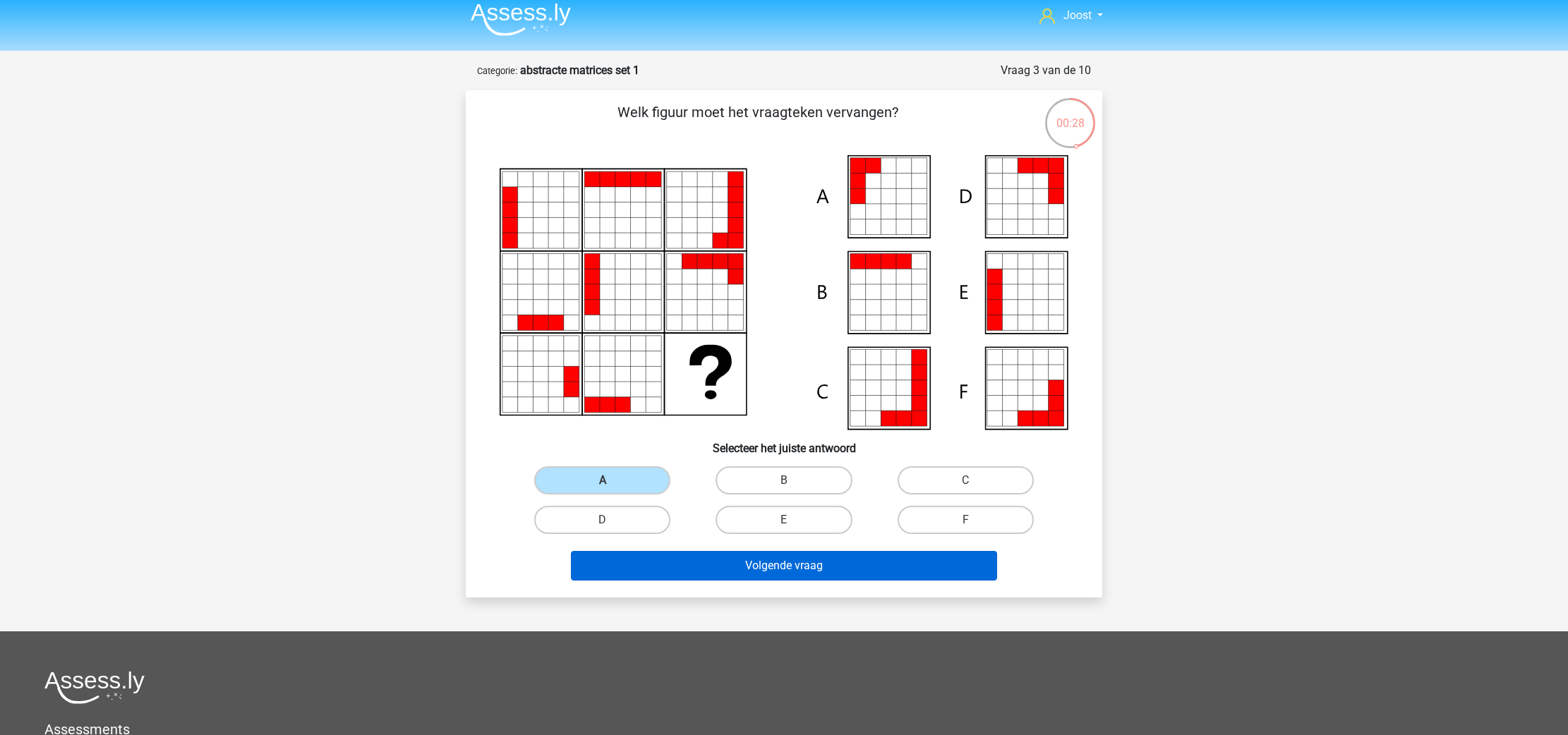
click at [718, 575] on button "Volgende vraag" at bounding box center [784, 565] width 427 height 30
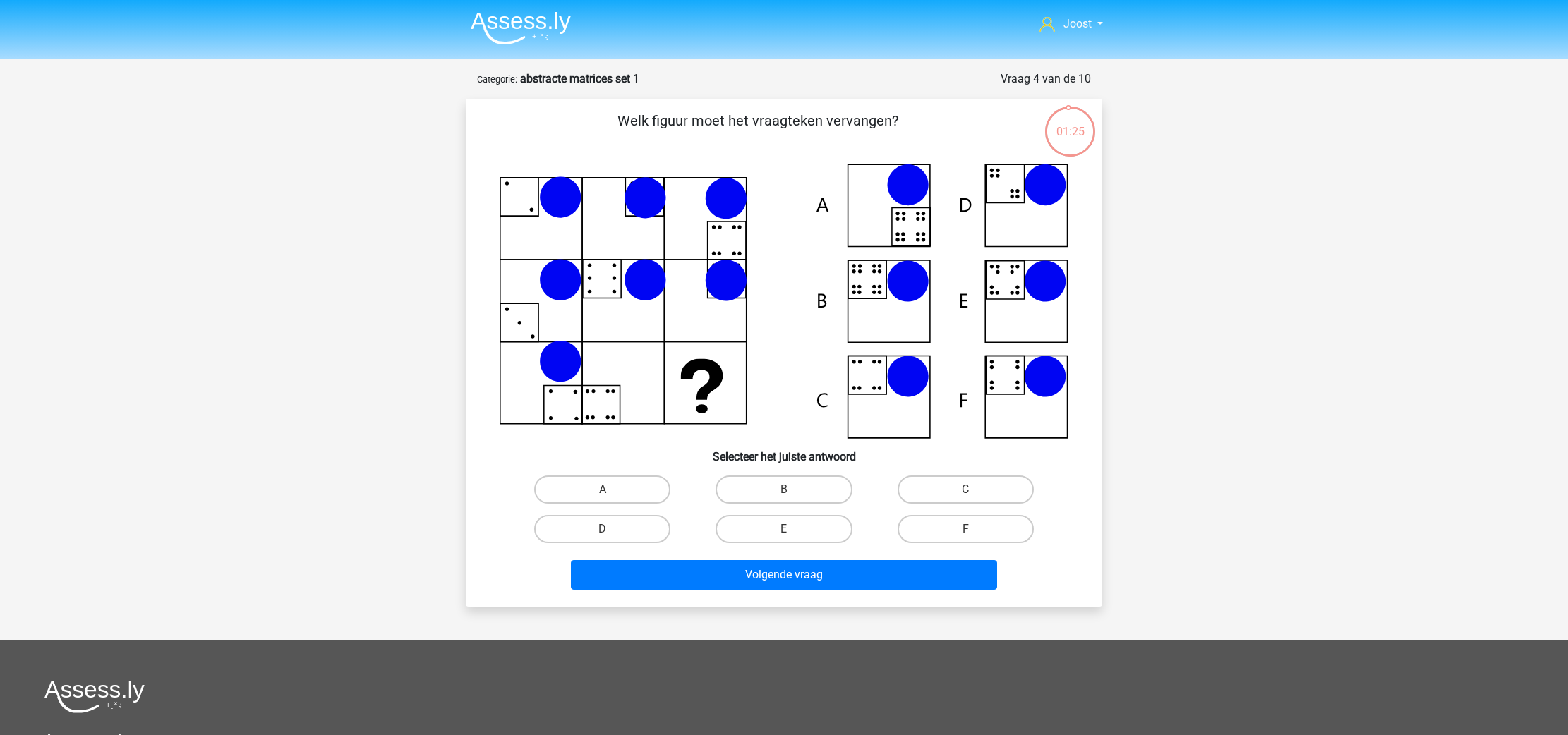
scroll to position [0, 0]
click at [810, 489] on label "B" at bounding box center [783, 489] width 136 height 28
click at [794, 489] on input "B" at bounding box center [789, 494] width 9 height 9
radio input "true"
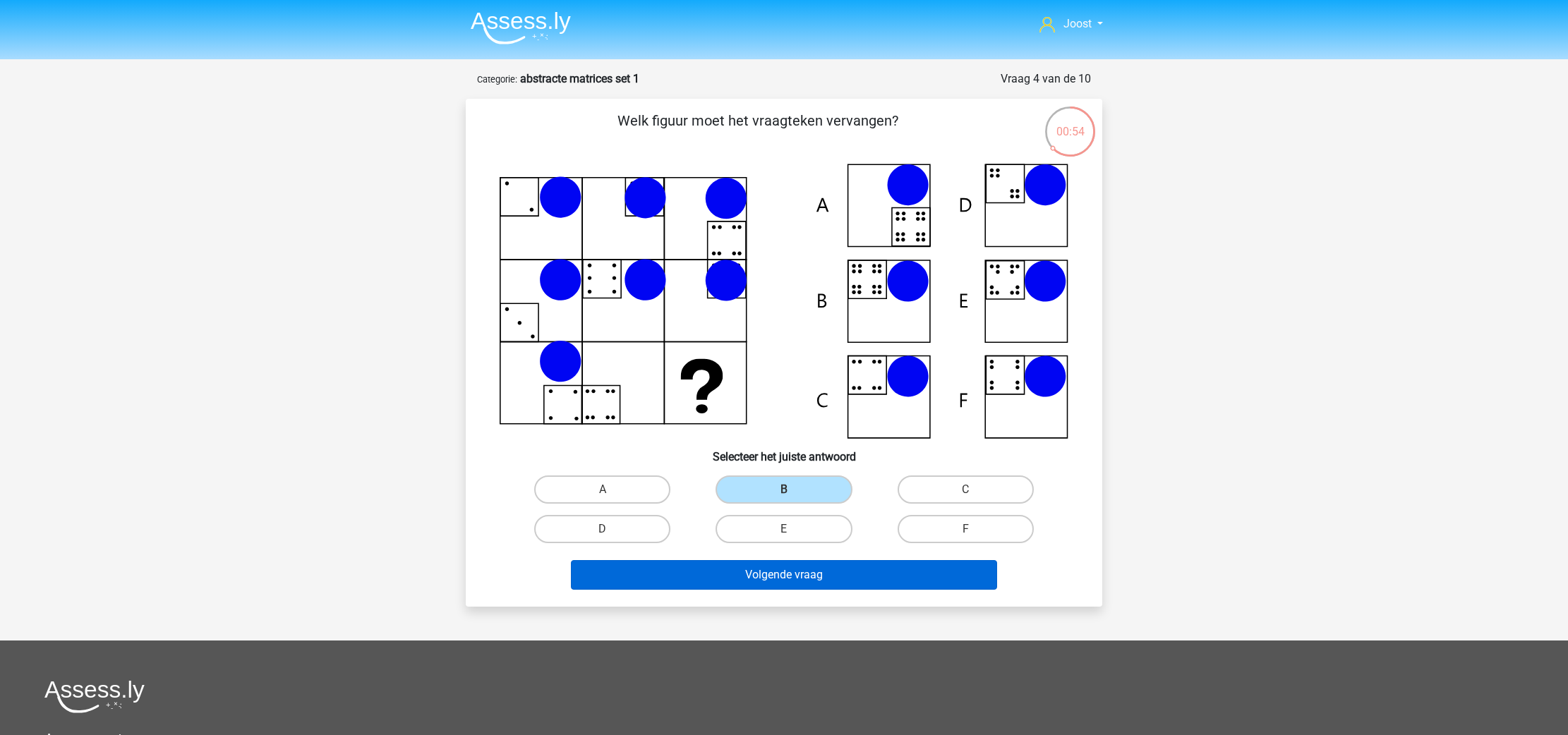
click at [855, 572] on button "Volgende vraag" at bounding box center [784, 575] width 427 height 30
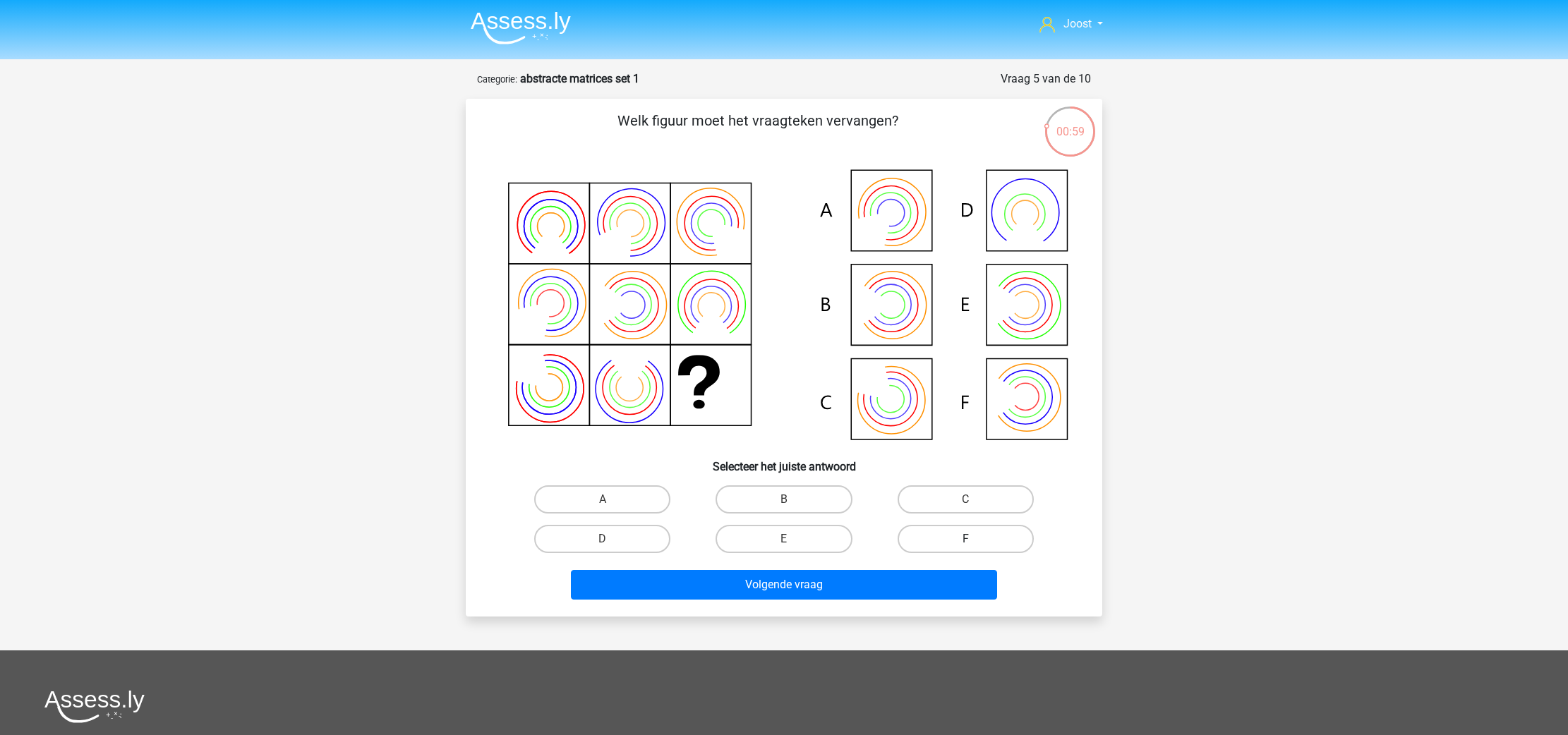
click at [996, 544] on label "F" at bounding box center [966, 539] width 136 height 28
click at [975, 544] on input "F" at bounding box center [970, 544] width 9 height 9
radio input "true"
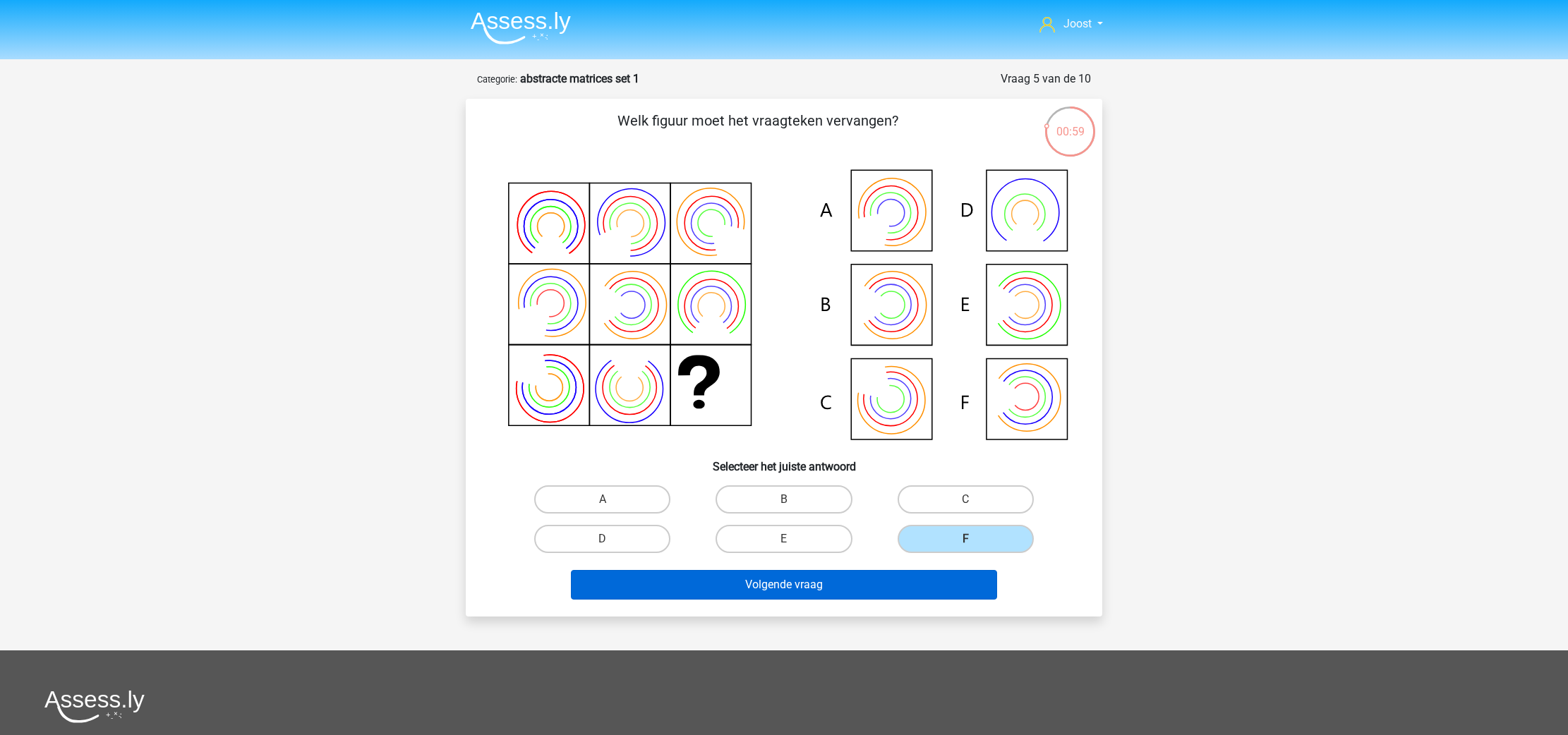
click at [985, 587] on button "Volgende vraag" at bounding box center [784, 585] width 427 height 30
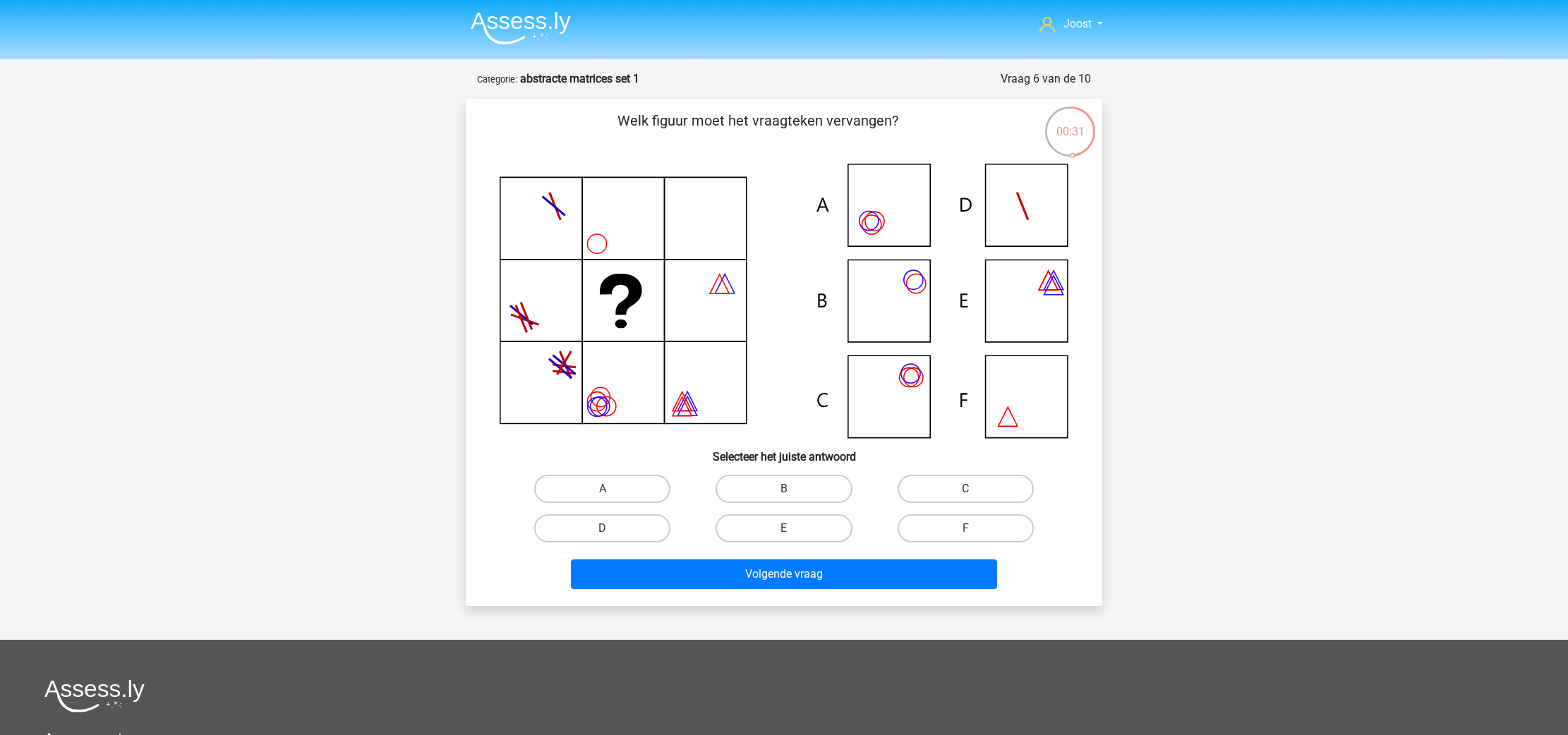
drag, startPoint x: 965, startPoint y: 491, endPoint x: 959, endPoint y: 497, distance: 8.5
click at [965, 491] on label "C" at bounding box center [966, 489] width 136 height 28
click at [966, 491] on input "C" at bounding box center [970, 493] width 9 height 9
radio input "true"
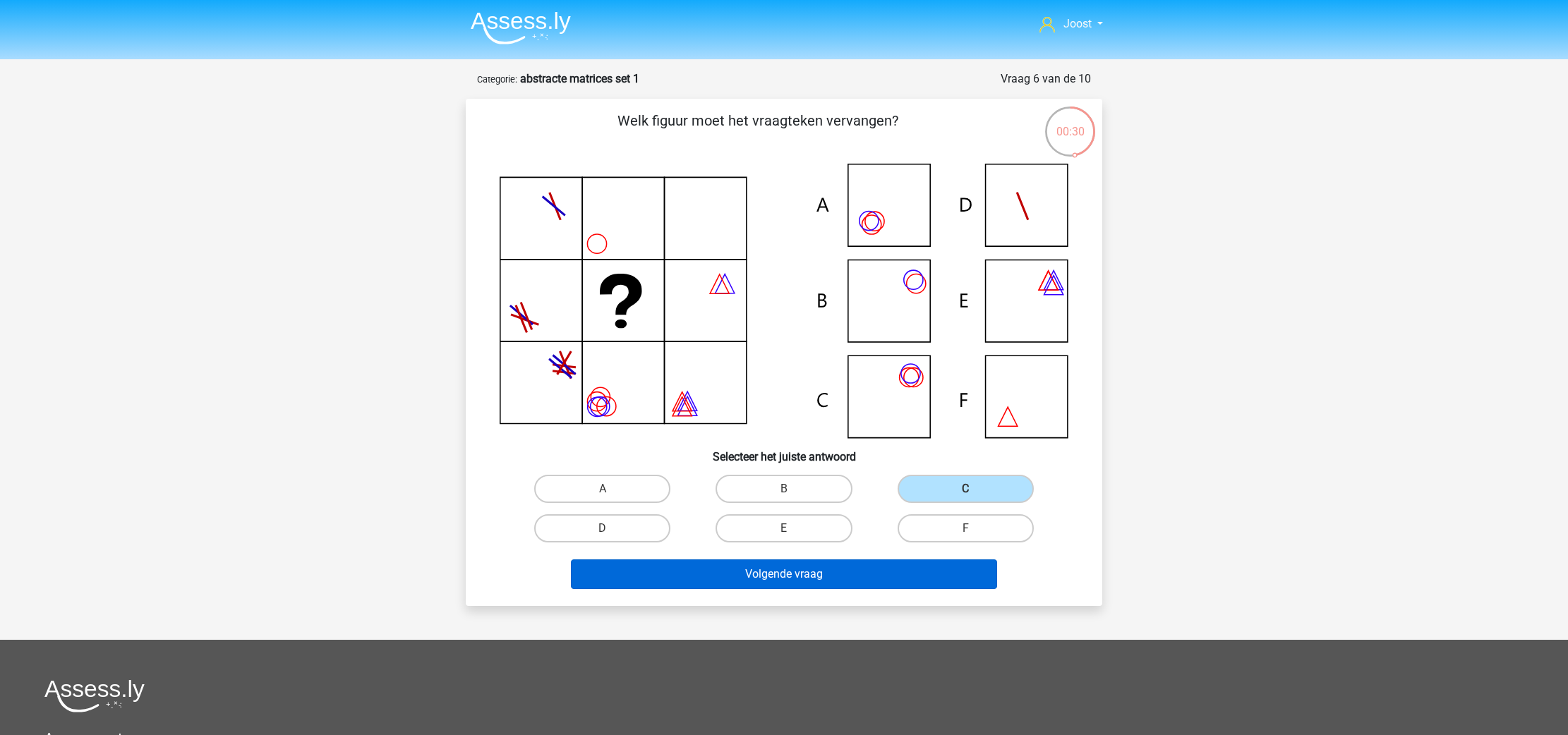
click at [926, 577] on button "Volgende vraag" at bounding box center [784, 574] width 427 height 30
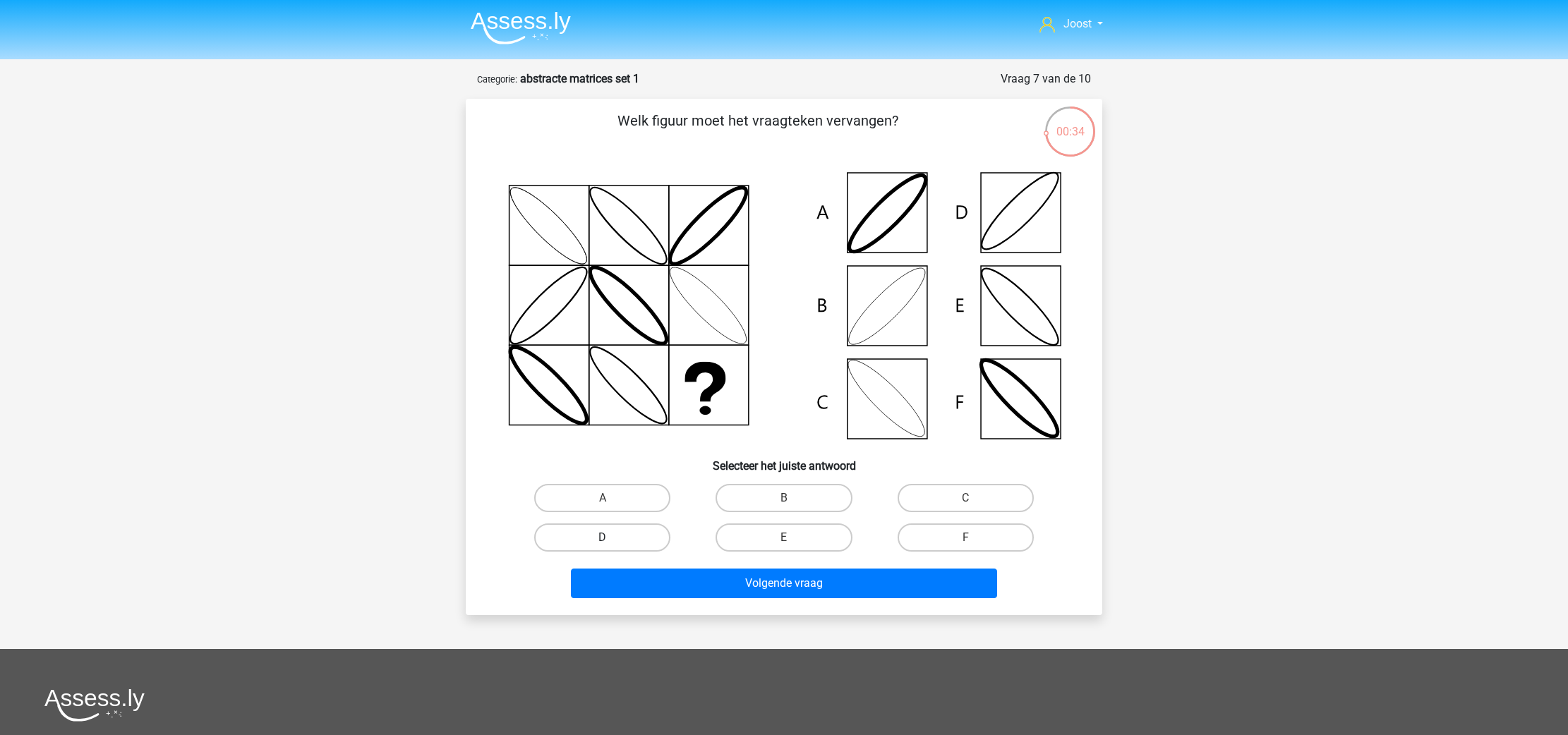
click at [602, 532] on label "D" at bounding box center [602, 537] width 136 height 28
click at [602, 538] on input "D" at bounding box center [607, 542] width 9 height 9
radio input "true"
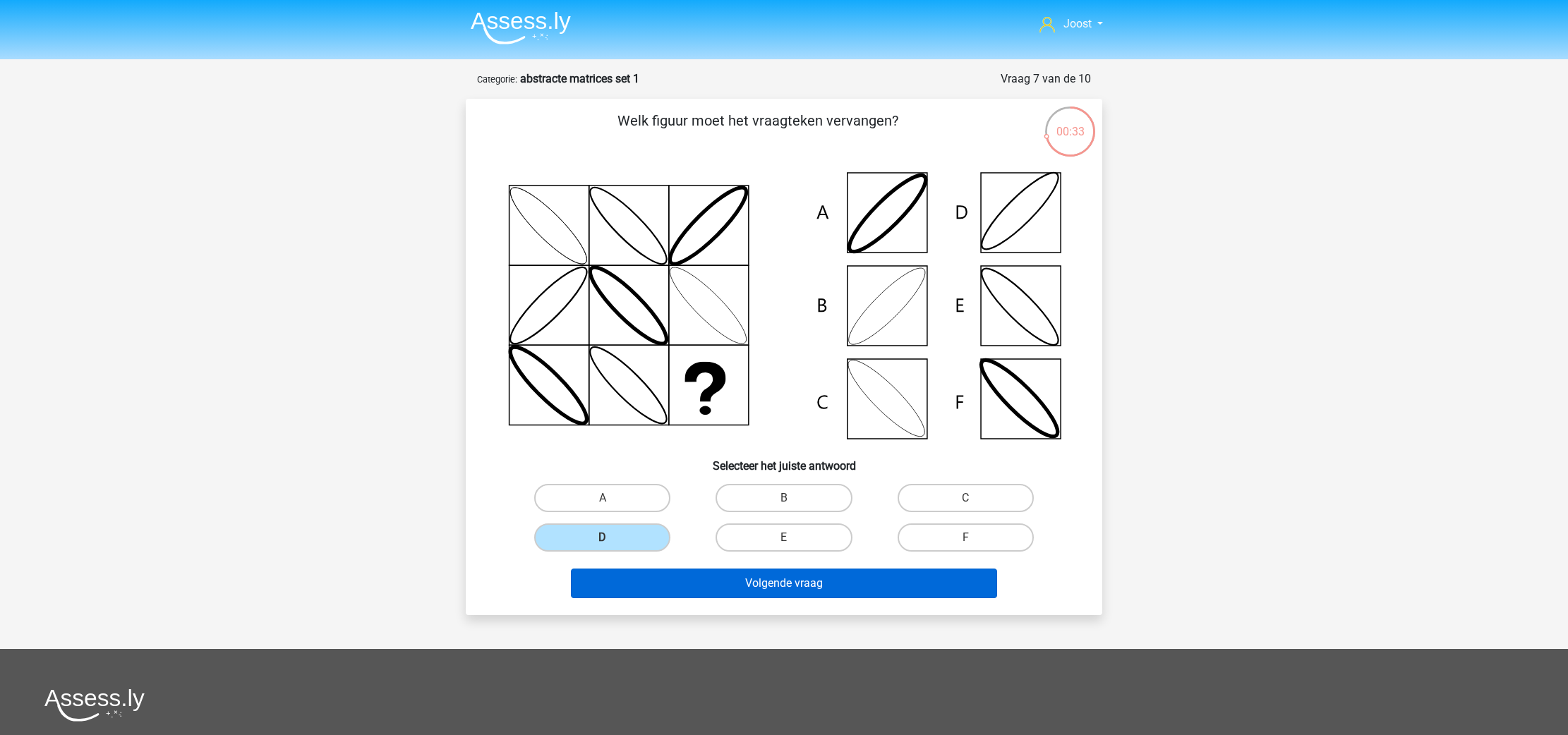
click at [637, 582] on button "Volgende vraag" at bounding box center [784, 583] width 427 height 30
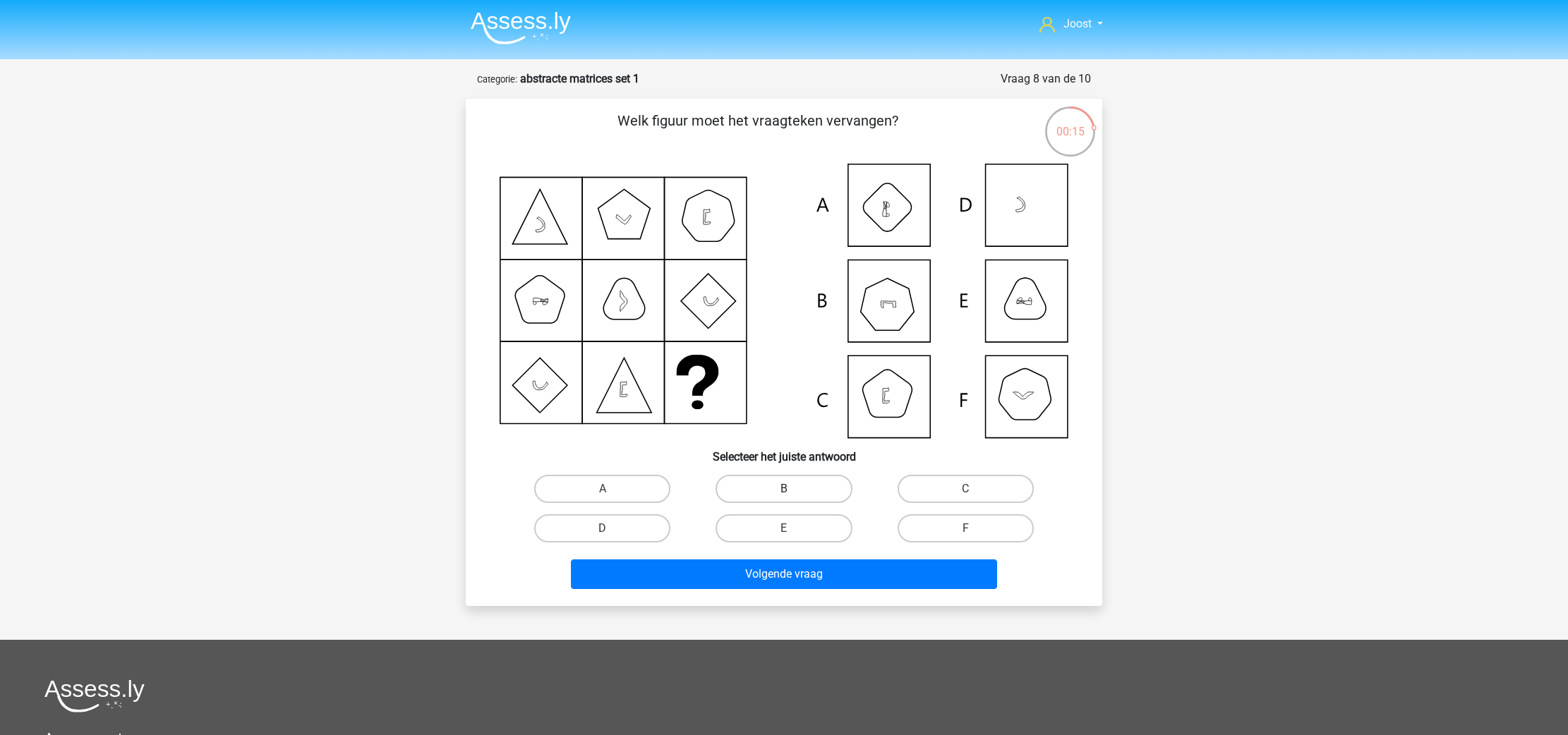
click at [778, 476] on label "B" at bounding box center [783, 489] width 136 height 28
click at [784, 489] on input "B" at bounding box center [789, 493] width 9 height 9
radio input "true"
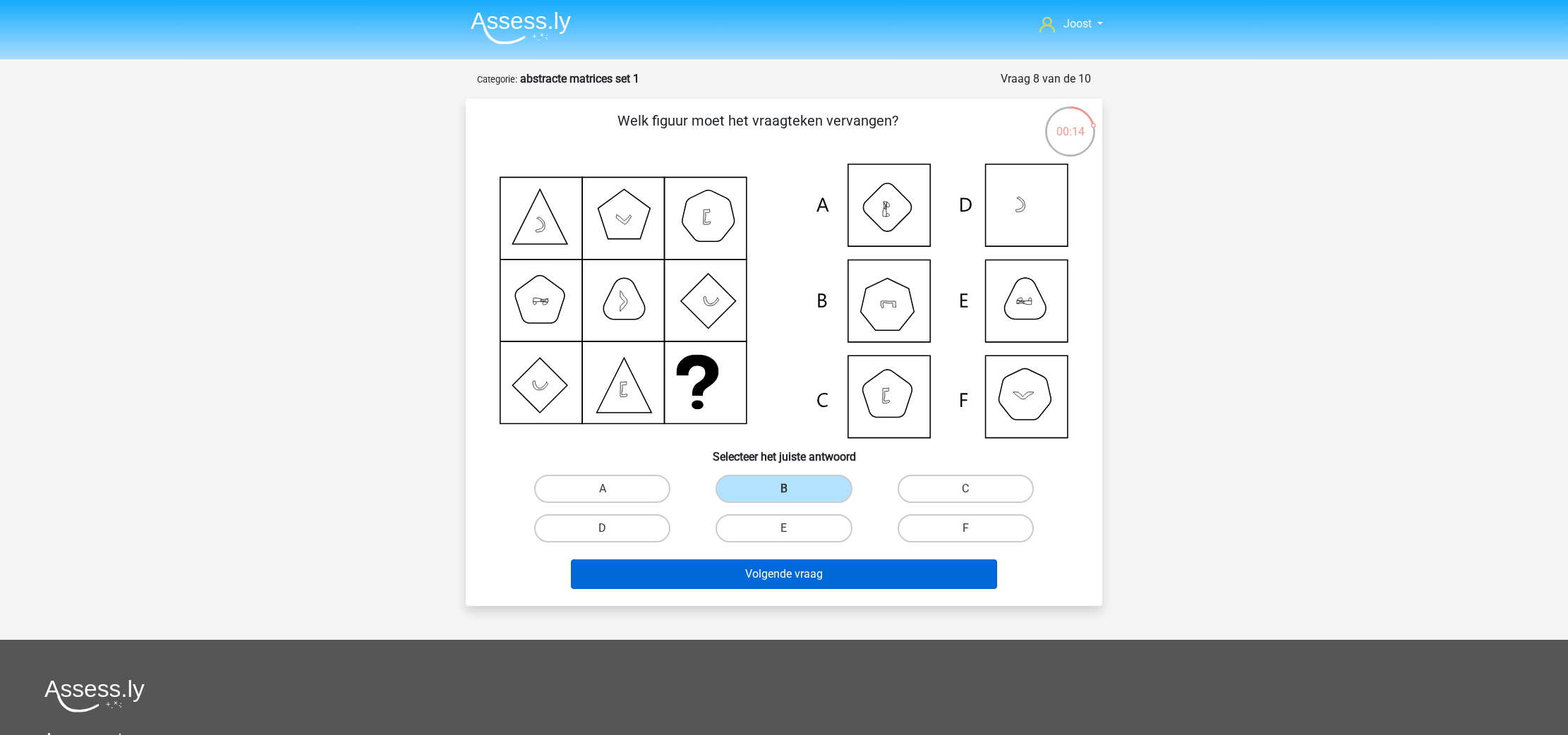
click at [907, 582] on button "Volgende vraag" at bounding box center [784, 574] width 427 height 30
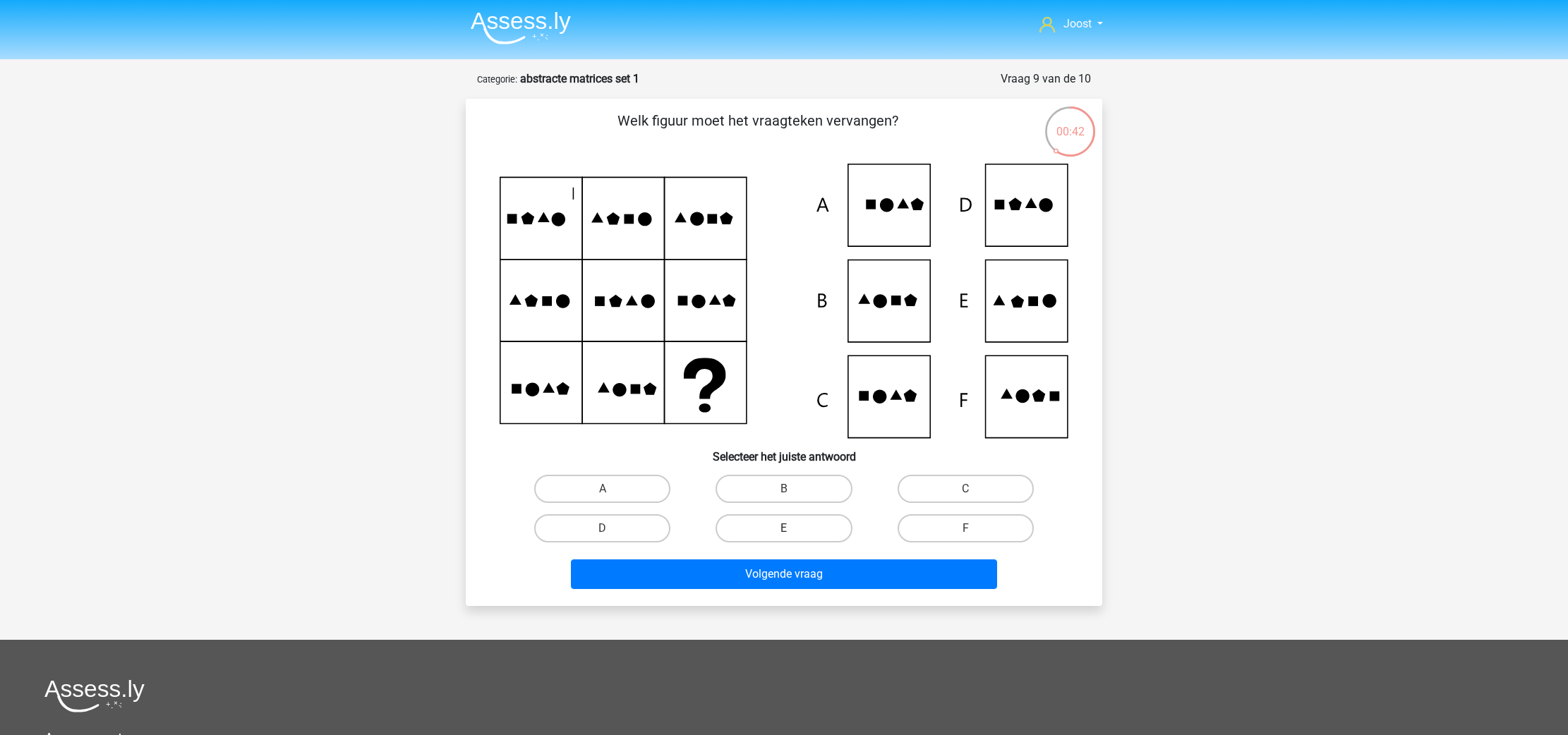
click at [779, 536] on label "E" at bounding box center [783, 528] width 136 height 28
click at [784, 536] on input "E" at bounding box center [789, 533] width 9 height 9
radio input "true"
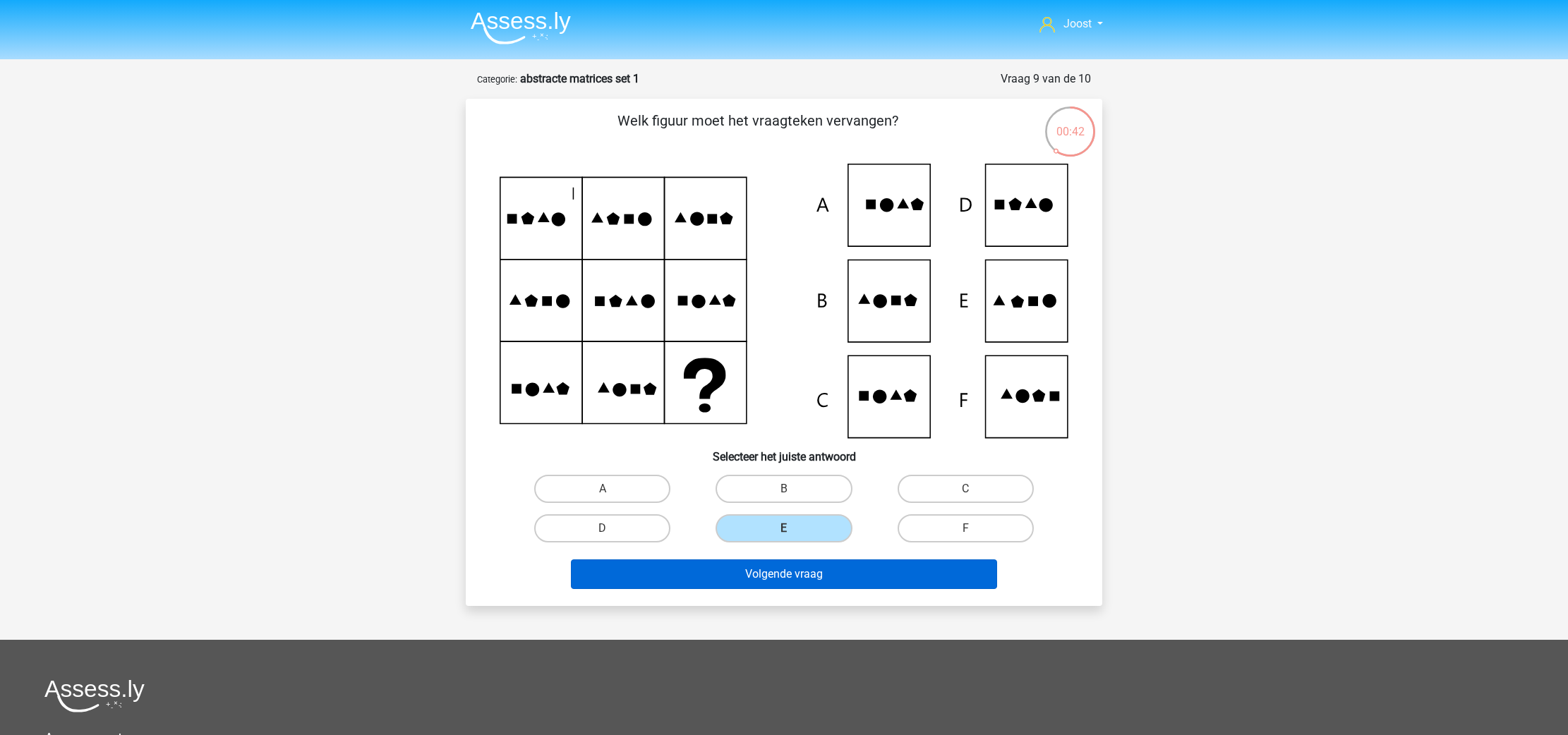
click at [779, 565] on button "Volgende vraag" at bounding box center [784, 574] width 427 height 30
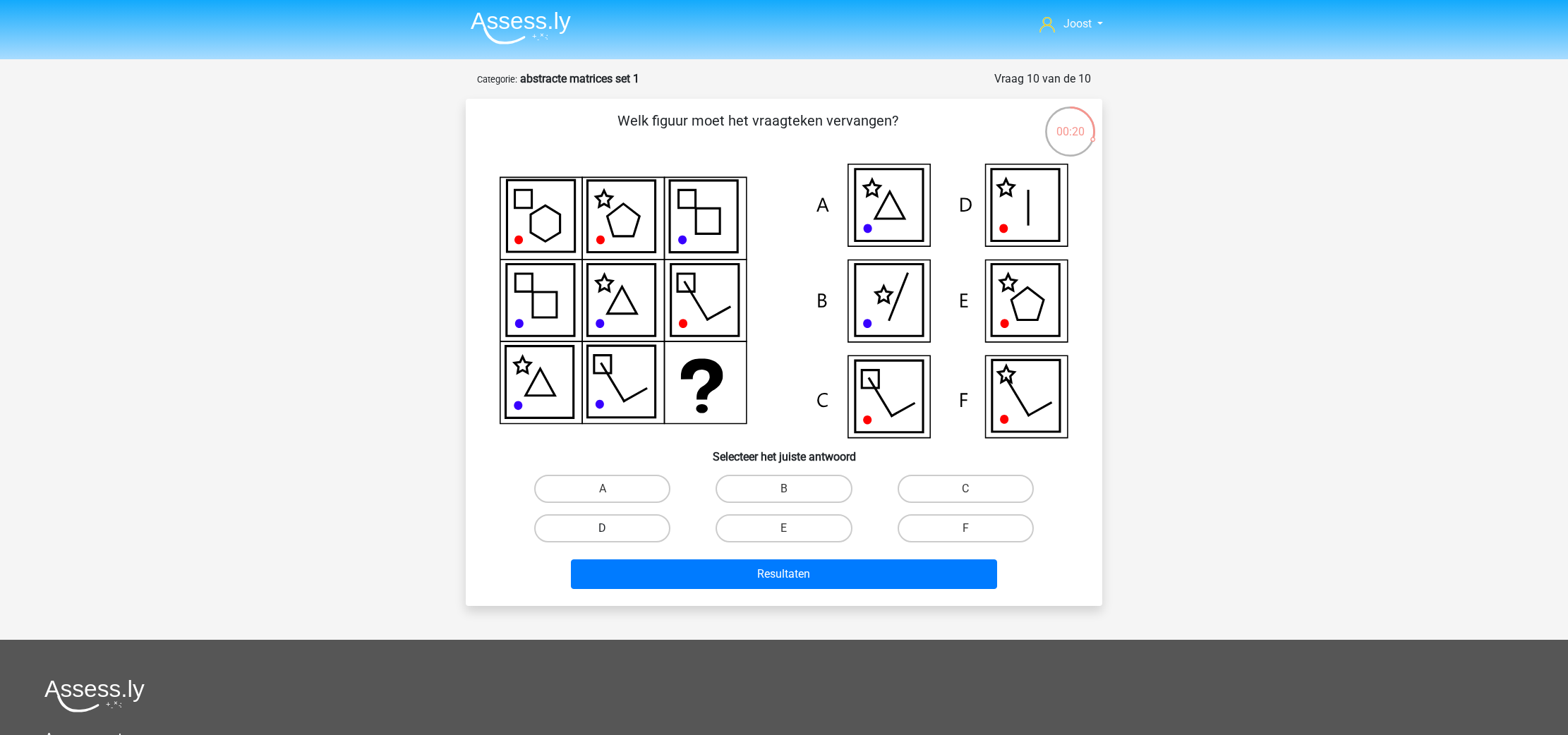
click at [596, 524] on label "D" at bounding box center [602, 528] width 136 height 28
click at [602, 529] on input "D" at bounding box center [607, 533] width 9 height 9
radio input "true"
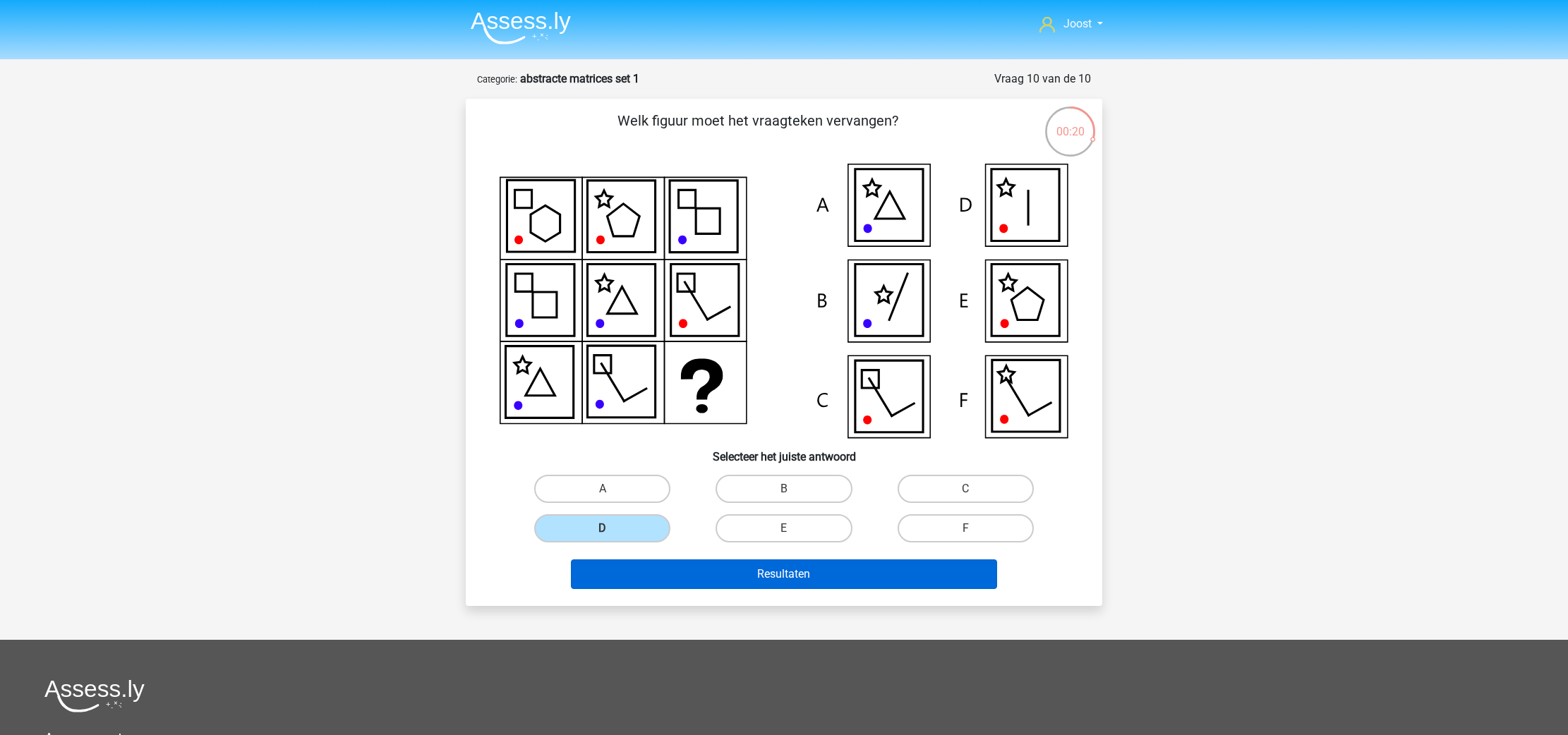
click at [642, 565] on button "Resultaten" at bounding box center [784, 574] width 427 height 30
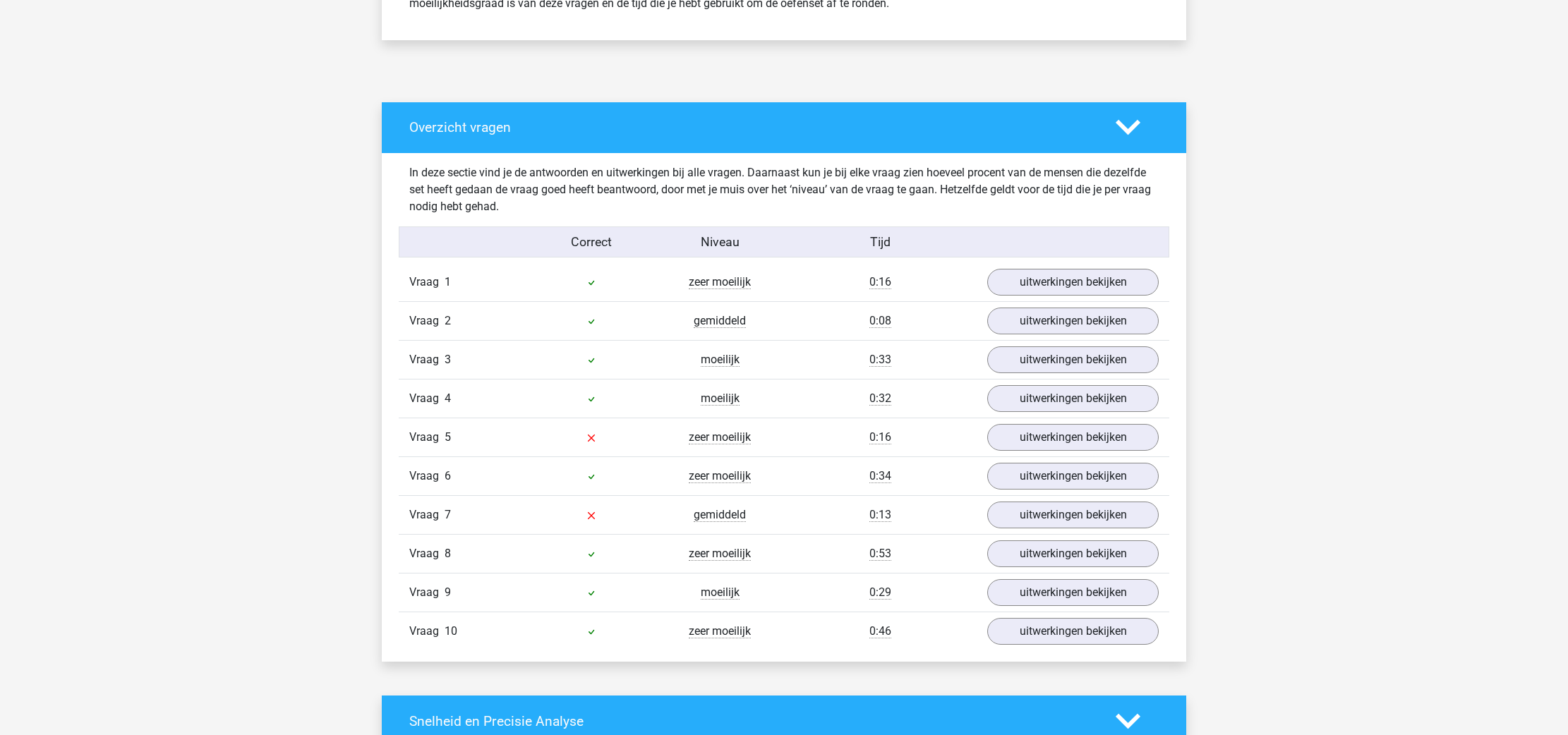
scroll to position [676, 0]
click at [1069, 443] on link "uitwerkingen bekijken" at bounding box center [1073, 438] width 197 height 31
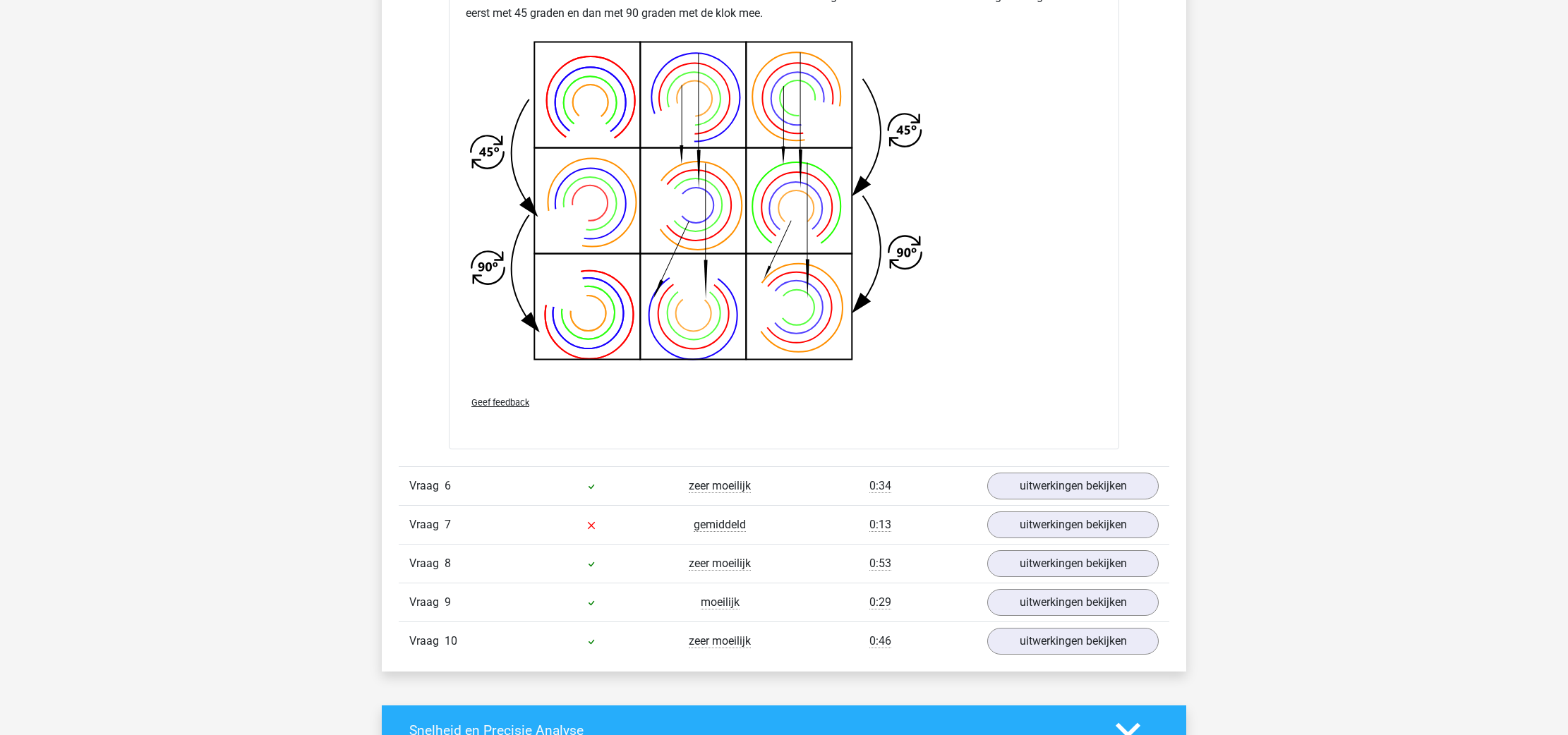
scroll to position [1662, 0]
click at [989, 525] on link "uitwerkingen bekijken" at bounding box center [1073, 524] width 197 height 31
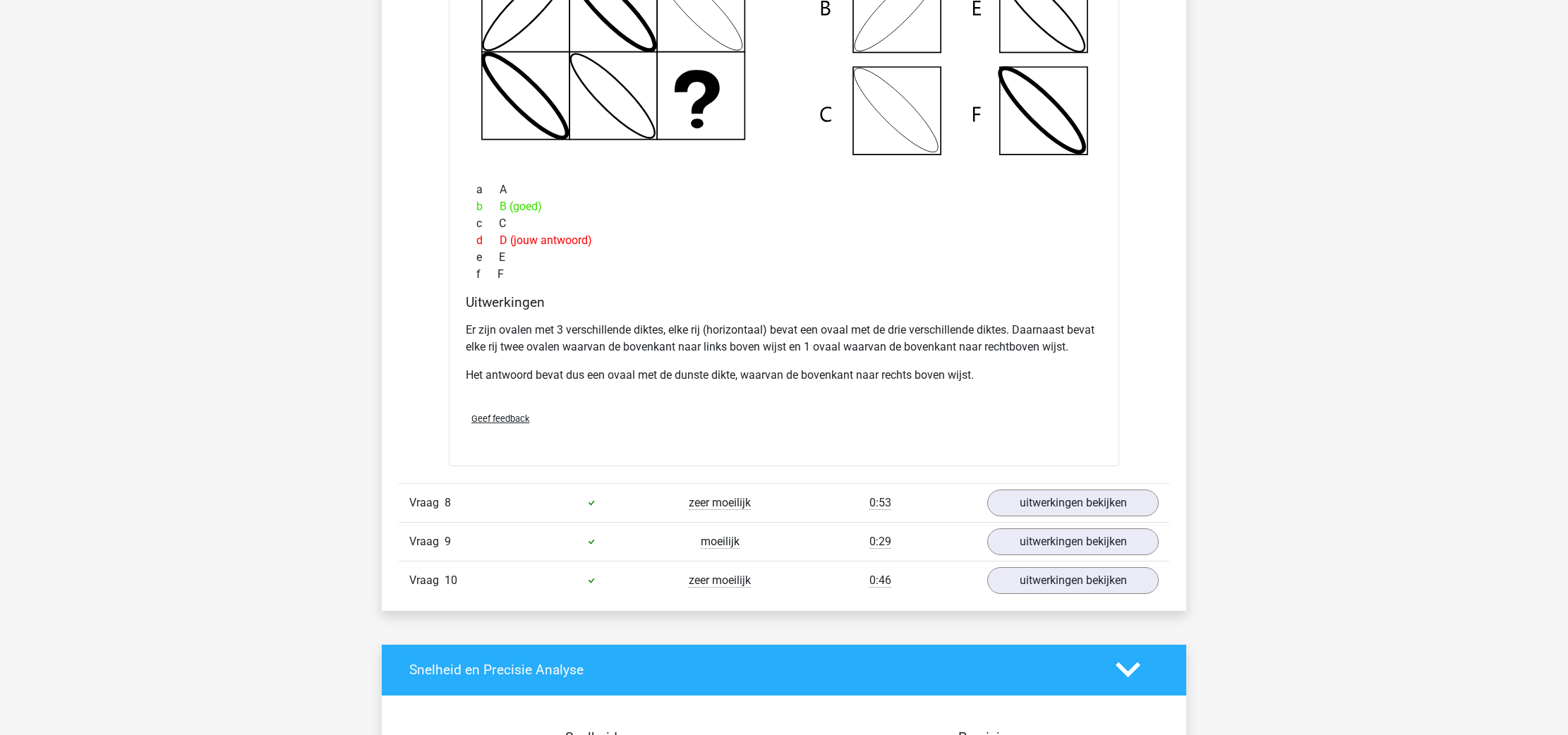
scroll to position [2399, 0]
click at [1058, 575] on link "uitwerkingen bekijken" at bounding box center [1073, 580] width 197 height 31
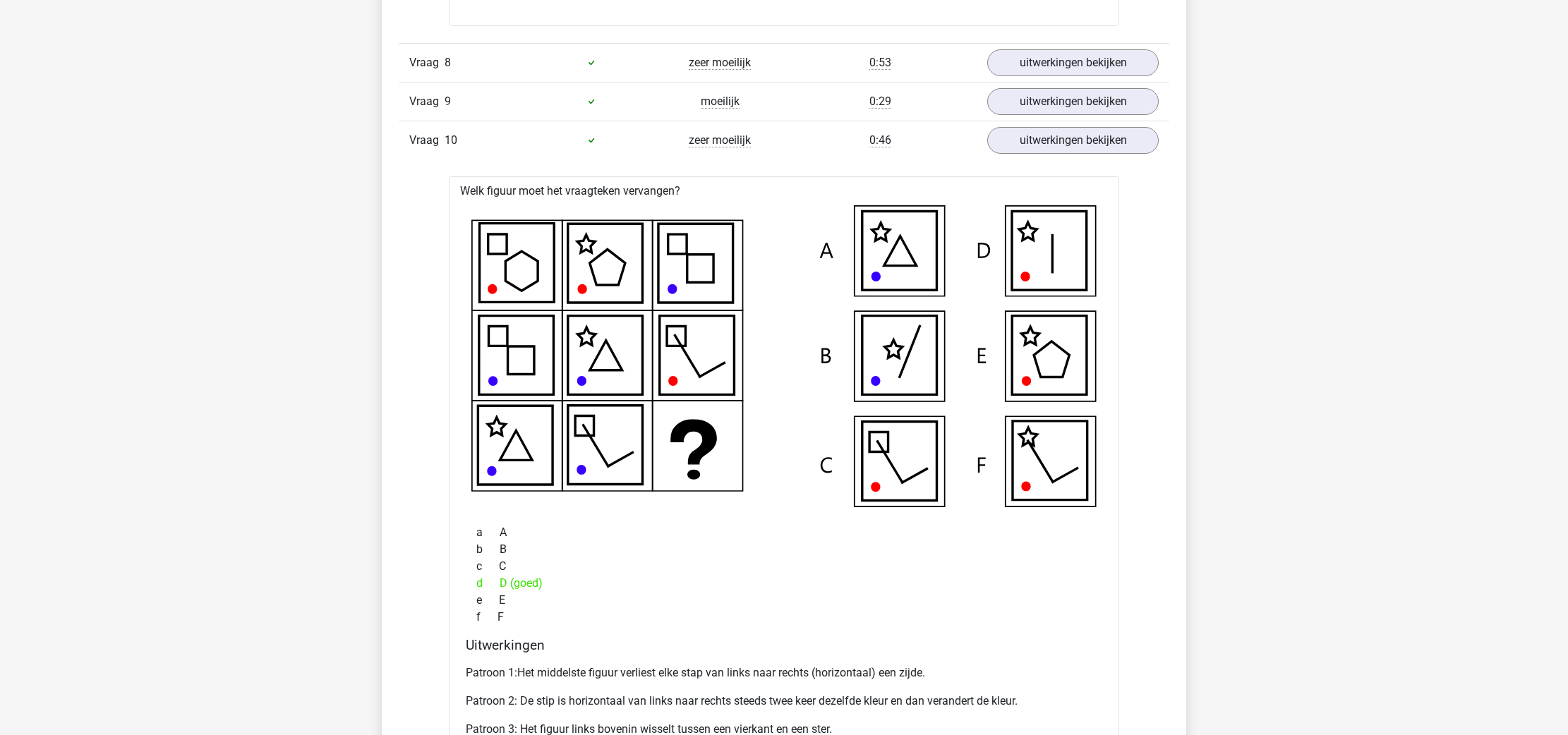
scroll to position [2833, 0]
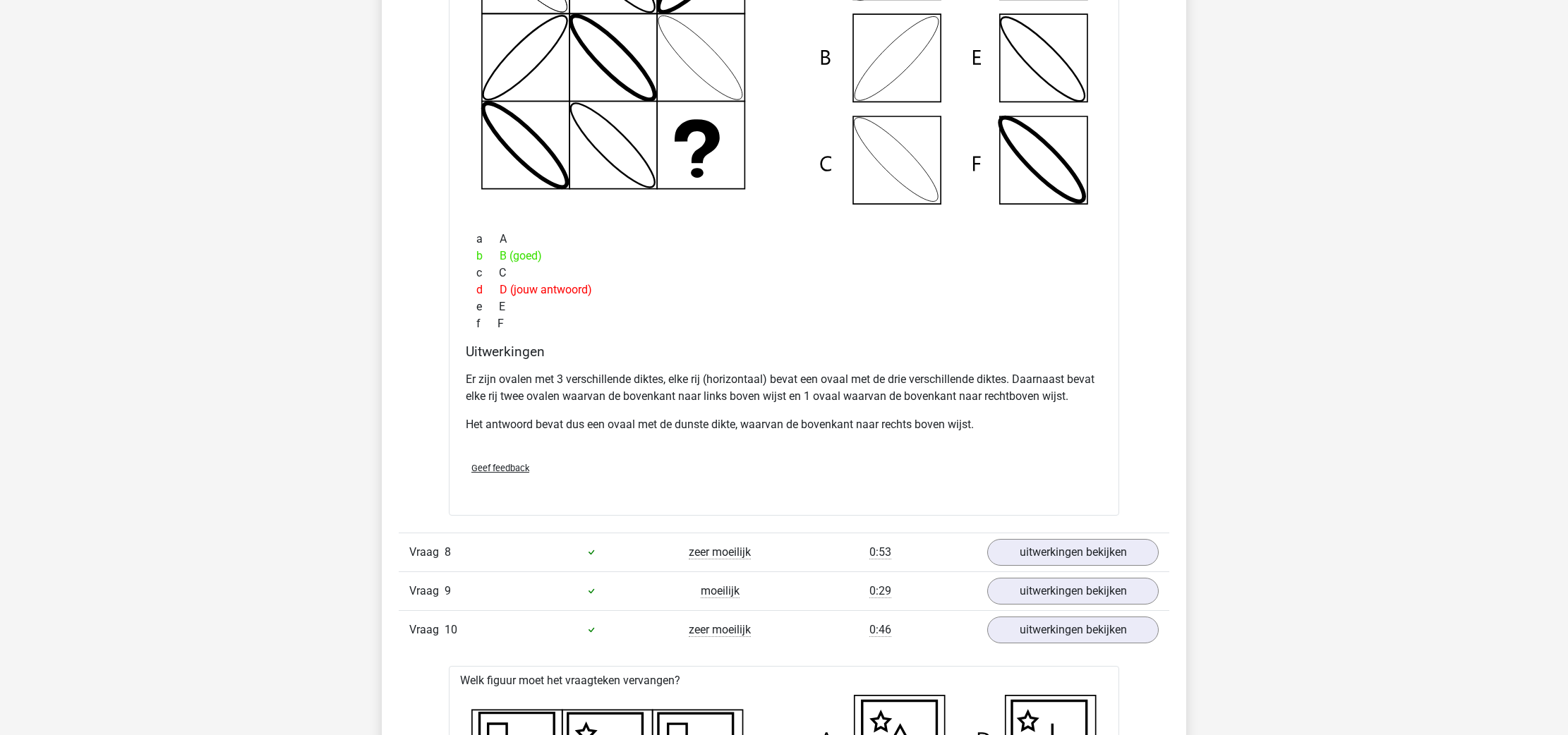
click at [647, 548] on div at bounding box center [591, 552] width 128 height 17
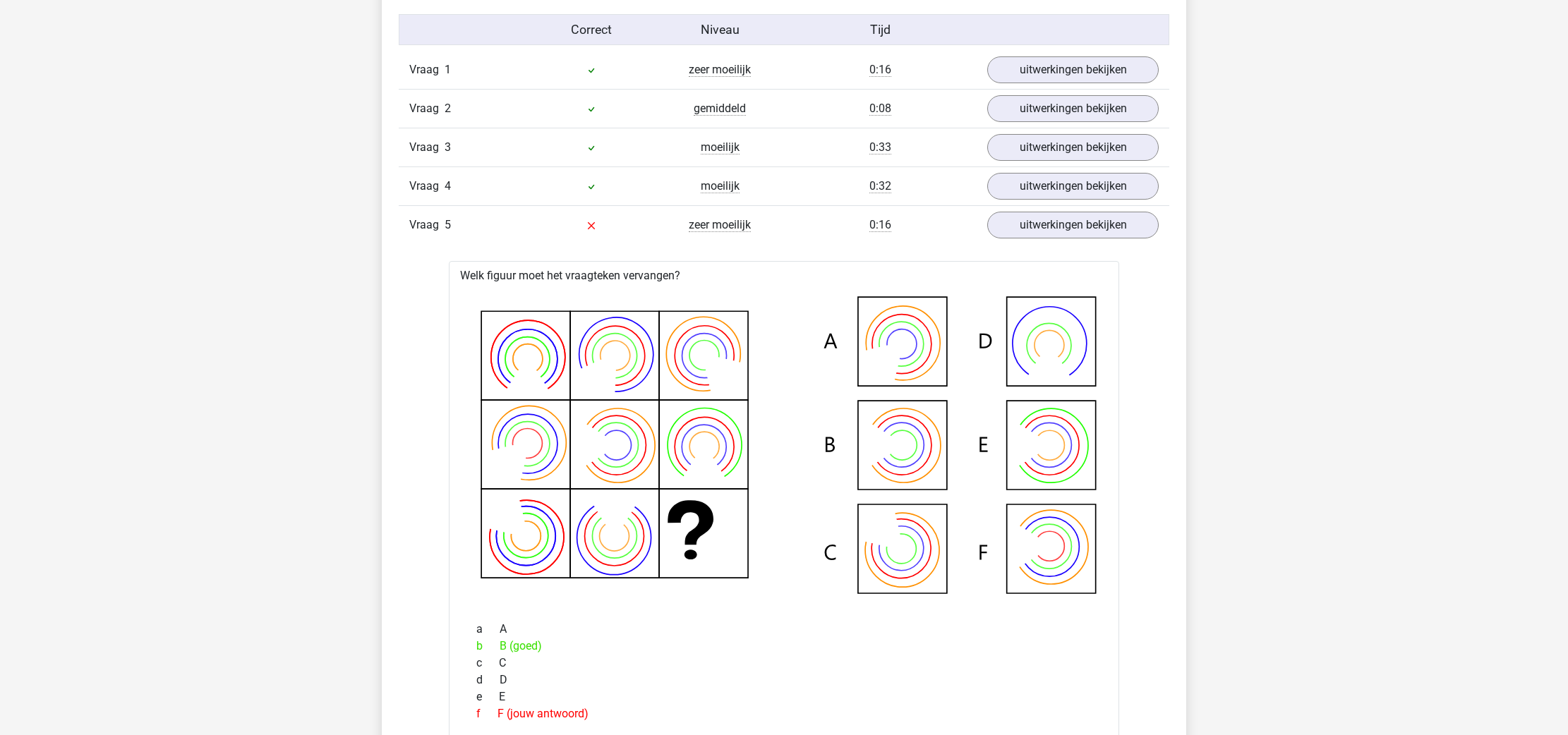
scroll to position [732, 0]
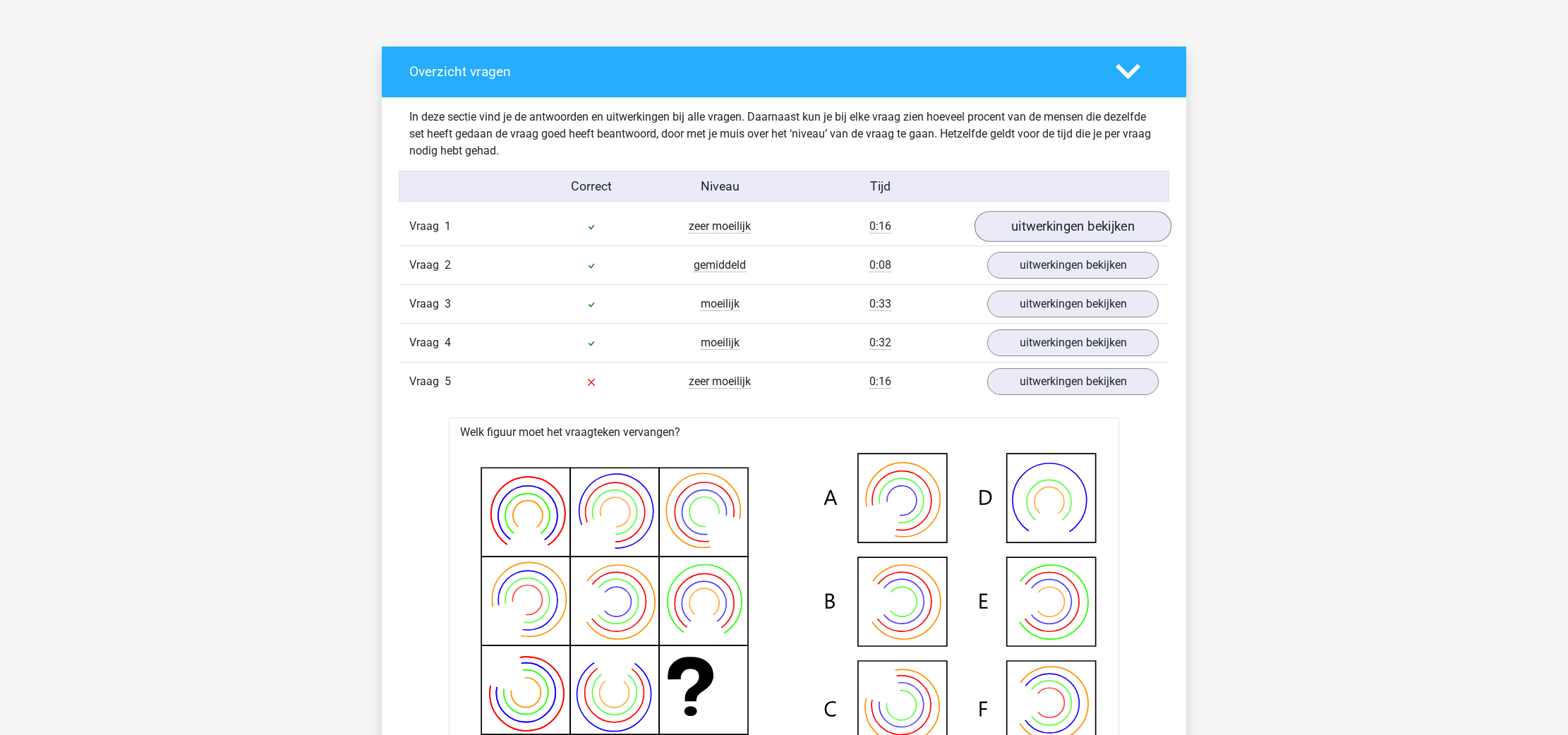
click at [1045, 220] on link "uitwerkingen bekijken" at bounding box center [1073, 227] width 197 height 31
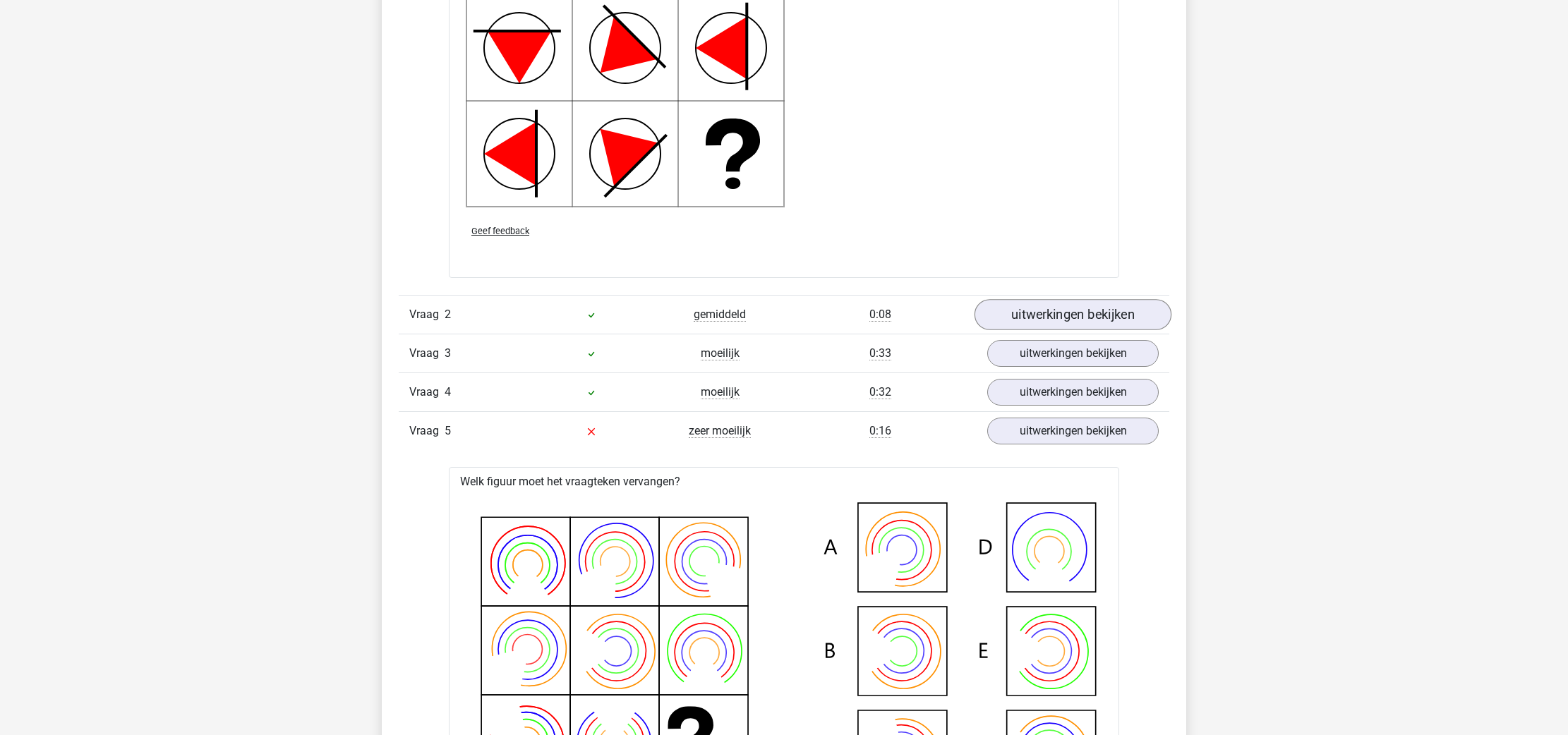
scroll to position [1682, 1]
click at [1061, 308] on link "uitwerkingen bekijken" at bounding box center [1073, 315] width 197 height 31
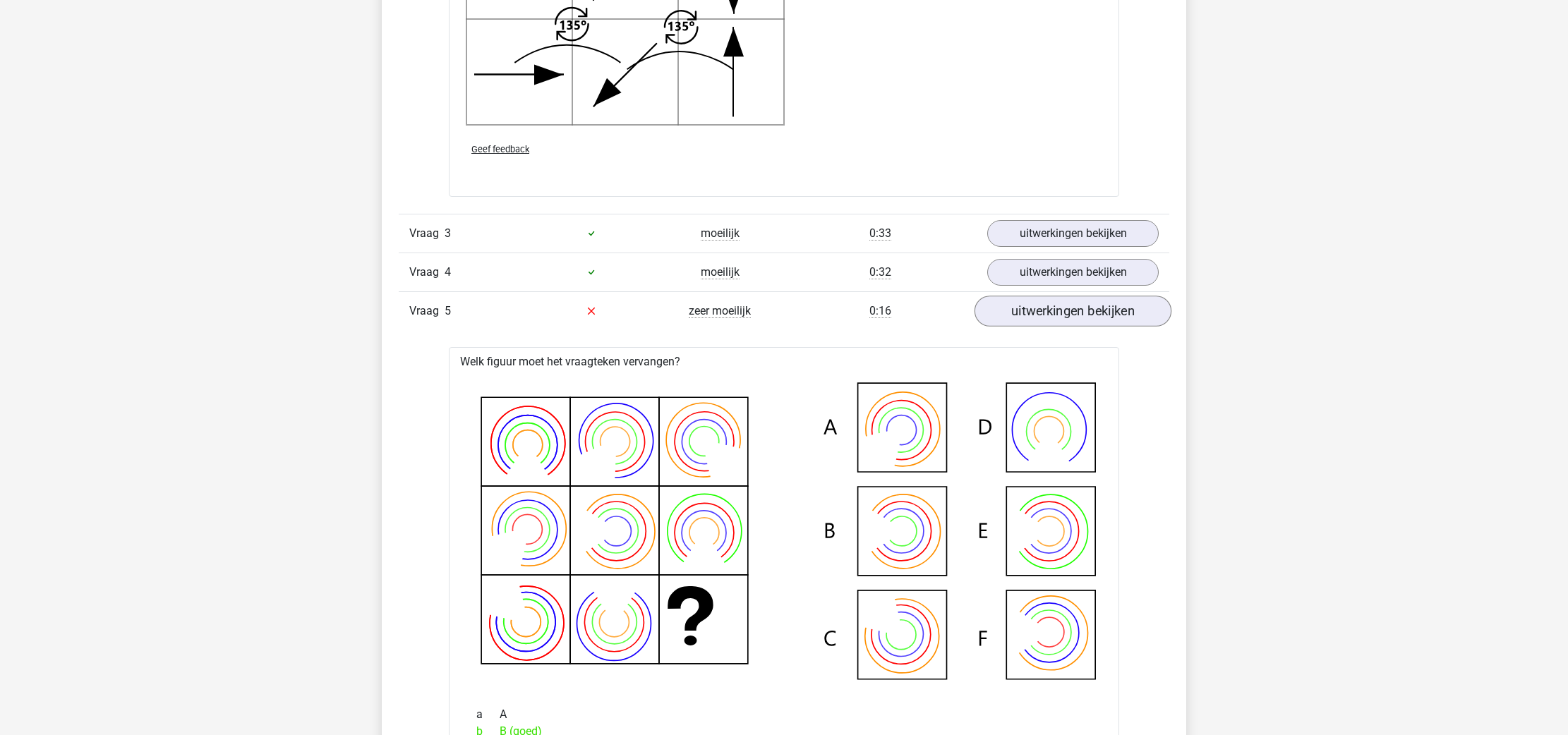
scroll to position [2781, 0]
click at [1055, 238] on link "uitwerkingen bekijken" at bounding box center [1073, 233] width 197 height 31
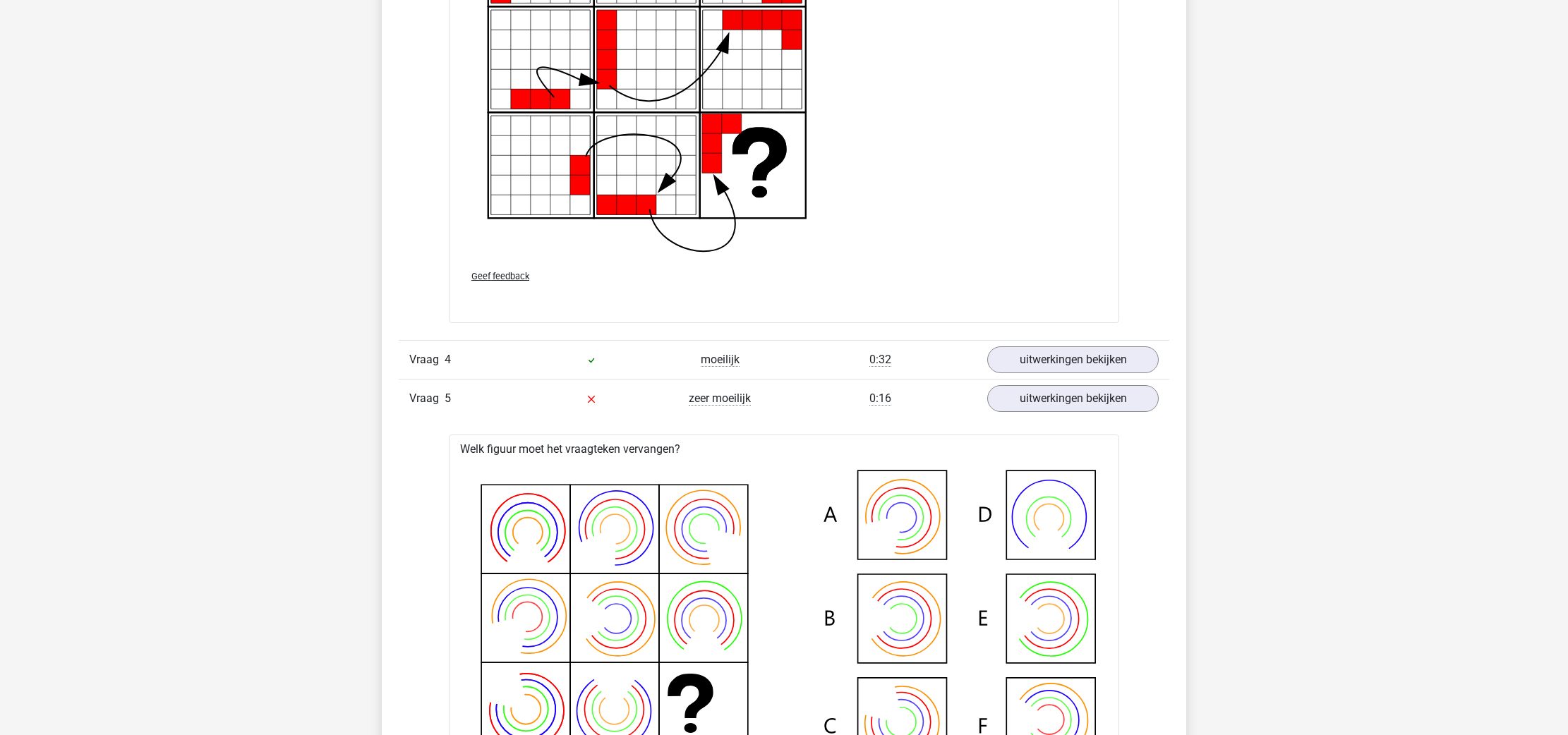
scroll to position [3790, 0]
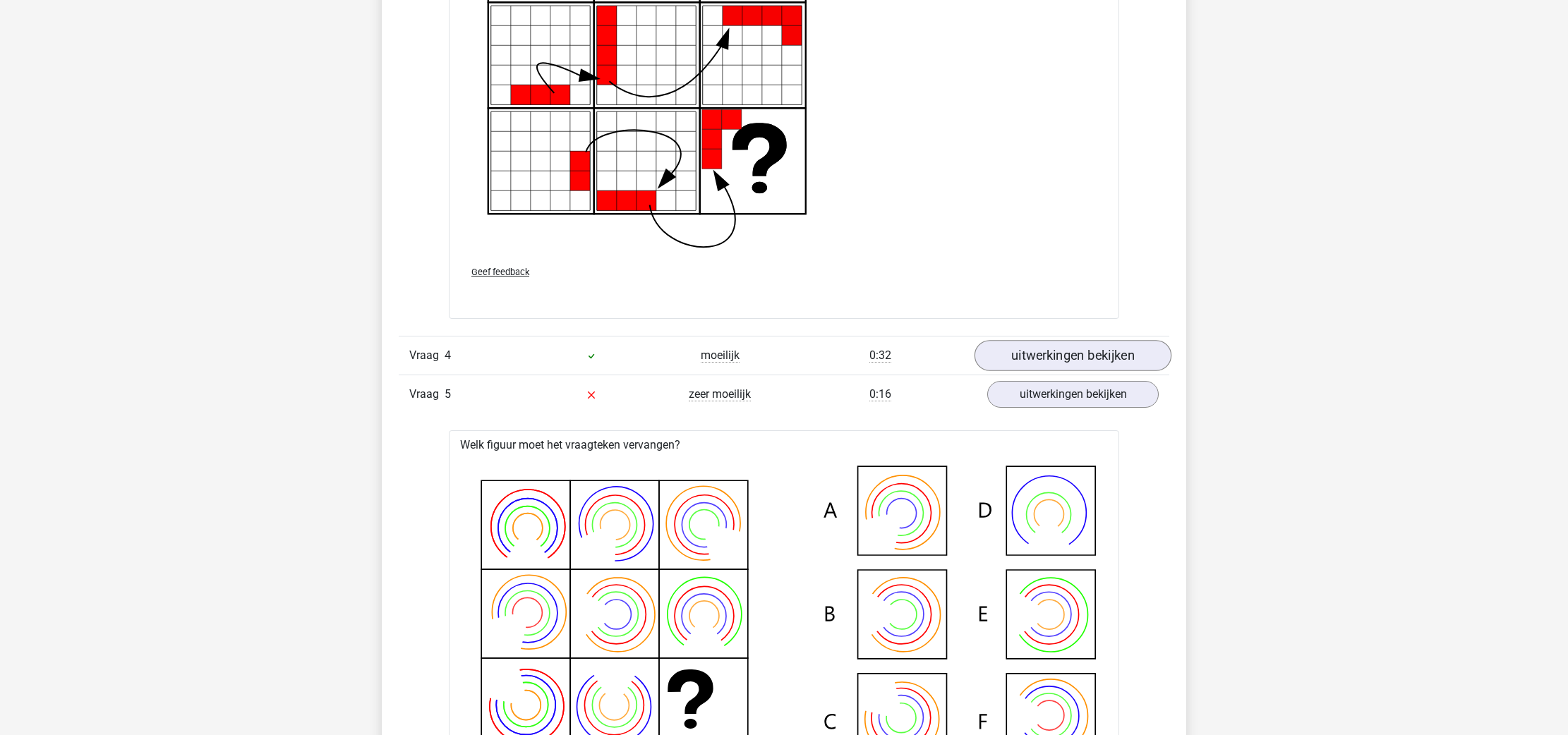
click at [1037, 347] on link "uitwerkingen bekijken" at bounding box center [1073, 355] width 197 height 31
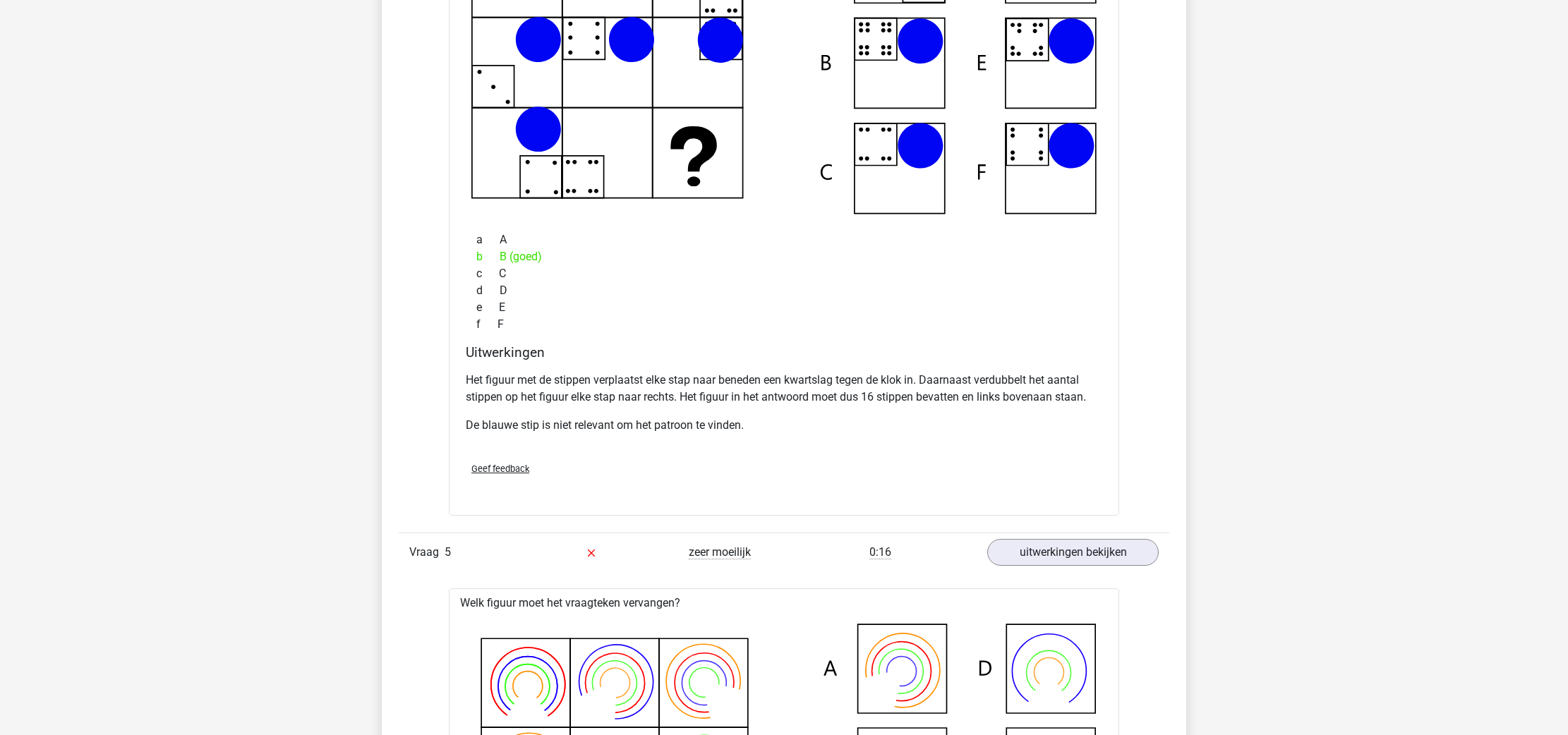
scroll to position [4315, 0]
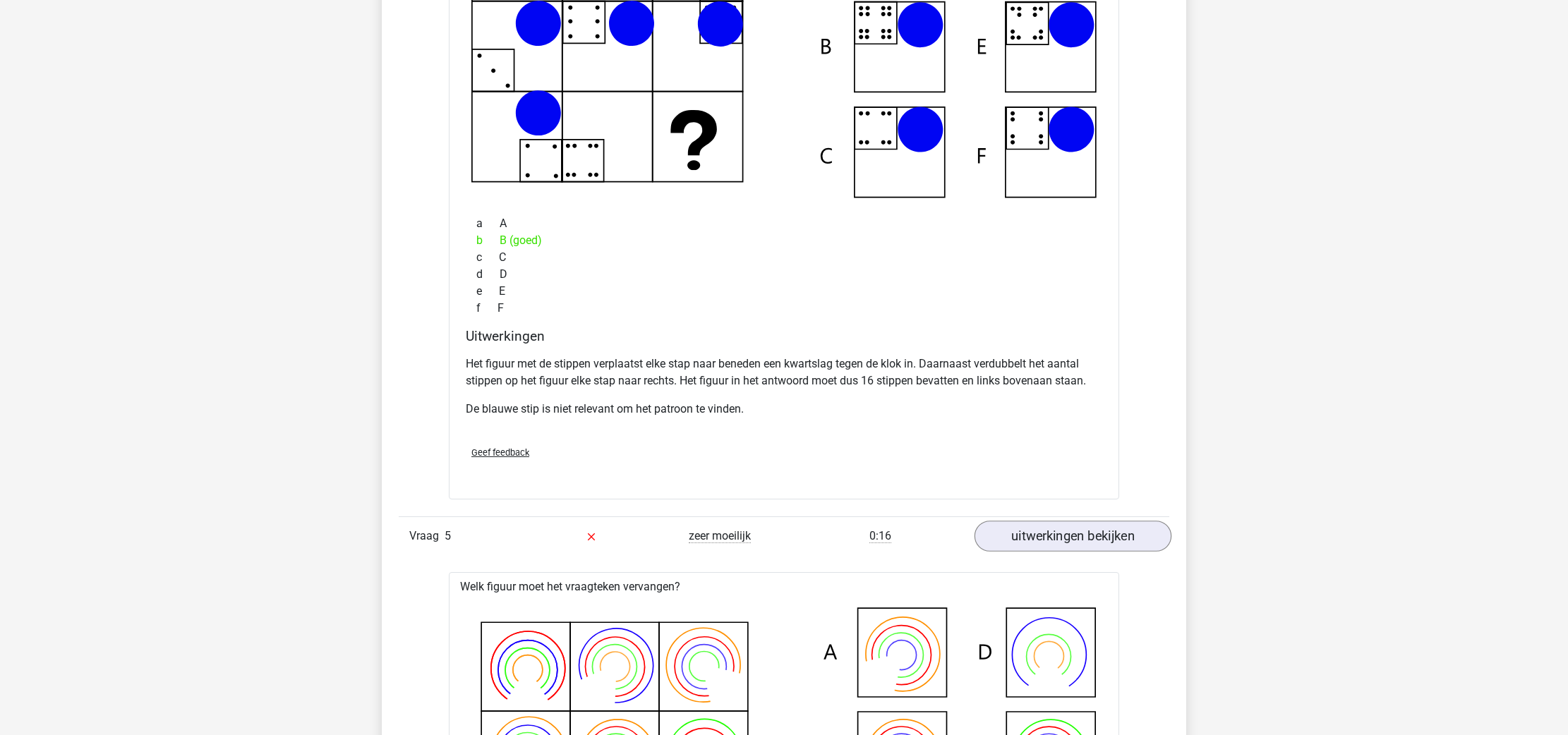
click at [1029, 532] on link "uitwerkingen bekijken" at bounding box center [1073, 536] width 197 height 31
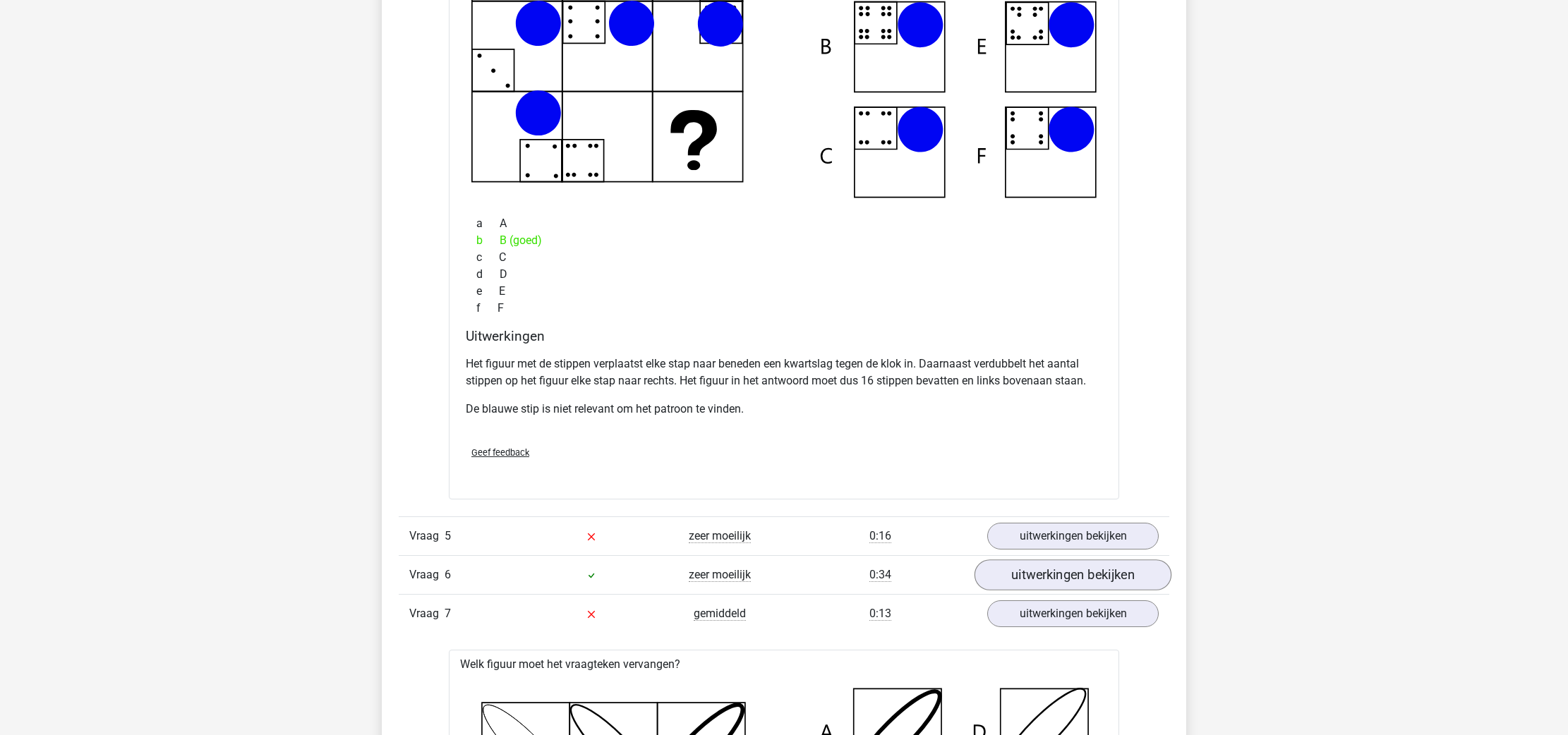
click at [1036, 569] on link "uitwerkingen bekijken" at bounding box center [1073, 575] width 197 height 31
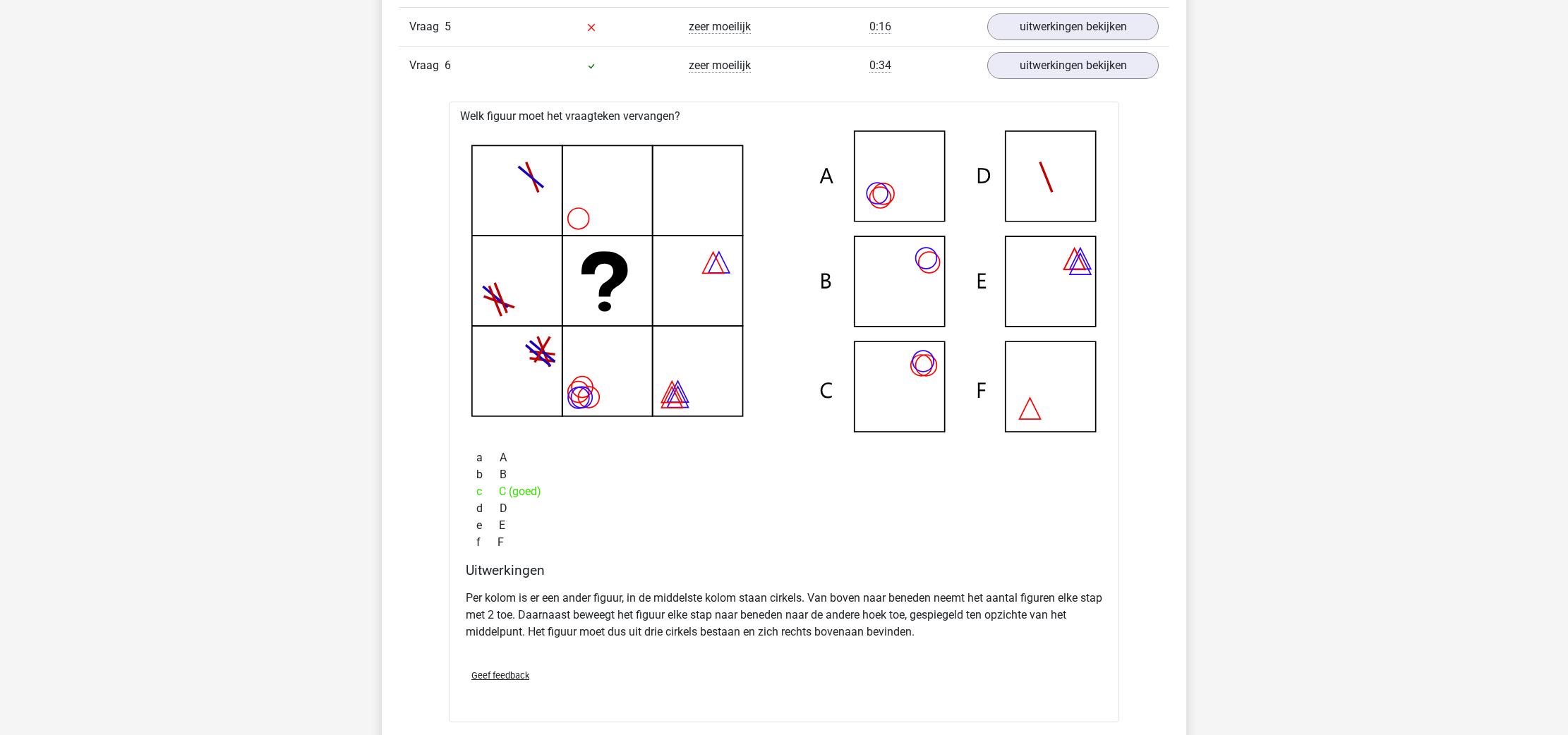
scroll to position [4827, 0]
click at [1098, 71] on link "uitwerkingen bekijken" at bounding box center [1073, 64] width 197 height 31
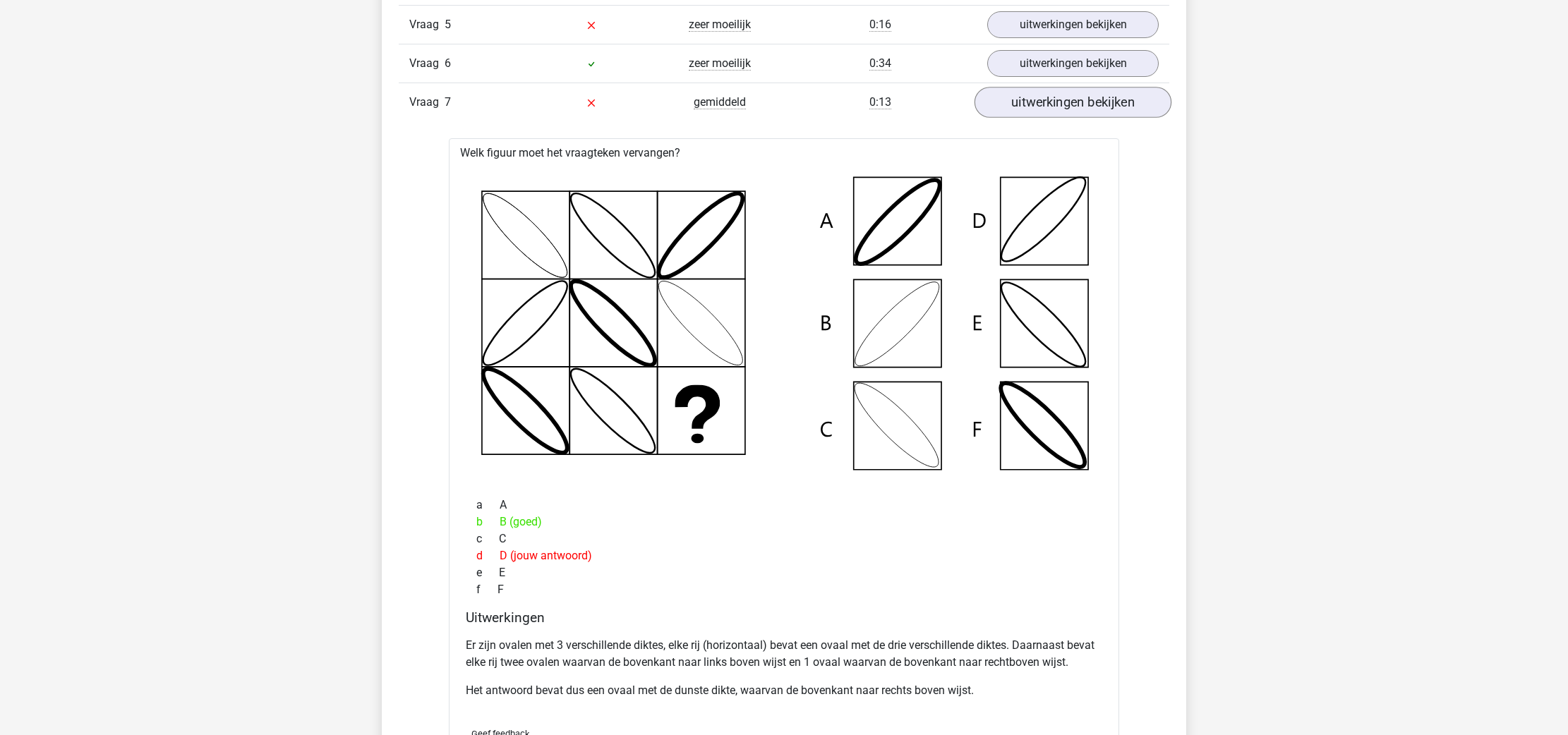
click at [1073, 110] on link "uitwerkingen bekijken" at bounding box center [1073, 102] width 197 height 31
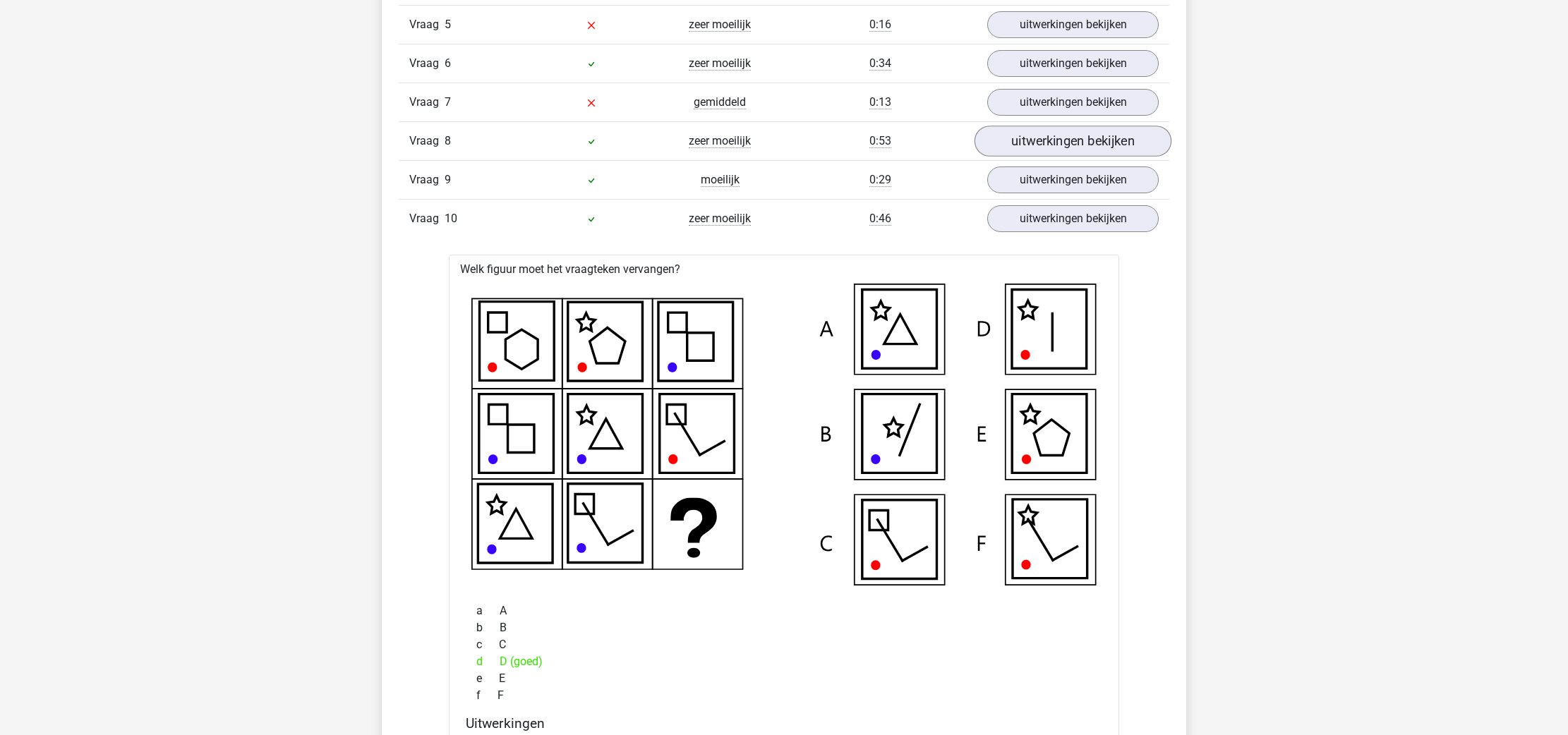
click at [1061, 135] on link "uitwerkingen bekijken" at bounding box center [1073, 141] width 197 height 31
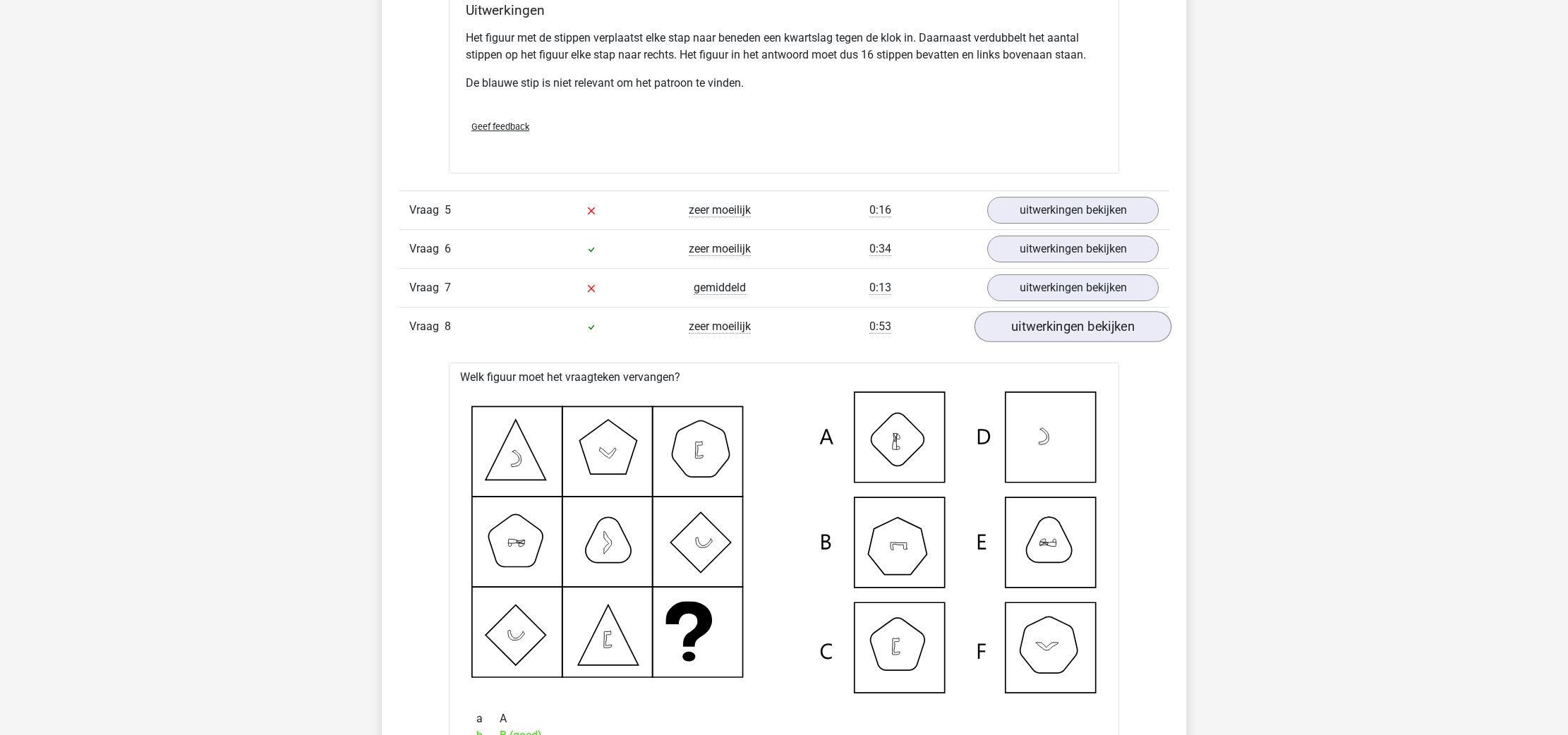
scroll to position [4637, 0]
click at [1043, 329] on link "uitwerkingen bekijken" at bounding box center [1073, 330] width 197 height 31
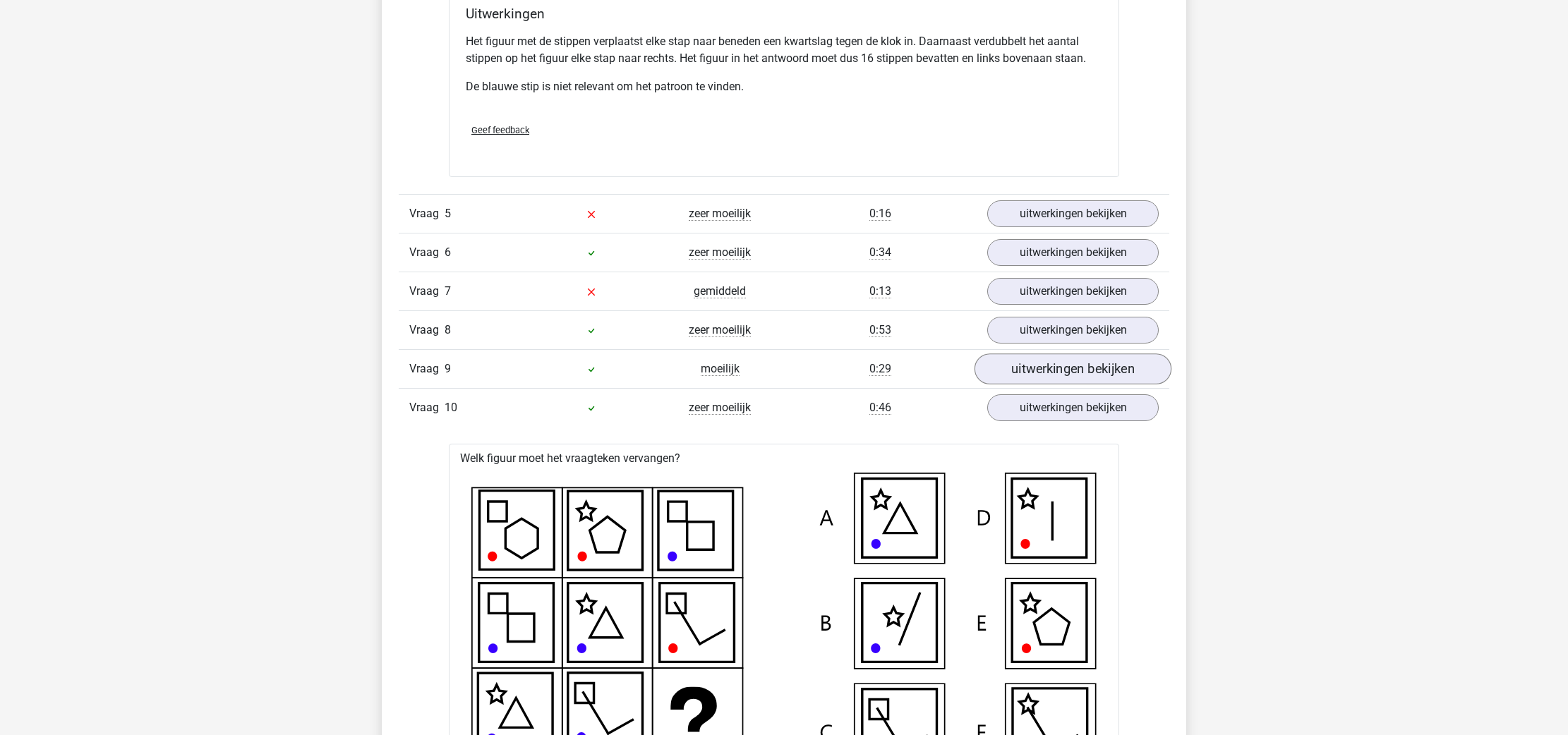
click at [1042, 372] on link "uitwerkingen bekijken" at bounding box center [1073, 369] width 197 height 31
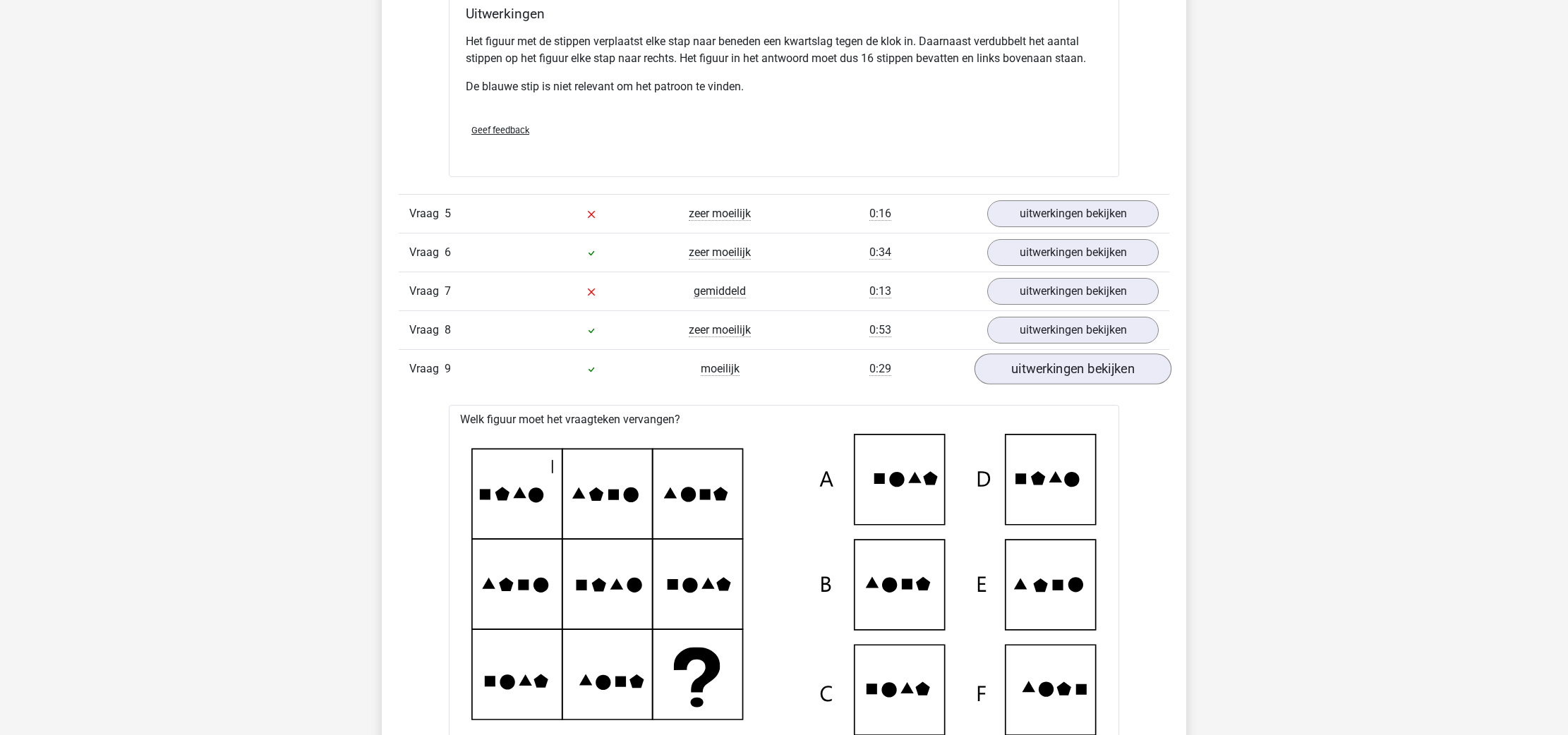
click at [1042, 372] on link "uitwerkingen bekijken" at bounding box center [1073, 369] width 197 height 31
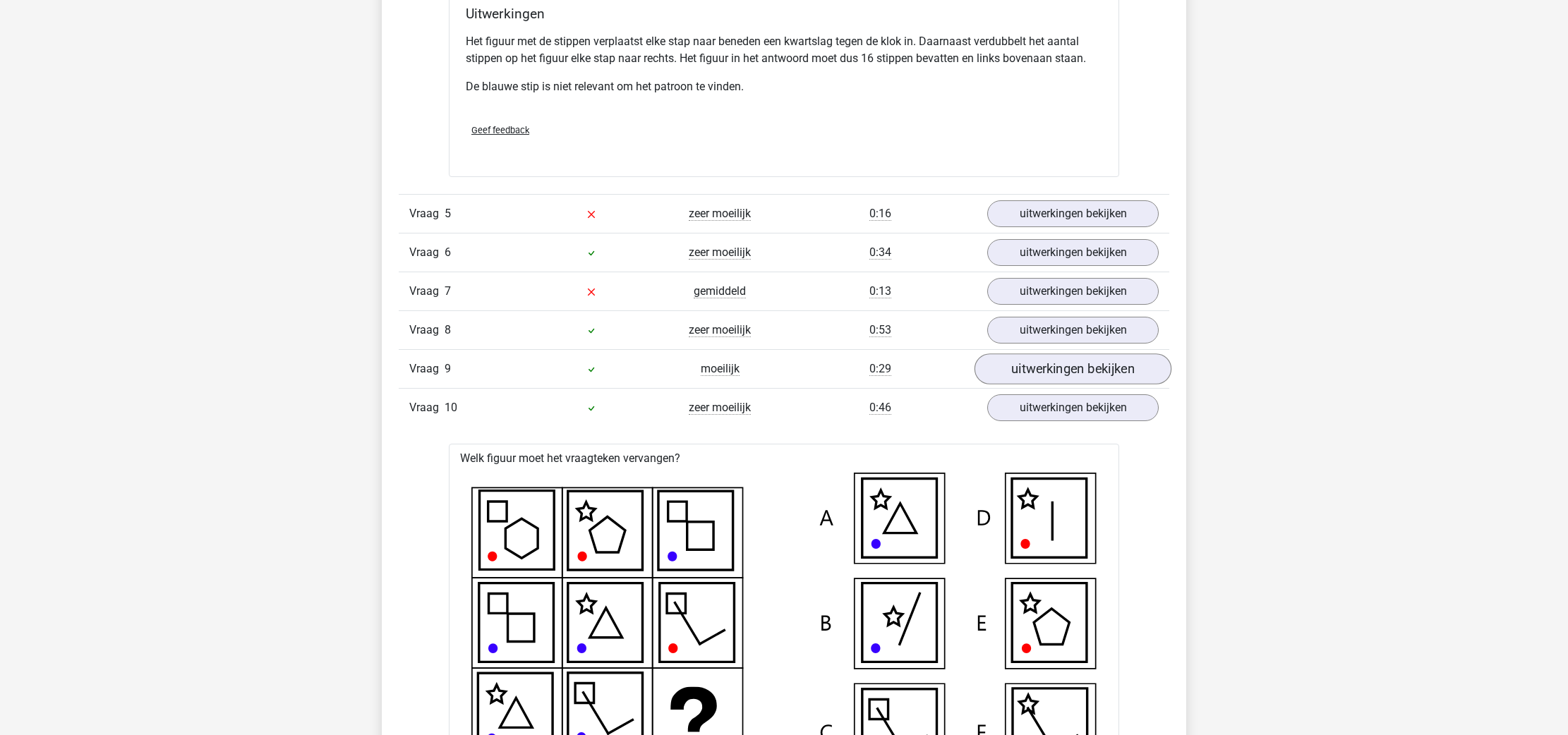
click at [1046, 377] on link "uitwerkingen bekijken" at bounding box center [1073, 369] width 197 height 31
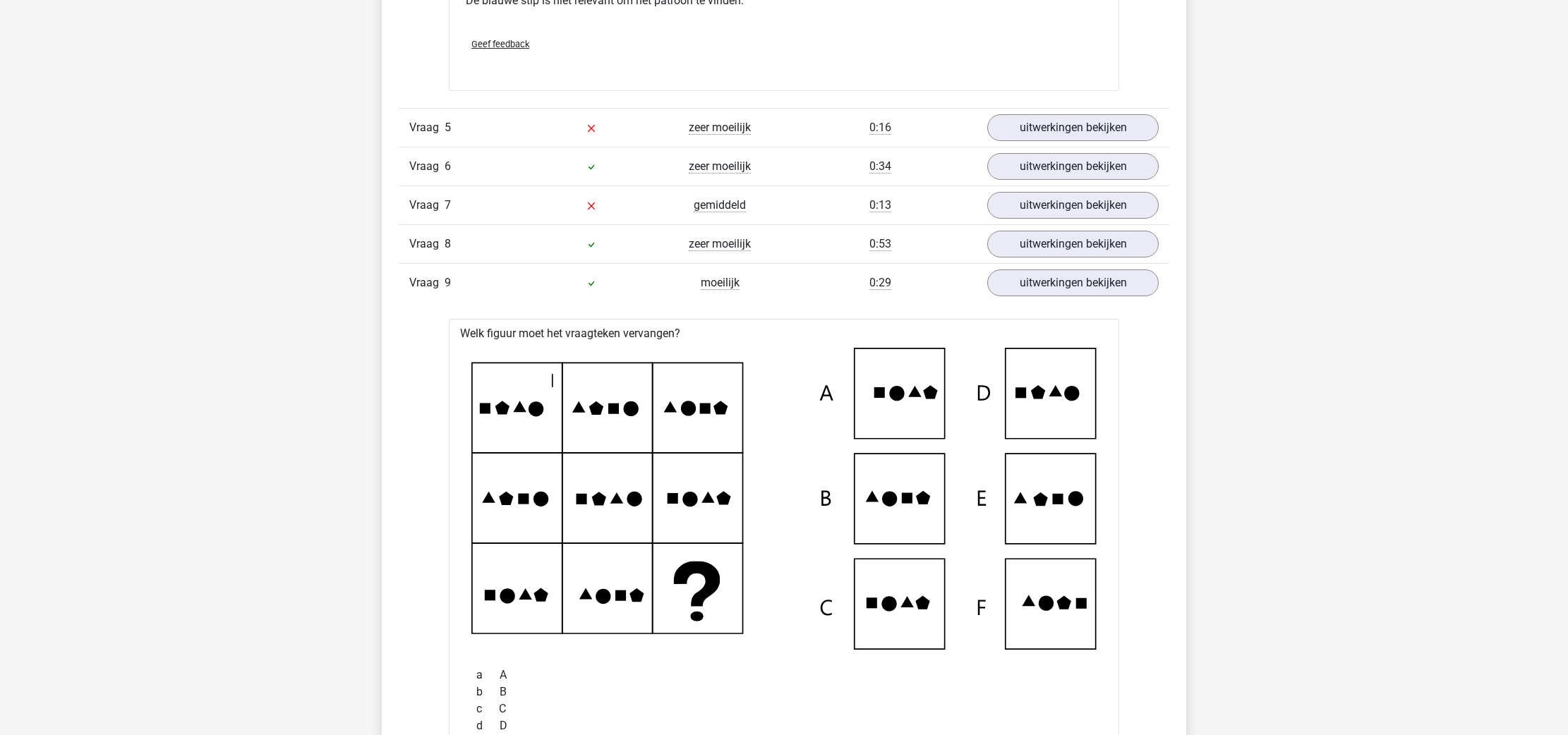
scroll to position [4723, 0]
click at [1069, 283] on link "uitwerkingen bekijken" at bounding box center [1073, 283] width 197 height 31
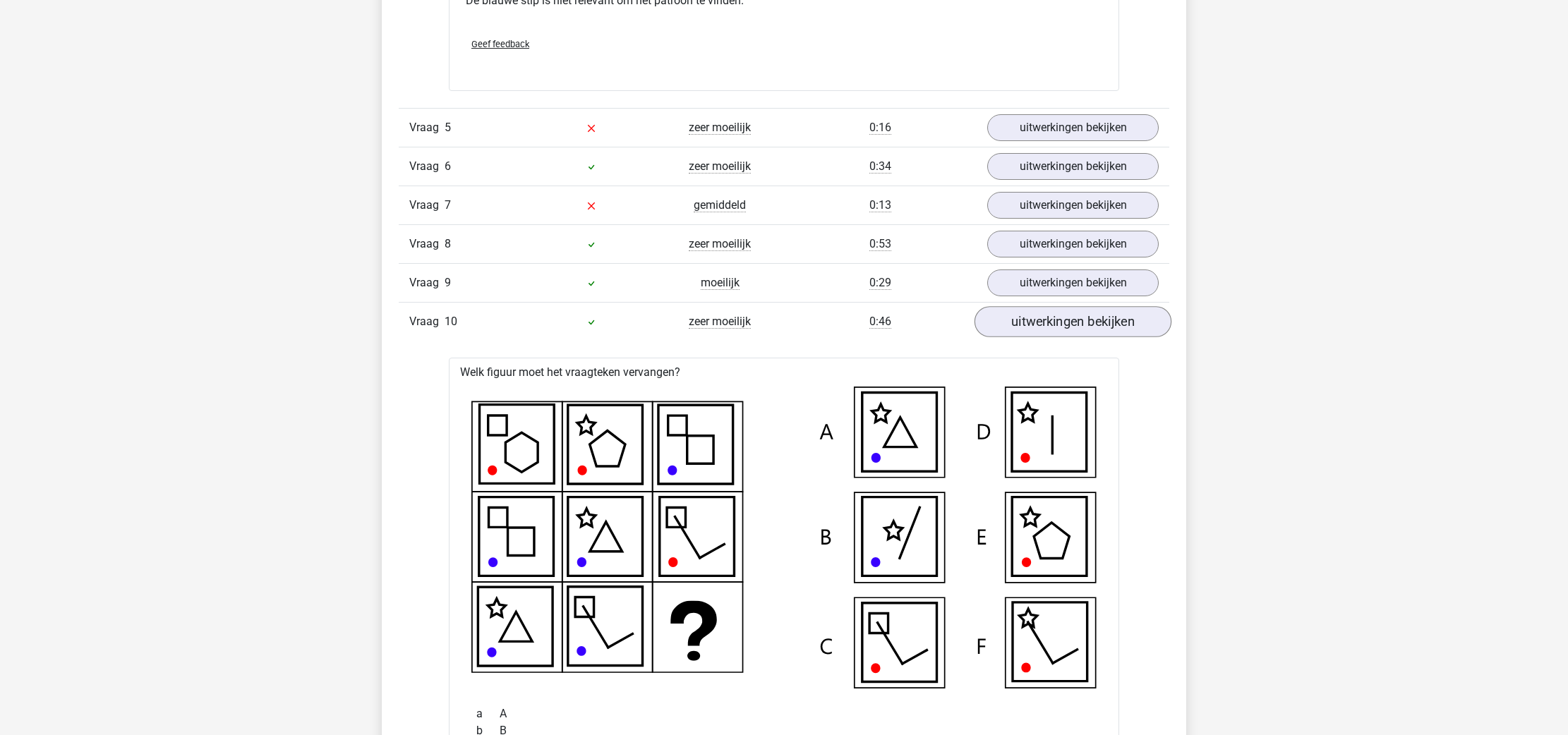
click at [1067, 329] on link "uitwerkingen bekijken" at bounding box center [1073, 321] width 197 height 31
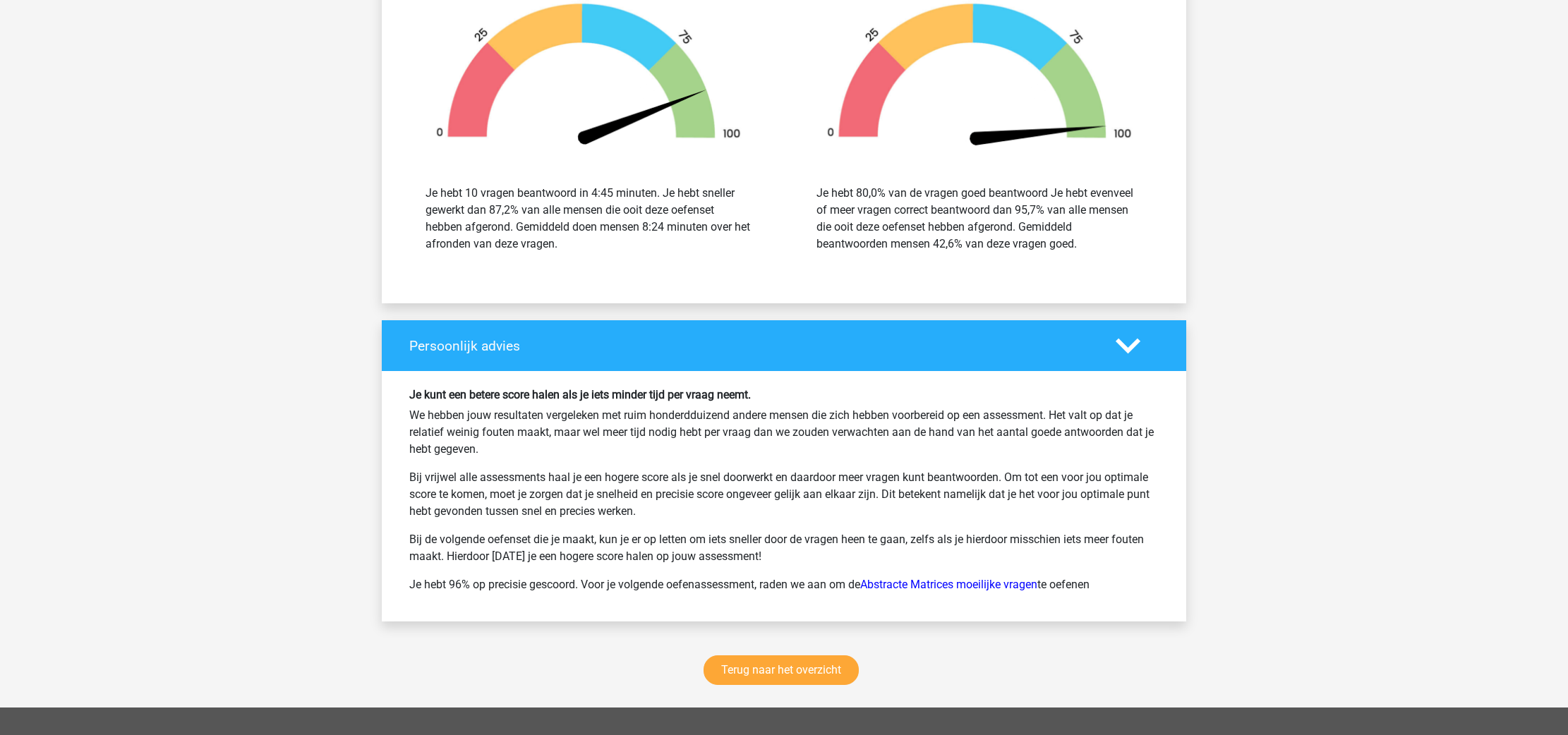
scroll to position [5265, 0]
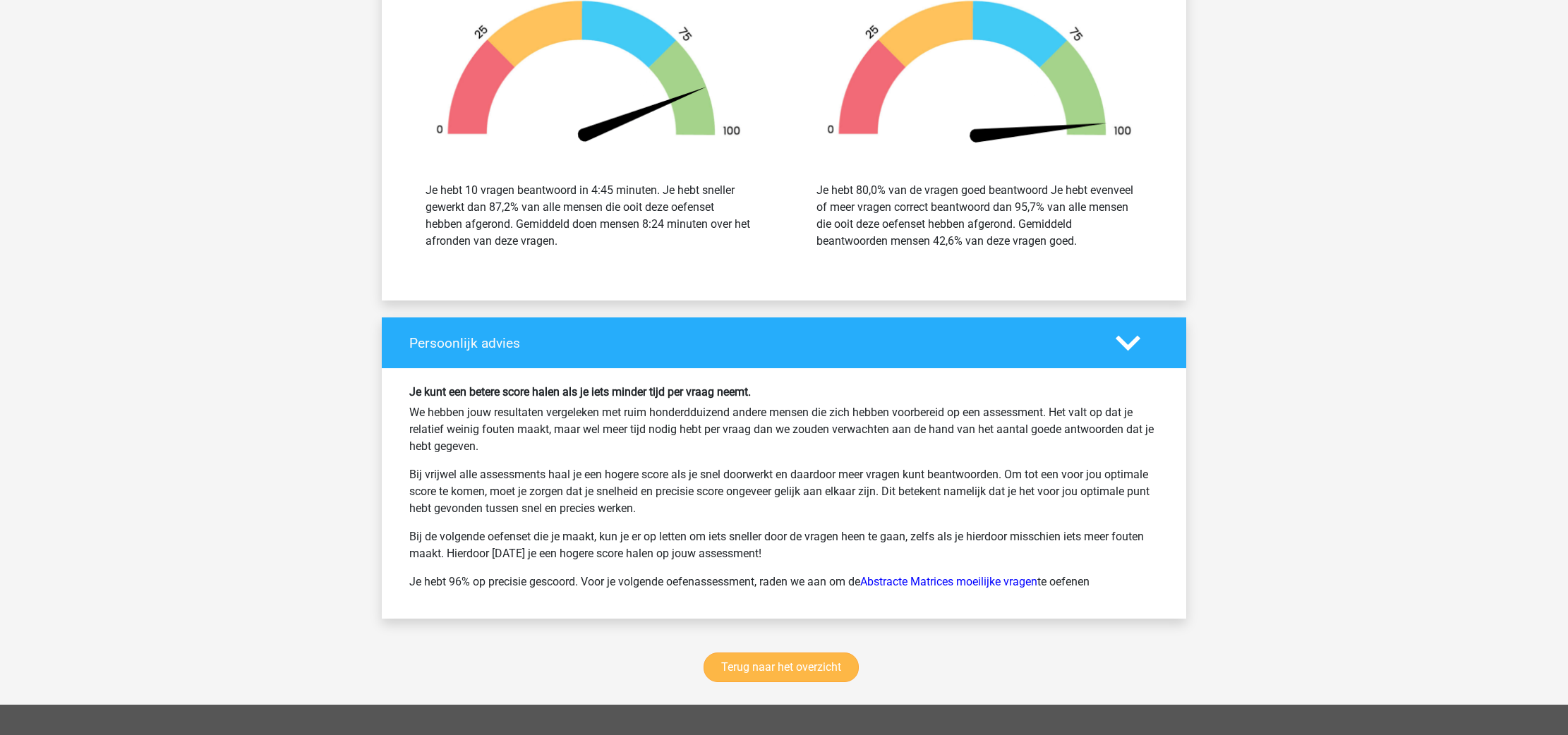
click at [811, 673] on link "Terug naar het overzicht" at bounding box center [781, 667] width 155 height 30
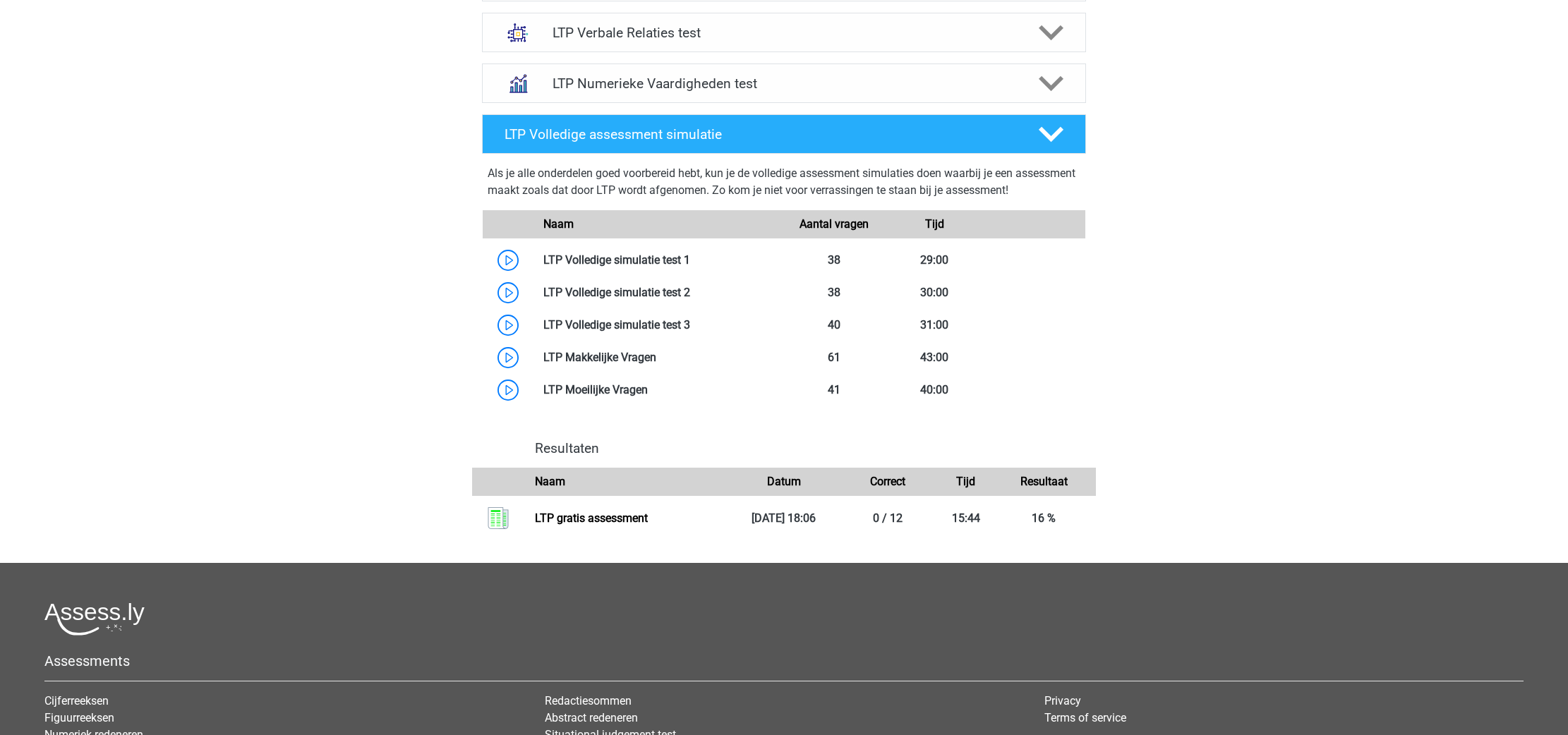
scroll to position [693, 0]
